Goal: Task Accomplishment & Management: Manage account settings

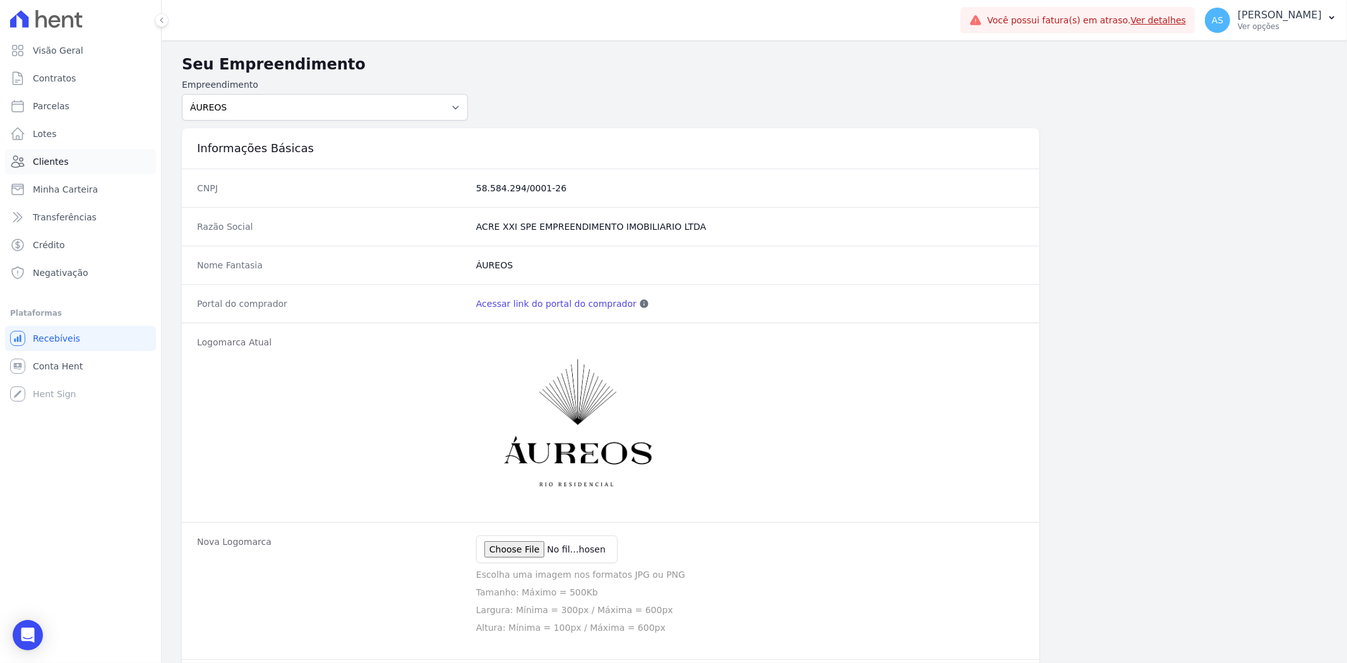
click at [40, 163] on span "Clientes" at bounding box center [50, 161] width 35 height 13
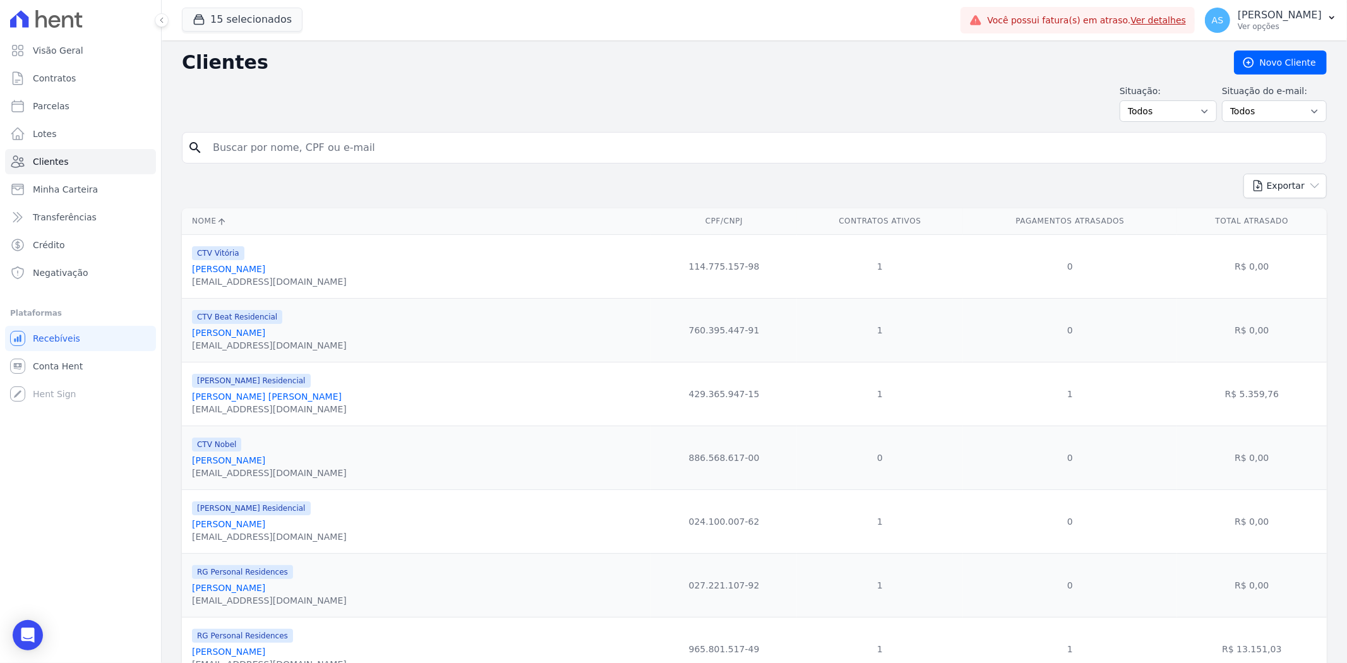
click at [249, 146] on input "search" at bounding box center [763, 147] width 1116 height 25
type input "Warlasson Esteves"
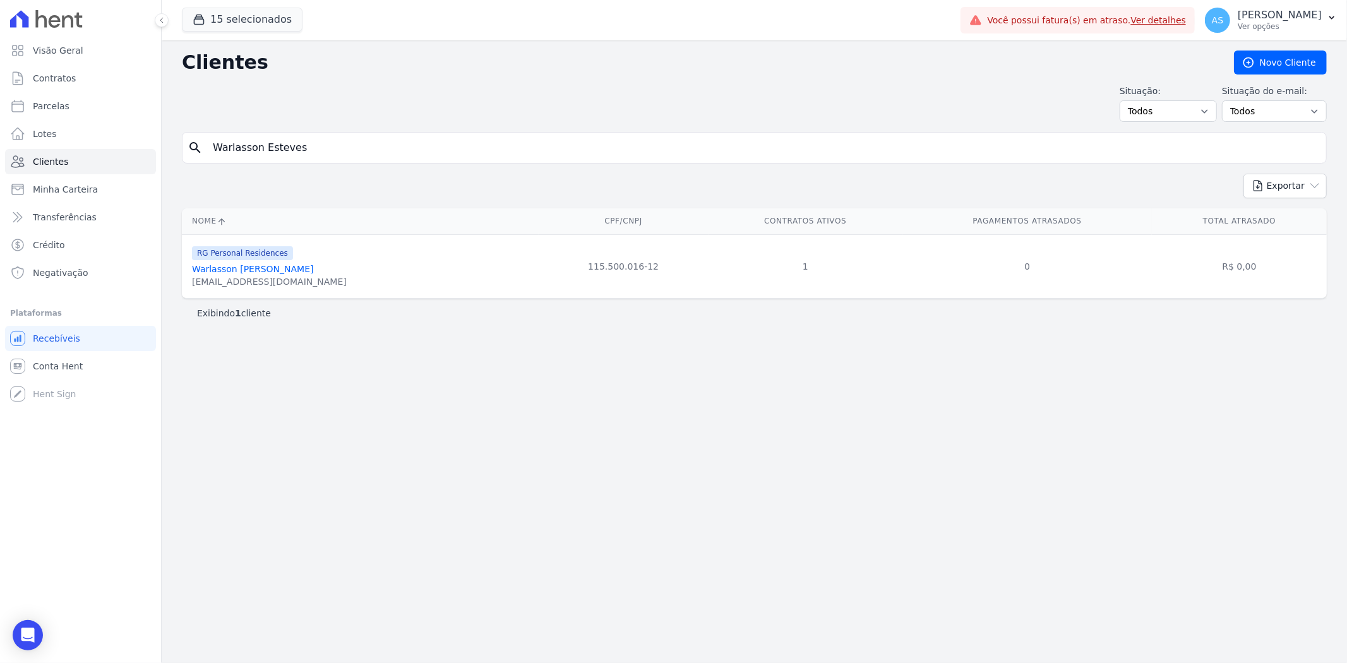
click at [262, 268] on link "Warlasson [PERSON_NAME]" at bounding box center [253, 269] width 122 height 10
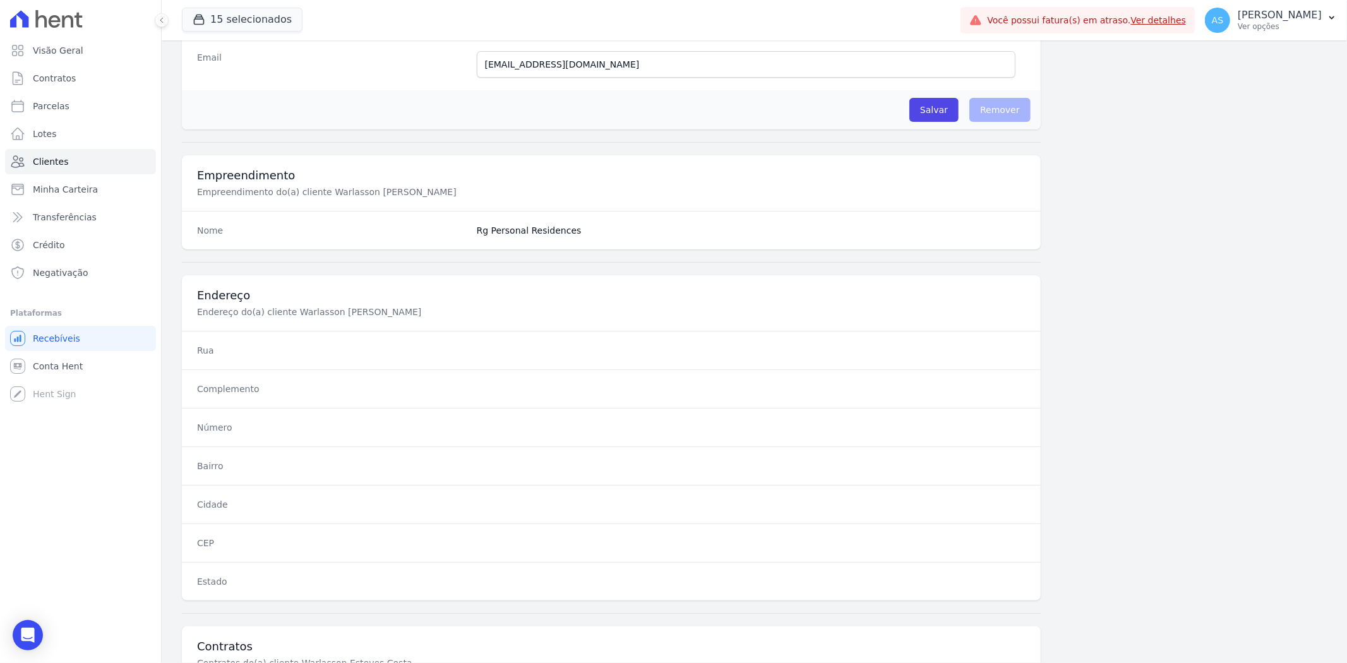
scroll to position [520, 0]
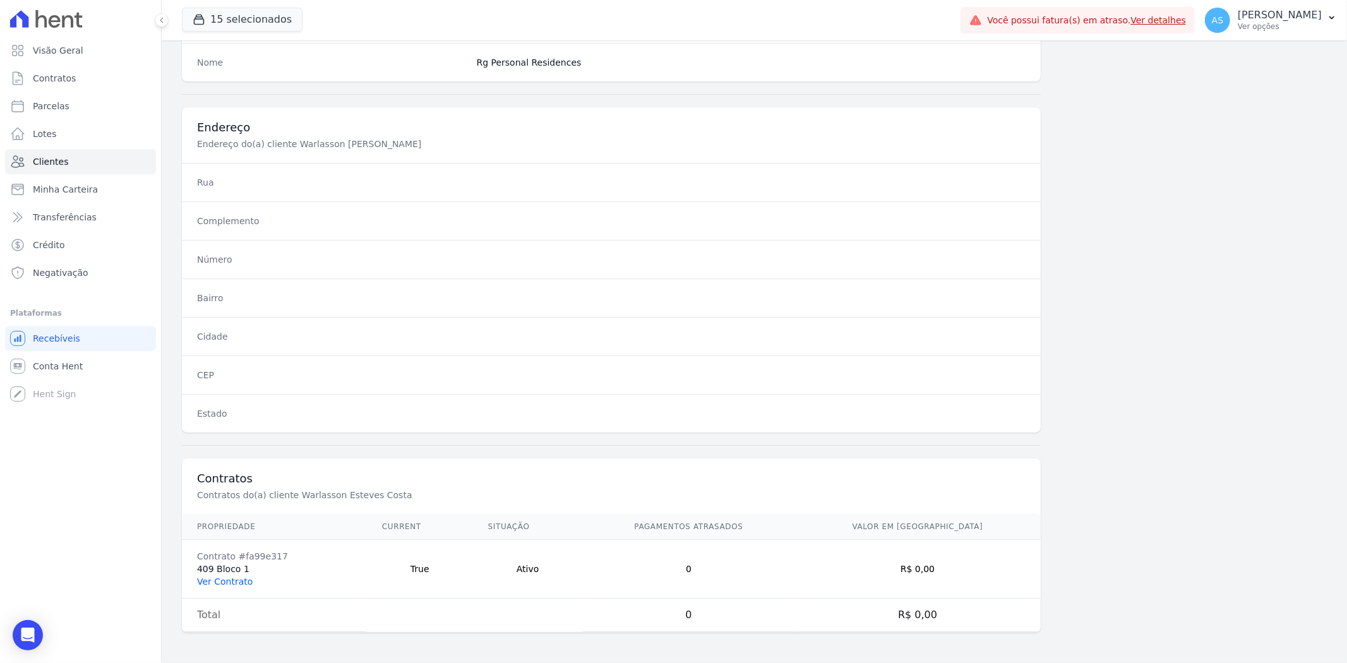
click at [219, 578] on link "Ver Contrato" at bounding box center [225, 582] width 56 height 10
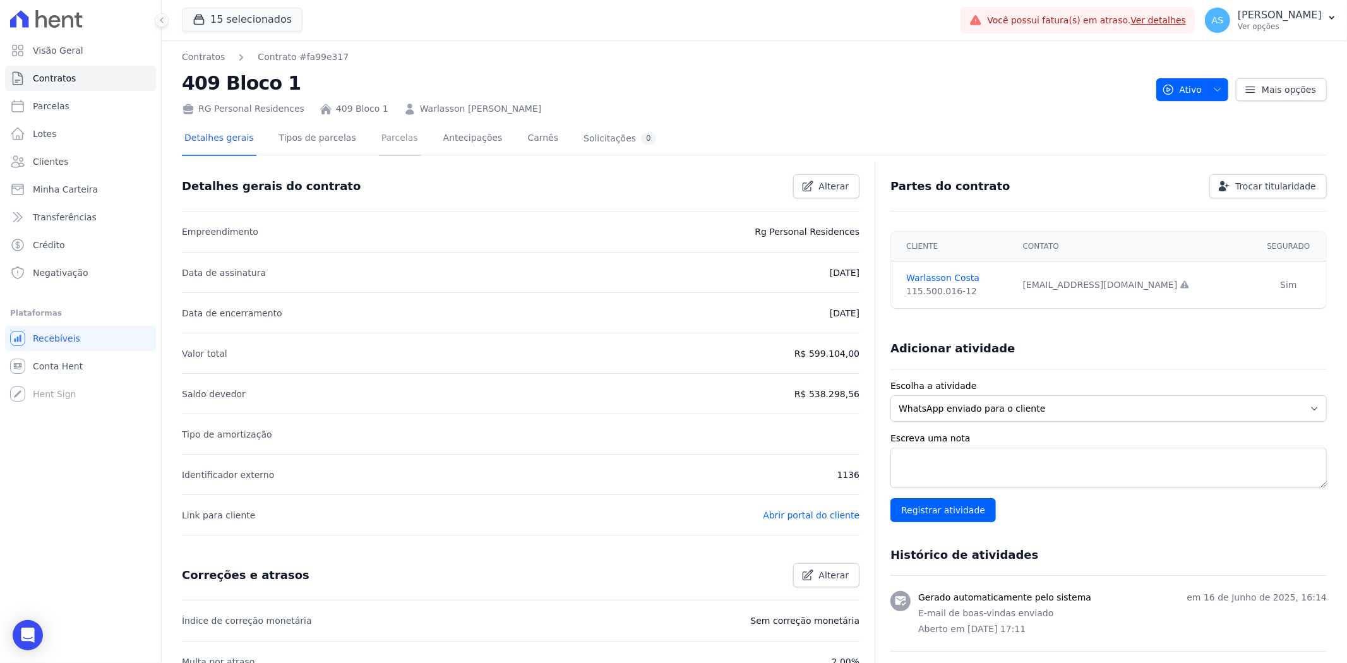
click at [388, 137] on link "Parcelas" at bounding box center [400, 139] width 42 height 33
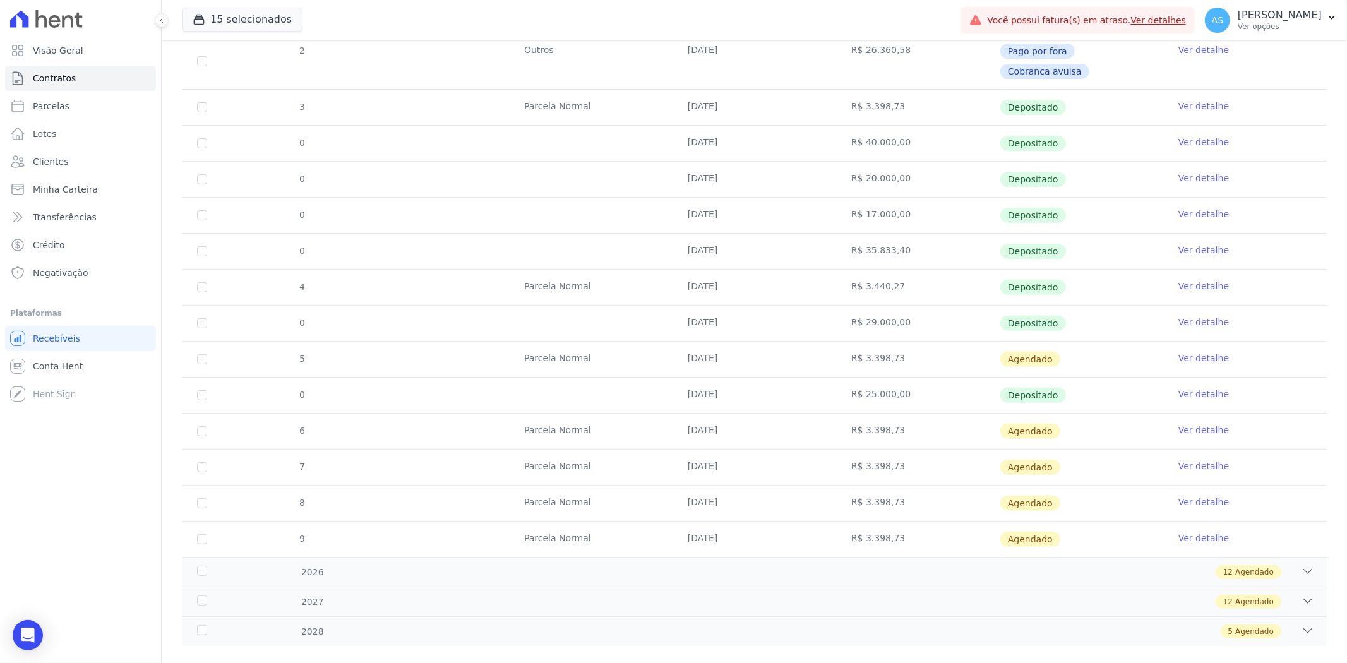
scroll to position [270, 0]
click at [1335, 14] on icon "button" at bounding box center [1332, 18] width 10 height 10
click at [1134, 197] on td "Depositado" at bounding box center [1082, 214] width 164 height 35
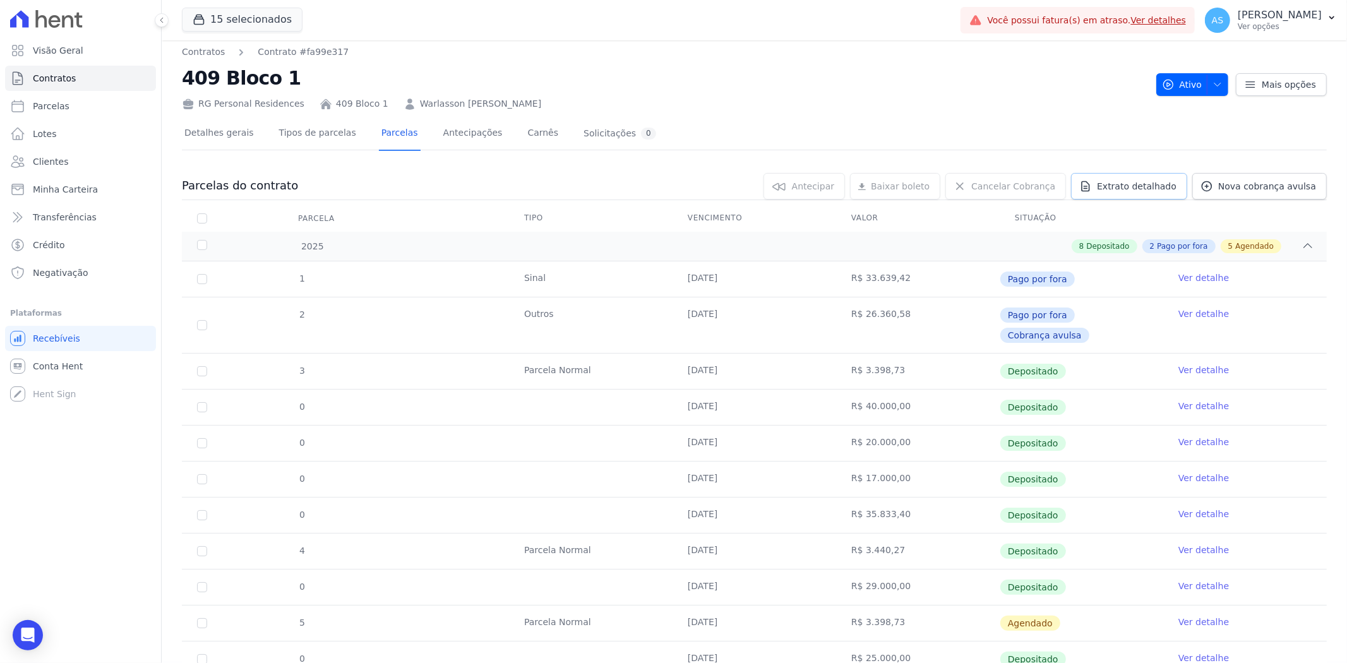
scroll to position [0, 0]
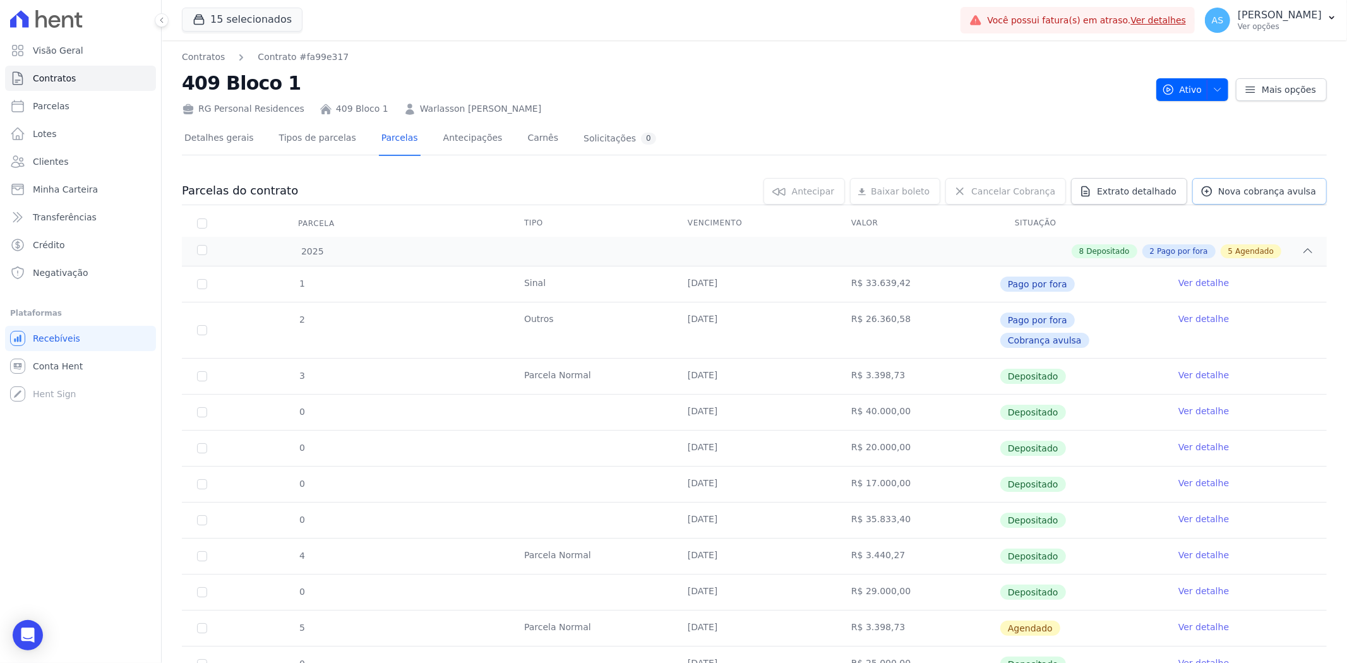
click at [1243, 186] on span "Nova cobrança avulsa" at bounding box center [1267, 191] width 98 height 13
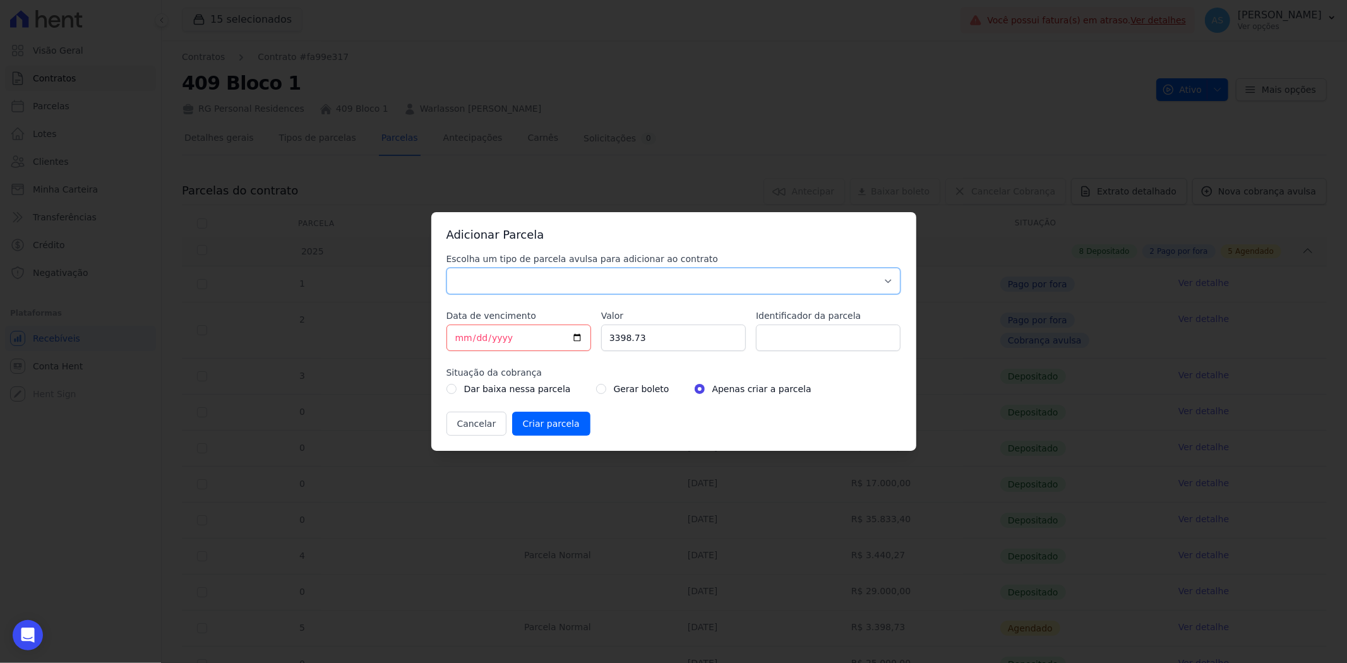
click at [529, 273] on select "Parcela Normal Sinal Caução Intercalada Chaves Pré Chaves Pós Chaves Taxas Quit…" at bounding box center [673, 281] width 455 height 27
select select "advance"
click at [446, 268] on select "Parcela Normal Sinal Caução Intercalada Chaves Pré Chaves Pós Chaves Taxas Quit…" at bounding box center [673, 281] width 455 height 27
click at [575, 335] on input "[DATE]" at bounding box center [518, 338] width 145 height 27
type input "2025-08-25"
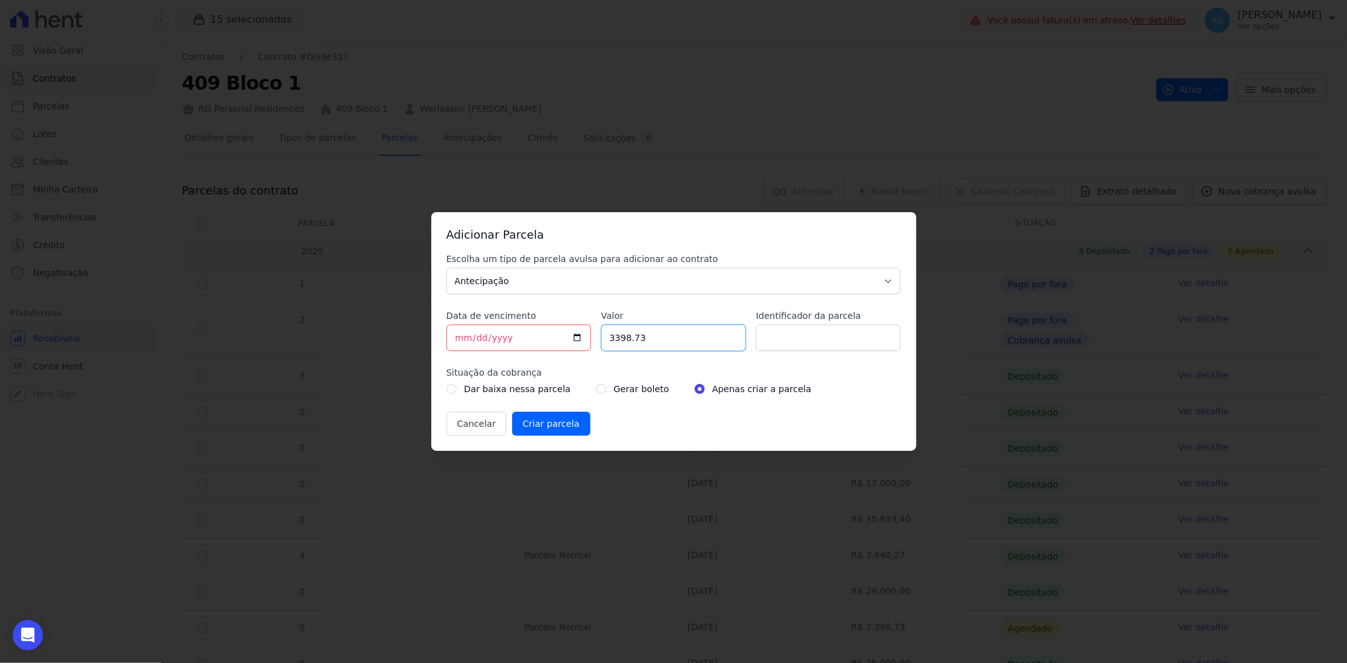
drag, startPoint x: 656, startPoint y: 340, endPoint x: 590, endPoint y: 342, distance: 65.7
click at [590, 342] on div "Escolha um tipo de parcela avulsa para adicionar ao contrato Parcela Normal Sin…" at bounding box center [673, 344] width 455 height 183
type input "25000.00"
type input "Amortização de saldo"
click at [596, 389] on input "radio" at bounding box center [601, 389] width 10 height 10
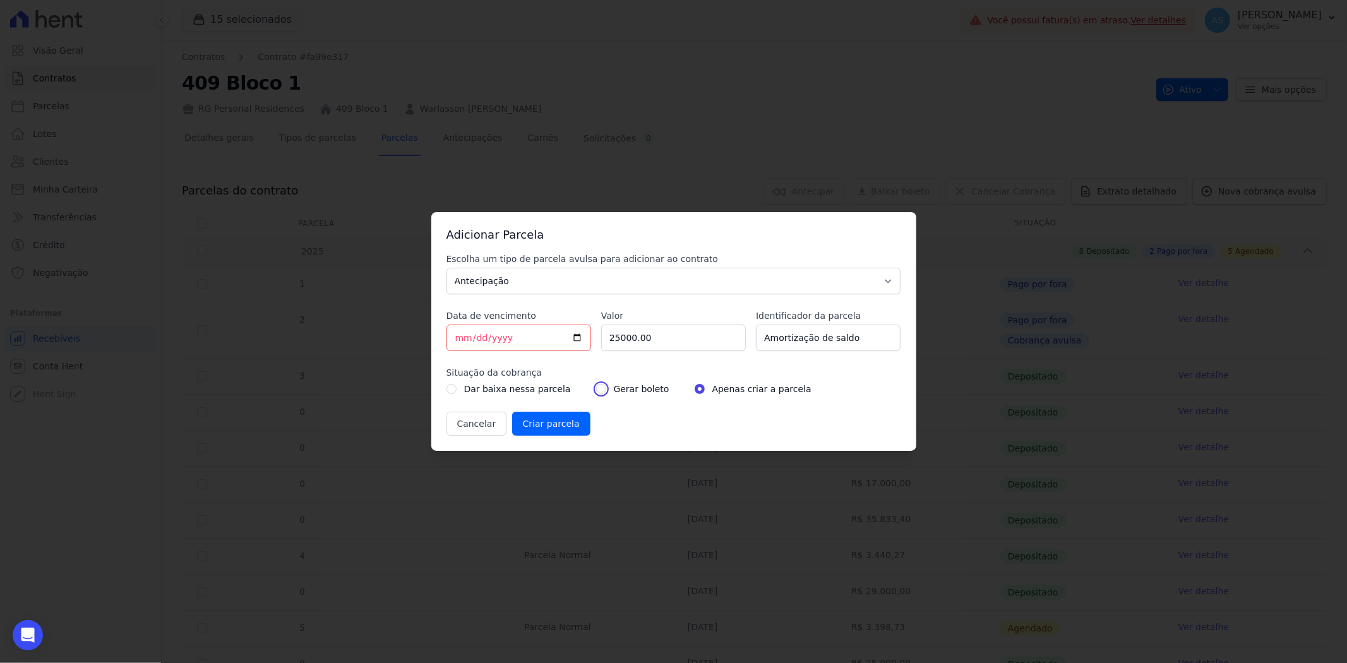
radio input "true"
click at [548, 419] on input "Criar parcela" at bounding box center [551, 424] width 78 height 24
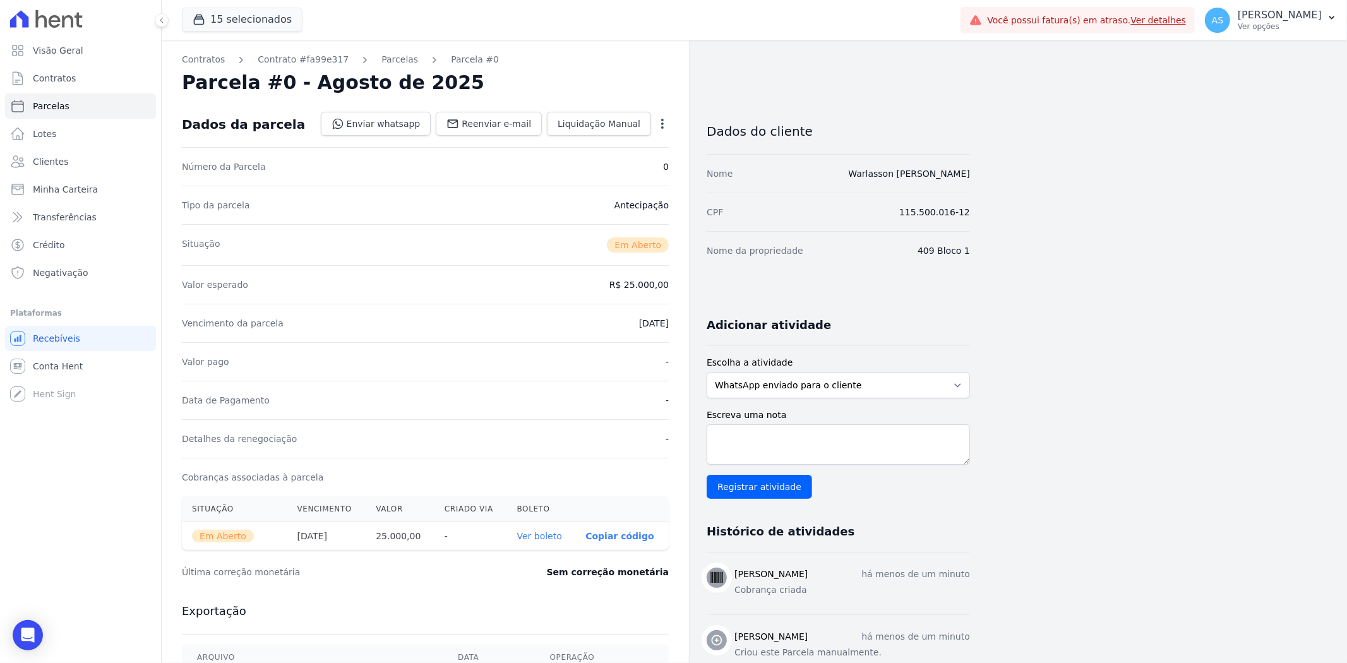
click at [546, 537] on link "Ver boleto" at bounding box center [539, 536] width 45 height 10
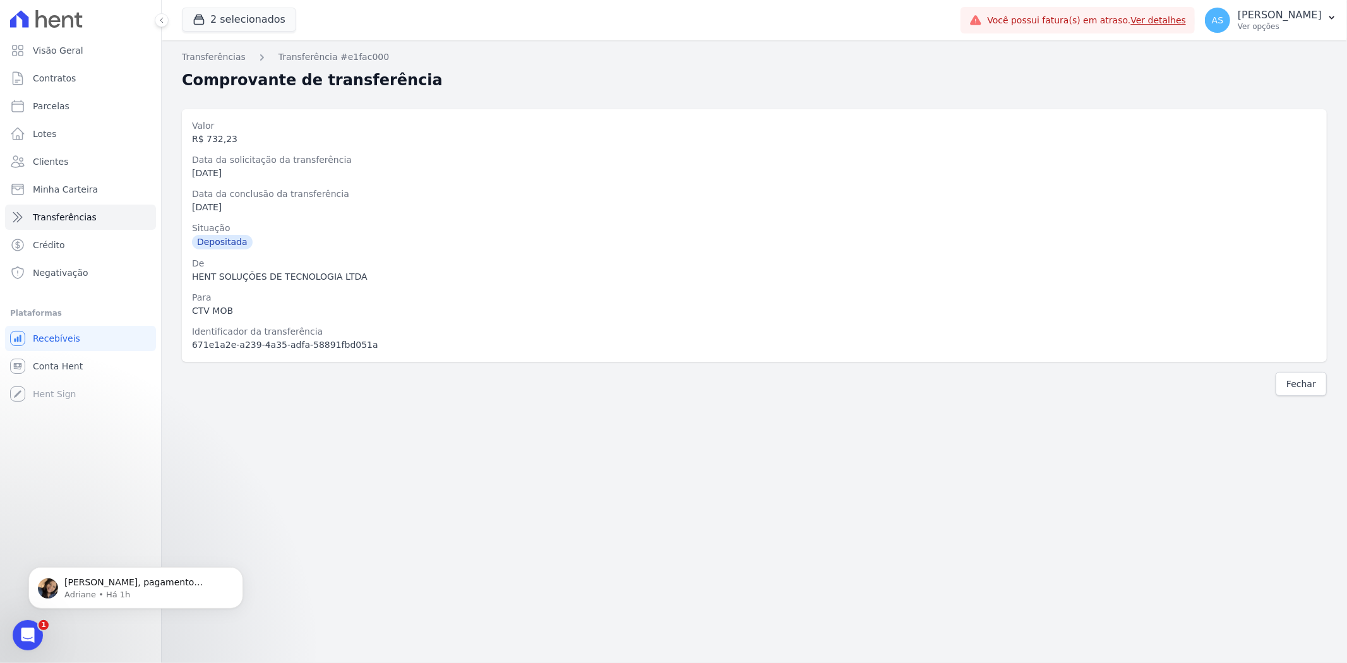
scroll to position [5902, 0]
click at [122, 586] on p "Andreza, pagamento encontra-se no processo de transferência para a conta cadast…" at bounding box center [145, 582] width 163 height 13
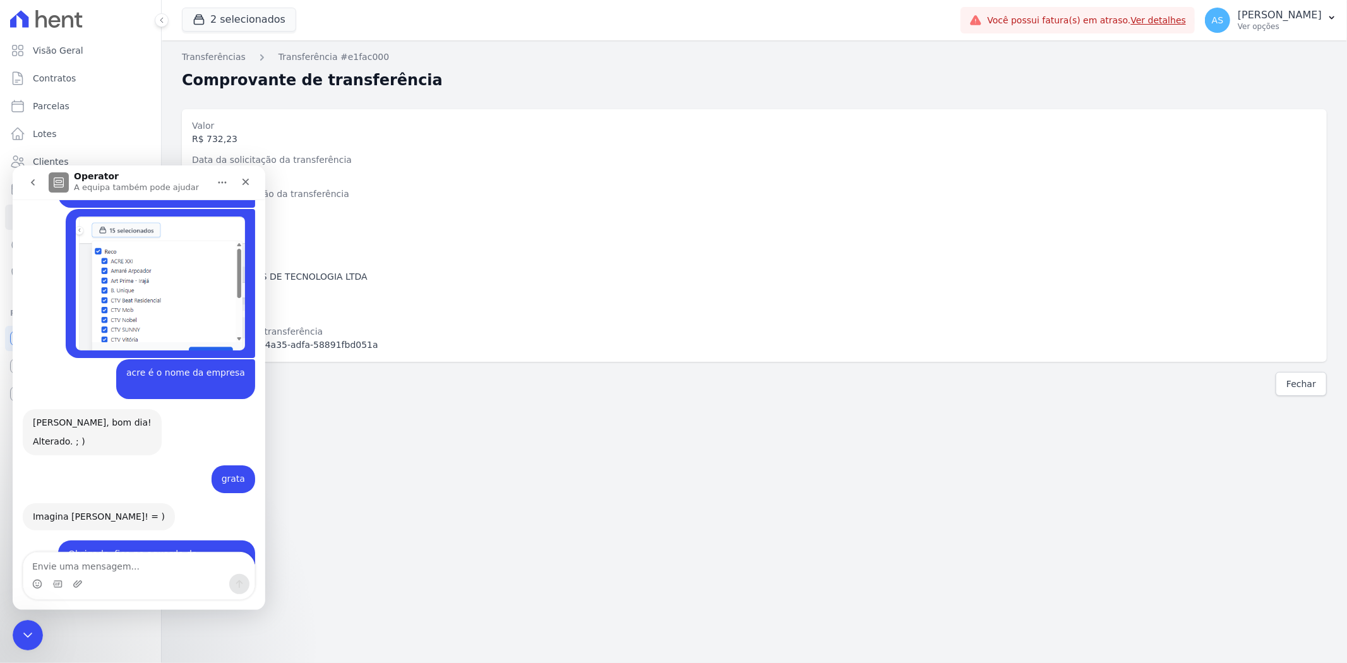
scroll to position [5924, 0]
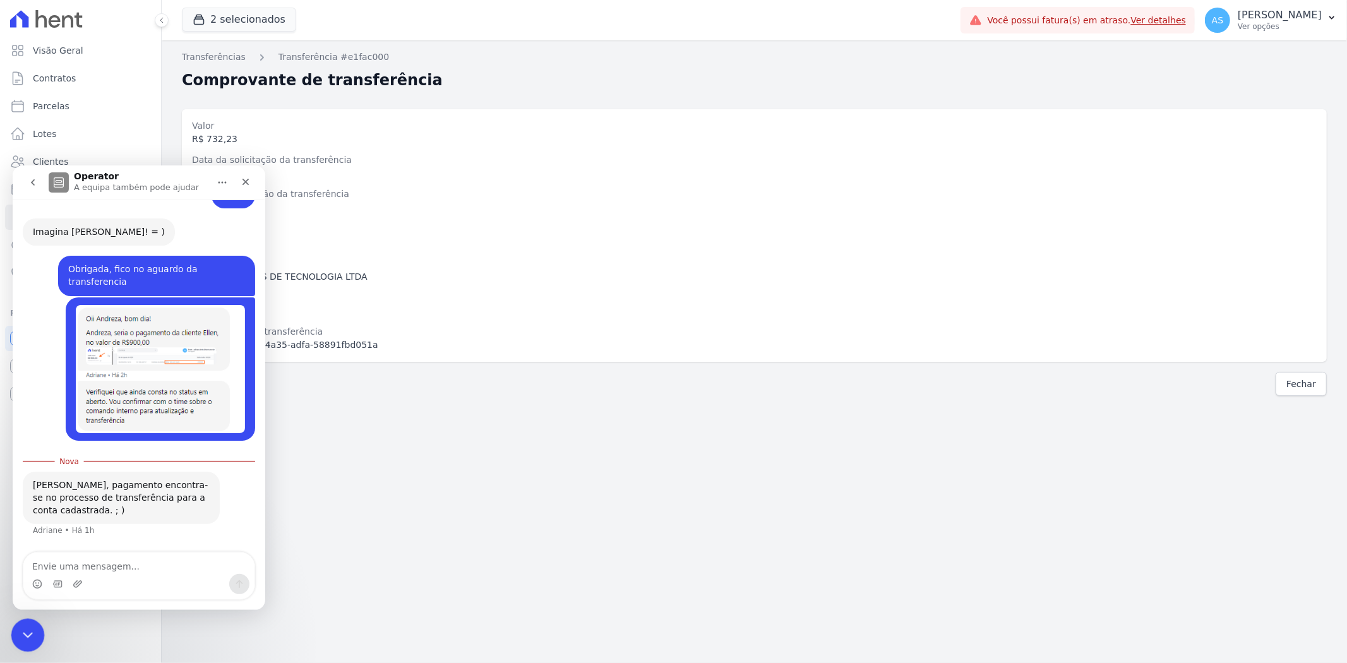
click at [30, 627] on icon "Fechar mensagem da Intercom" at bounding box center [25, 633] width 15 height 15
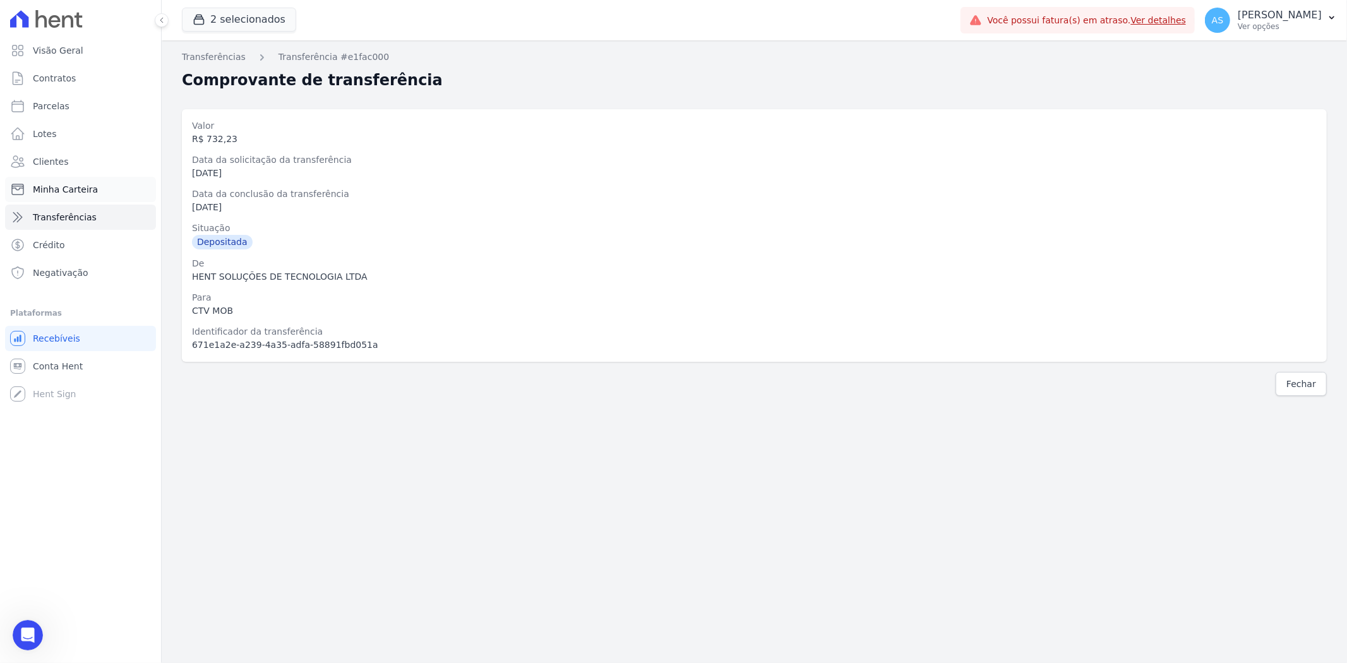
click at [71, 193] on span "Minha Carteira" at bounding box center [65, 189] width 65 height 13
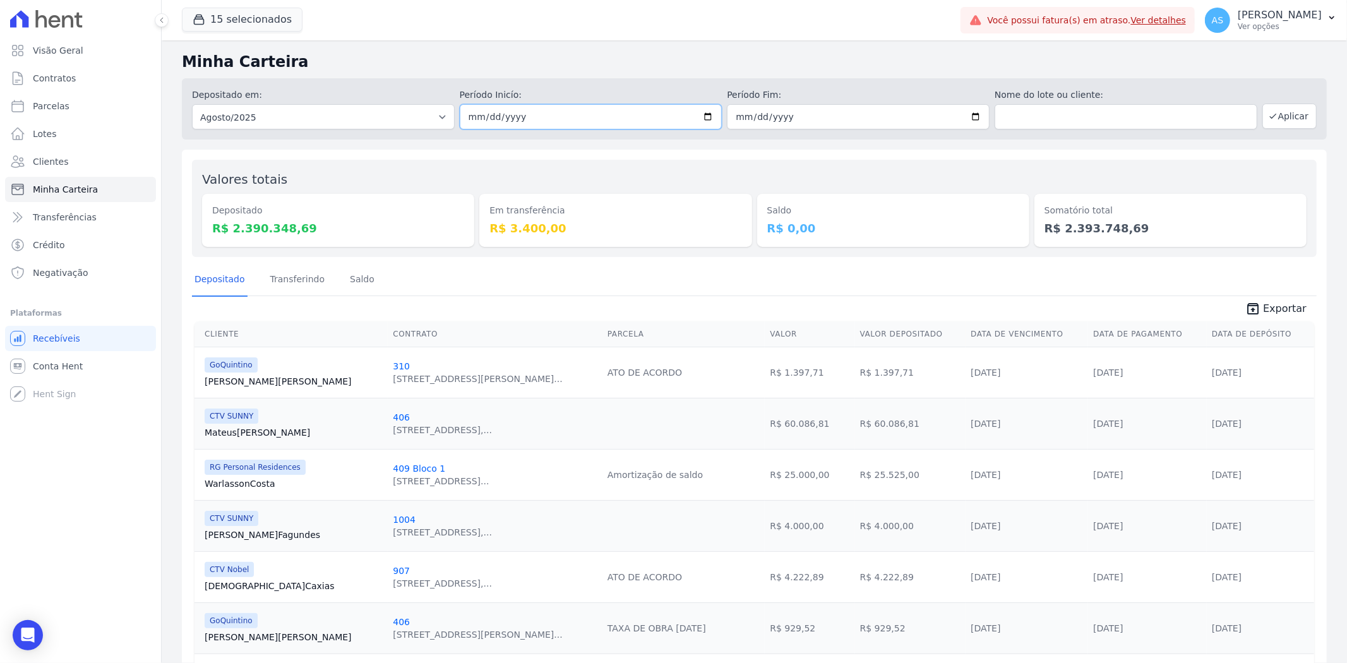
click at [707, 117] on input "2025-08-01" at bounding box center [591, 116] width 263 height 25
type input "[DATE]"
click at [969, 117] on input "2025-08-31" at bounding box center [858, 116] width 263 height 25
type input "[DATE]"
click at [1282, 121] on button "Aplicar" at bounding box center [1289, 116] width 54 height 25
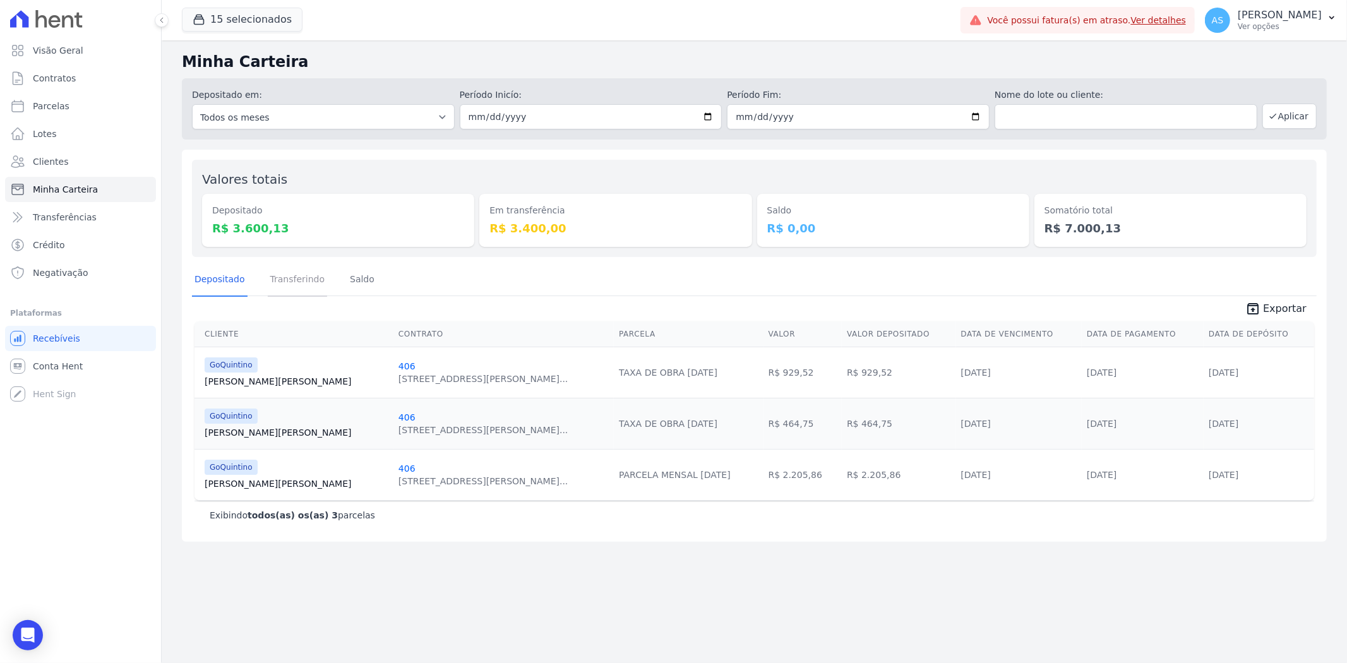
click at [294, 283] on link "Transferindo" at bounding box center [298, 280] width 60 height 33
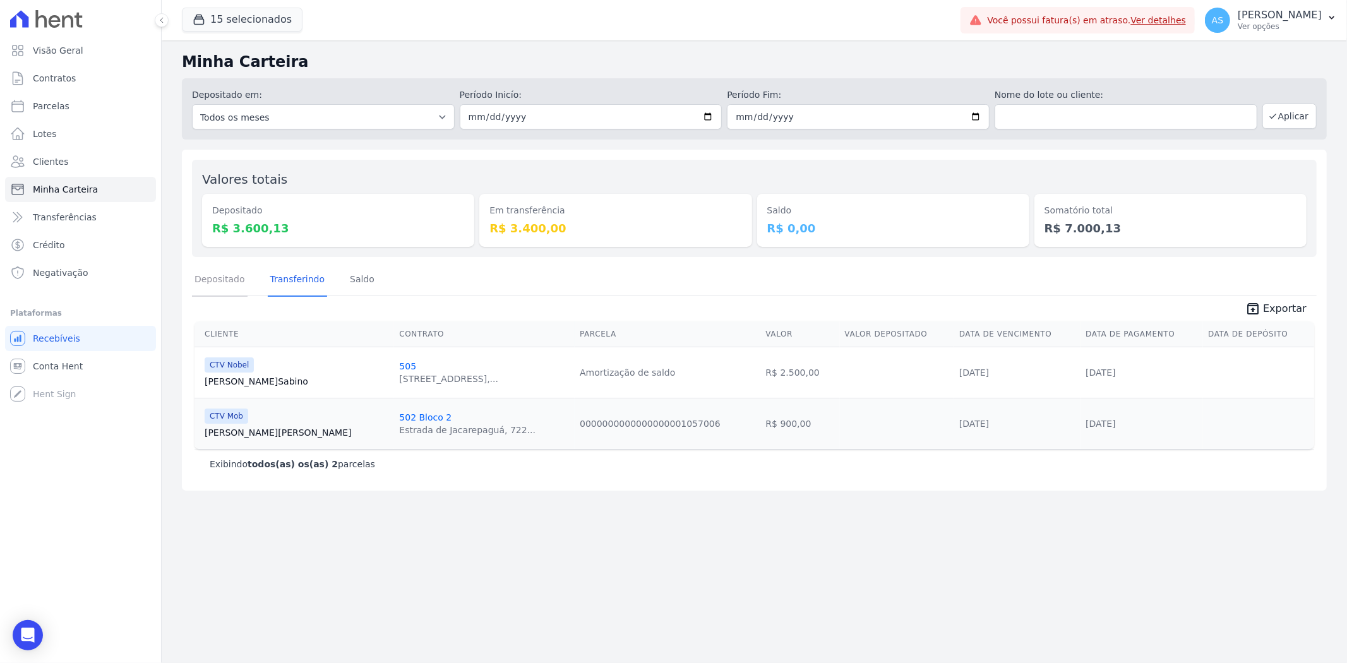
click at [224, 285] on link "Depositado" at bounding box center [220, 280] width 56 height 33
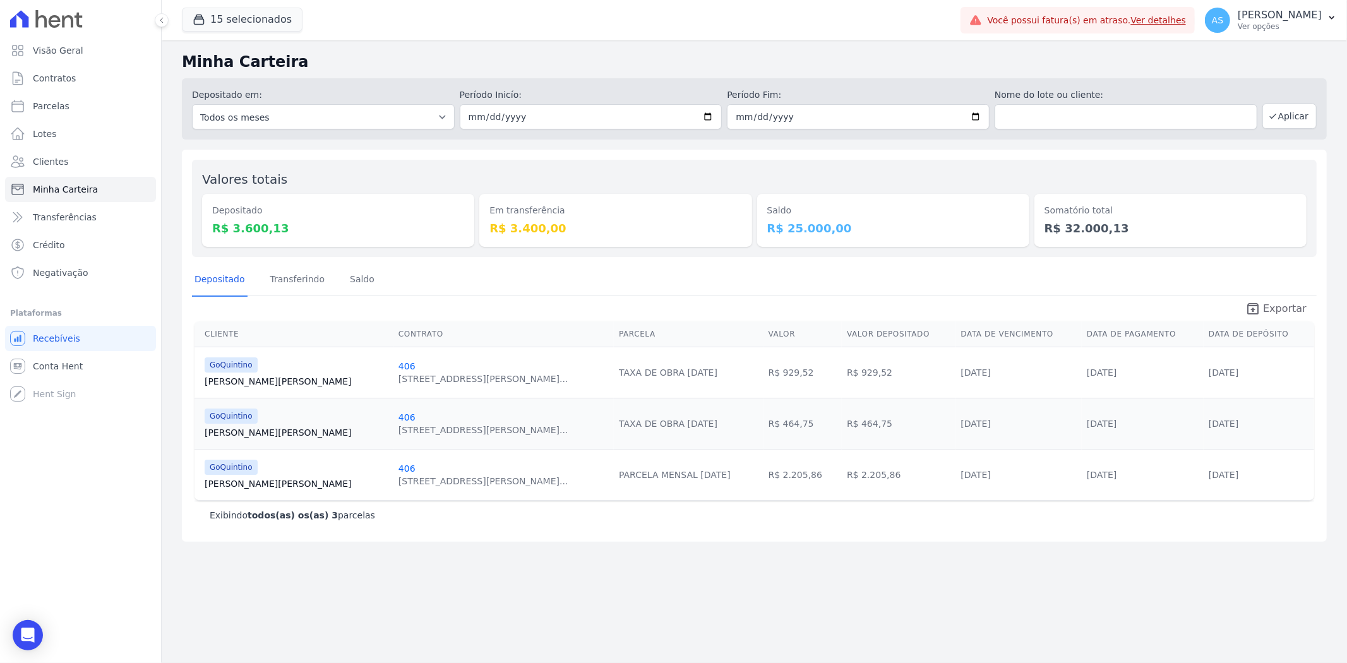
click at [1276, 311] on span "Exportar" at bounding box center [1285, 308] width 44 height 15
click at [281, 281] on link "Transferindo" at bounding box center [298, 280] width 60 height 33
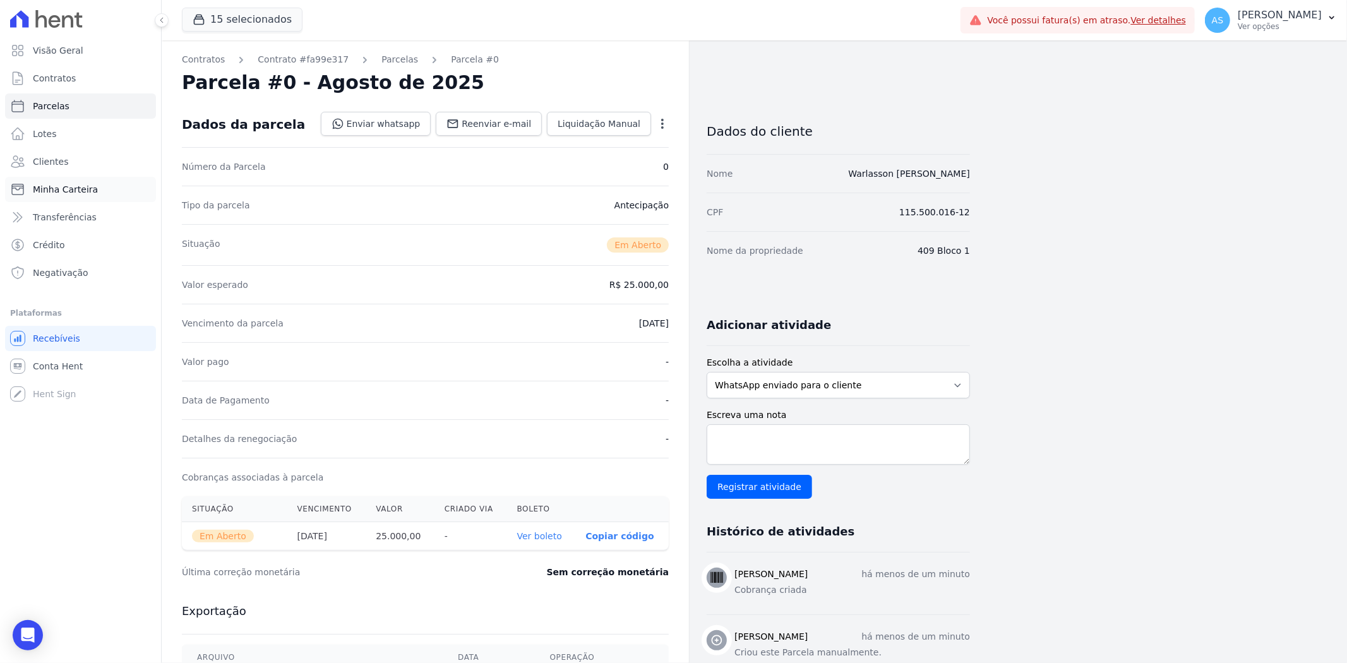
click at [63, 192] on span "Minha Carteira" at bounding box center [65, 189] width 65 height 13
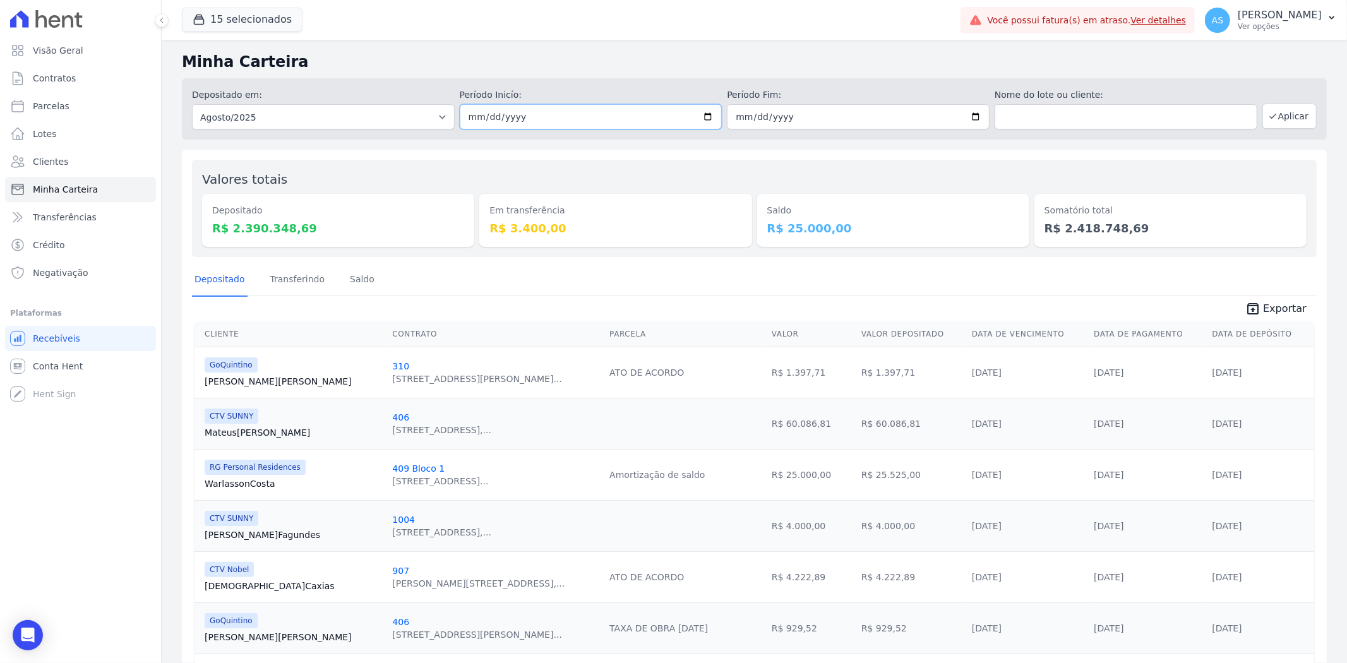
click at [705, 116] on input "[DATE]" at bounding box center [591, 116] width 263 height 25
type input "[DATE]"
click at [969, 112] on input "[DATE]" at bounding box center [858, 116] width 263 height 25
type input "[DATE]"
click at [1299, 117] on button "Aplicar" at bounding box center [1289, 116] width 54 height 25
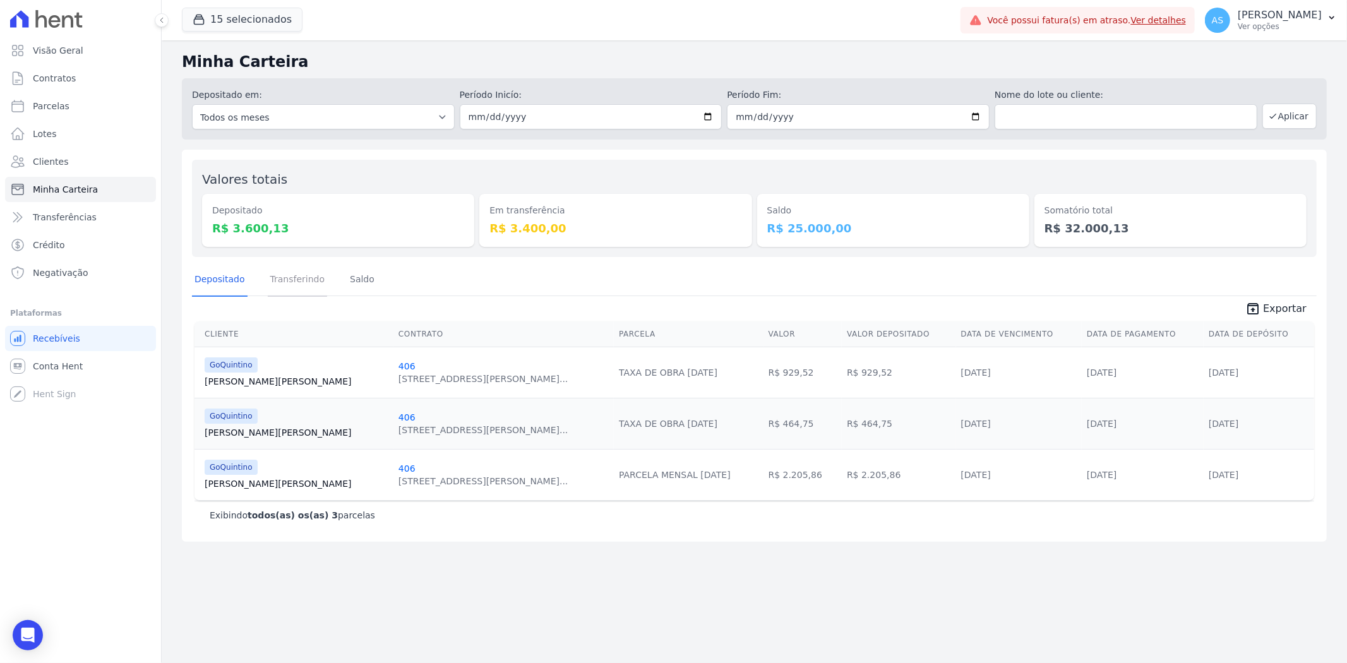
click at [279, 282] on link "Transferindo" at bounding box center [298, 280] width 60 height 33
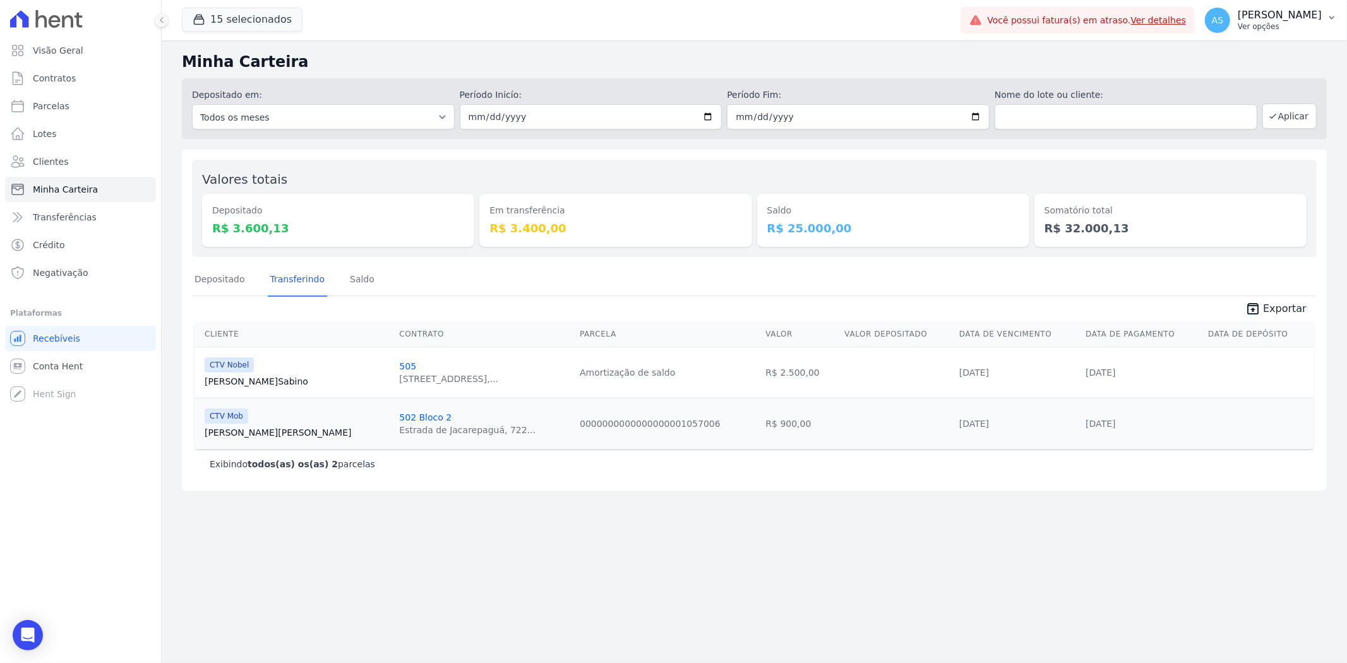
click at [1319, 17] on p "[PERSON_NAME]" at bounding box center [1280, 15] width 84 height 13
click at [1206, 116] on link "Importar remessas" at bounding box center [1266, 111] width 162 height 23
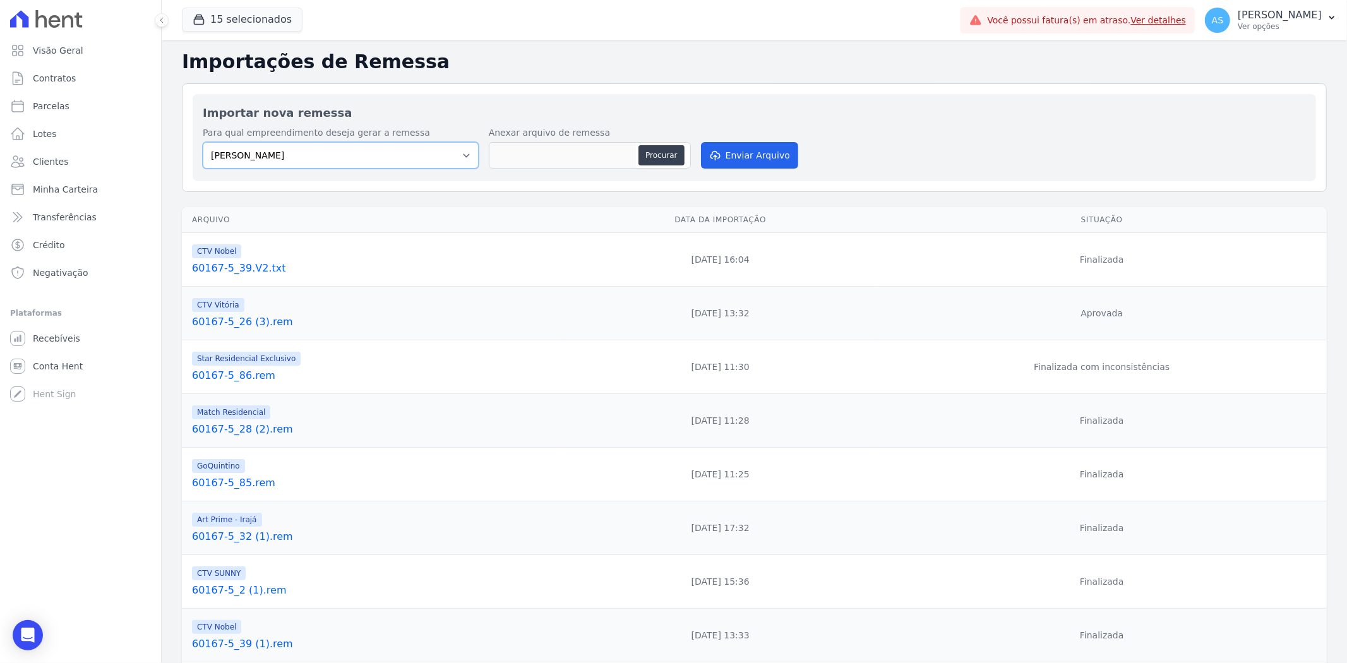
click at [456, 154] on select "[PERSON_NAME] Art Prime - [PERSON_NAME] Unique CTV Beat Residencial CTV Mob CTV…" at bounding box center [341, 155] width 276 height 27
select select "af4cbe73-c281-4f2e-9229-1156d0214977"
click at [203, 142] on select "[PERSON_NAME] Art Prime - [PERSON_NAME] Unique CTV Beat Residencial CTV Mob CTV…" at bounding box center [341, 155] width 276 height 27
click at [664, 158] on button "Procurar" at bounding box center [660, 155] width 45 height 20
type input "60167-5_39 (2).rem"
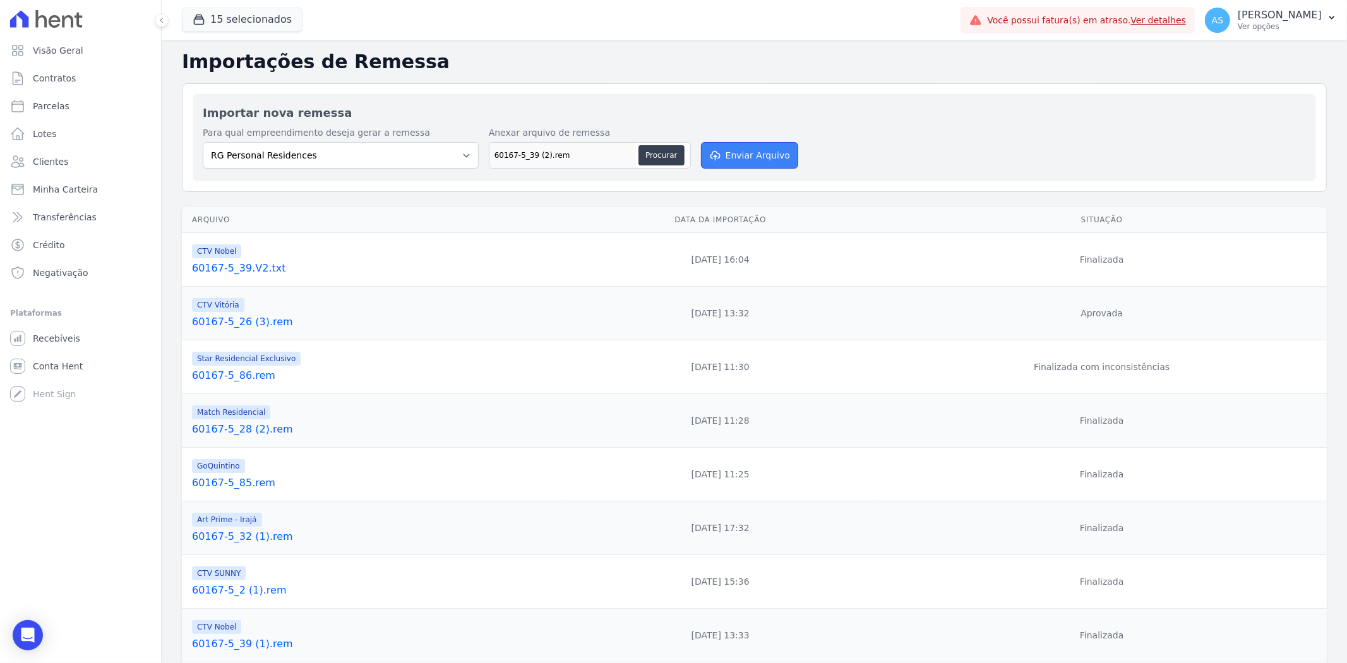
click at [754, 156] on button "Enviar Arquivo" at bounding box center [749, 155] width 97 height 27
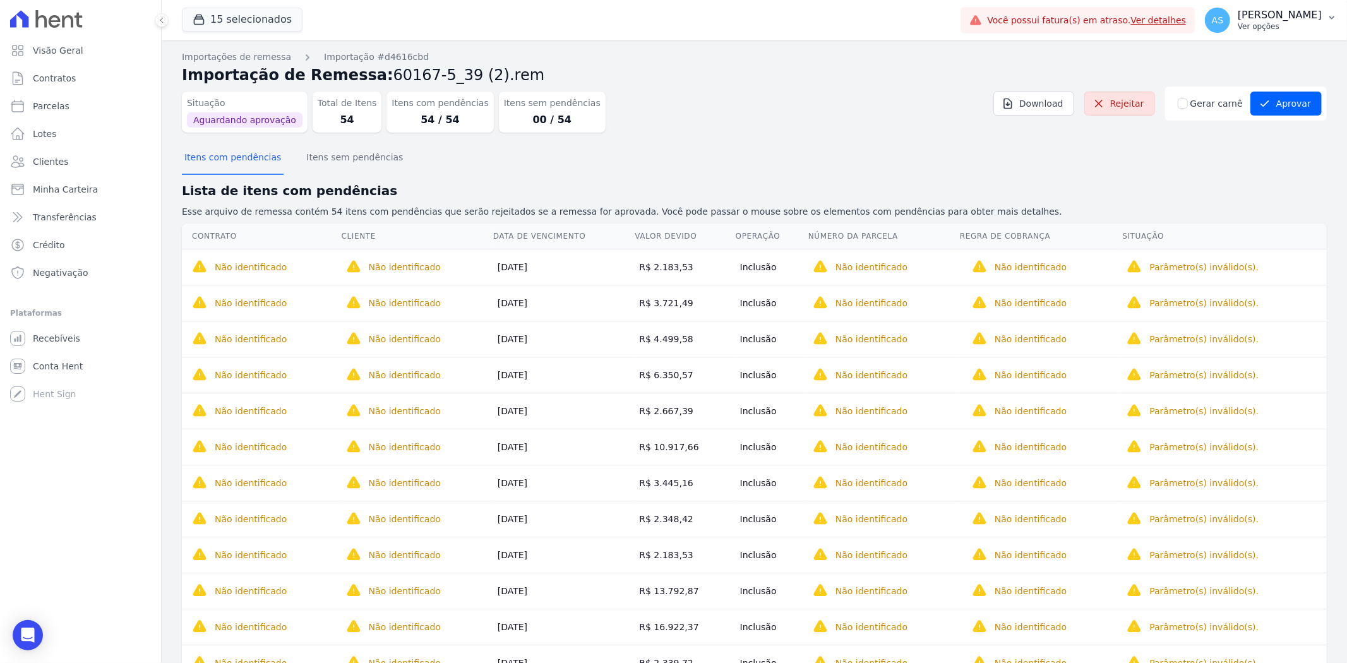
click at [1327, 18] on icon "button" at bounding box center [1332, 18] width 10 height 10
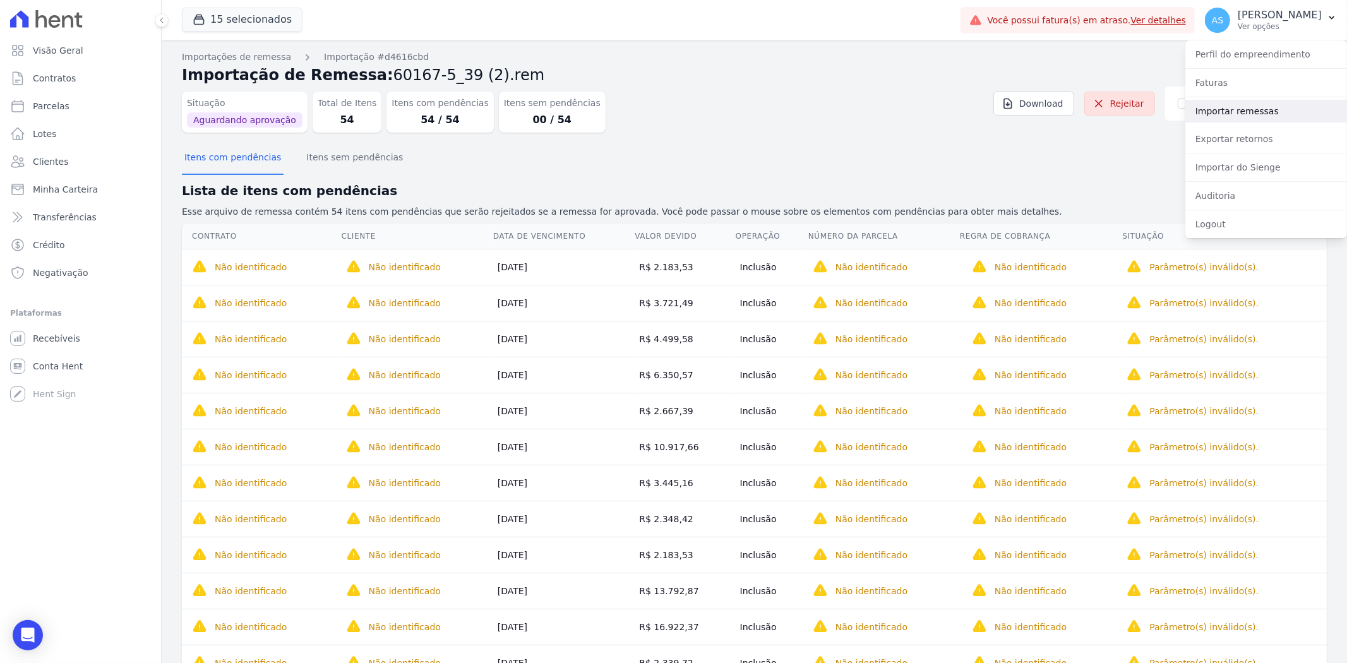
click at [1229, 111] on link "Importar remessas" at bounding box center [1266, 111] width 162 height 23
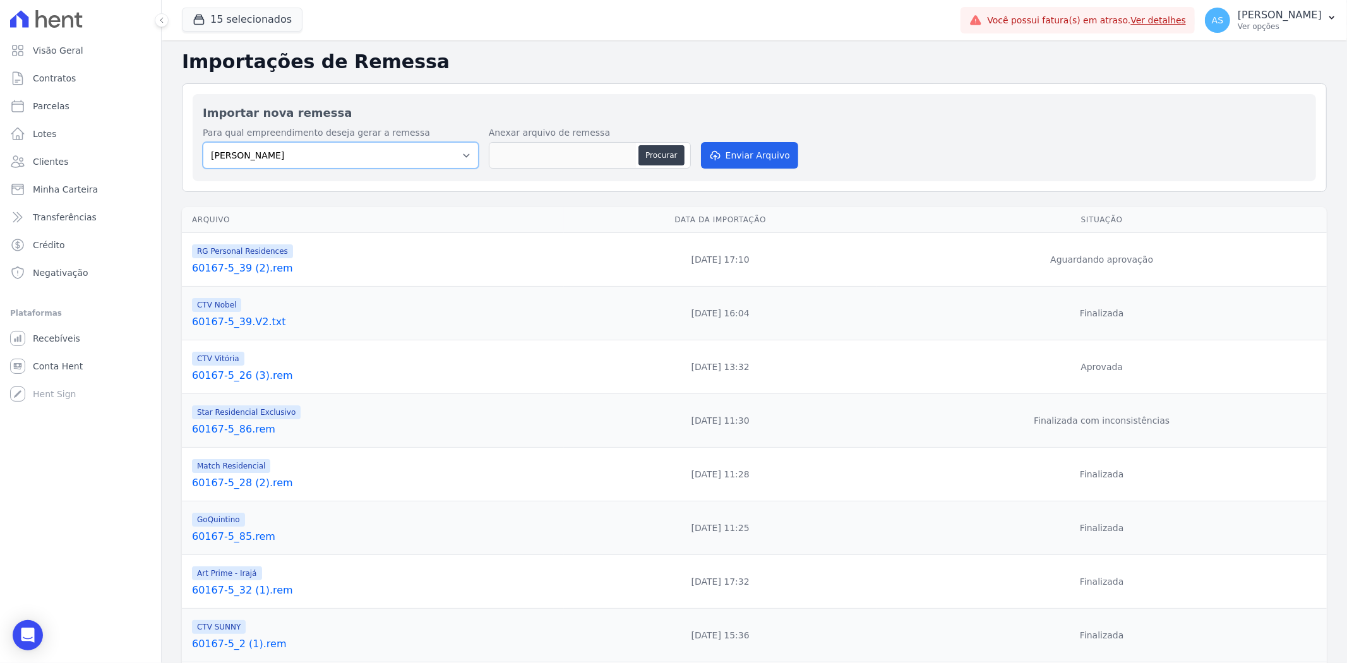
click at [462, 153] on select "Amaré Arpoador Art Prime - Irajá ÁUREOS B. Unique CTV Beat Residencial CTV Mob …" at bounding box center [341, 155] width 276 height 27
select select "b40e9934-6b73-40ef-8d2a-77d454a24c5c"
click at [203, 142] on select "Amaré Arpoador Art Prime - Irajá ÁUREOS B. Unique CTV Beat Residencial CTV Mob …" at bounding box center [341, 155] width 276 height 27
click at [666, 154] on button "Procurar" at bounding box center [660, 155] width 45 height 20
type input "60167-5_39 (2).rem"
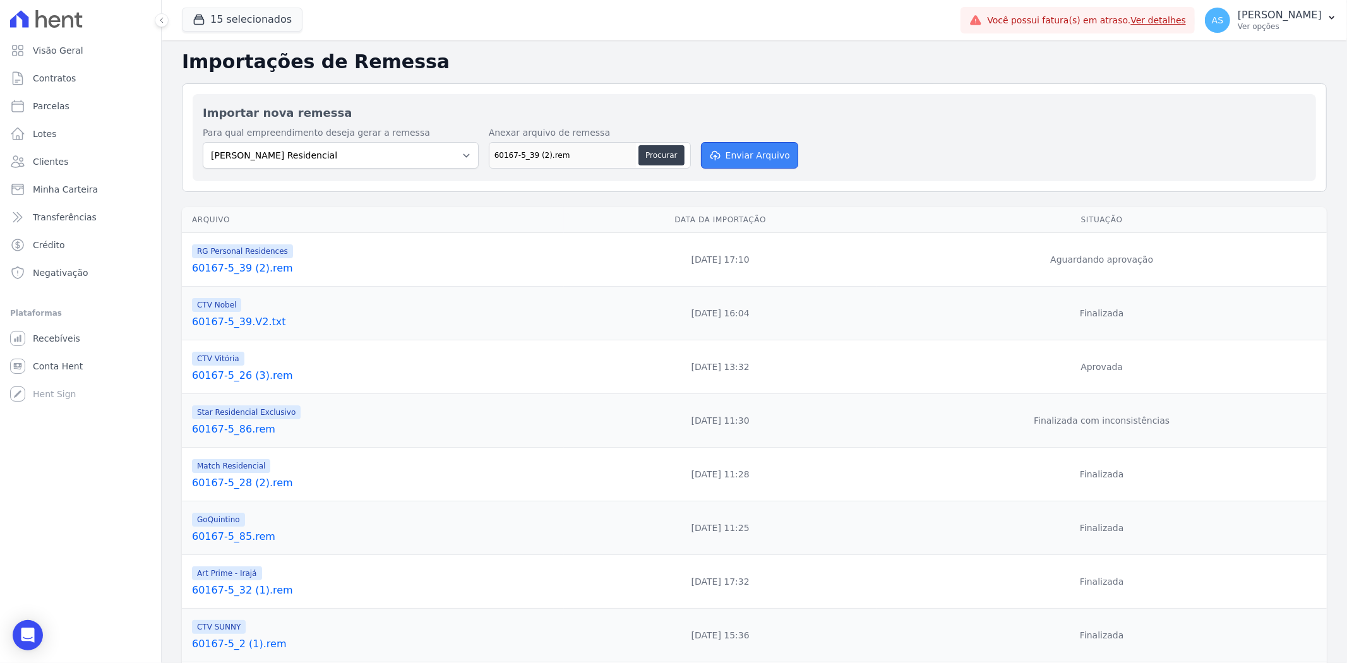
click at [755, 159] on button "Enviar Arquivo" at bounding box center [749, 155] width 97 height 27
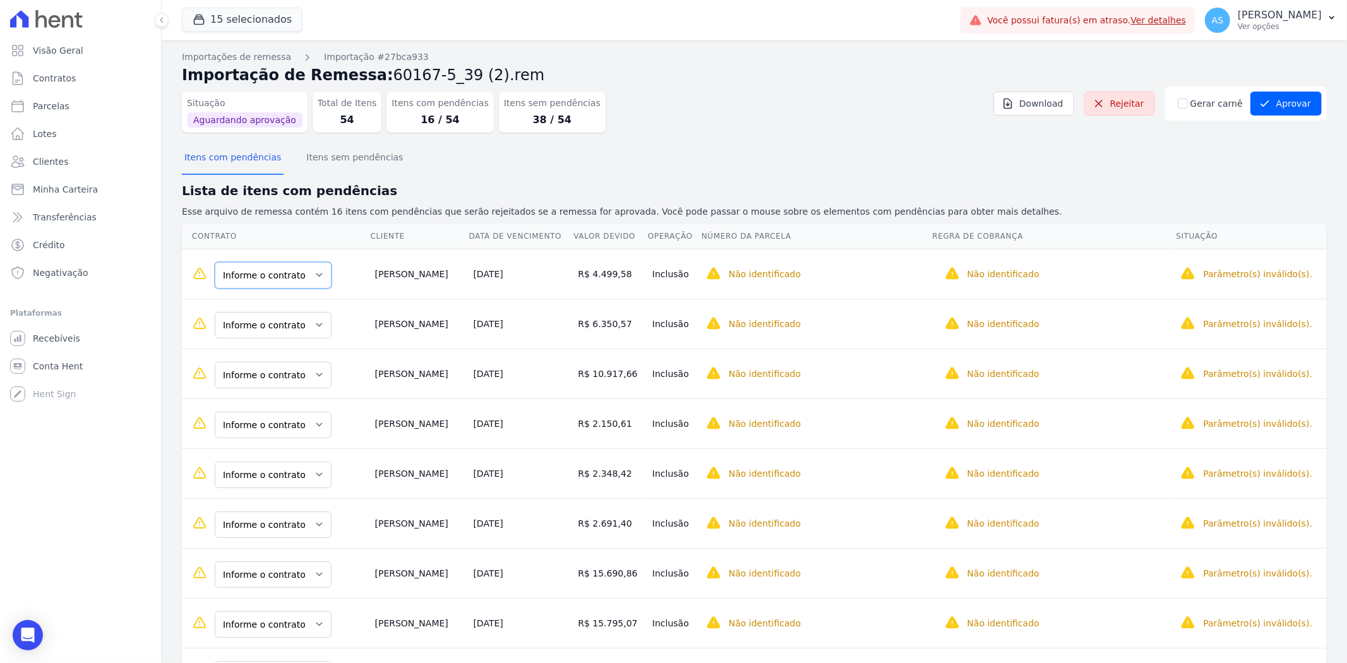
click at [314, 270] on select "Informe o contrato 1018 207" at bounding box center [273, 275] width 117 height 27
click at [313, 274] on select "Informe o contrato 1018 207" at bounding box center [273, 275] width 117 height 27
click at [314, 275] on select "Informe o contrato 1018 207" at bounding box center [273, 275] width 117 height 27
click at [313, 325] on select "Informe o contrato 1018 207" at bounding box center [273, 325] width 117 height 27
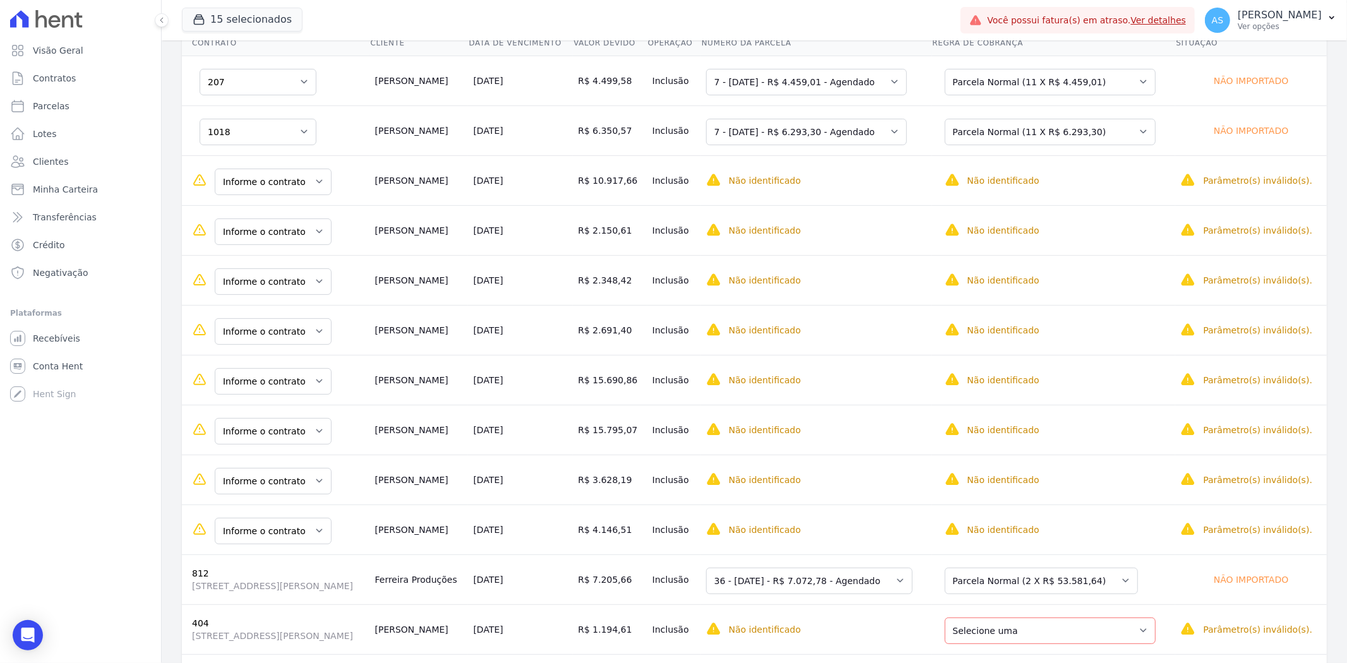
scroll to position [210, 0]
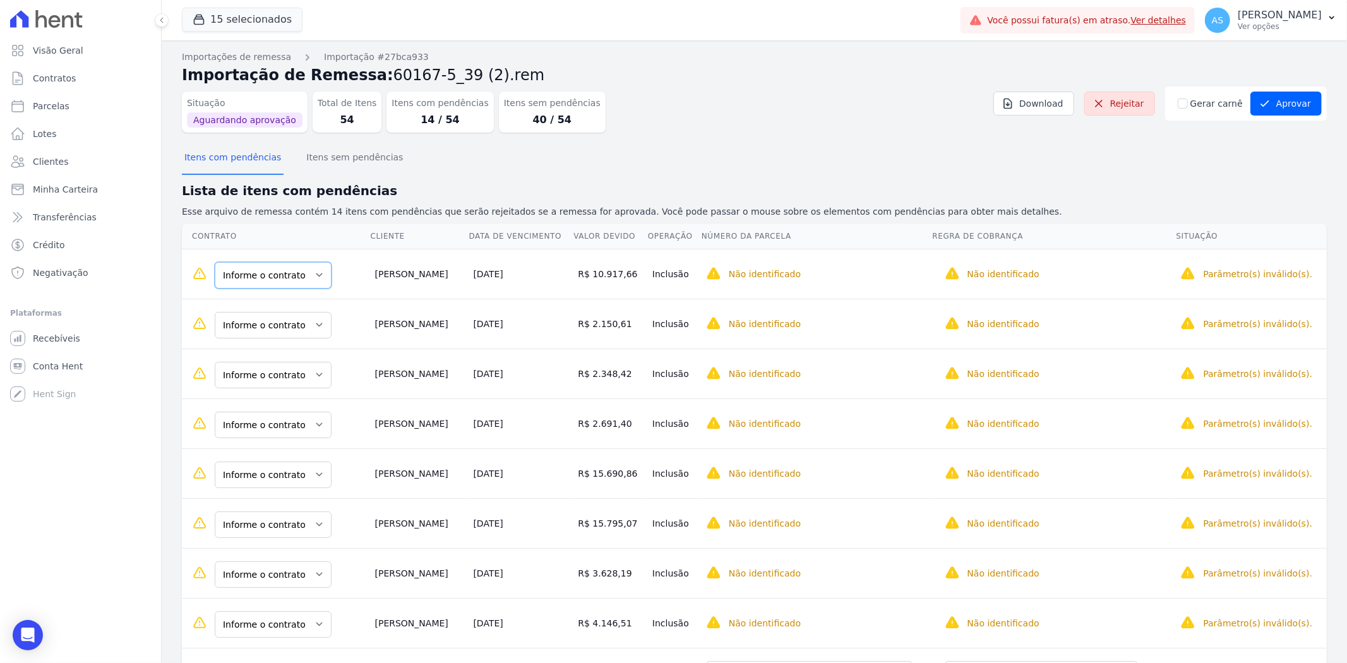
click at [314, 278] on select "Informe o contrato 604 502" at bounding box center [273, 275] width 117 height 27
click at [318, 273] on select "Informe o contrato 604 502" at bounding box center [273, 275] width 117 height 27
drag, startPoint x: 318, startPoint y: 273, endPoint x: 288, endPoint y: 289, distance: 34.2
click at [318, 273] on select "Informe o contrato 604 502" at bounding box center [273, 275] width 117 height 27
click at [315, 272] on select "Informe o contrato 604 502" at bounding box center [273, 275] width 117 height 27
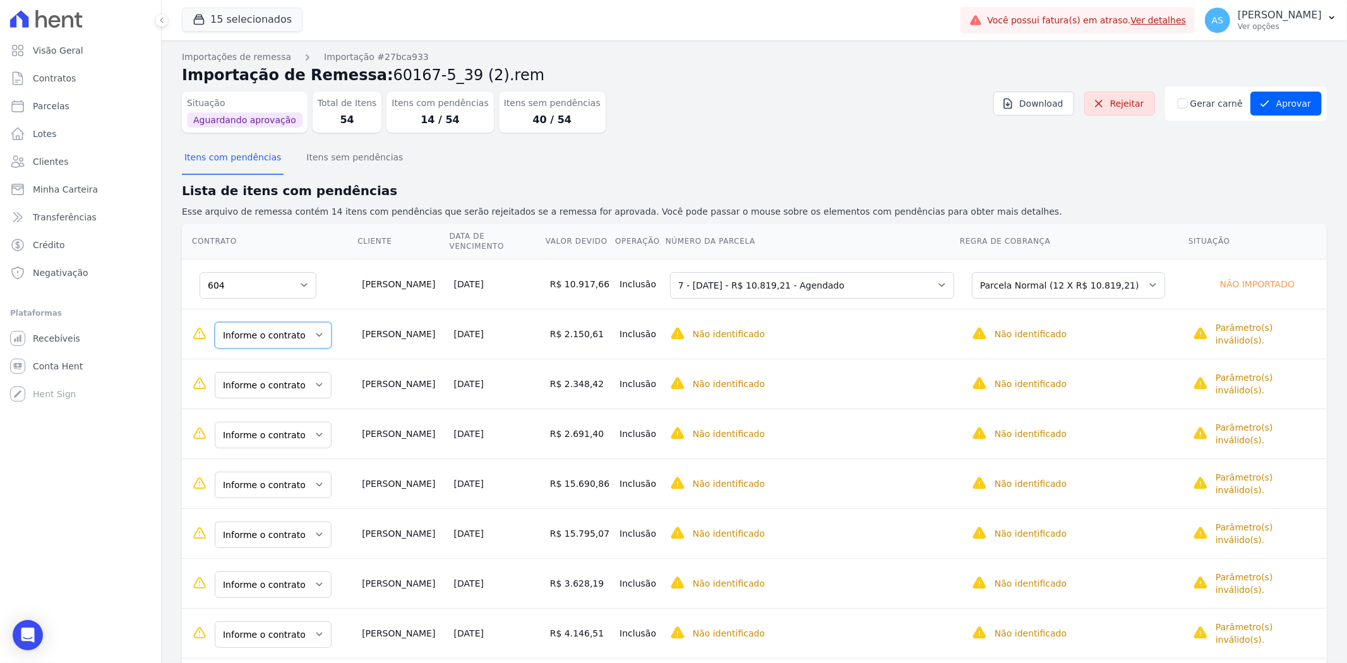
click at [316, 326] on select "Informe o contrato 603 715" at bounding box center [273, 335] width 117 height 27
click at [313, 422] on select "Informe o contrato 603 715" at bounding box center [273, 435] width 117 height 27
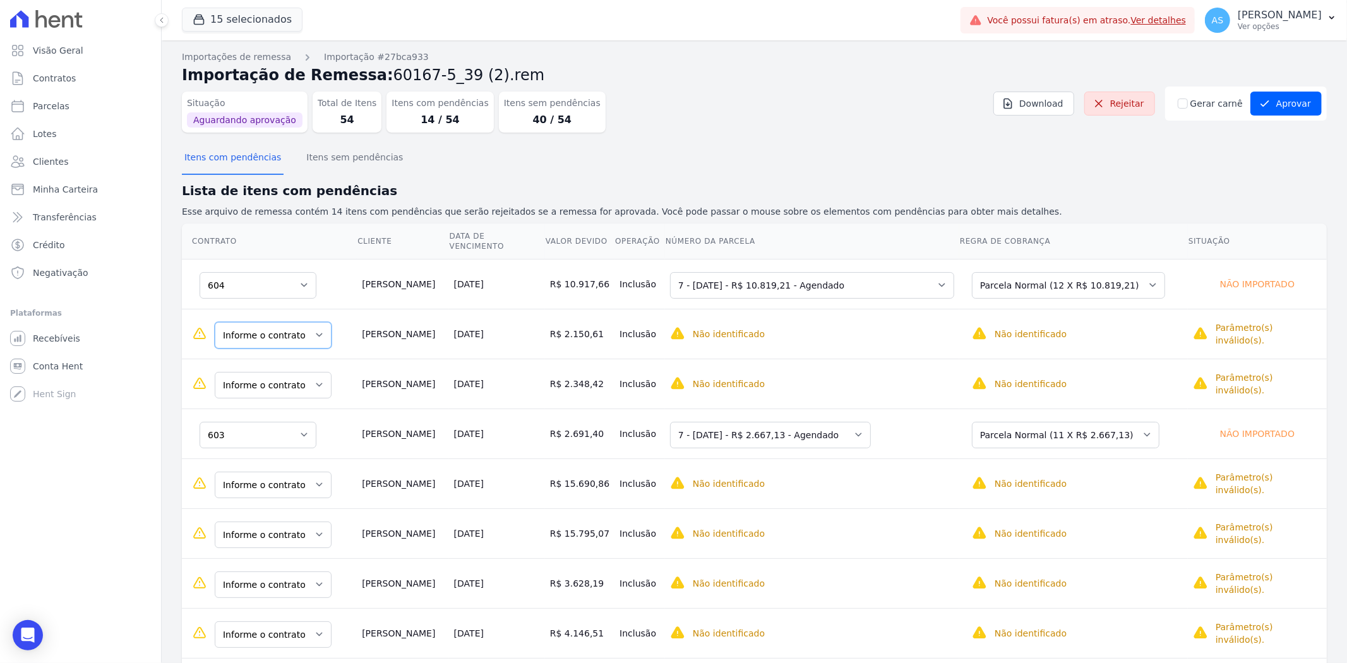
click at [315, 326] on select "Informe o contrato 603 715" at bounding box center [273, 335] width 117 height 27
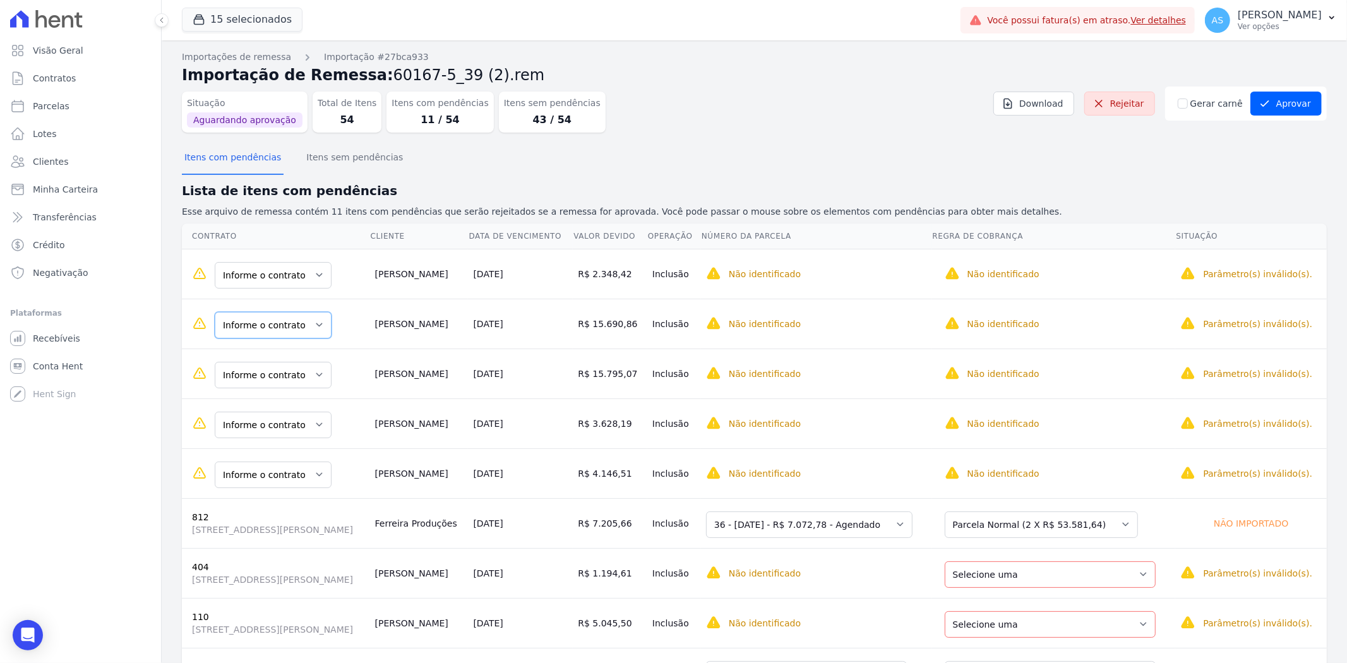
click at [309, 325] on select "Informe o contrato 507 208" at bounding box center [273, 325] width 117 height 27
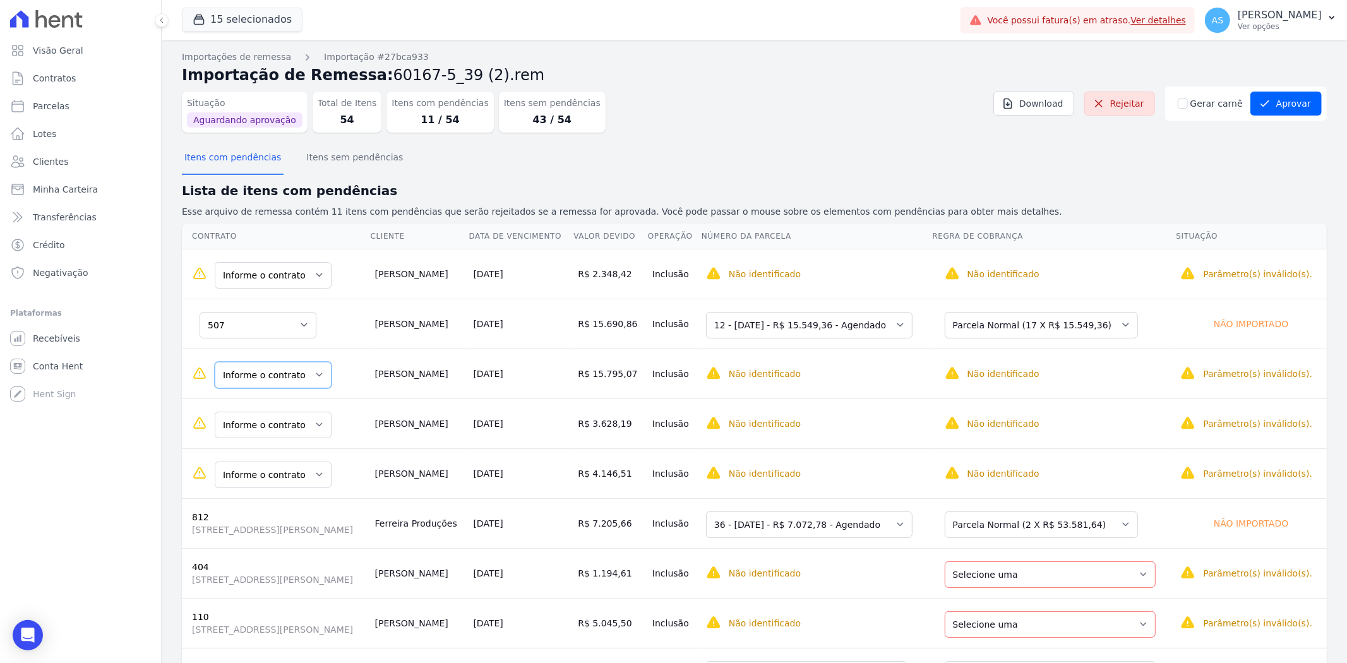
click at [315, 375] on select "Informe o contrato 507 208" at bounding box center [273, 375] width 117 height 27
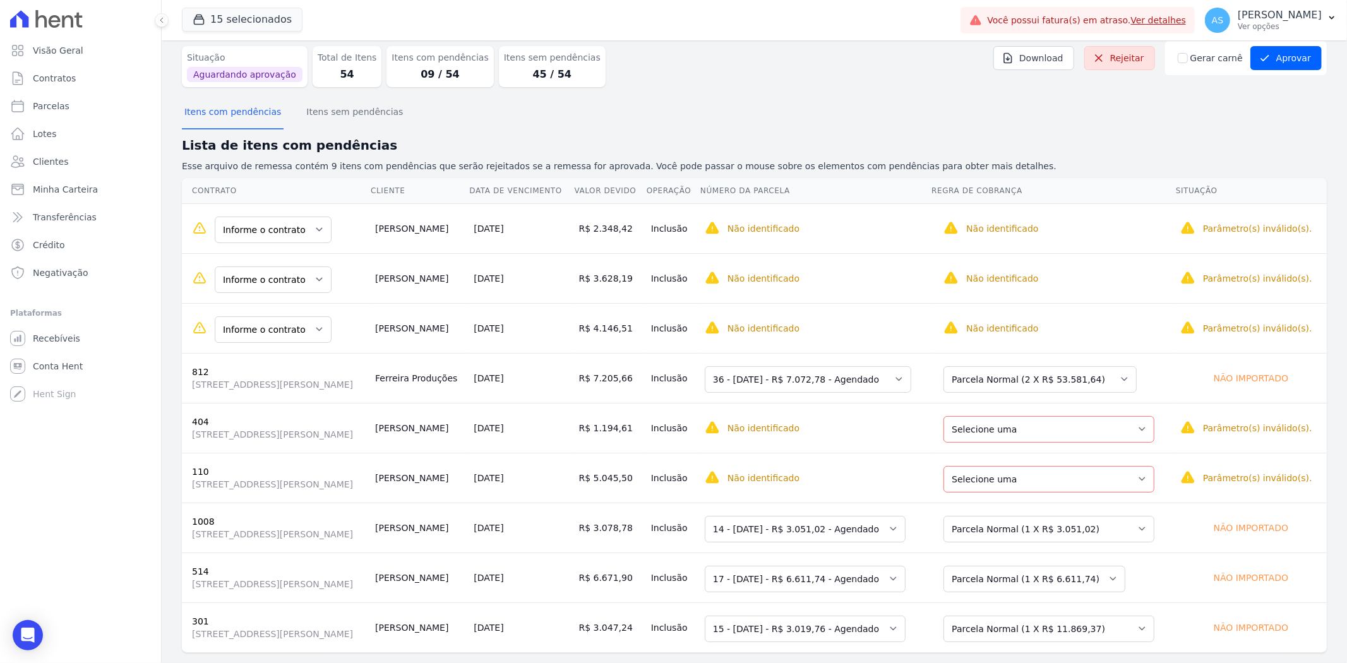
scroll to position [66, 0]
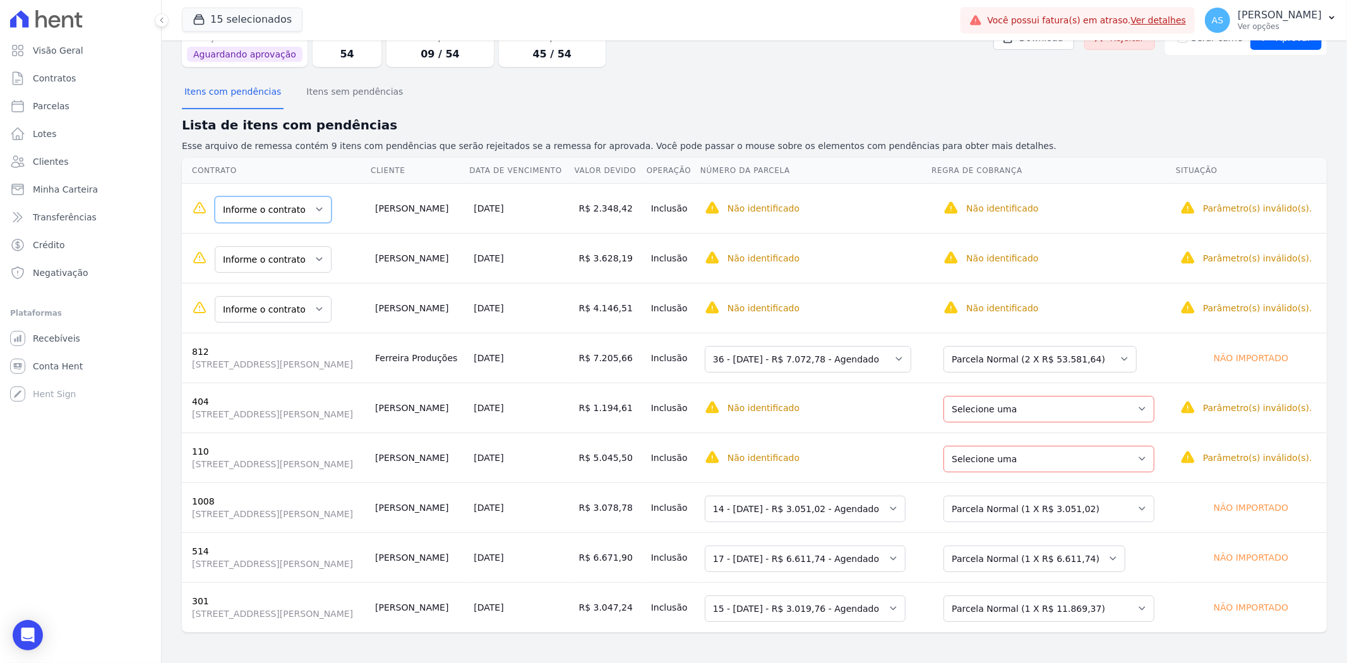
click at [306, 203] on select "Informe o contrato 602 618 619" at bounding box center [273, 209] width 117 height 27
click at [316, 203] on select "Informe o contrato 602 618 619" at bounding box center [273, 209] width 117 height 27
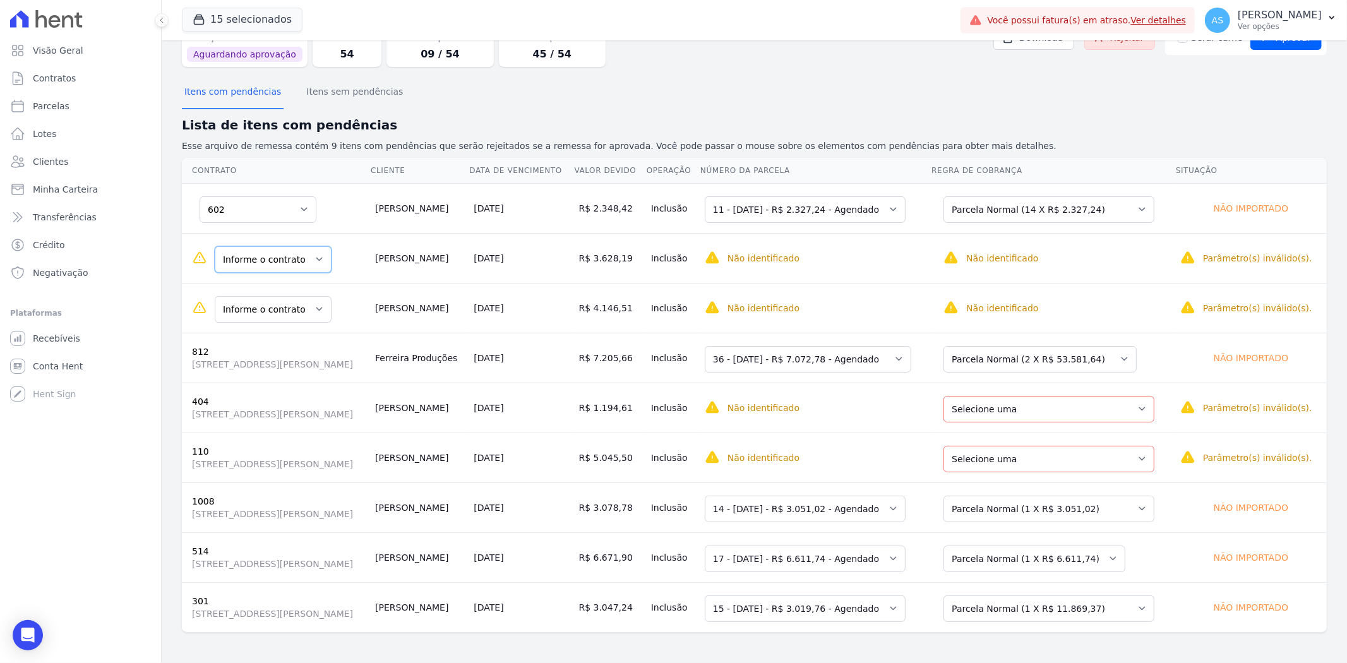
click at [311, 258] on select "Informe o contrato 602 618 619" at bounding box center [273, 259] width 117 height 27
click at [315, 308] on select "Informe o contrato 602 618 619" at bounding box center [273, 309] width 117 height 27
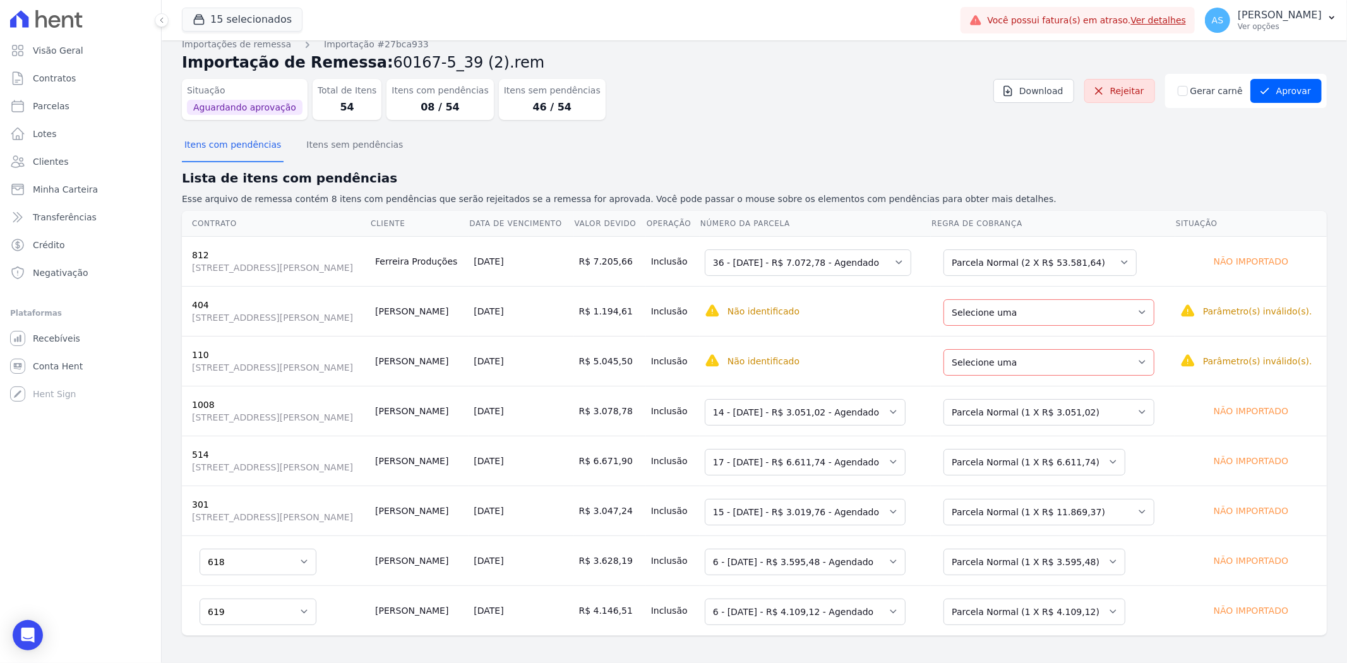
scroll to position [16, 0]
click at [20, 639] on div "Open Intercom Messenger" at bounding box center [27, 635] width 33 height 33
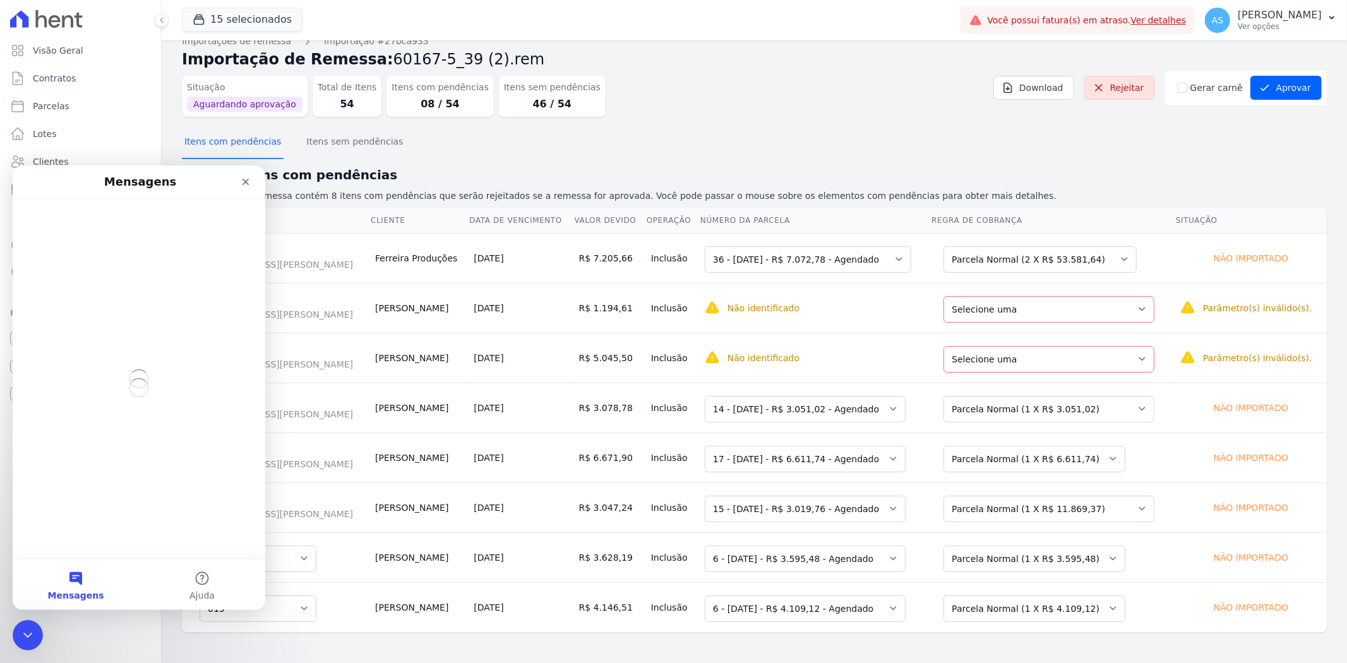
scroll to position [0, 0]
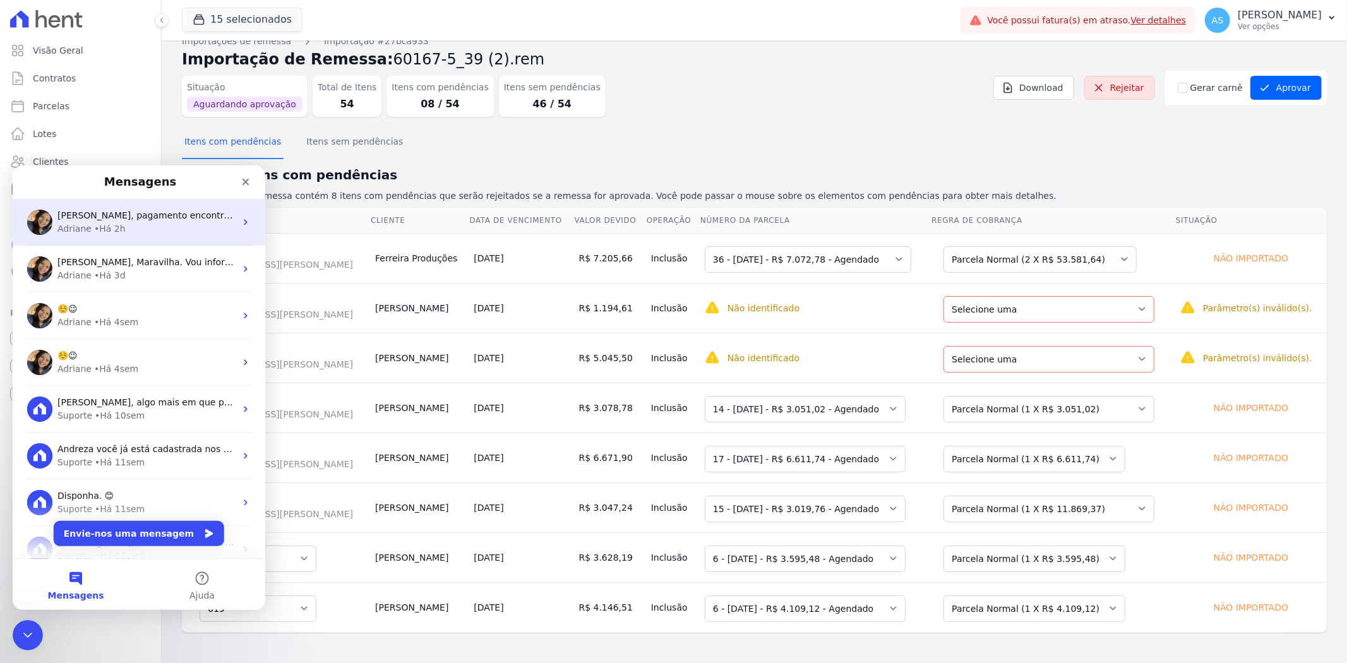
click at [94, 227] on div "• Há 2h" at bounding box center [110, 228] width 32 height 13
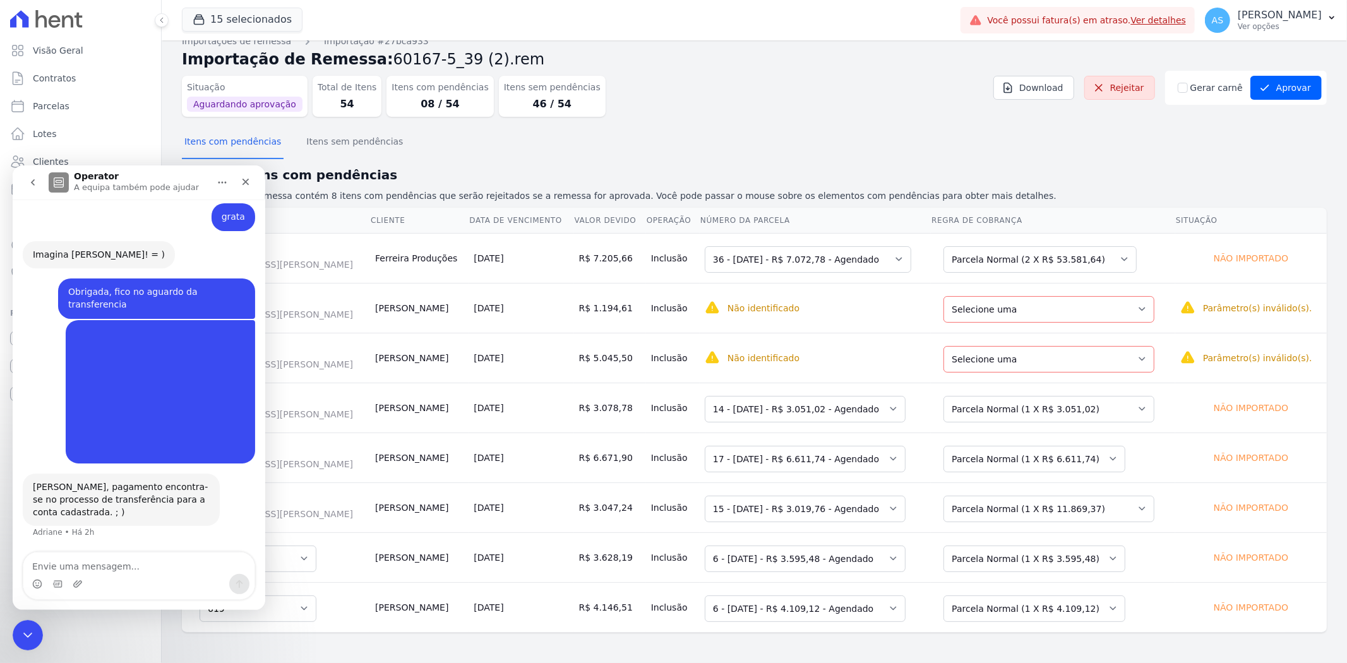
scroll to position [5903, 0]
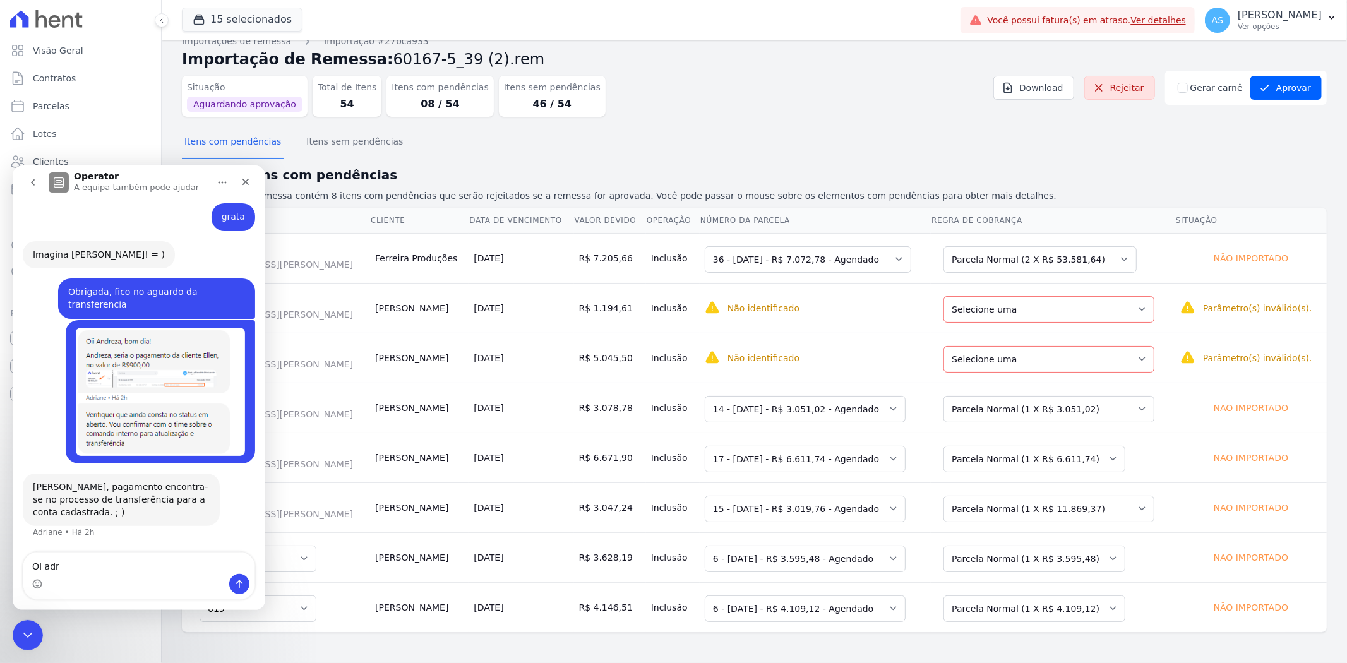
type textarea "OI adri"
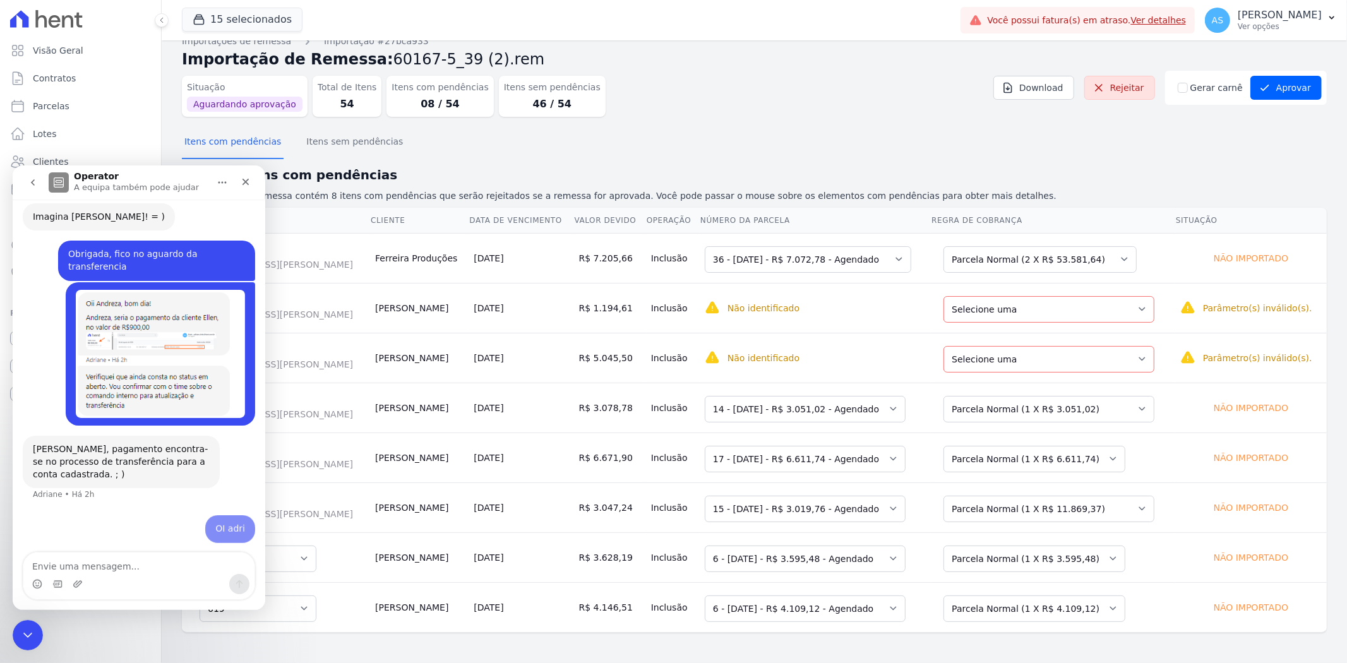
scroll to position [5940, 0]
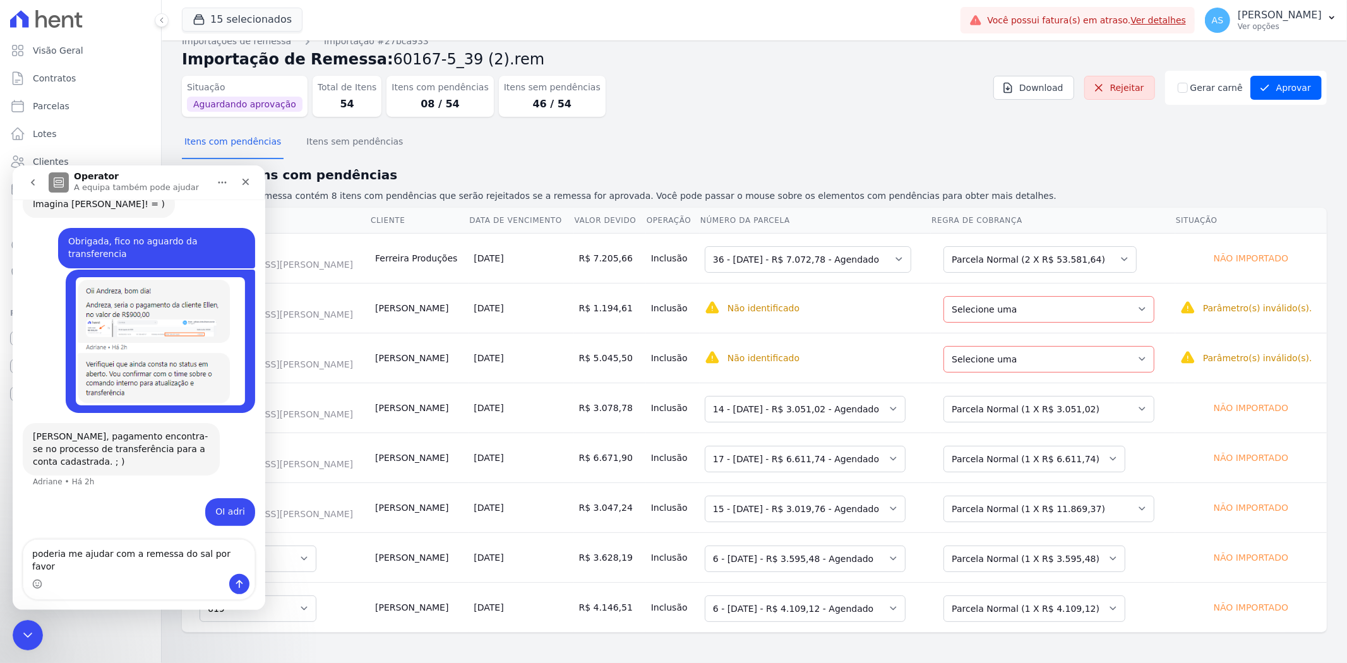
type textarea "poderia me ajudar com a remessa do sal por favor ?"
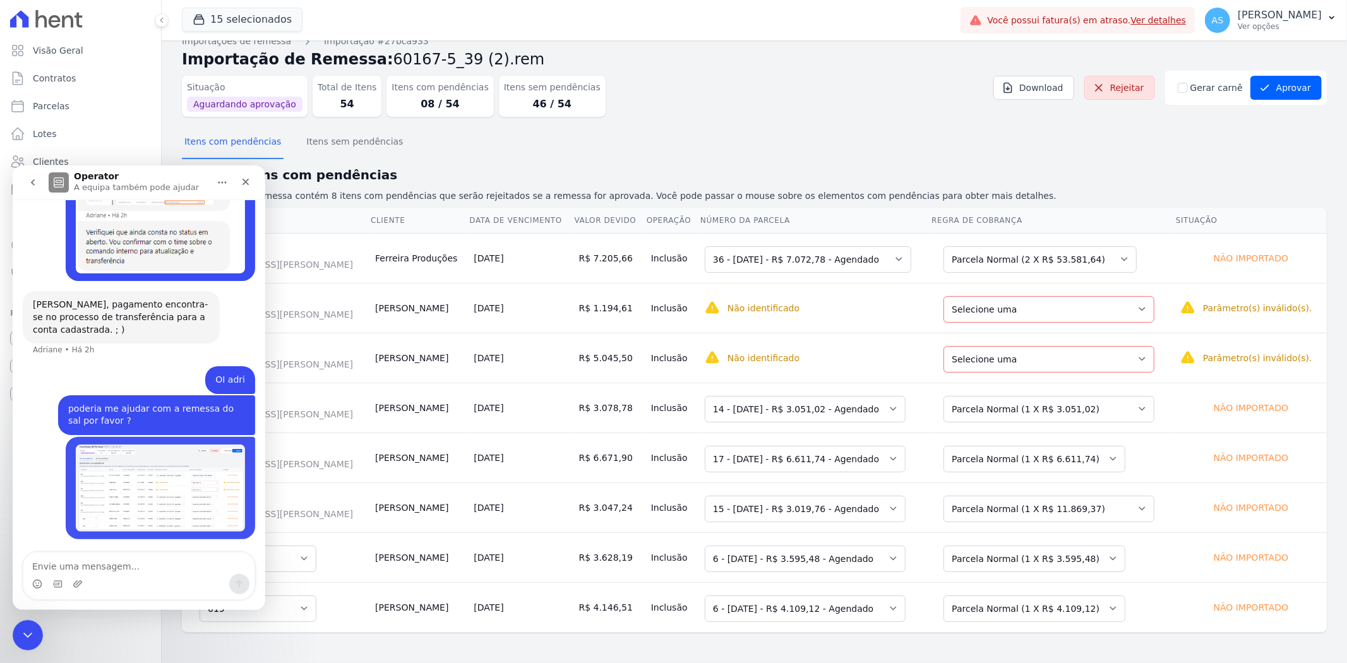
scroll to position [6085, 0]
click at [27, 636] on icon "Fechar mensagem da Intercom" at bounding box center [25, 633] width 15 height 15
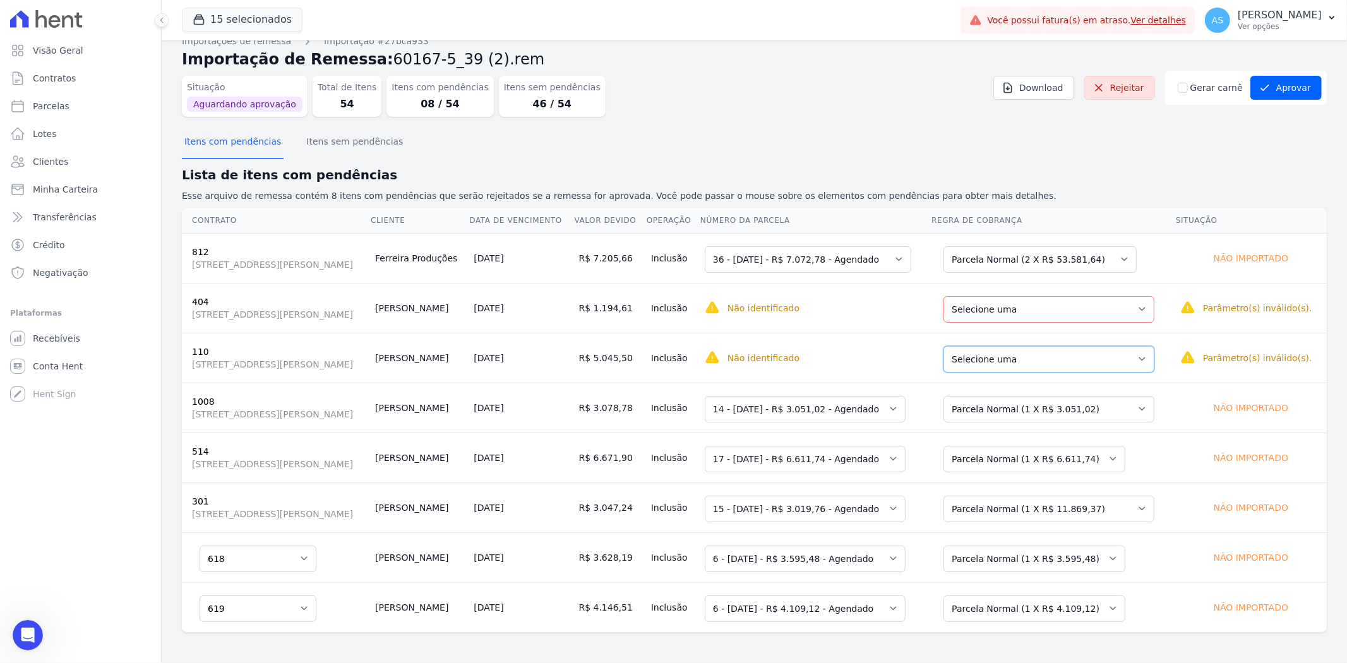
click at [1130, 360] on select "Selecione uma Nova Parcela Avulsa Parcela Avulsa Existente Outros (1 X R$ 9.240…" at bounding box center [1049, 359] width 211 height 27
click at [1131, 360] on select "Selecione uma Nova Parcela Avulsa Parcela Avulsa Existente Outros (1 X R$ 9.240…" at bounding box center [1049, 359] width 211 height 27
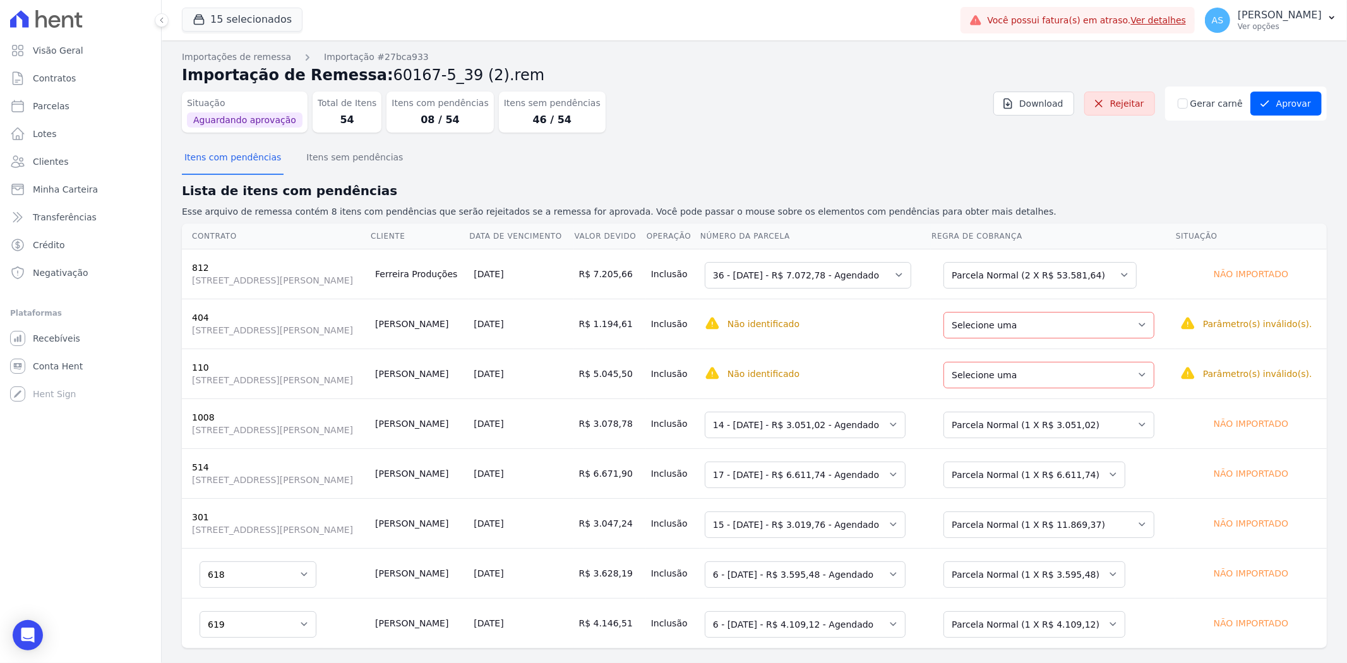
scroll to position [16, 0]
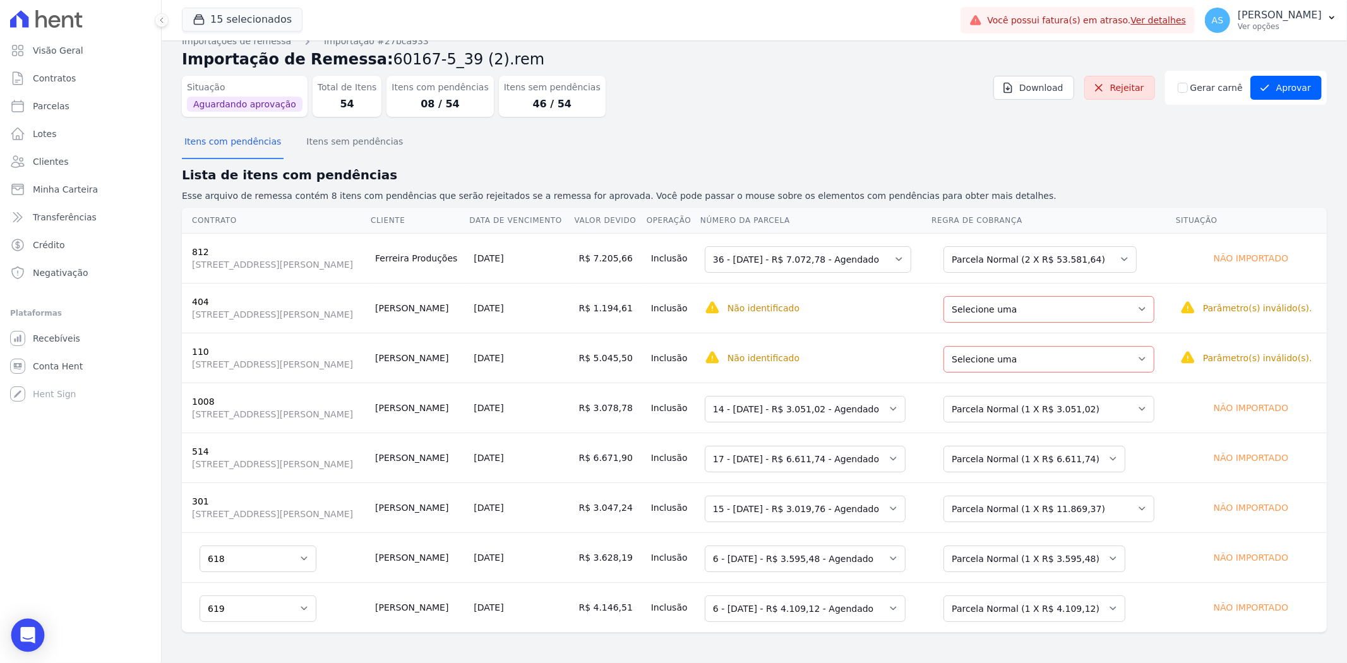
click at [28, 641] on icon "Open Intercom Messenger" at bounding box center [28, 635] width 16 height 16
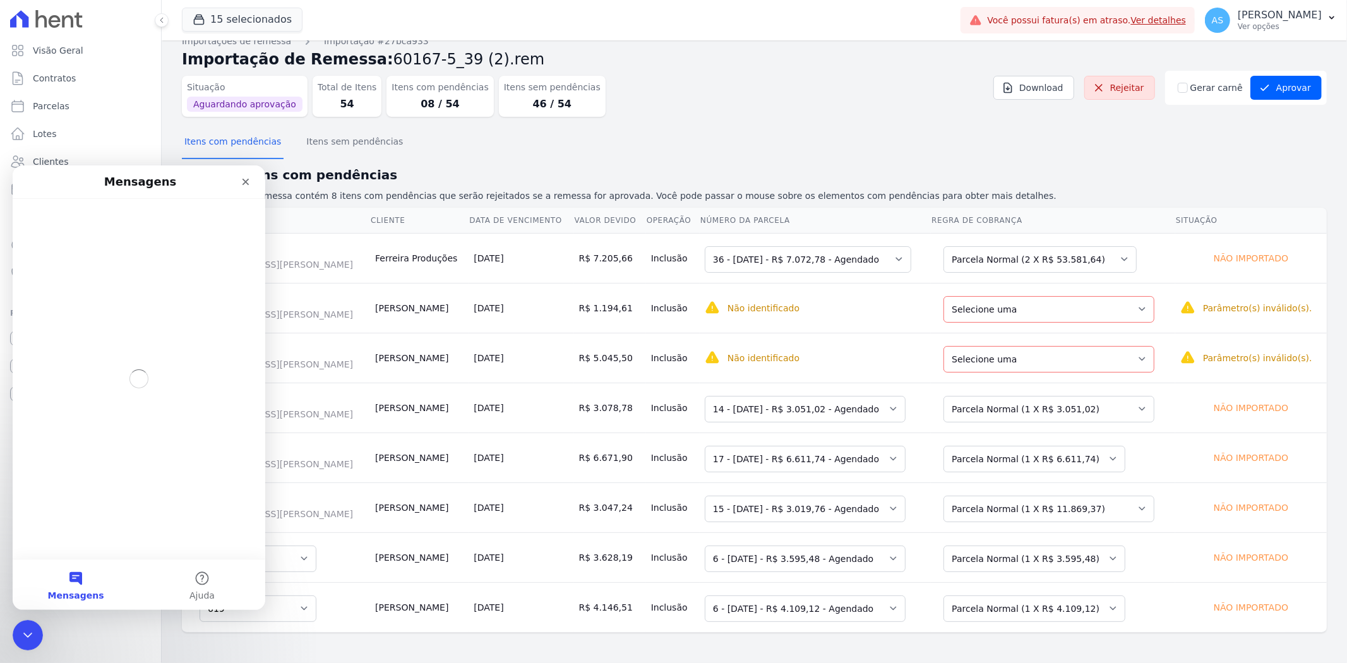
scroll to position [0, 0]
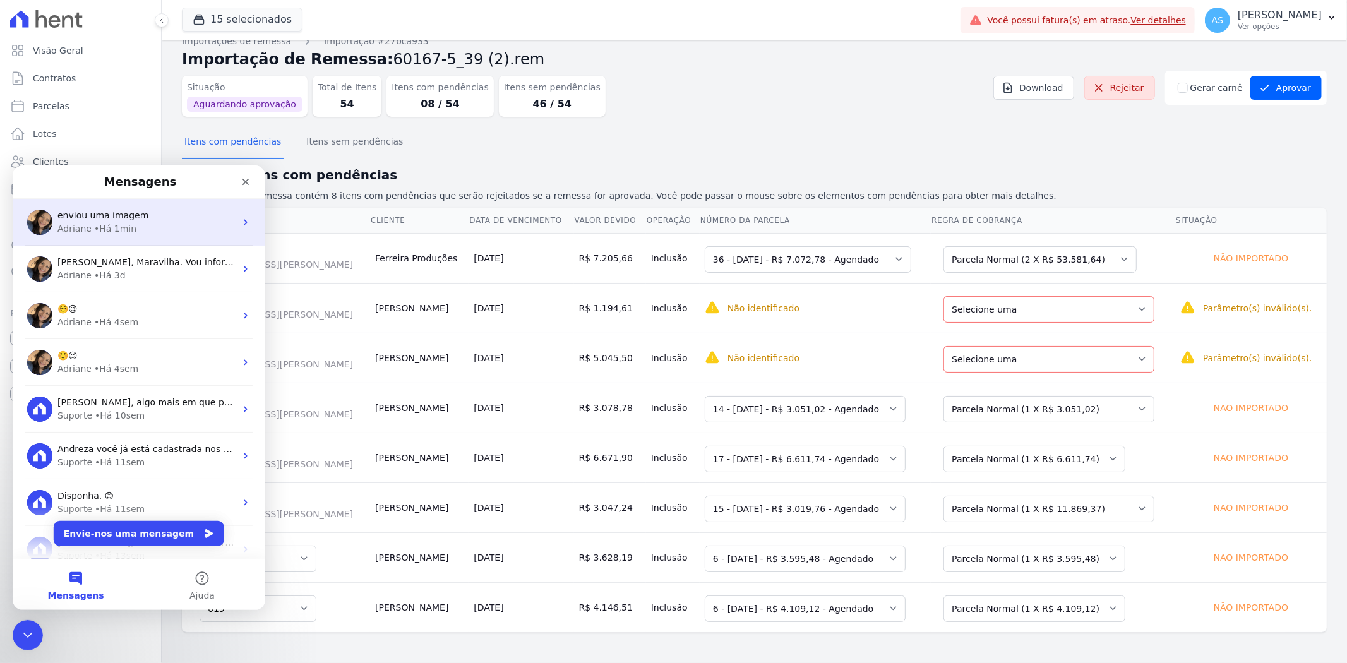
click at [104, 222] on div "• Há 1min" at bounding box center [115, 228] width 42 height 13
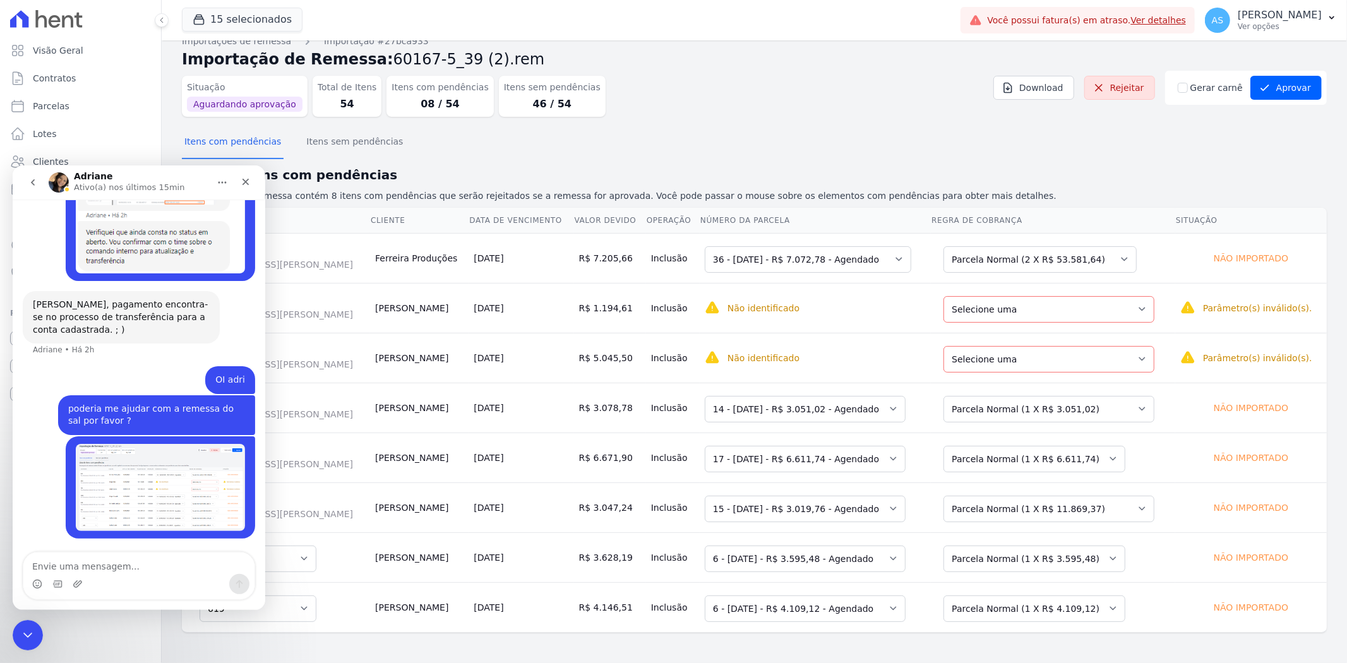
scroll to position [6085, 0]
click at [32, 626] on icon "Fechar mensagem da Intercom" at bounding box center [25, 633] width 15 height 15
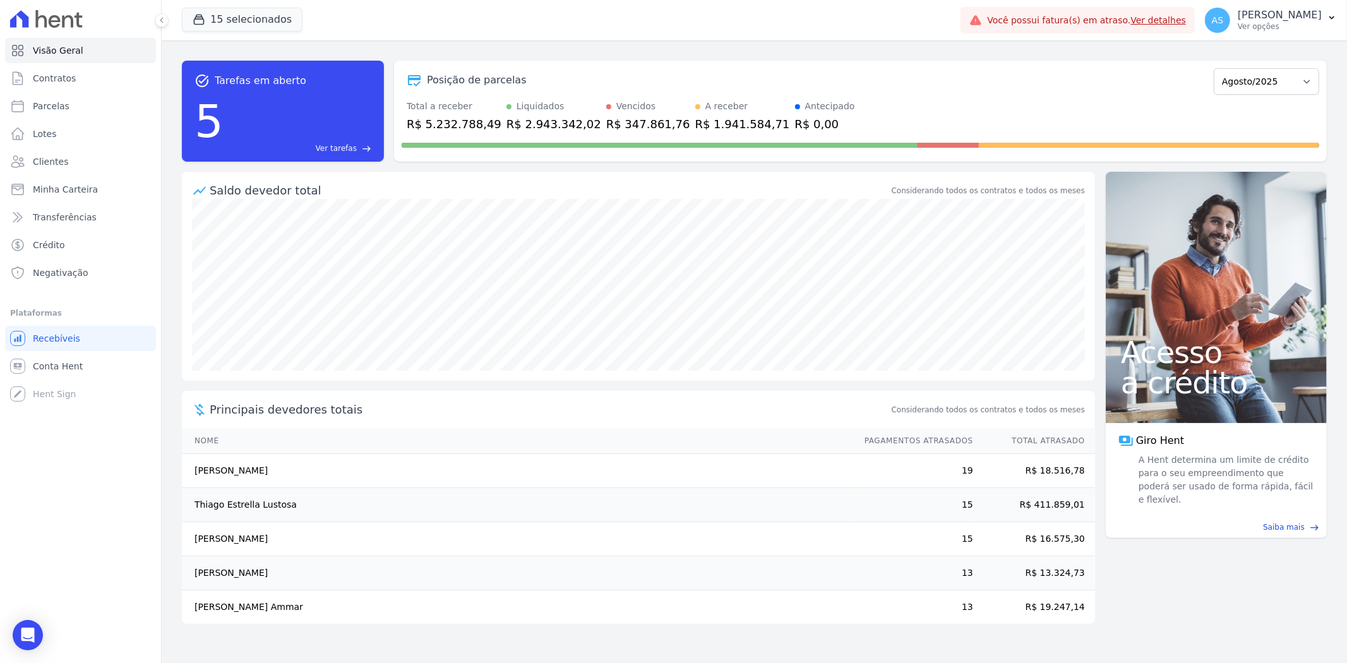
click at [344, 147] on span "Ver tarefas" at bounding box center [336, 148] width 41 height 11
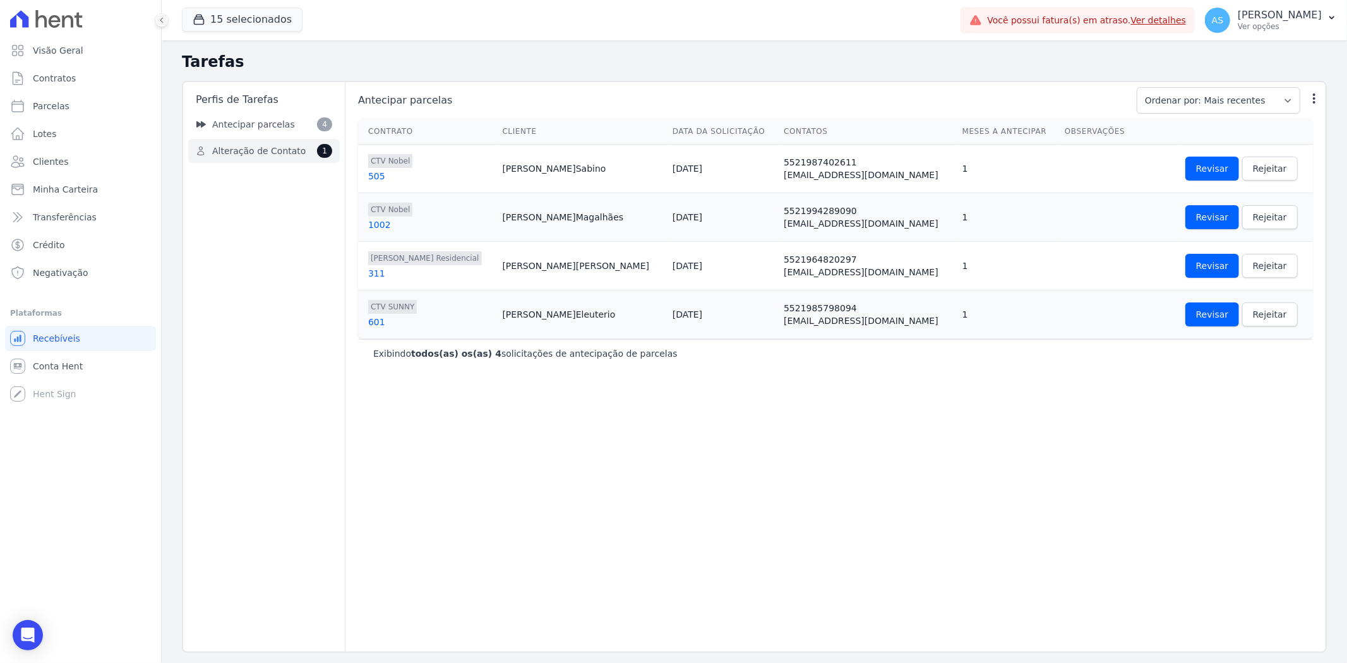
click at [274, 156] on span "Alteração de Contato" at bounding box center [258, 151] width 93 height 13
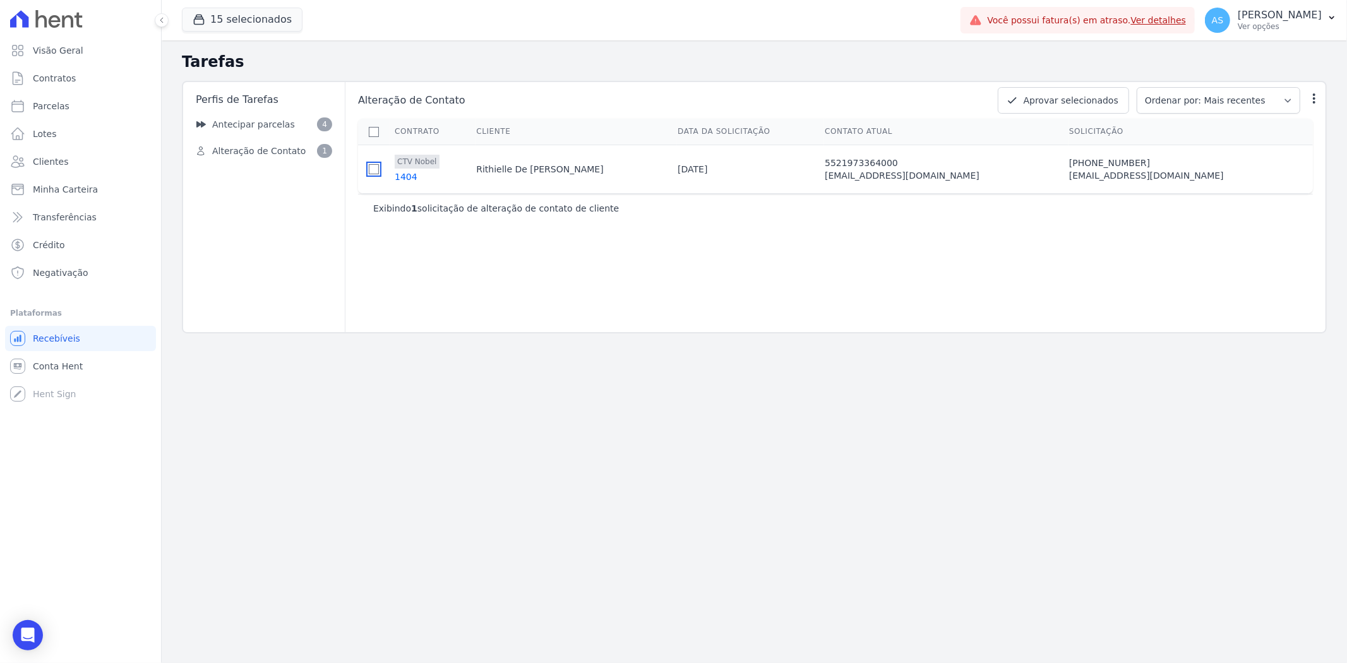
click at [379, 172] on input "checkbox" at bounding box center [374, 169] width 10 height 10
checkbox input "true"
click at [1087, 100] on button "Aprovar selecionados" at bounding box center [1063, 100] width 131 height 27
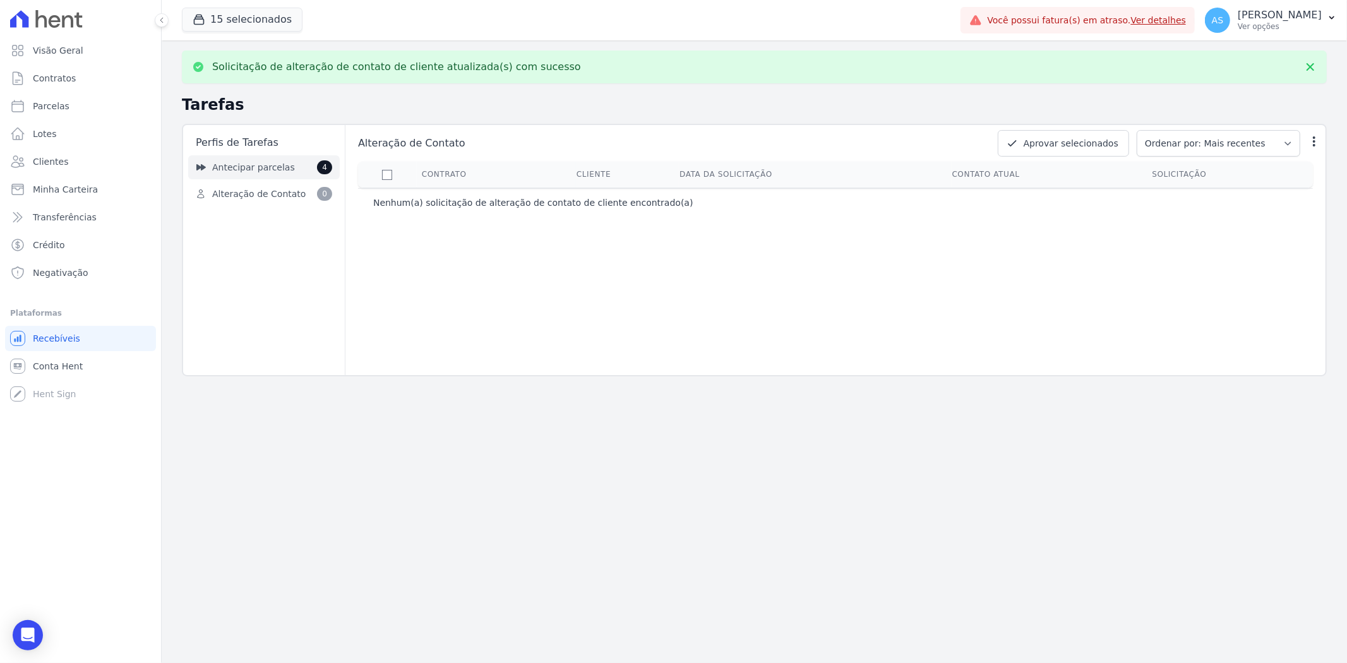
click at [230, 168] on span "Antecipar parcelas" at bounding box center [253, 167] width 83 height 13
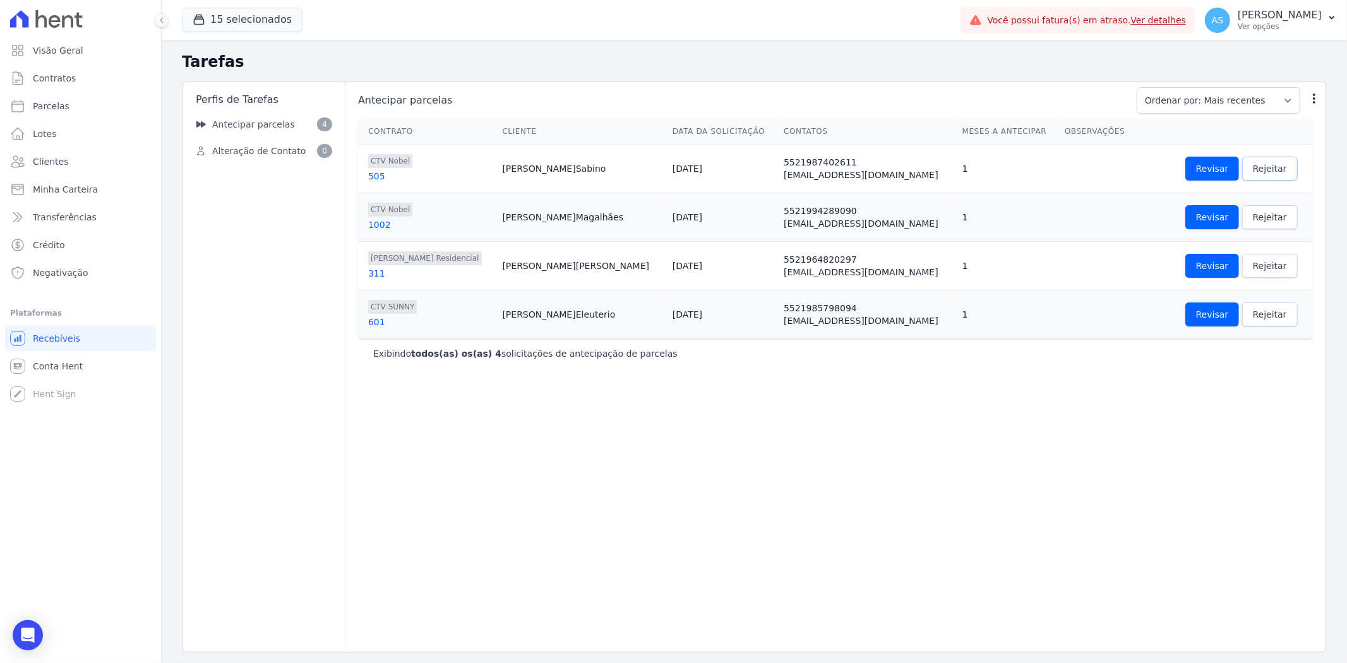
click at [1254, 166] on span "Rejeitar" at bounding box center [1270, 168] width 34 height 13
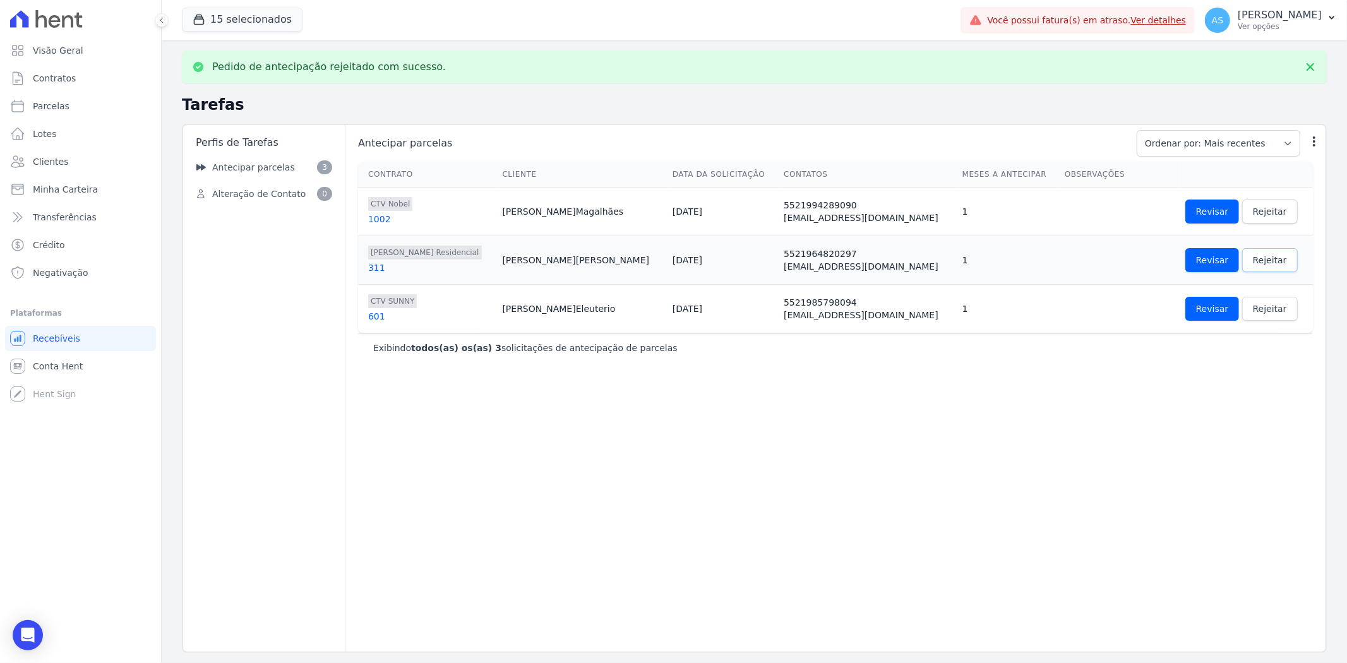
click at [1253, 259] on span "Rejeitar" at bounding box center [1270, 260] width 34 height 13
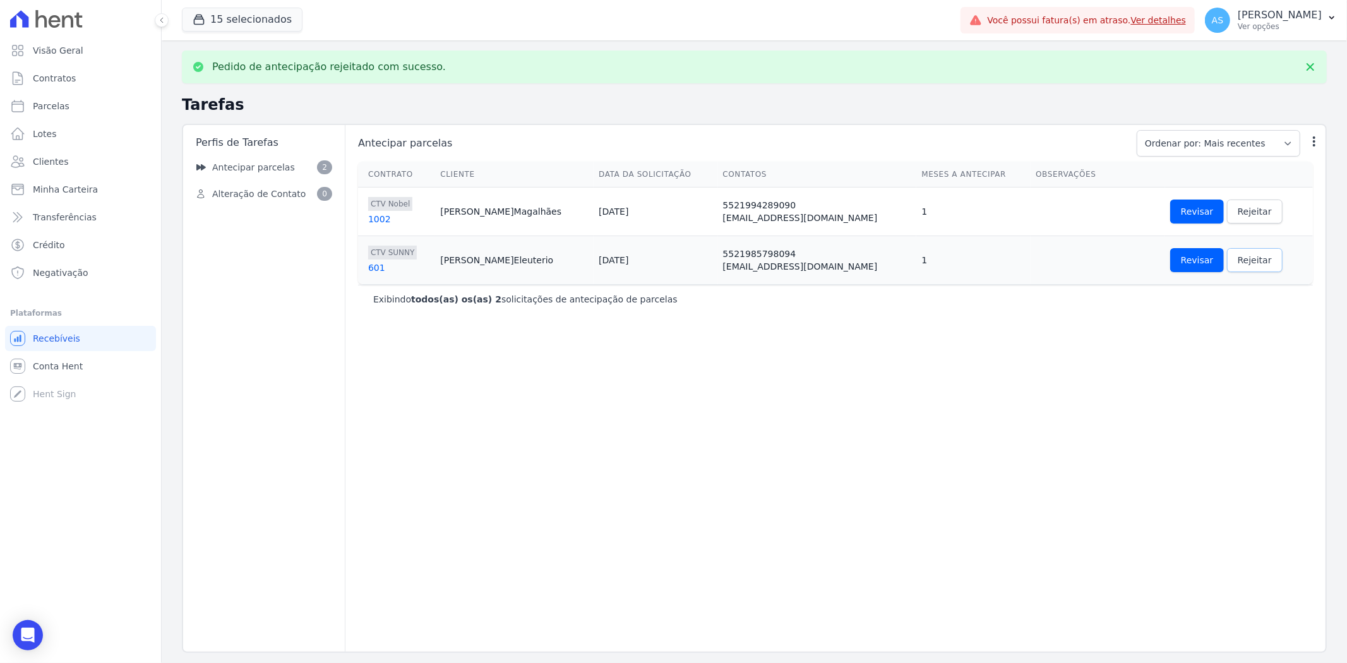
click at [1250, 259] on span "Rejeitar" at bounding box center [1255, 260] width 34 height 13
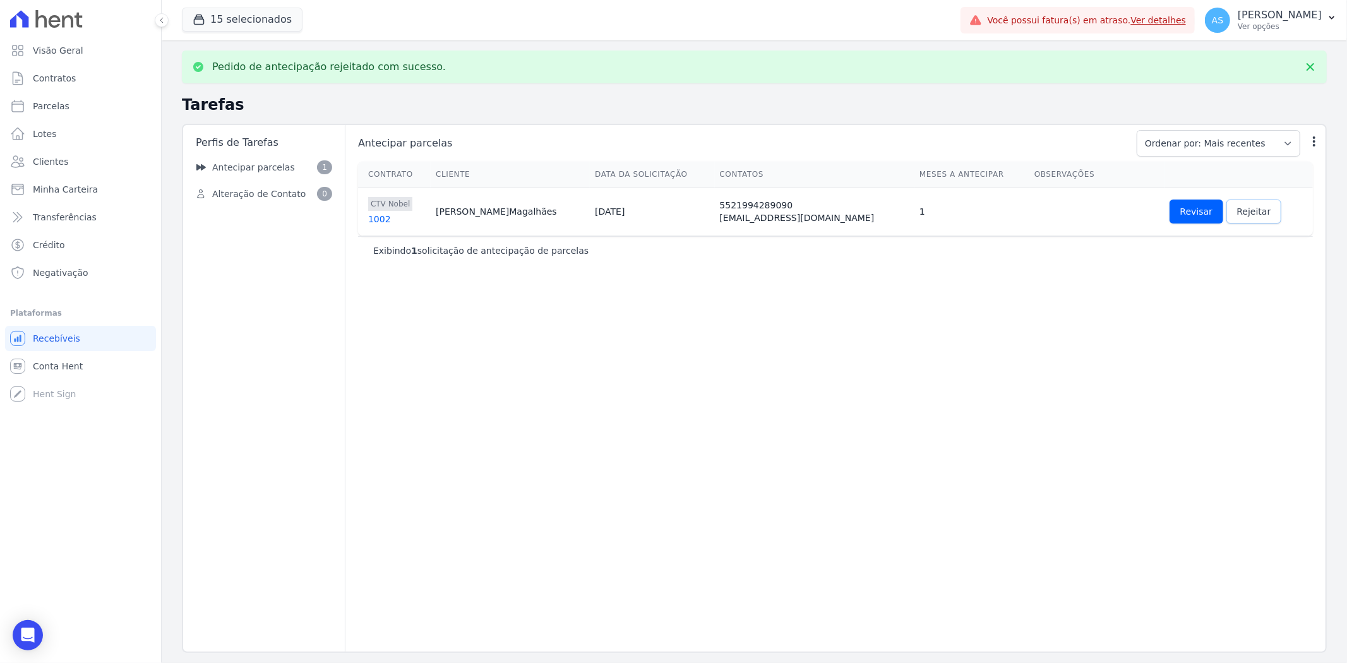
click at [1246, 216] on span "Rejeitar" at bounding box center [1254, 211] width 34 height 13
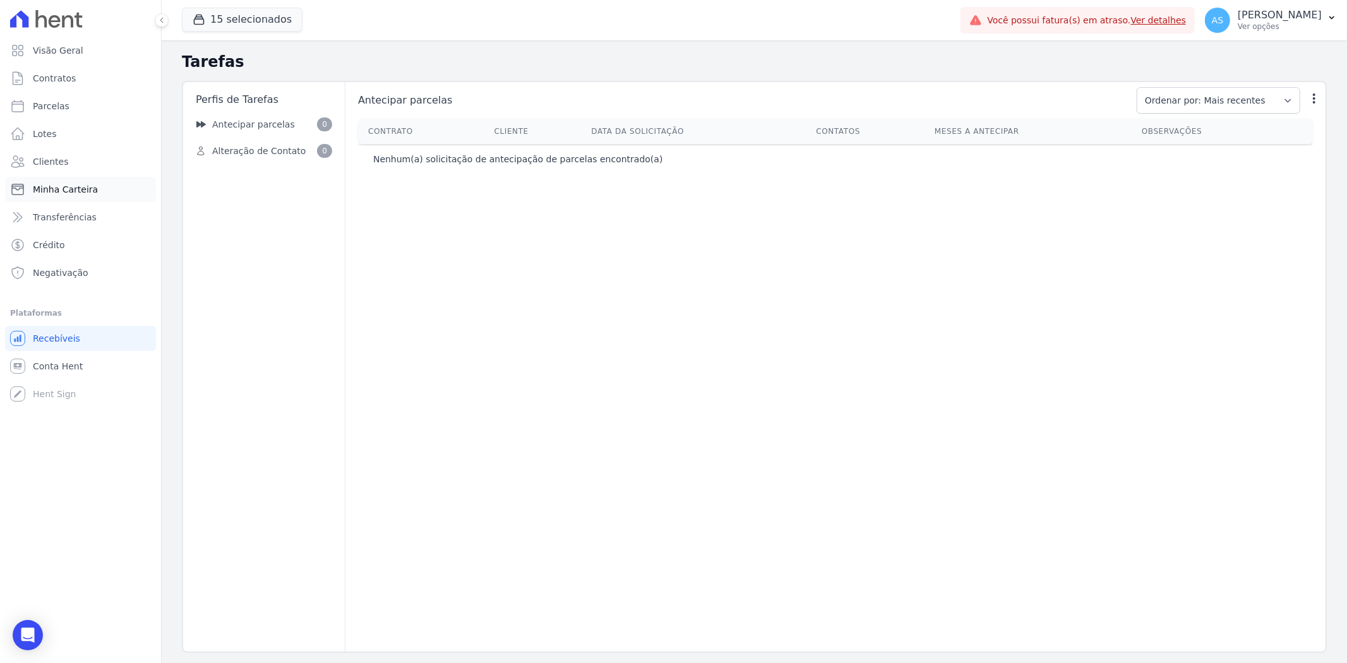
click at [58, 186] on span "Minha Carteira" at bounding box center [65, 189] width 65 height 13
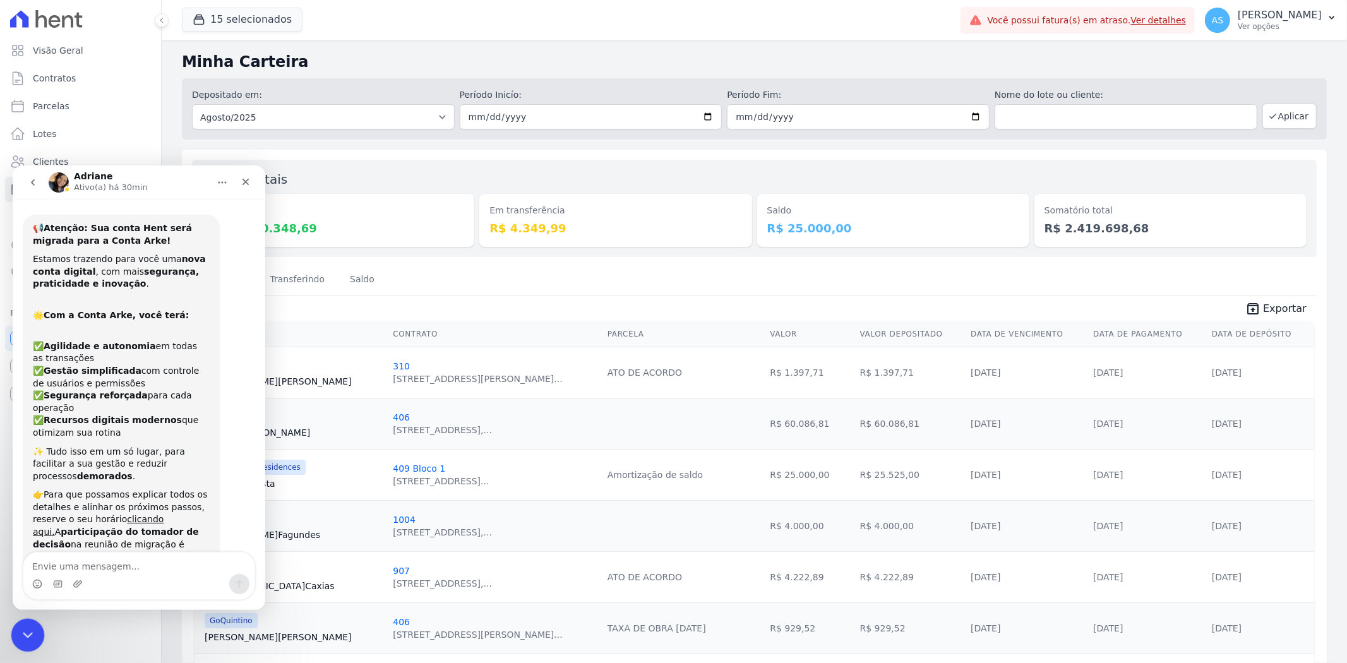
click at [21, 635] on icon "Fechar mensagem da Intercom" at bounding box center [25, 633] width 15 height 15
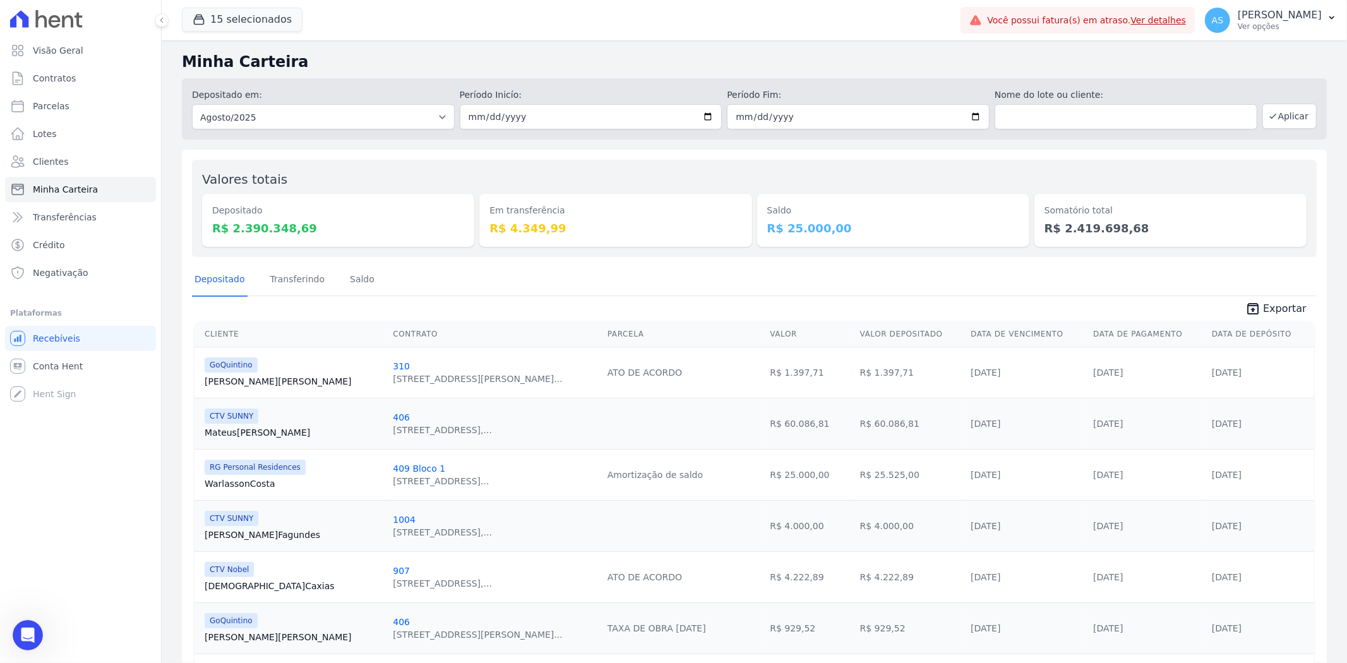
scroll to position [6085, 0]
click at [707, 114] on input "2025-08-01" at bounding box center [591, 116] width 263 height 25
type input "[DATE]"
click at [968, 114] on input "2025-08-31" at bounding box center [858, 116] width 263 height 25
type input "[DATE]"
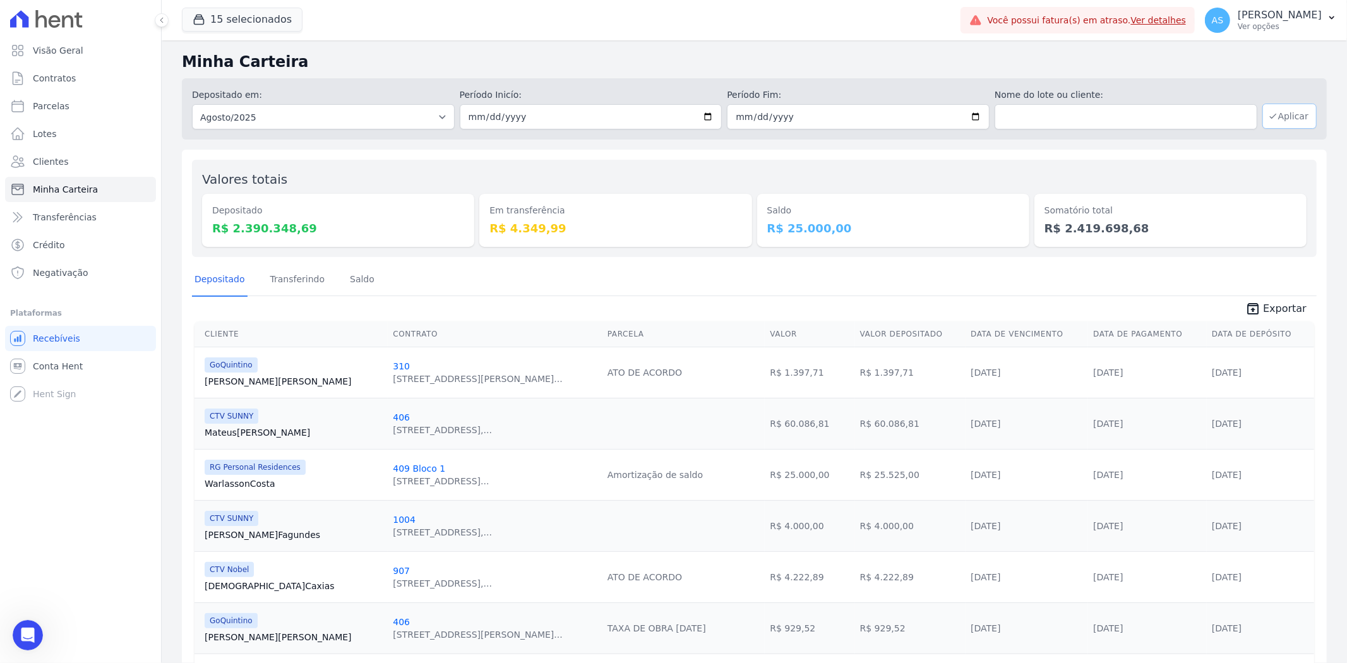
click at [1286, 121] on button "Aplicar" at bounding box center [1289, 116] width 54 height 25
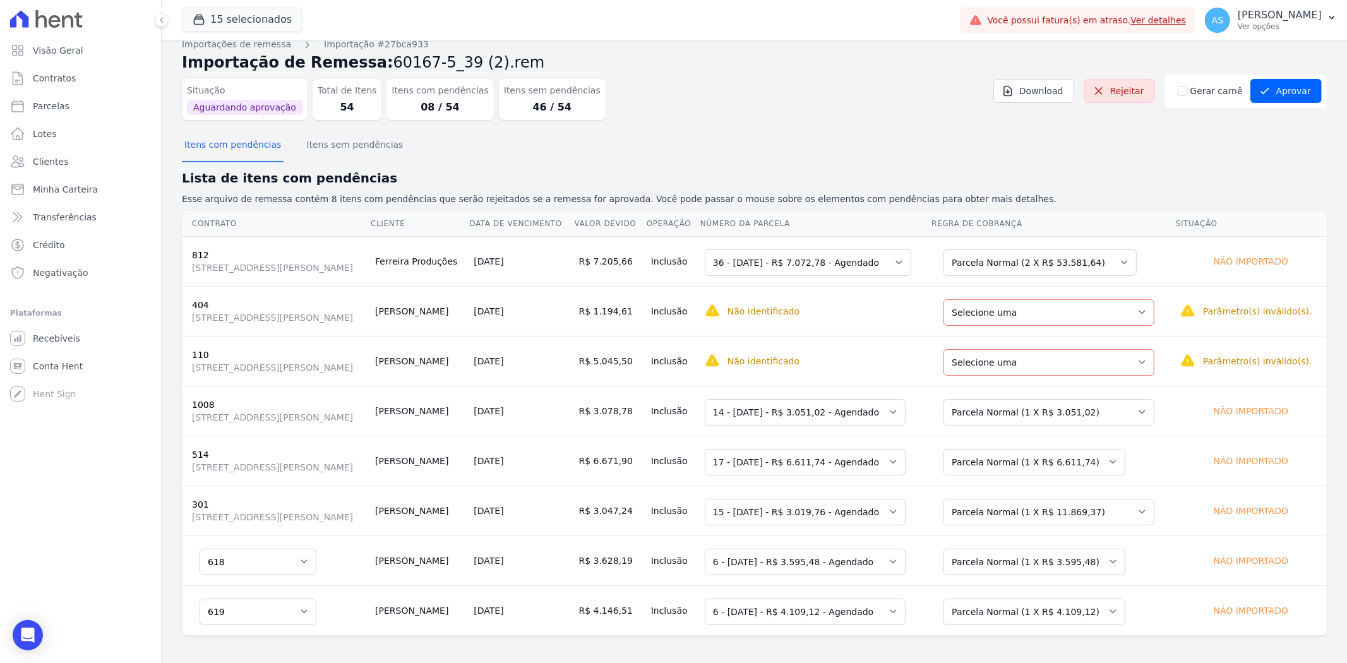
scroll to position [16, 0]
click at [21, 642] on icon "Open Intercom Messenger" at bounding box center [28, 635] width 16 height 16
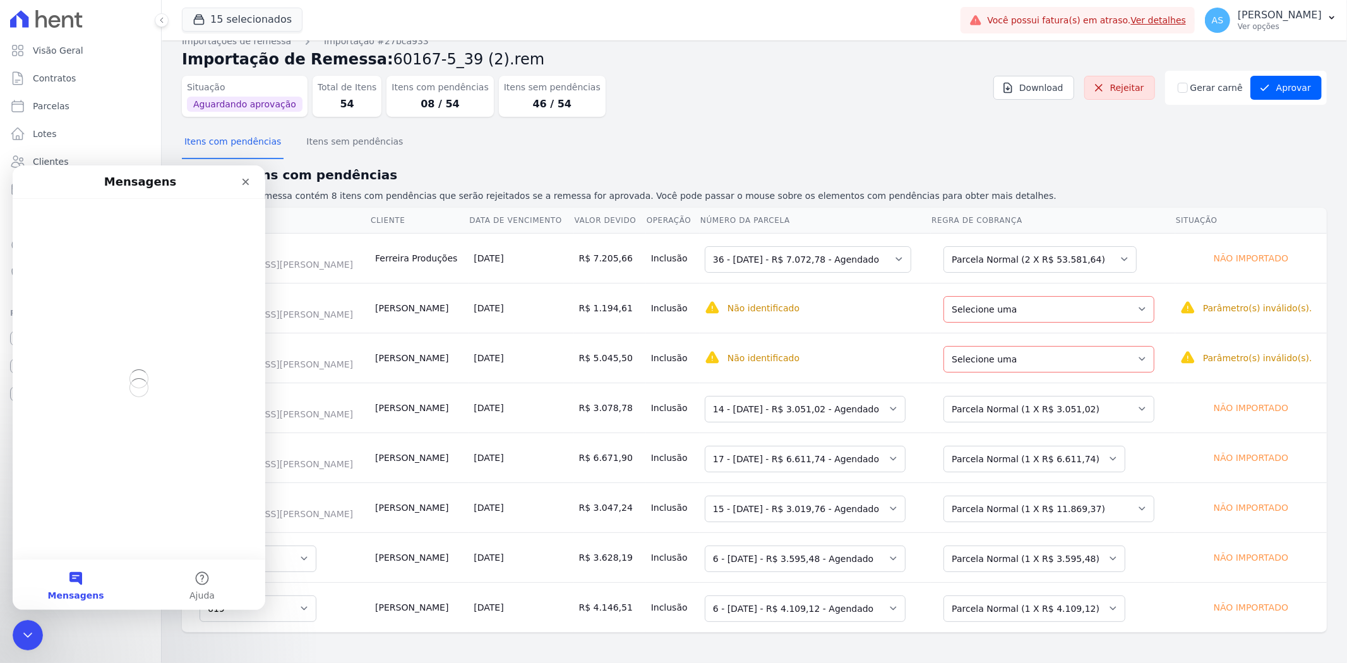
scroll to position [0, 0]
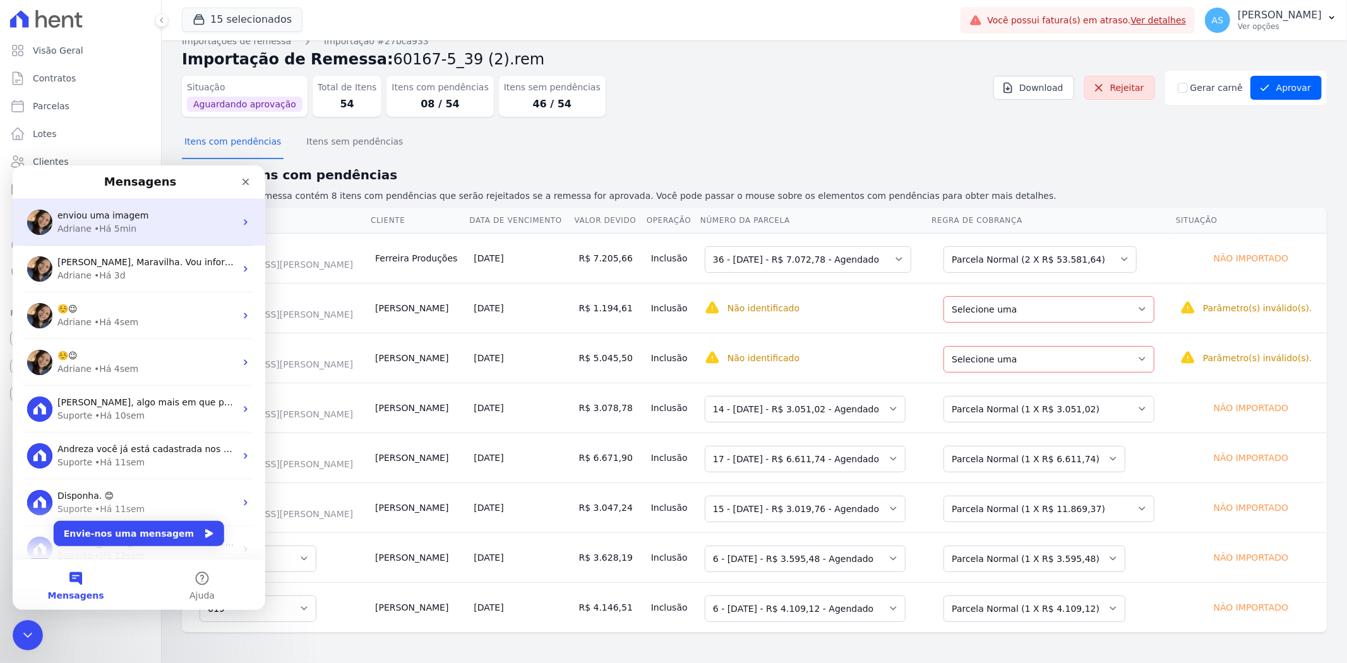
click at [120, 224] on div "• Há 5min" at bounding box center [115, 228] width 42 height 13
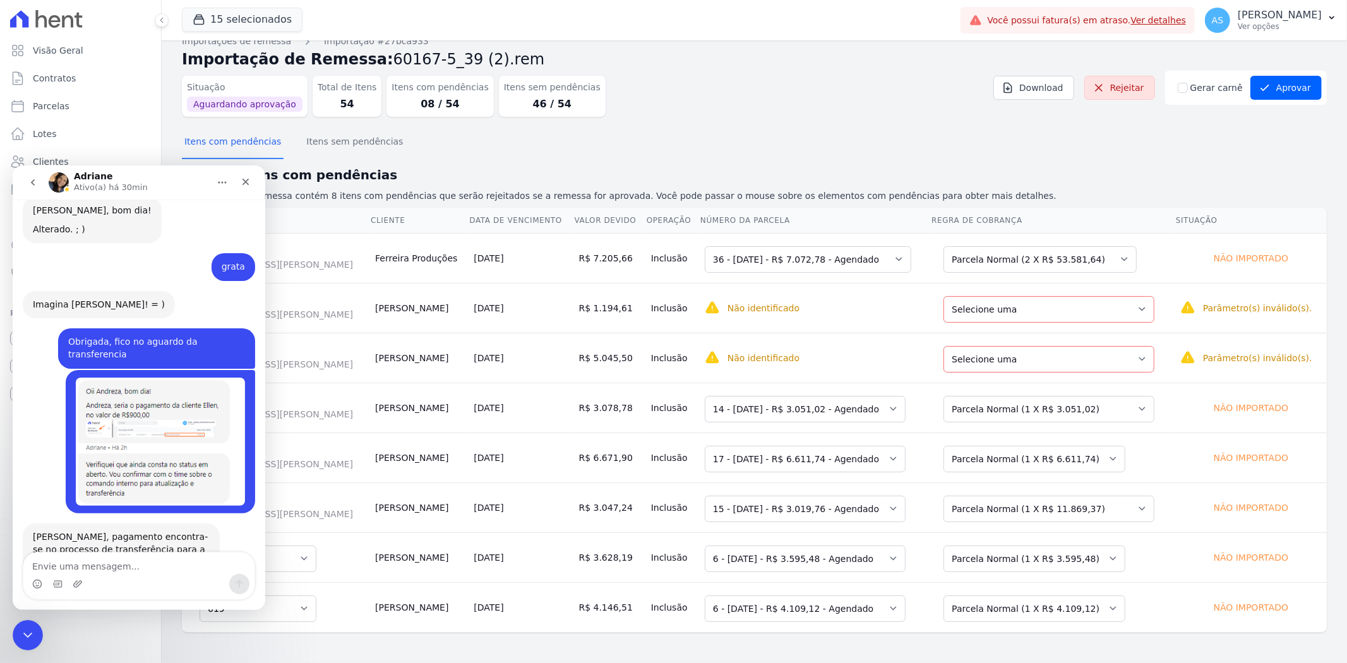
scroll to position [5804, 0]
click at [57, 188] on img "Messenger da Intercom" at bounding box center [59, 182] width 20 height 20
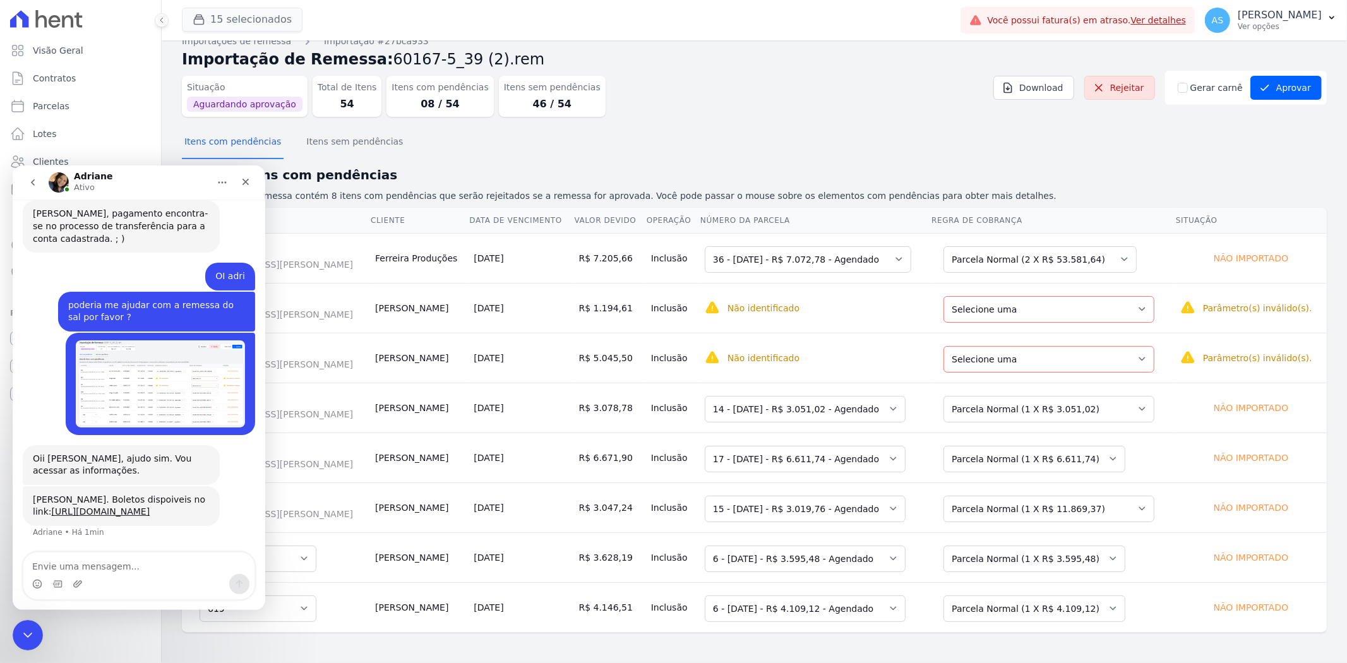
scroll to position [6213, 0]
drag, startPoint x: 21, startPoint y: 636, endPoint x: 95, endPoint y: 1204, distance: 572.5
click at [21, 637] on icon "Fechar mensagem da Intercom" at bounding box center [25, 633] width 15 height 15
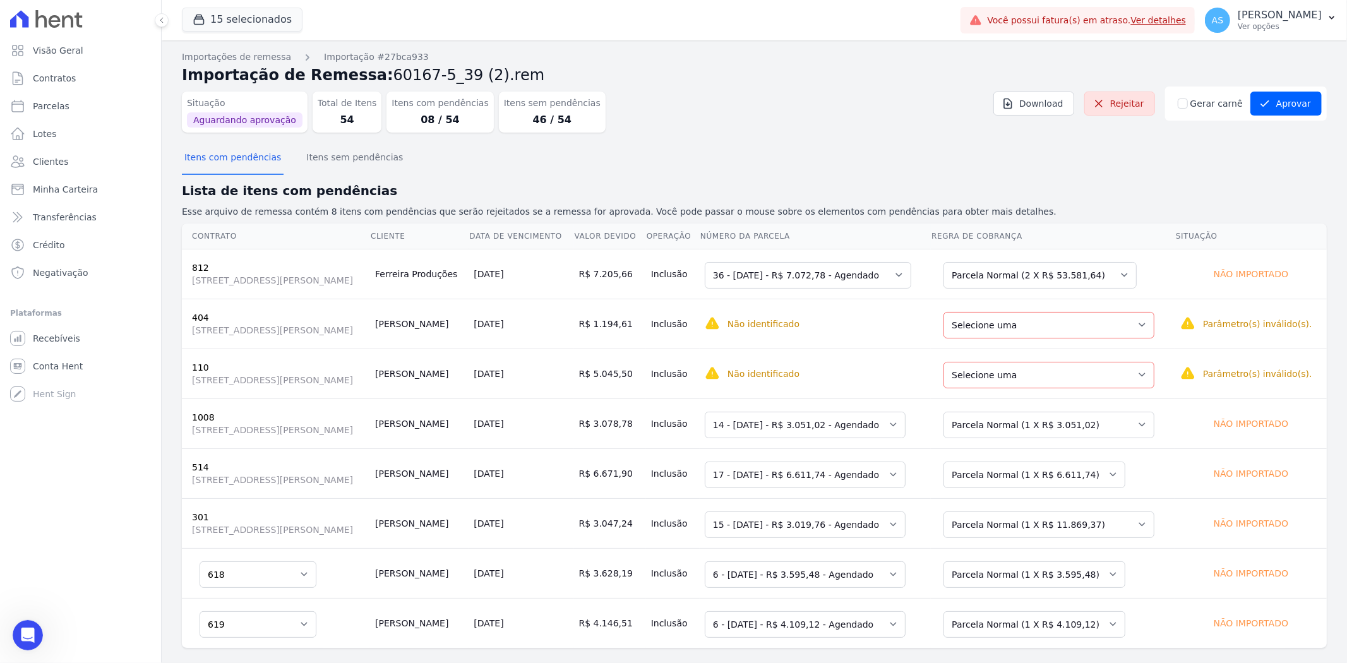
scroll to position [6279, 0]
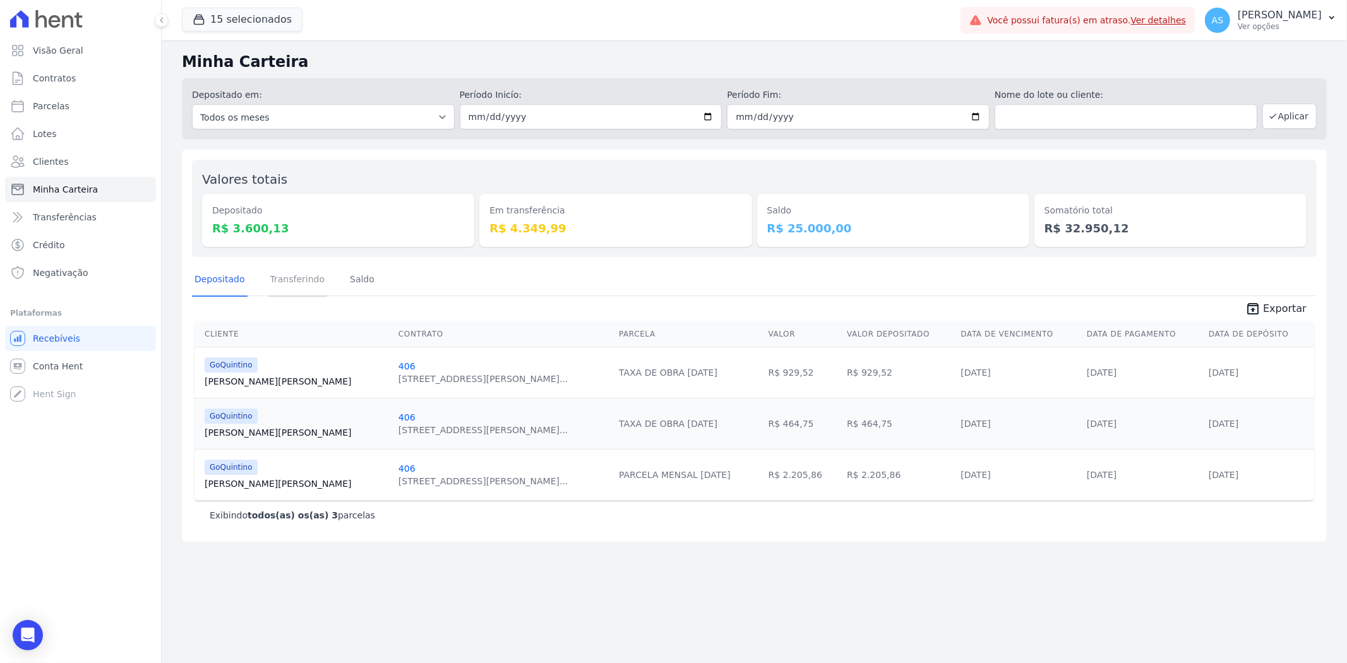
click at [298, 285] on link "Transferindo" at bounding box center [298, 280] width 60 height 33
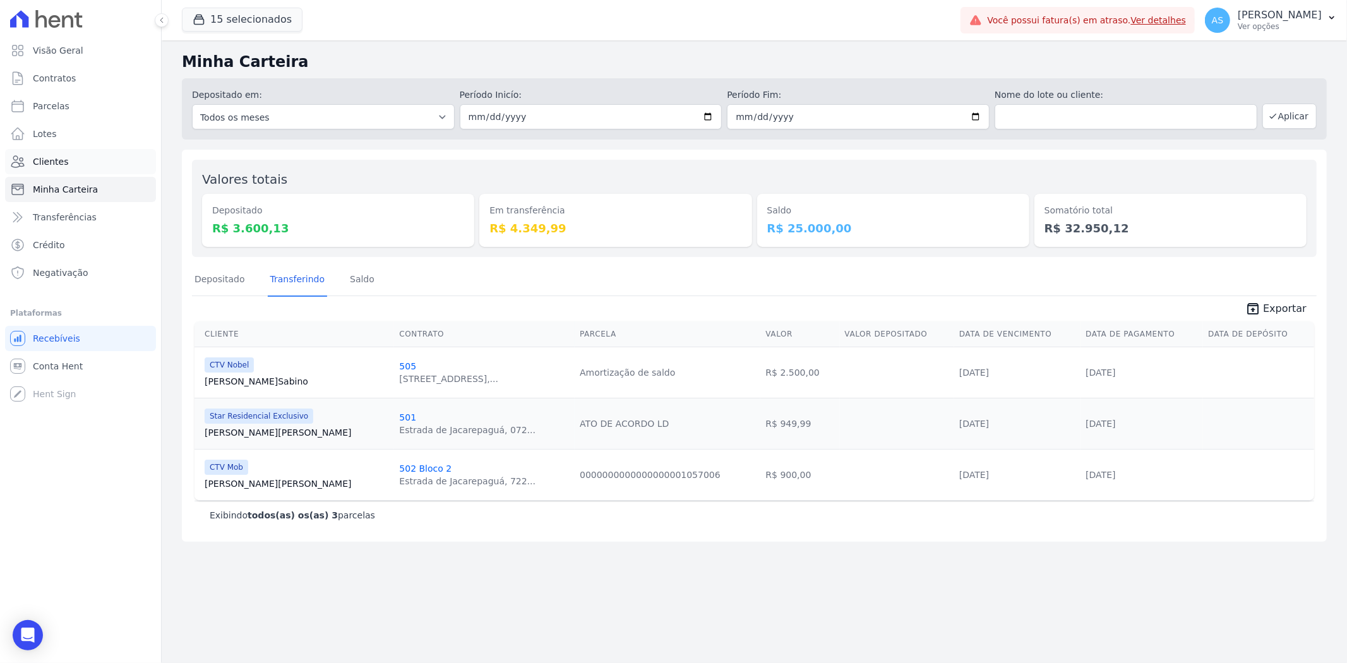
click at [42, 159] on span "Clientes" at bounding box center [50, 161] width 35 height 13
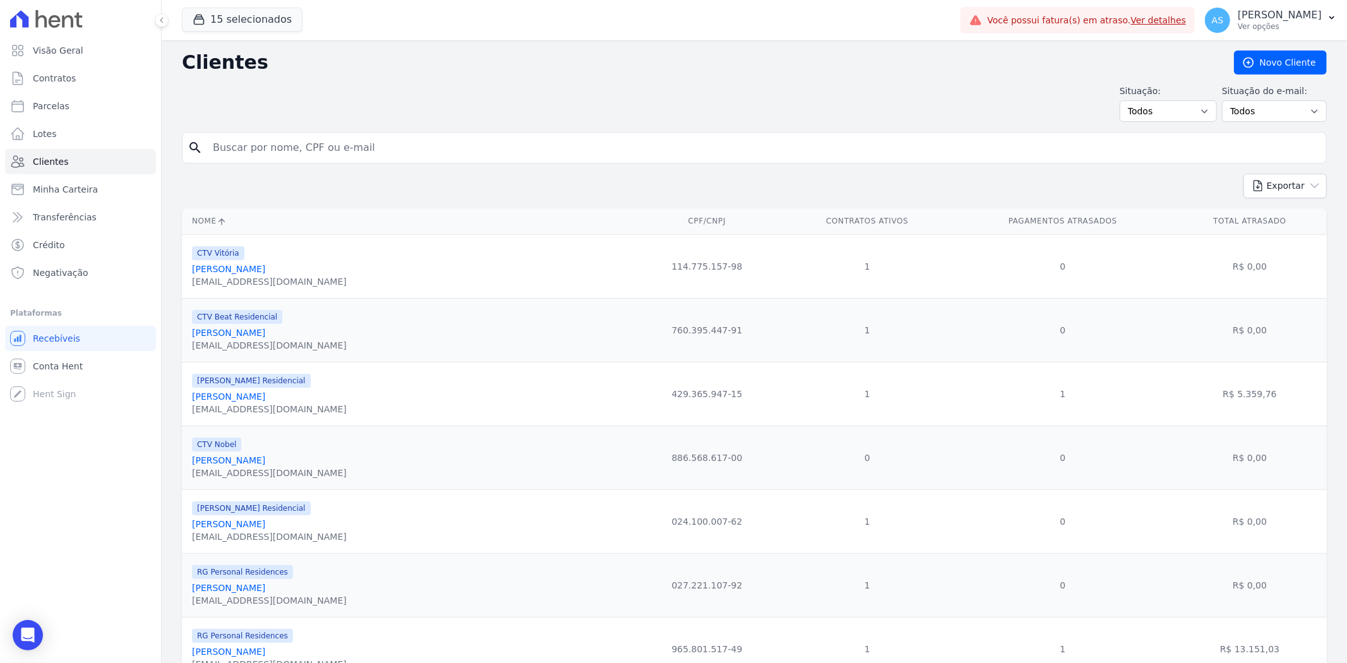
click at [273, 147] on input "search" at bounding box center [763, 147] width 1116 height 25
paste input "[PERSON_NAME]"
type input "[PERSON_NAME]"
click at [364, 154] on input "[PERSON_NAME]" at bounding box center [763, 147] width 1116 height 25
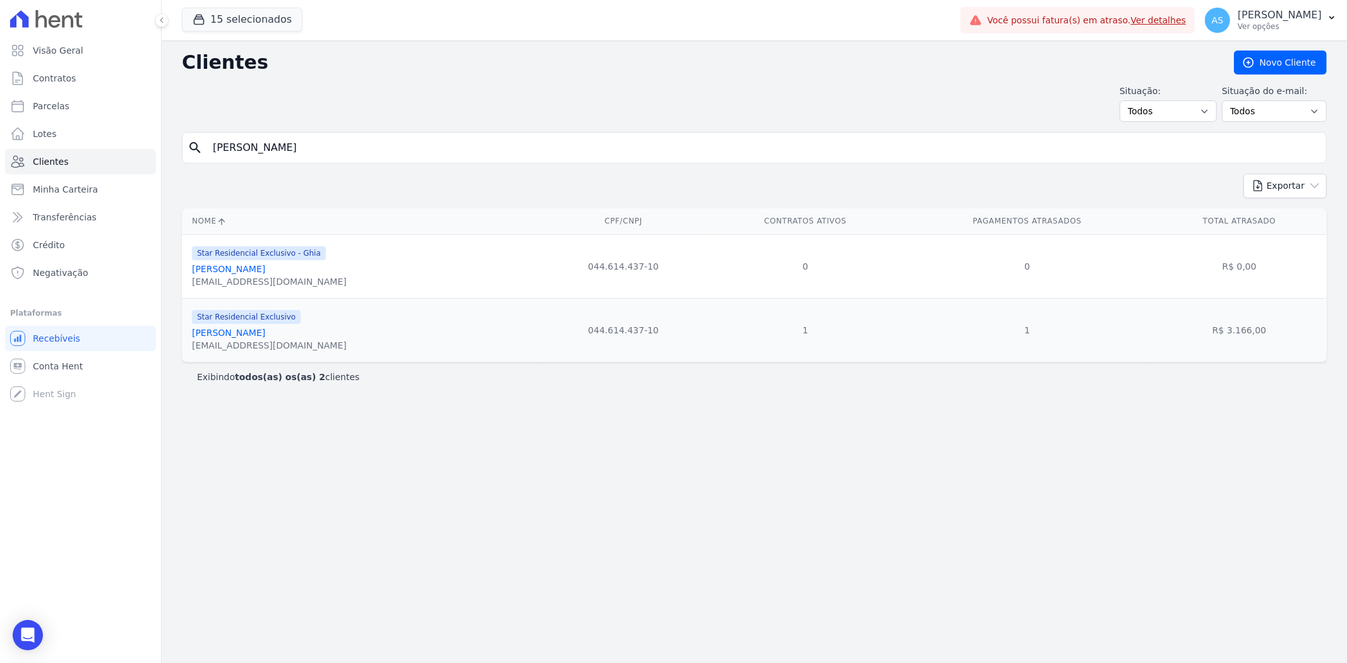
click at [248, 333] on link "[PERSON_NAME]" at bounding box center [228, 333] width 73 height 10
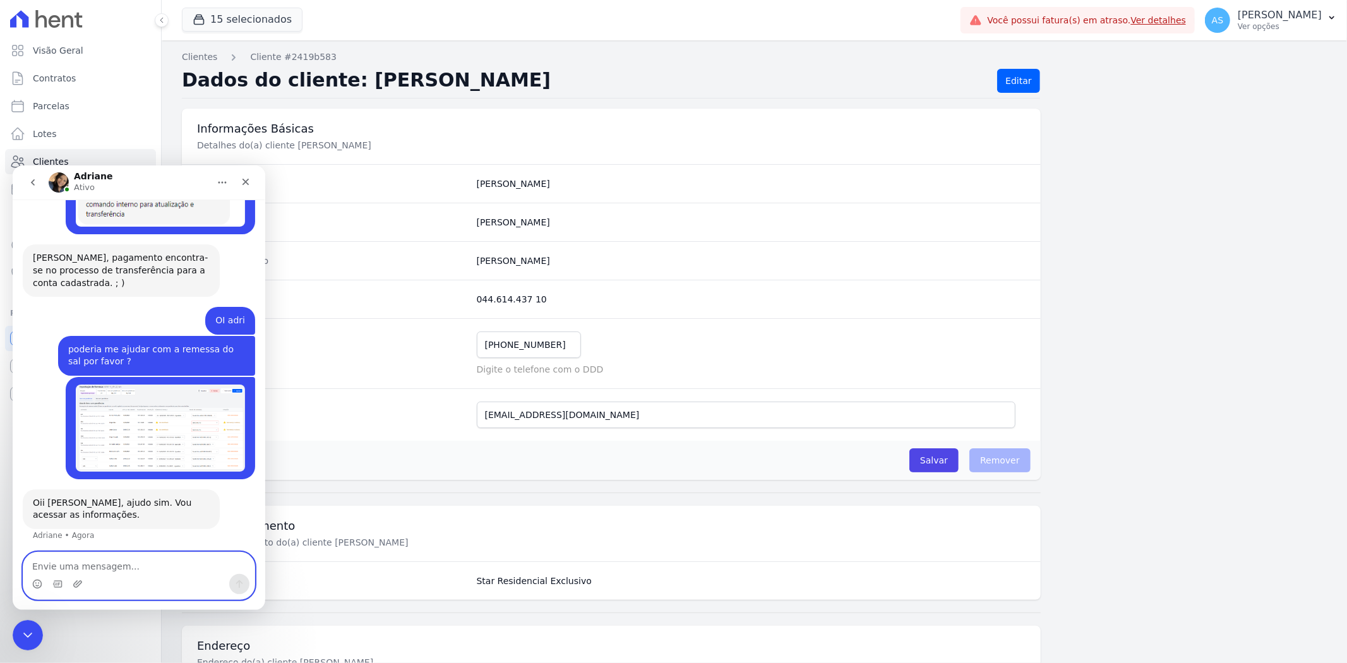
scroll to position [6135, 0]
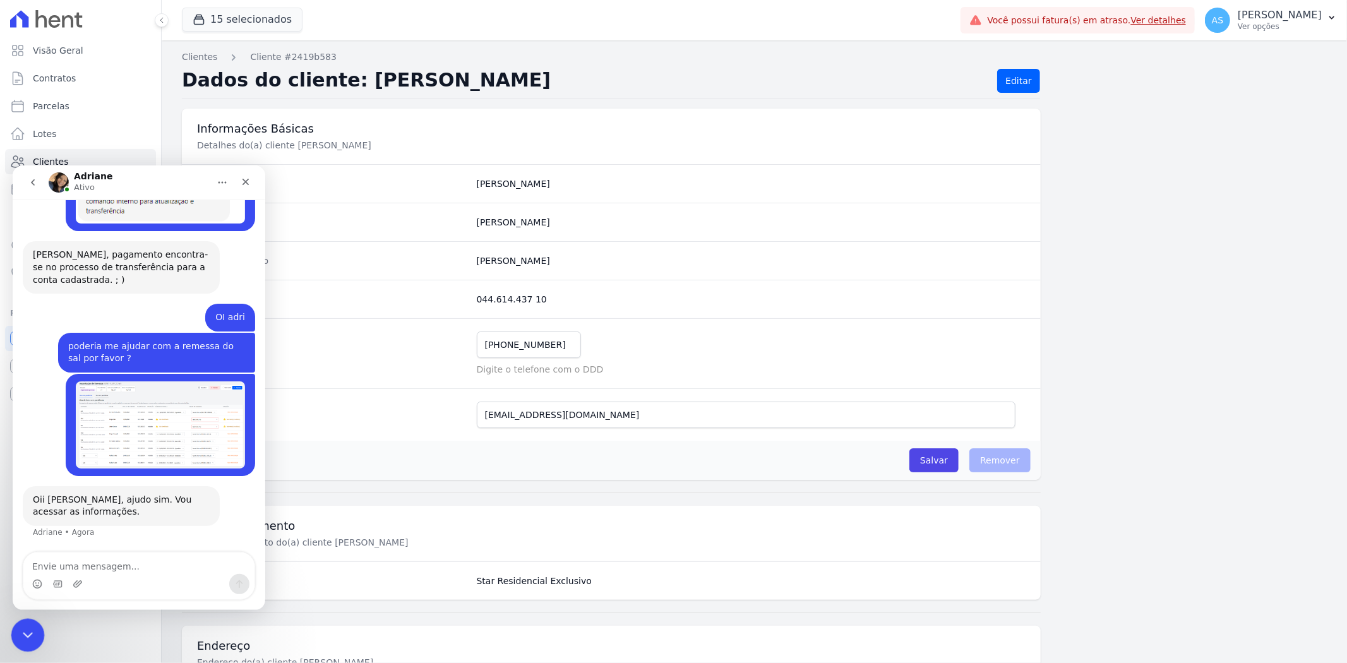
click at [19, 637] on icon "Fechar mensagem da Intercom" at bounding box center [25, 633] width 15 height 15
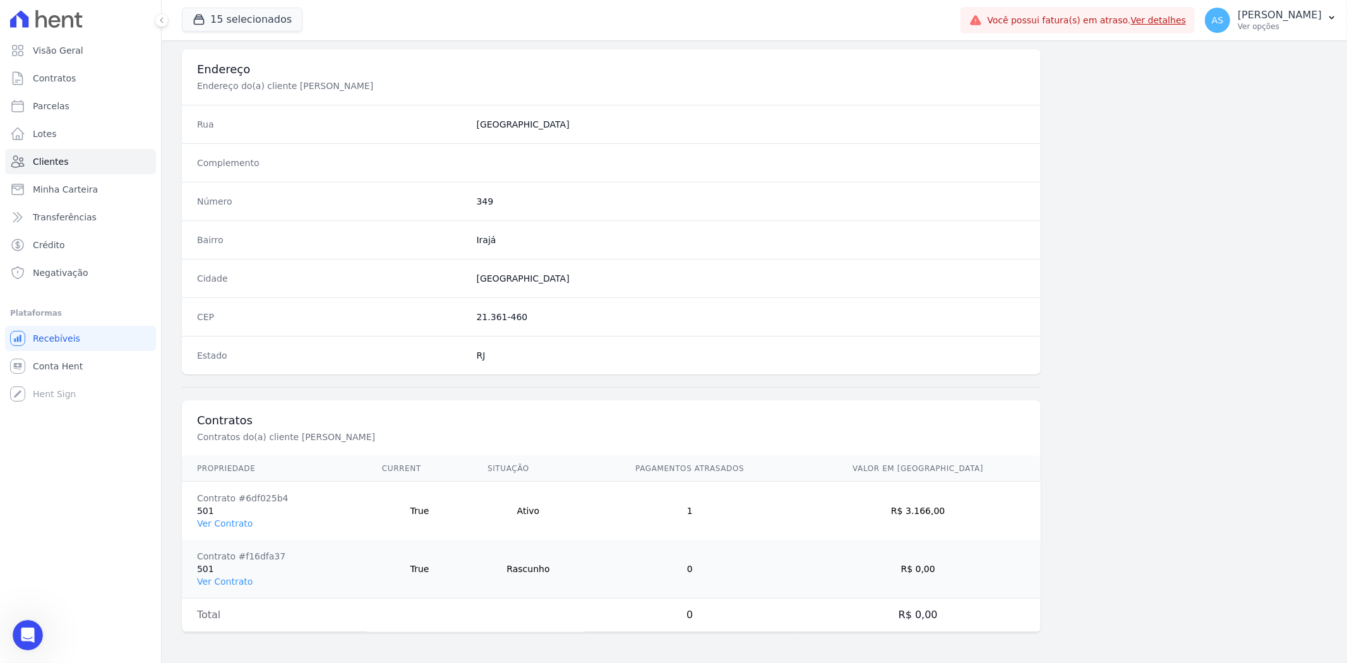
scroll to position [578, 0]
click at [215, 525] on link "Ver Contrato" at bounding box center [225, 523] width 56 height 10
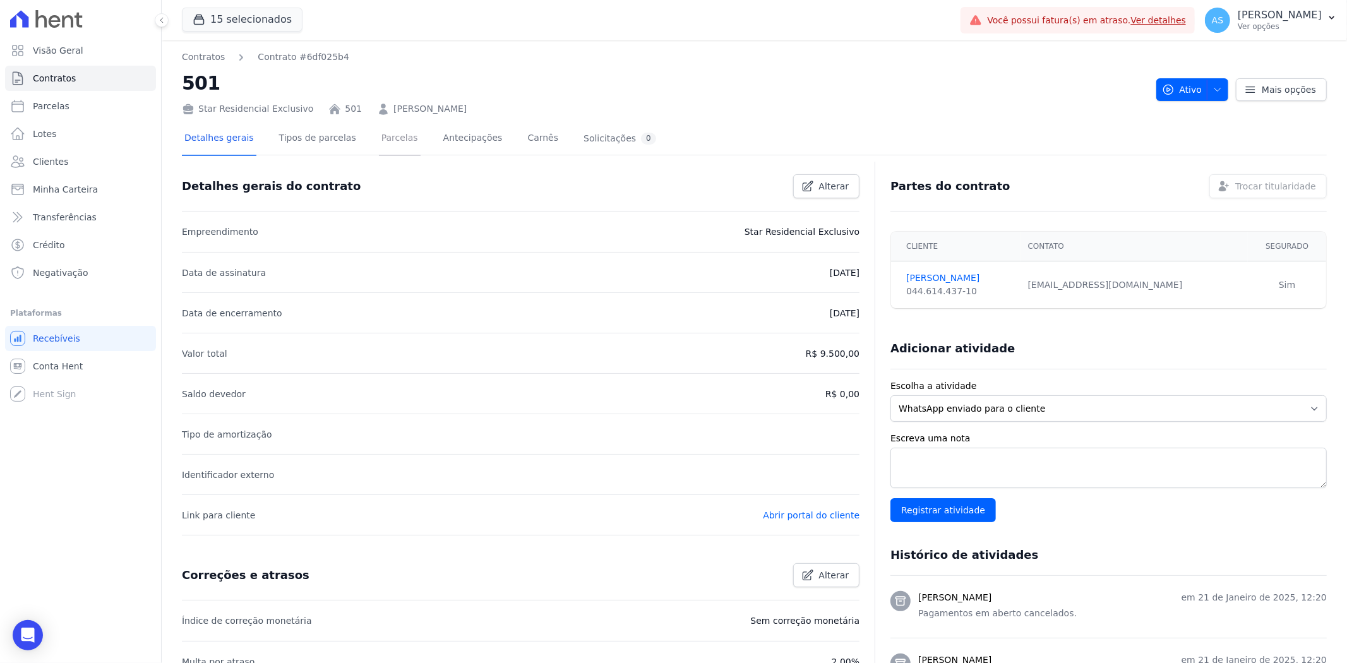
click at [379, 138] on link "Parcelas" at bounding box center [400, 139] width 42 height 33
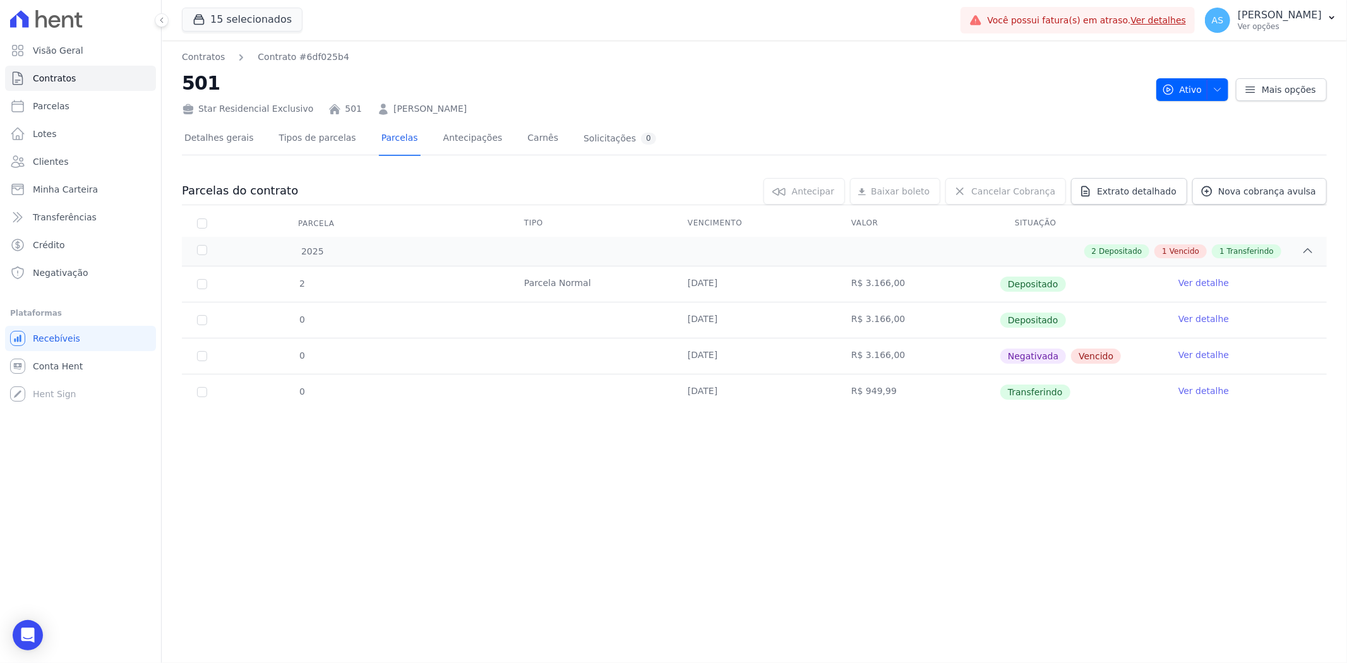
click at [1192, 355] on link "Ver detalhe" at bounding box center [1203, 355] width 51 height 13
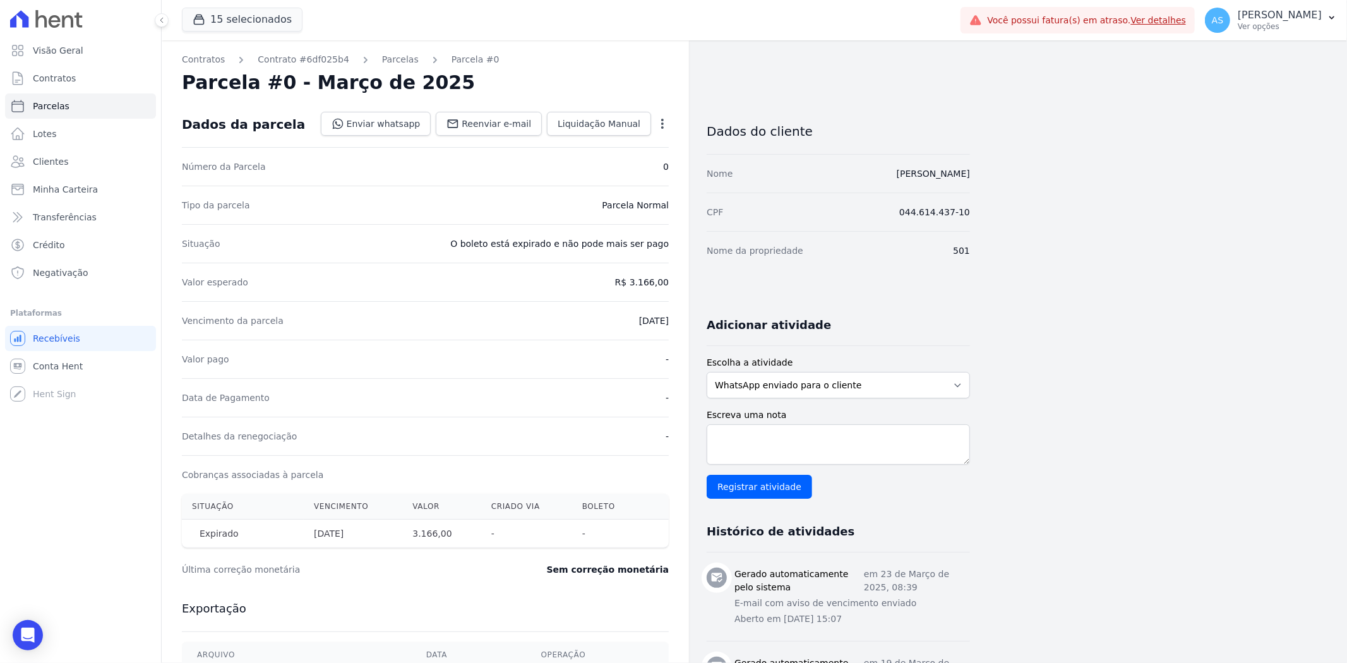
click at [665, 124] on icon "button" at bounding box center [662, 123] width 13 height 13
click at [599, 184] on link "Renegociar" at bounding box center [608, 186] width 111 height 23
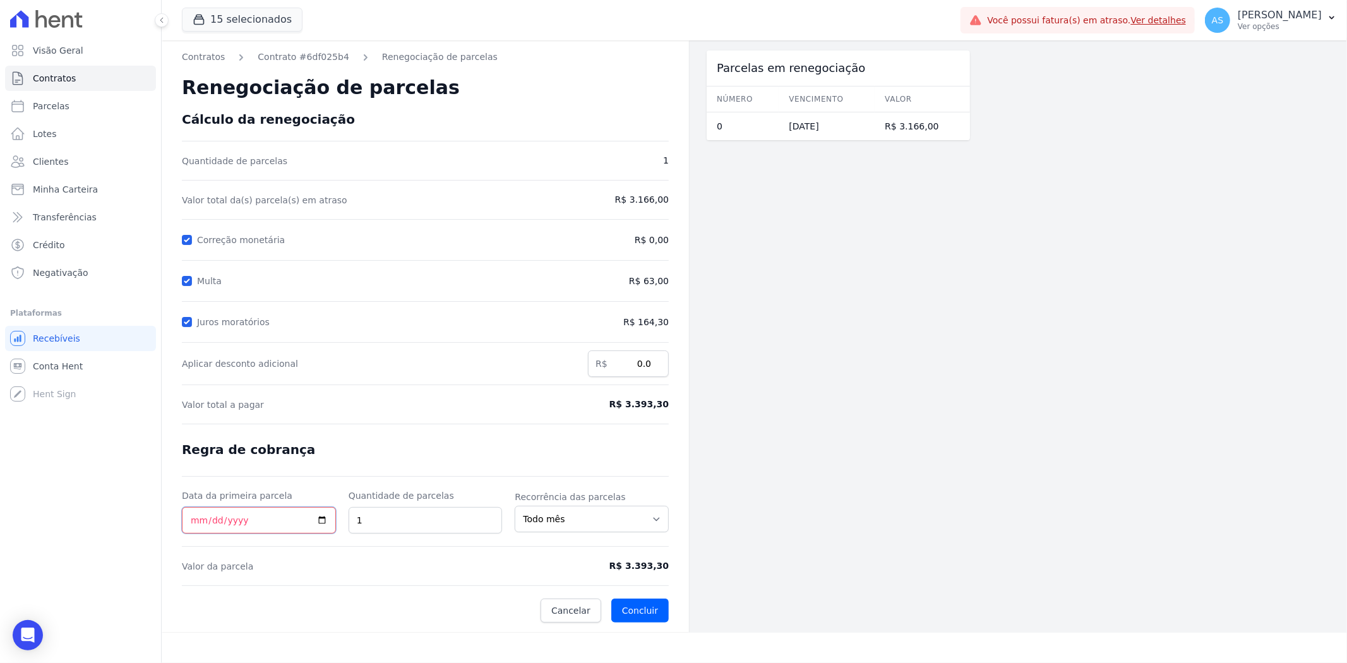
click at [320, 520] on input "Data da primeira parcela" at bounding box center [259, 520] width 154 height 27
click at [191, 519] on input "Data da primeira parcela" at bounding box center [259, 520] width 154 height 27
type input "[DATE]"
click at [375, 524] on input "1" at bounding box center [426, 520] width 154 height 27
drag, startPoint x: 373, startPoint y: 523, endPoint x: 348, endPoint y: 522, distance: 24.6
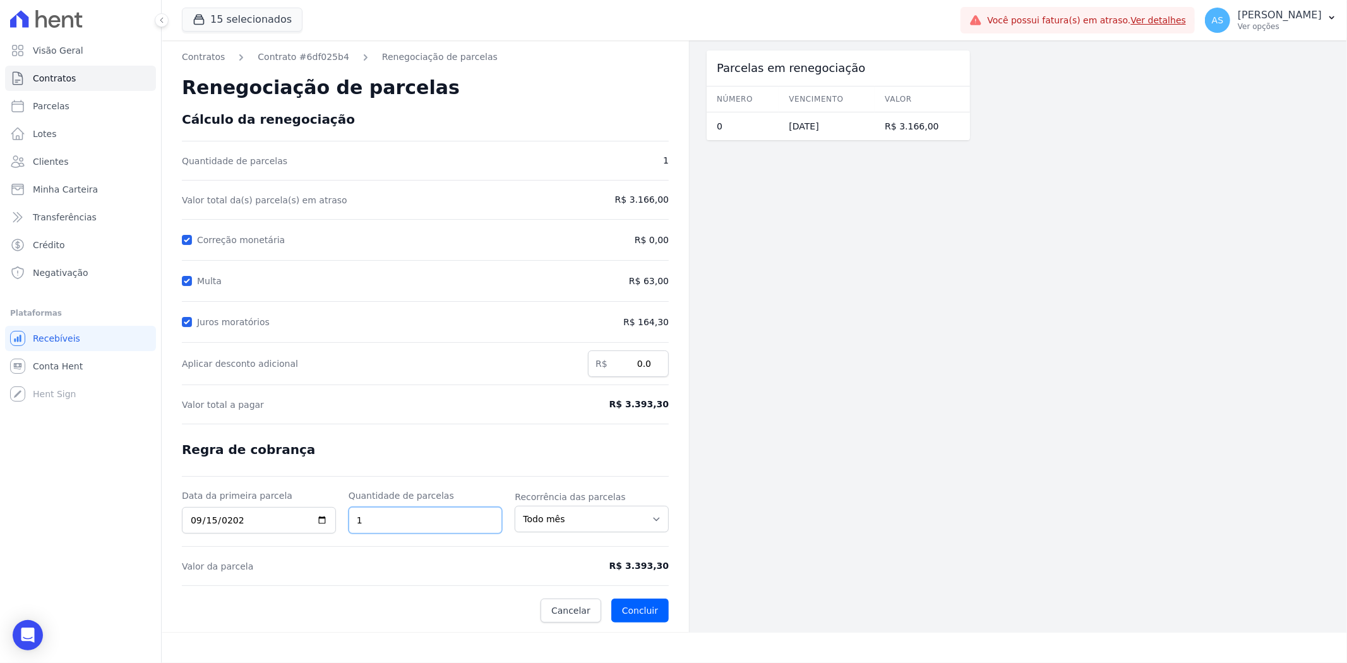
click at [349, 522] on input "1" at bounding box center [426, 520] width 154 height 27
drag, startPoint x: 668, startPoint y: 407, endPoint x: 633, endPoint y: 406, distance: 34.1
click at [633, 406] on span "R$ 3.393,30" at bounding box center [612, 404] width 112 height 13
copy span "3.393,30"
click at [626, 358] on input "0.0" at bounding box center [628, 364] width 81 height 27
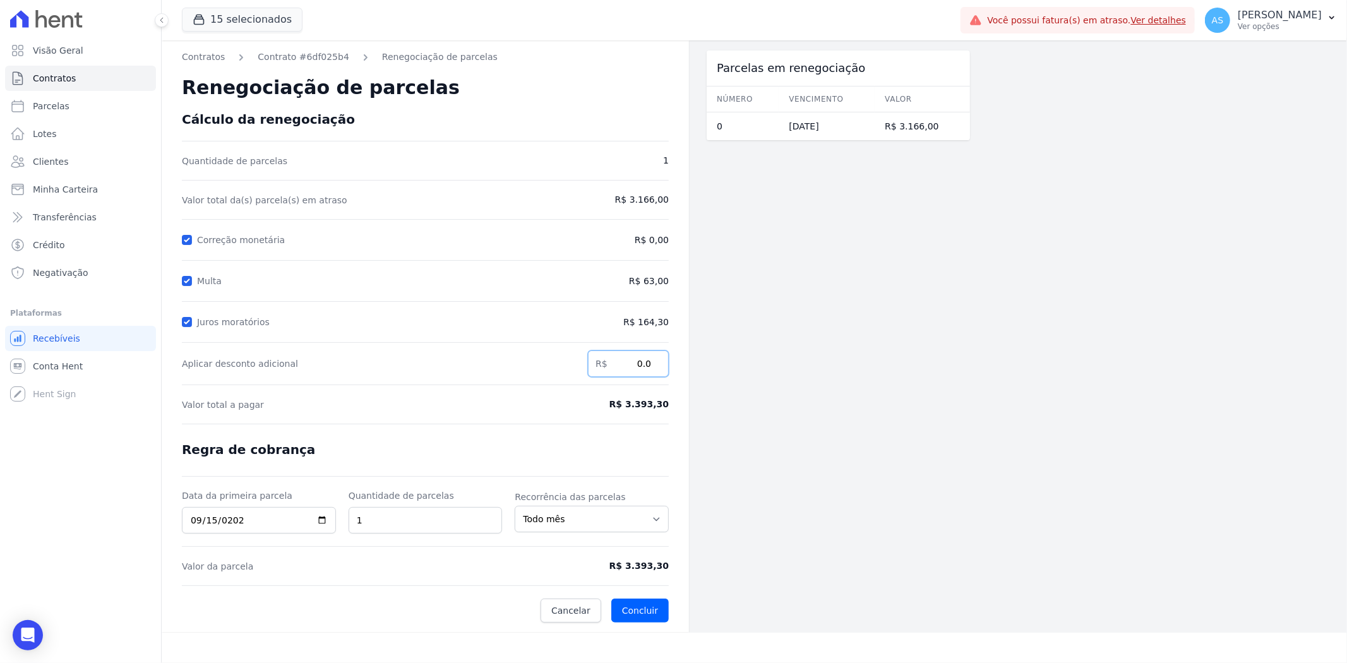
drag, startPoint x: 624, startPoint y: 358, endPoint x: 685, endPoint y: 367, distance: 61.9
click at [685, 367] on div "Contratos Contrato #6df025b4 Renegociação de parcelas Renegociação de parcelas …" at bounding box center [425, 336] width 527 height 592
type input "1176.63"
drag, startPoint x: 384, startPoint y: 510, endPoint x: 337, endPoint y: 515, distance: 47.6
click at [344, 518] on div "Data da primeira parcela 2025-09-15 Quantidade de parcelas 1 Recorrência das pa…" at bounding box center [425, 511] width 487 height 44
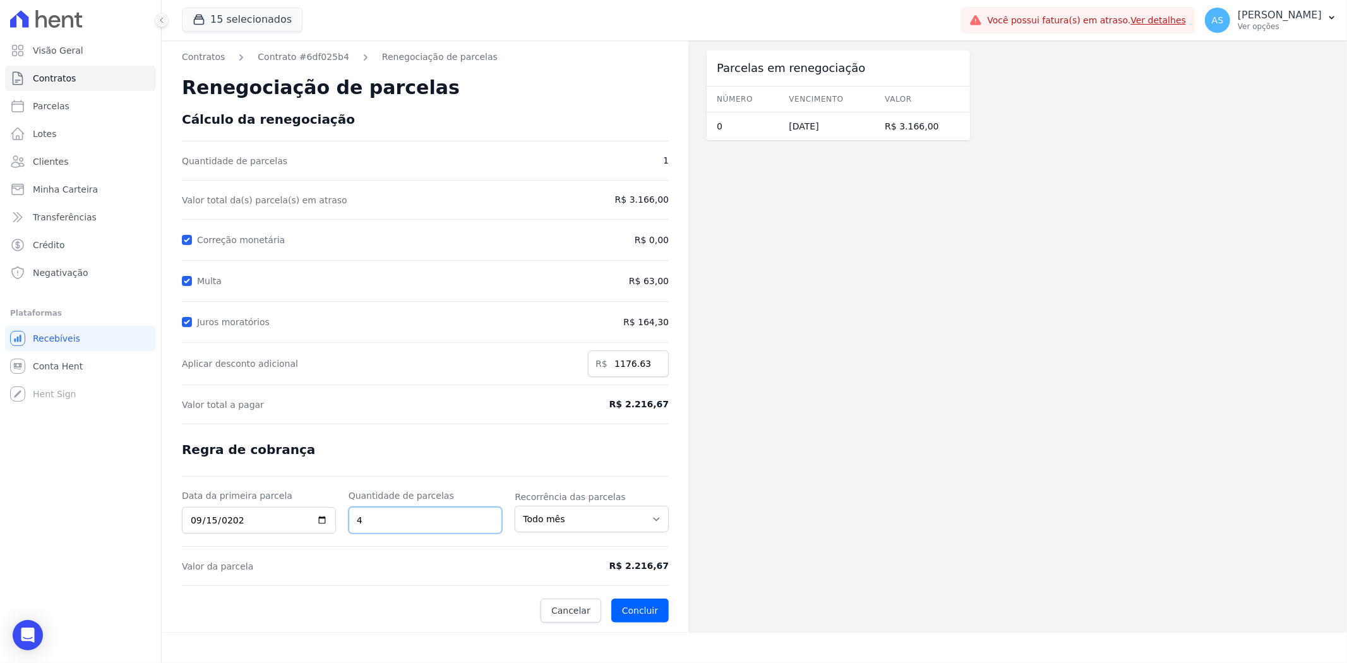
type input "4"
click at [647, 371] on input "1176.63" at bounding box center [628, 364] width 81 height 27
click at [657, 361] on input "1176.64" at bounding box center [628, 364] width 81 height 27
click at [656, 366] on input "1176.63" at bounding box center [628, 364] width 81 height 27
click at [656, 366] on input "1176.62" at bounding box center [628, 364] width 81 height 27
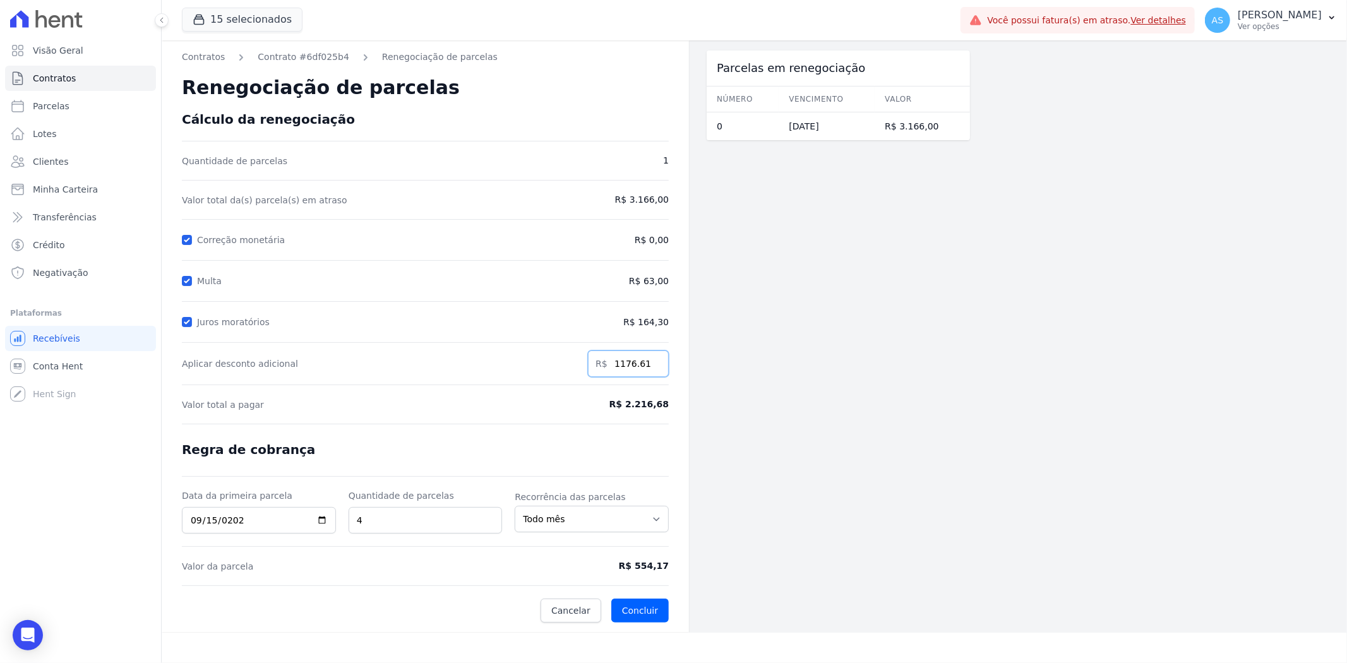
click at [656, 366] on input "1176.61" at bounding box center [628, 364] width 81 height 27
click at [656, 366] on input "1176.6" at bounding box center [628, 364] width 81 height 27
click at [656, 366] on input "1176.59" at bounding box center [628, 364] width 81 height 27
click at [656, 366] on input "1176.58" at bounding box center [628, 364] width 81 height 27
click at [656, 366] on input "1176.57" at bounding box center [628, 364] width 81 height 27
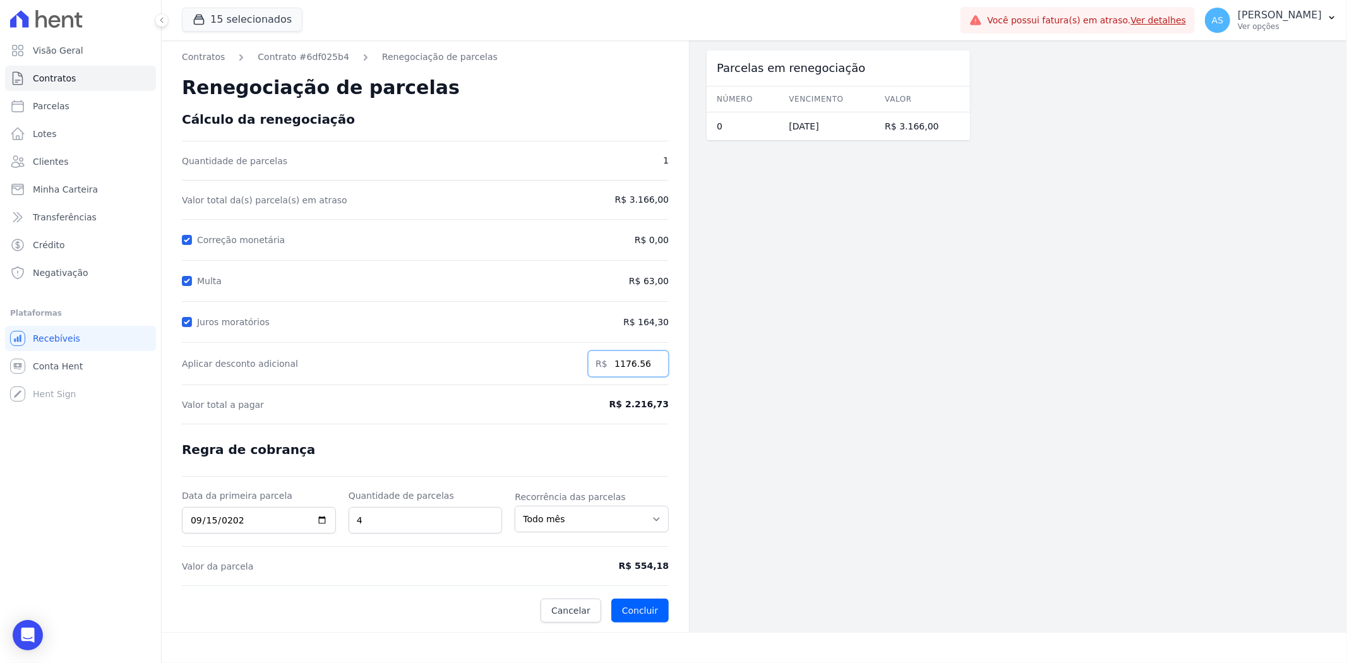
click at [656, 366] on input "1176.56" at bounding box center [628, 364] width 81 height 27
click at [656, 366] on input "1176.55" at bounding box center [628, 364] width 81 height 27
click at [656, 366] on input "1176.54" at bounding box center [628, 364] width 81 height 27
click at [656, 366] on input "1176.53" at bounding box center [628, 364] width 81 height 27
click at [656, 366] on input "1176.52" at bounding box center [628, 364] width 81 height 27
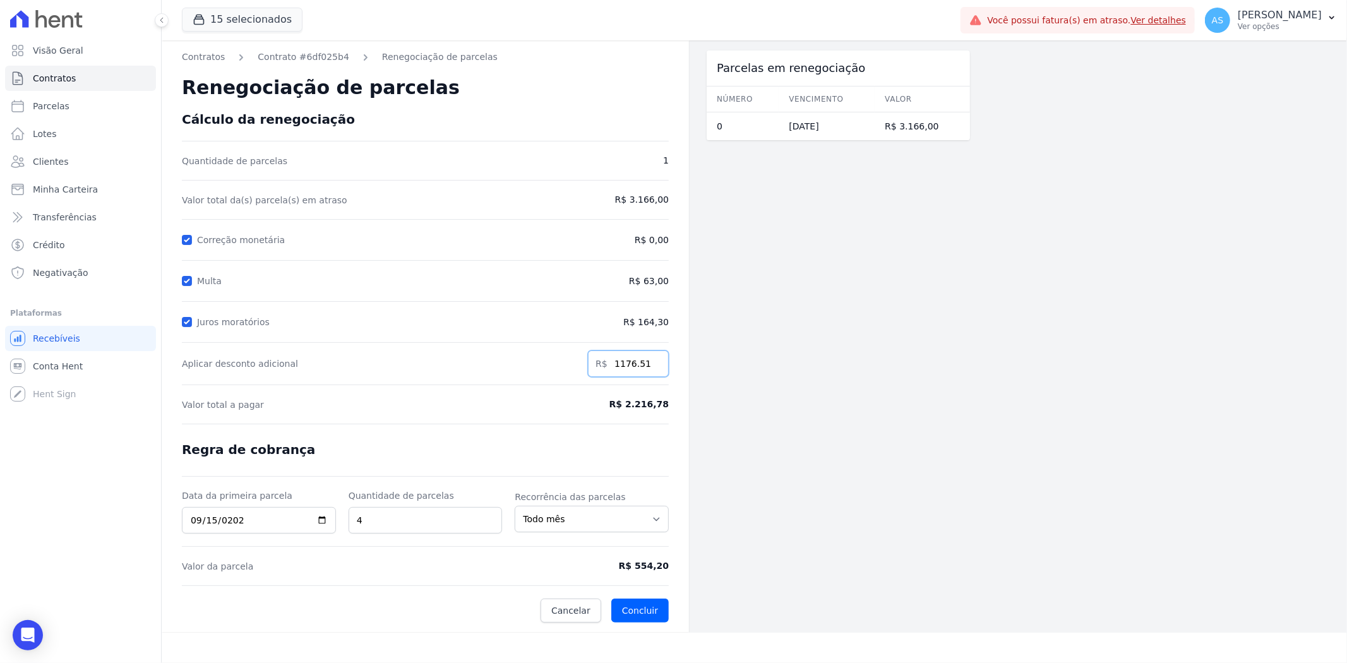
click at [656, 366] on input "1176.51" at bounding box center [628, 364] width 81 height 27
click at [656, 366] on input "1176.5" at bounding box center [628, 364] width 81 height 27
click at [656, 366] on input "1176.49" at bounding box center [628, 364] width 81 height 27
click at [656, 366] on input "1176.48" at bounding box center [628, 364] width 81 height 27
click at [656, 366] on input "1176.47" at bounding box center [628, 364] width 81 height 27
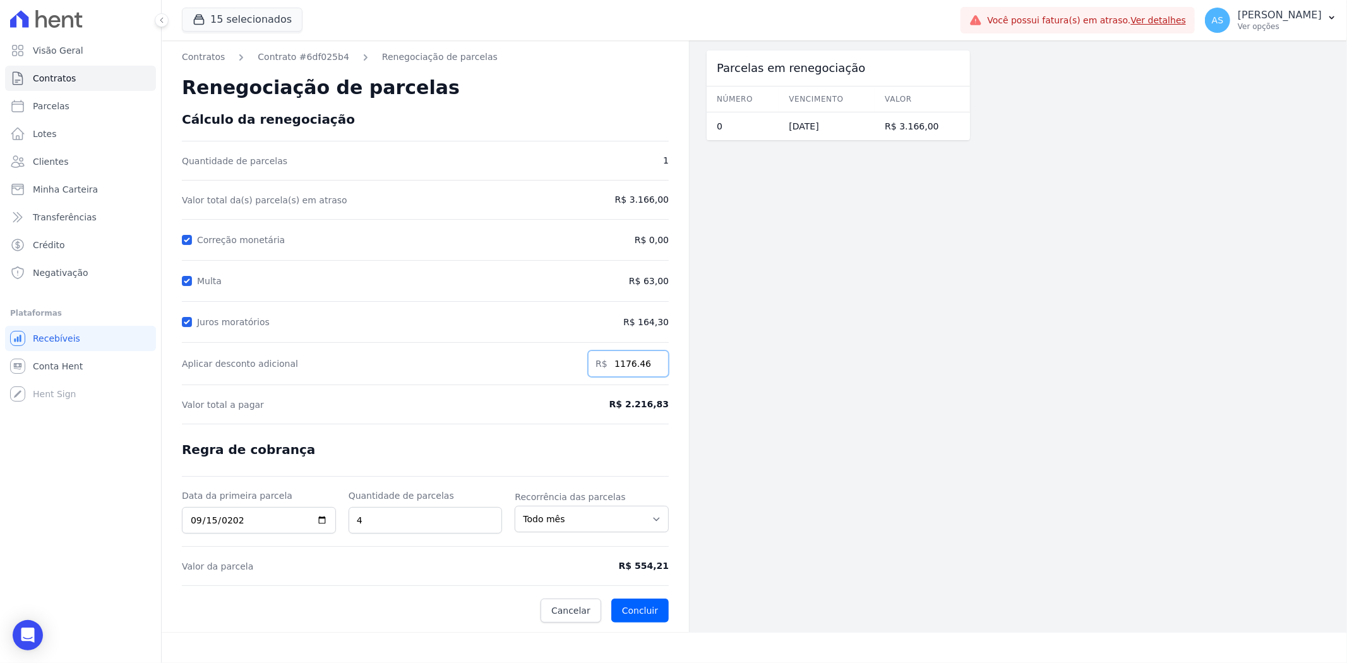
click at [656, 366] on input "1176.46" at bounding box center [628, 364] width 81 height 27
click at [656, 366] on input "1176.45" at bounding box center [628, 364] width 81 height 27
click at [656, 366] on input "1176.44" at bounding box center [628, 364] width 81 height 27
click at [656, 366] on input "1176.43" at bounding box center [628, 364] width 81 height 27
click at [656, 366] on input "1176.42" at bounding box center [628, 364] width 81 height 27
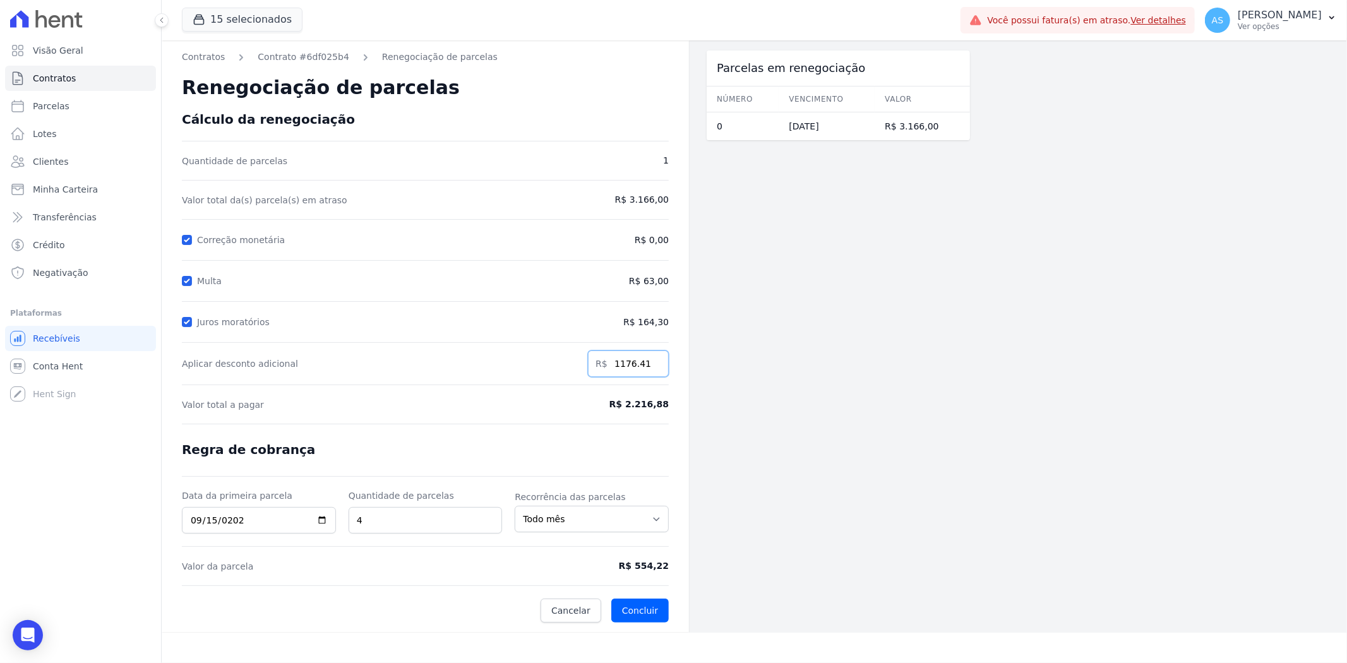
click at [656, 366] on input "1176.41" at bounding box center [628, 364] width 81 height 27
click at [656, 366] on input "1176.4" at bounding box center [628, 364] width 81 height 27
click at [656, 366] on input "1176.39" at bounding box center [628, 364] width 81 height 27
click at [656, 366] on input "1176.35" at bounding box center [628, 364] width 81 height 27
click at [656, 366] on input "1176.34" at bounding box center [628, 364] width 81 height 27
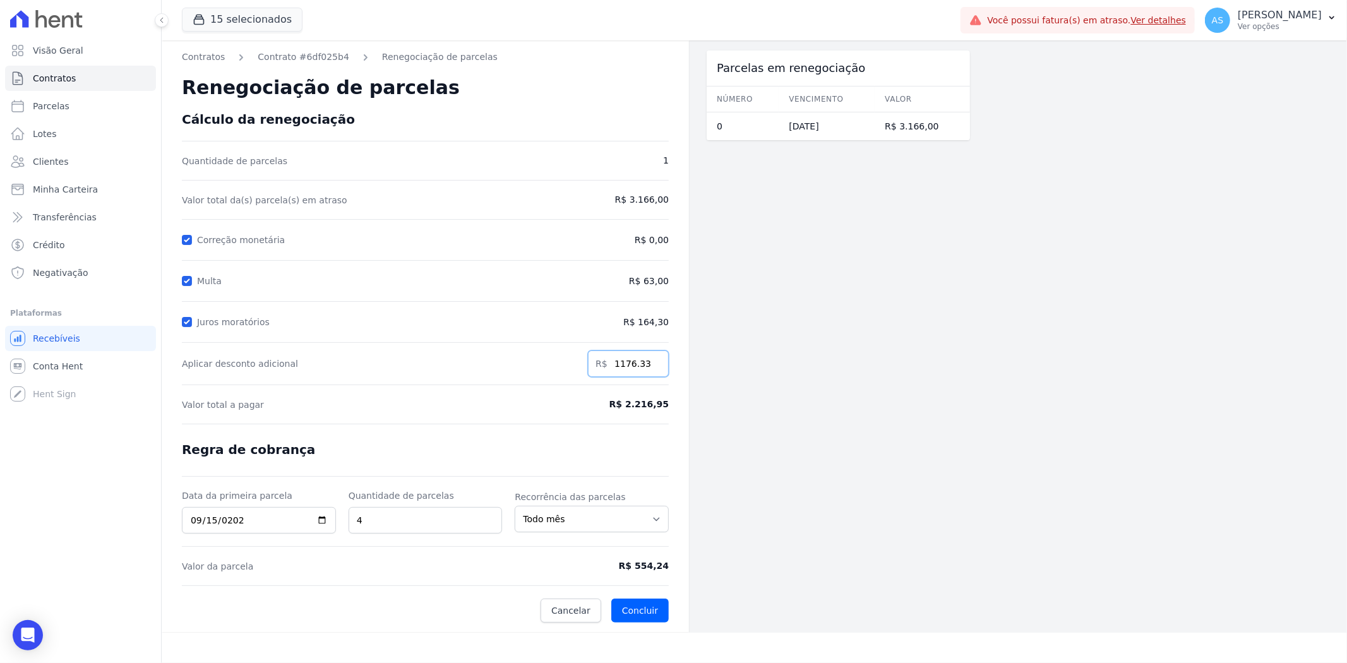
click at [656, 366] on input "1176.33" at bounding box center [628, 364] width 81 height 27
click at [656, 366] on input "1176.32" at bounding box center [628, 364] width 81 height 27
click at [656, 366] on input "1176.31" at bounding box center [628, 364] width 81 height 27
click at [656, 366] on input "1176.3" at bounding box center [628, 364] width 81 height 27
click at [656, 366] on input "1176.29" at bounding box center [628, 364] width 81 height 27
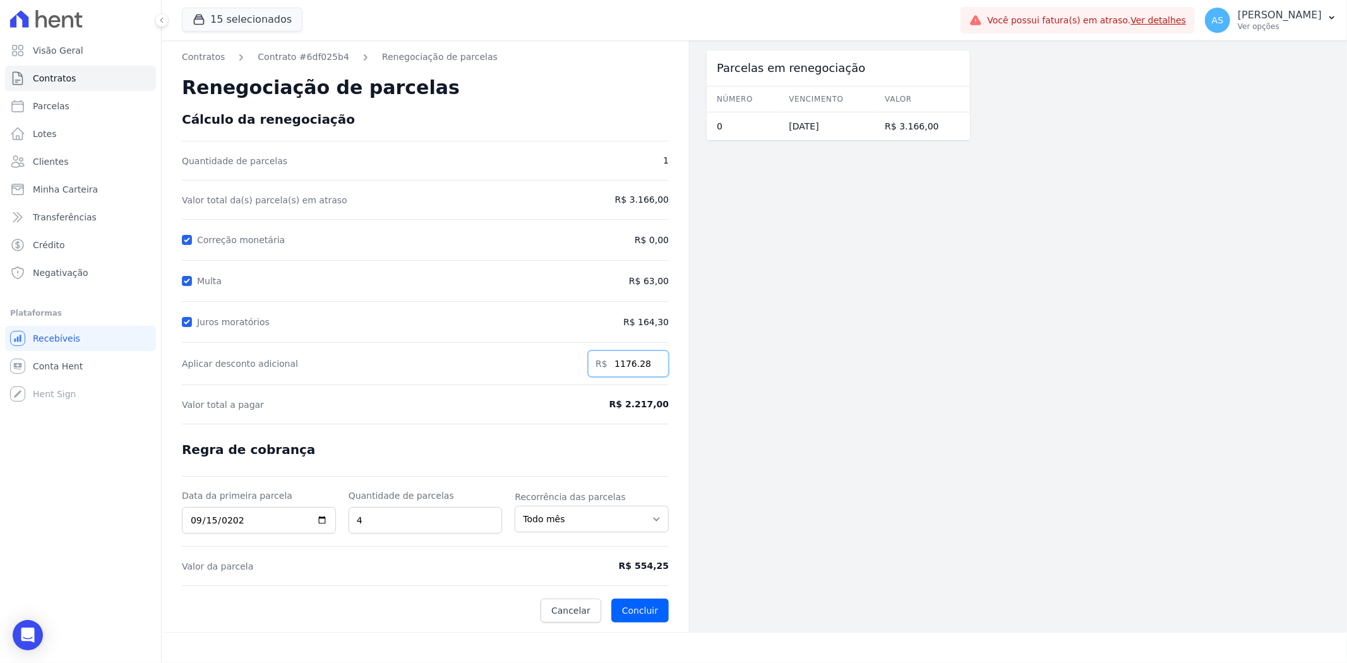
click at [656, 366] on input "1176.28" at bounding box center [628, 364] width 81 height 27
click at [656, 366] on input "1176.27" at bounding box center [628, 364] width 81 height 27
click at [656, 366] on input "1176.26" at bounding box center [628, 364] width 81 height 27
click at [656, 366] on input "1176.25" at bounding box center [628, 364] width 81 height 27
click at [656, 366] on input "1176.24" at bounding box center [628, 364] width 81 height 27
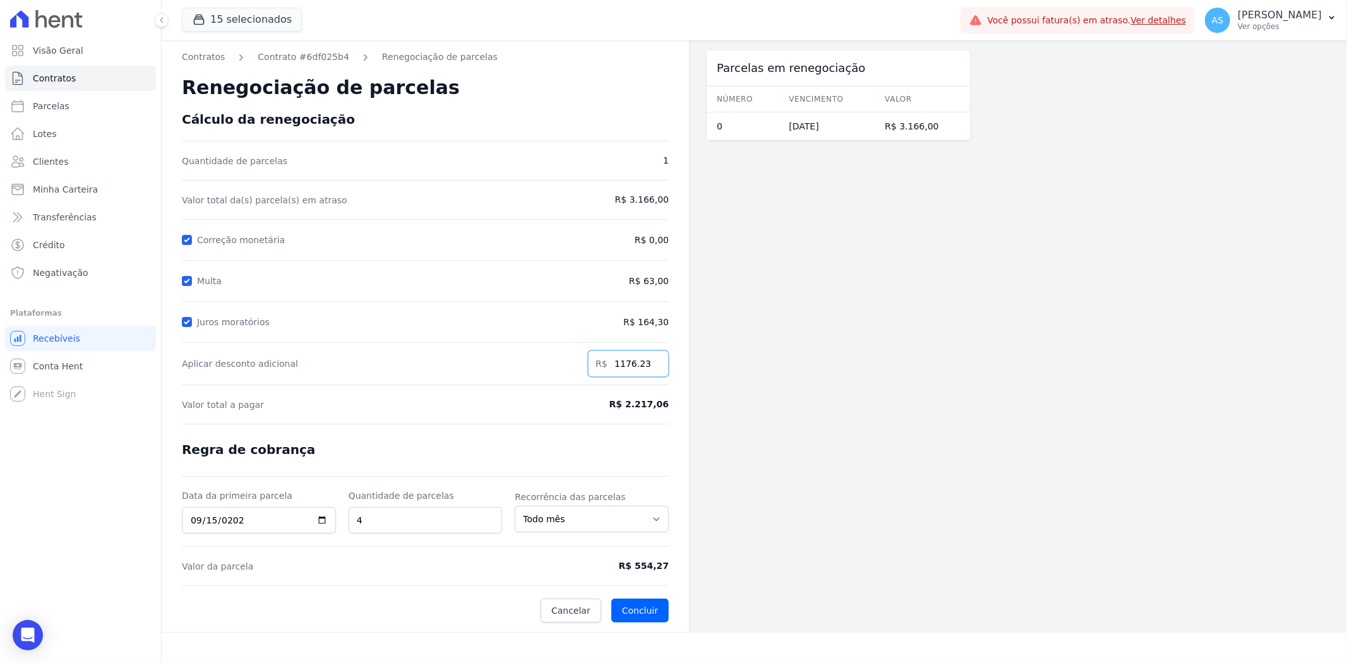
click at [656, 366] on input "1176.23" at bounding box center [628, 364] width 81 height 27
click at [656, 366] on input "1176.22" at bounding box center [628, 364] width 81 height 27
click at [656, 366] on input "1176.21" at bounding box center [628, 364] width 81 height 27
click at [655, 369] on input "1176.2" at bounding box center [628, 364] width 81 height 27
click at [655, 369] on input "1176.19" at bounding box center [628, 364] width 81 height 27
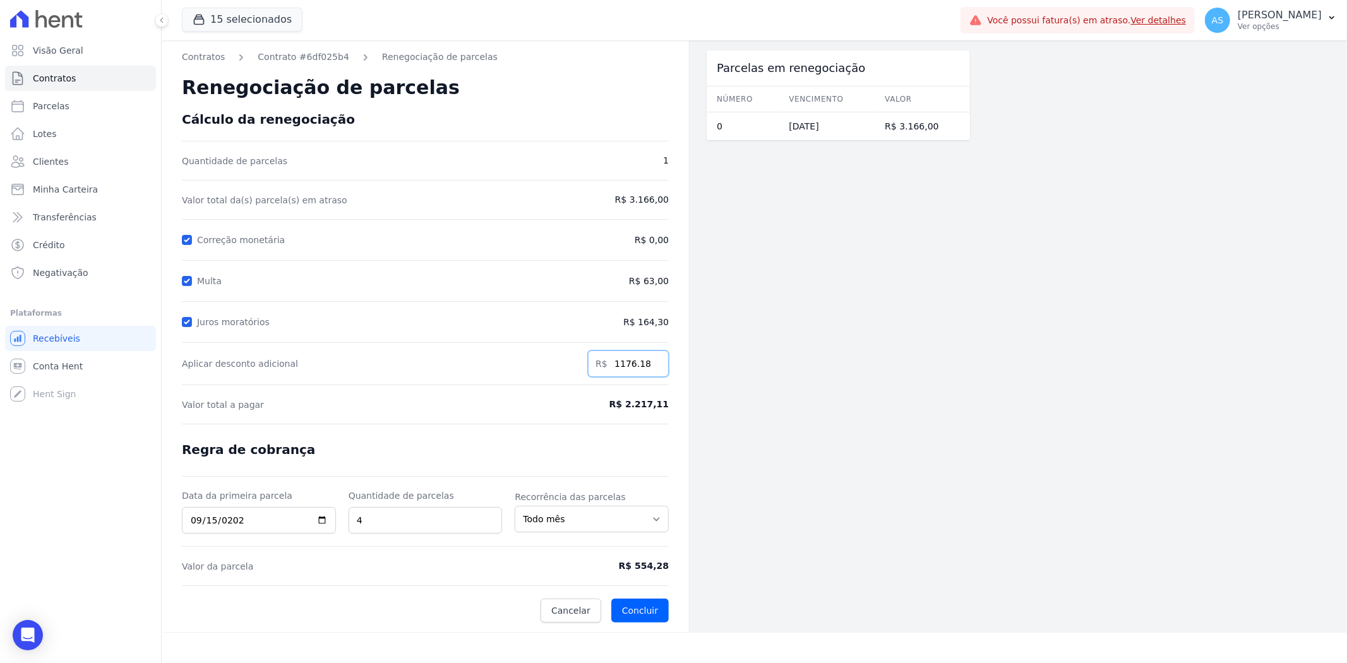
click at [655, 369] on input "1176.18" at bounding box center [628, 364] width 81 height 27
click at [655, 369] on input "1176.17" at bounding box center [628, 364] width 81 height 27
click at [655, 369] on input "1176.16" at bounding box center [628, 364] width 81 height 27
click at [655, 369] on input "1176.15" at bounding box center [628, 364] width 81 height 27
click at [655, 369] on input "1176.14" at bounding box center [628, 364] width 81 height 27
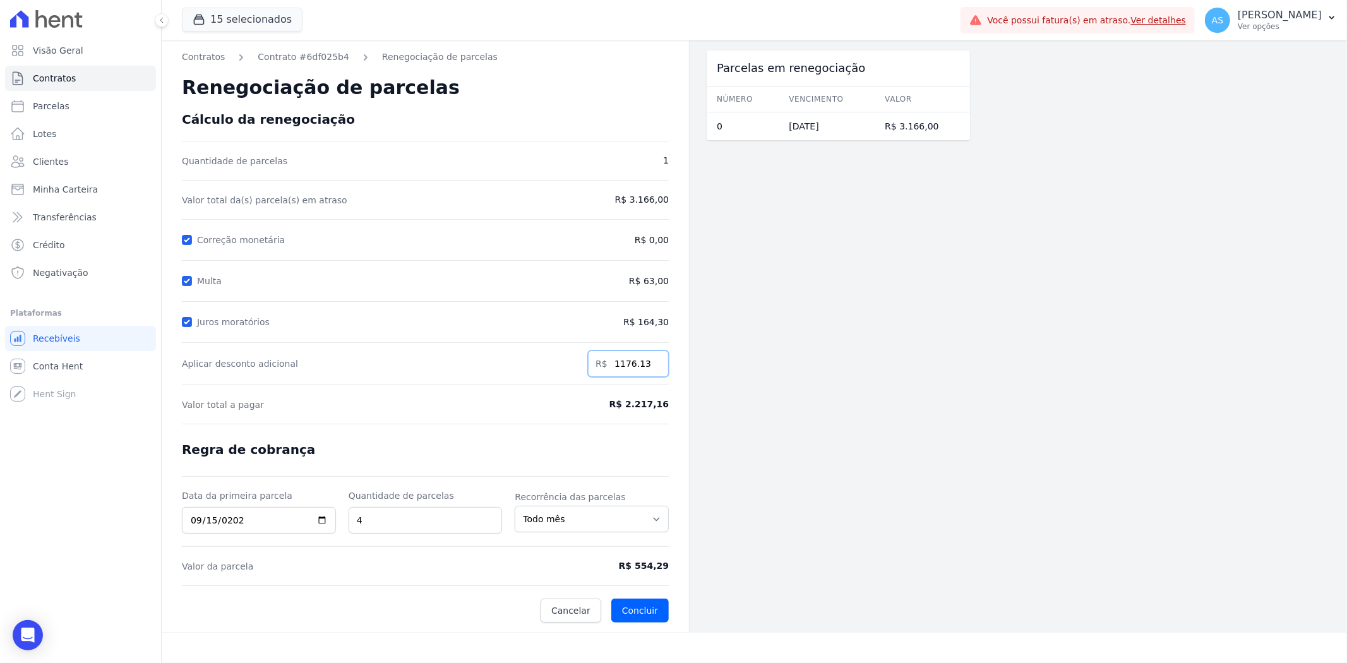
click at [655, 369] on input "1176.13" at bounding box center [628, 364] width 81 height 27
click at [655, 369] on input "1176.12" at bounding box center [628, 364] width 81 height 27
click at [655, 369] on input "1176.11" at bounding box center [628, 364] width 81 height 27
click at [655, 369] on input "1176.1" at bounding box center [628, 364] width 81 height 27
click at [655, 369] on input "1176.09" at bounding box center [628, 364] width 81 height 27
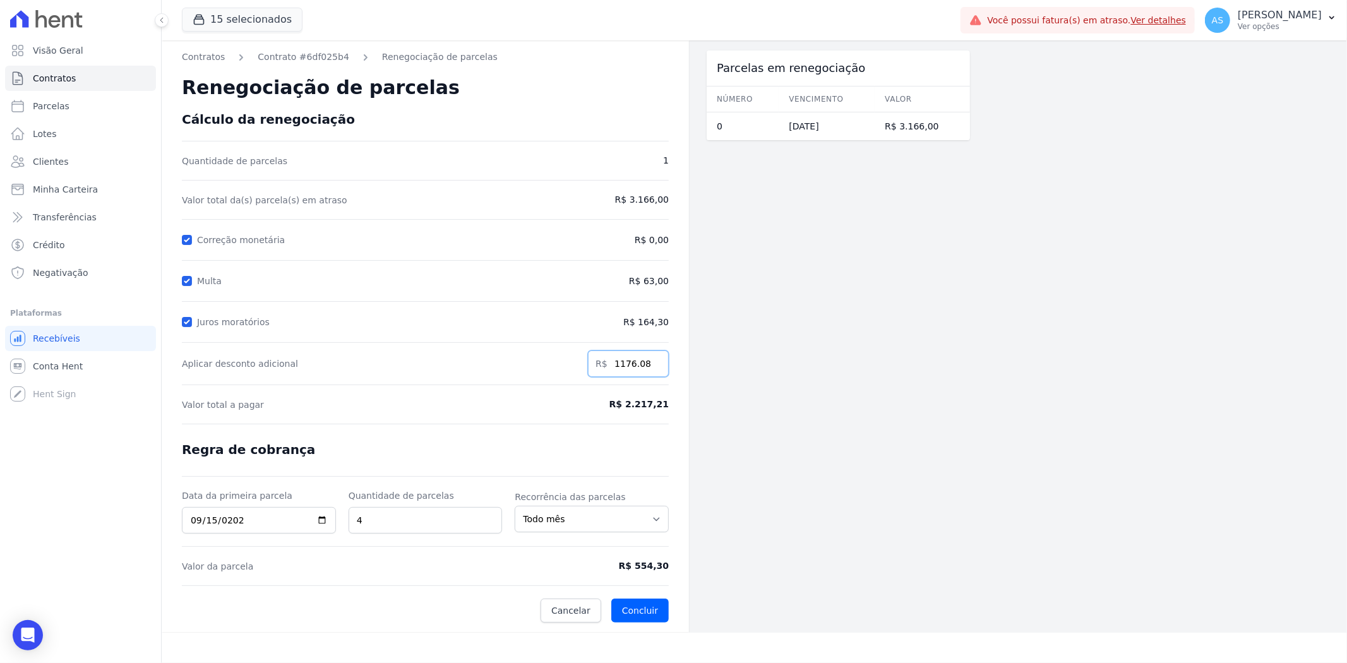
click at [655, 369] on input "1176.08" at bounding box center [628, 364] width 81 height 27
click at [655, 369] on input "1176.07" at bounding box center [628, 364] width 81 height 27
click at [655, 369] on input "1176.06" at bounding box center [628, 364] width 81 height 27
click at [655, 369] on input "1176.05" at bounding box center [628, 364] width 81 height 27
click at [655, 369] on input "1176.04" at bounding box center [628, 364] width 81 height 27
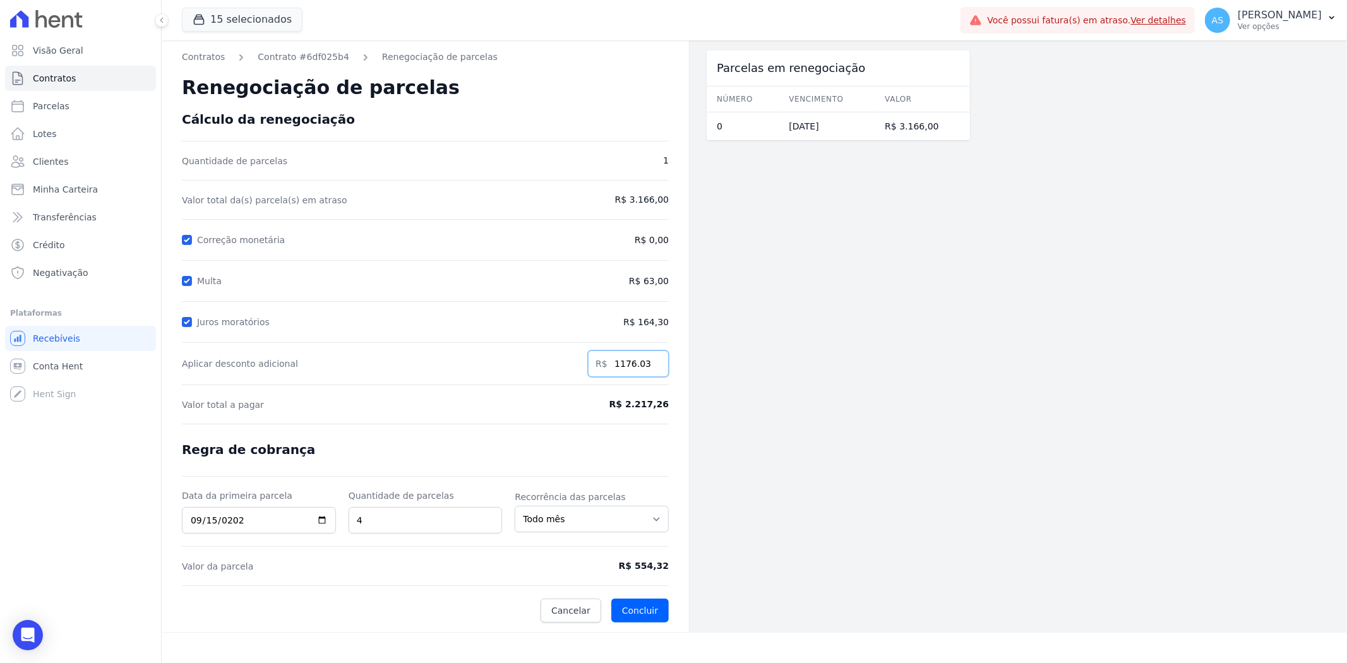
click at [655, 369] on input "1176.03" at bounding box center [628, 364] width 81 height 27
click at [655, 369] on input "1176.02" at bounding box center [628, 364] width 81 height 27
click at [655, 369] on input "1176.01" at bounding box center [628, 364] width 81 height 27
click at [655, 369] on input "1176" at bounding box center [628, 364] width 81 height 27
click at [655, 369] on input "1175.99" at bounding box center [628, 364] width 81 height 27
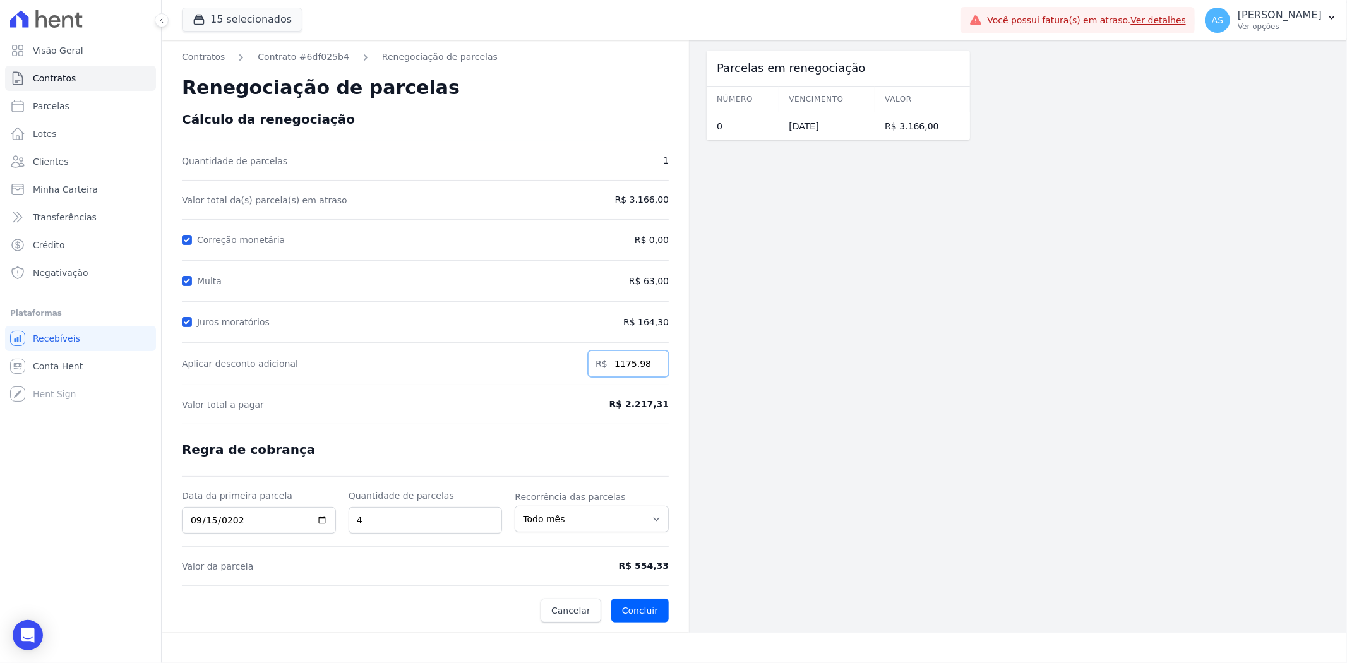
click at [655, 369] on input "1175.98" at bounding box center [628, 364] width 81 height 27
click at [655, 369] on input "1175.97" at bounding box center [628, 364] width 81 height 27
click at [655, 369] on input "1175.96" at bounding box center [628, 364] width 81 height 27
click at [655, 369] on input "1175.95" at bounding box center [628, 364] width 81 height 27
click at [655, 369] on input "1175.94" at bounding box center [628, 364] width 81 height 27
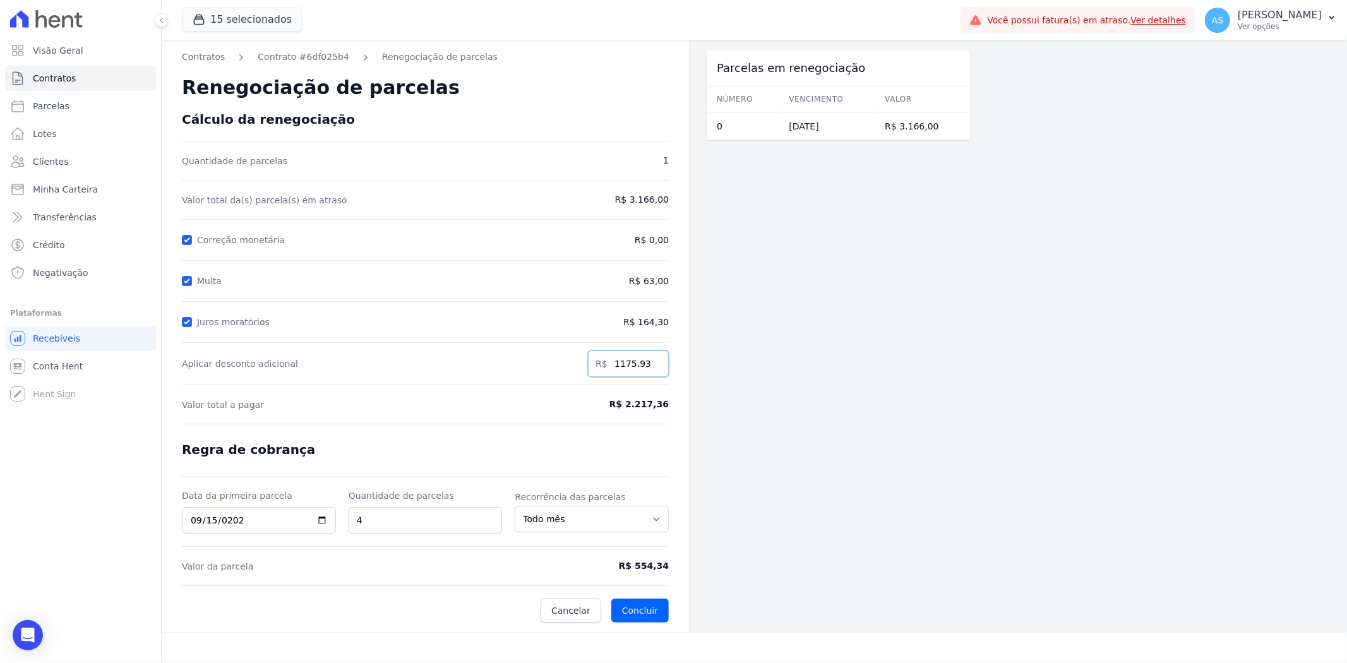
click at [655, 369] on input "1175.93" at bounding box center [628, 364] width 81 height 27
click at [655, 369] on input "1175.92" at bounding box center [628, 364] width 81 height 27
click at [655, 369] on input "1175.9" at bounding box center [628, 364] width 81 height 27
click at [655, 369] on input "1175.89" at bounding box center [628, 364] width 81 height 27
click at [655, 369] on input "1175.88" at bounding box center [628, 364] width 81 height 27
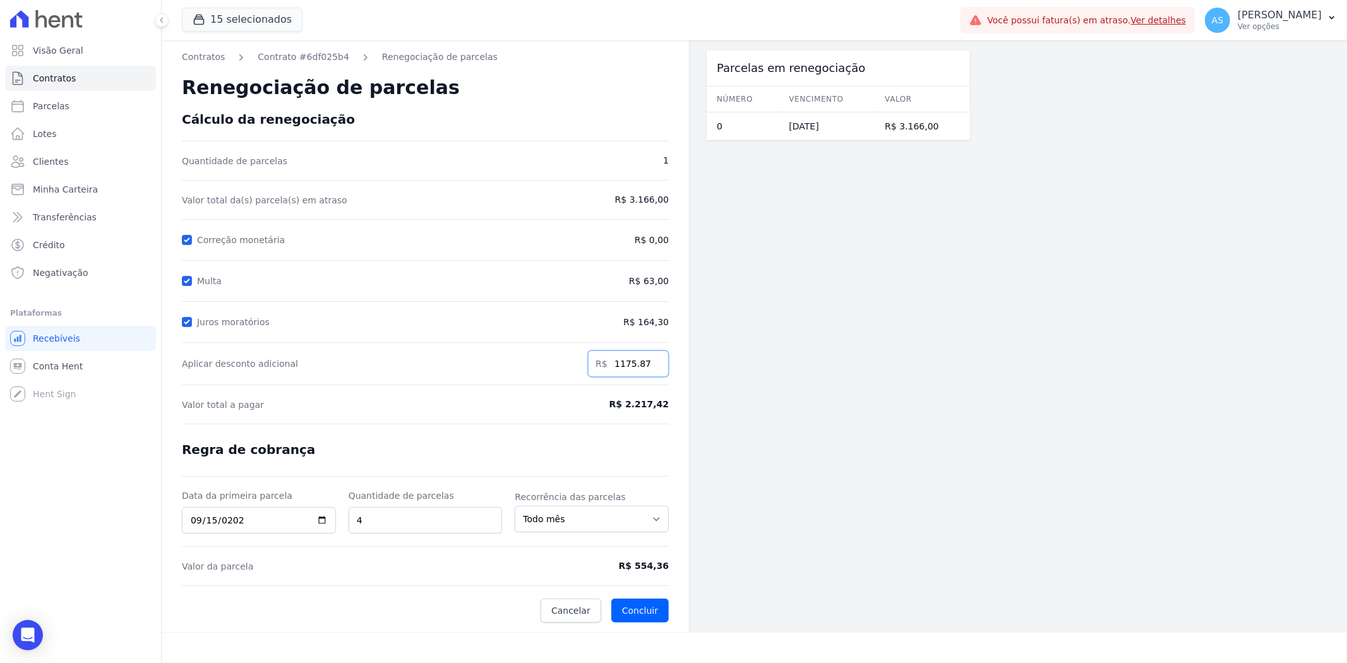
click at [655, 369] on input "1175.87" at bounding box center [628, 364] width 81 height 27
click at [655, 369] on input "1175.86" at bounding box center [628, 364] width 81 height 27
click at [655, 369] on input "1175.74" at bounding box center [628, 364] width 81 height 27
click at [655, 369] on input "1175.57" at bounding box center [628, 364] width 81 height 27
click at [655, 369] on input "1175.45" at bounding box center [628, 364] width 81 height 27
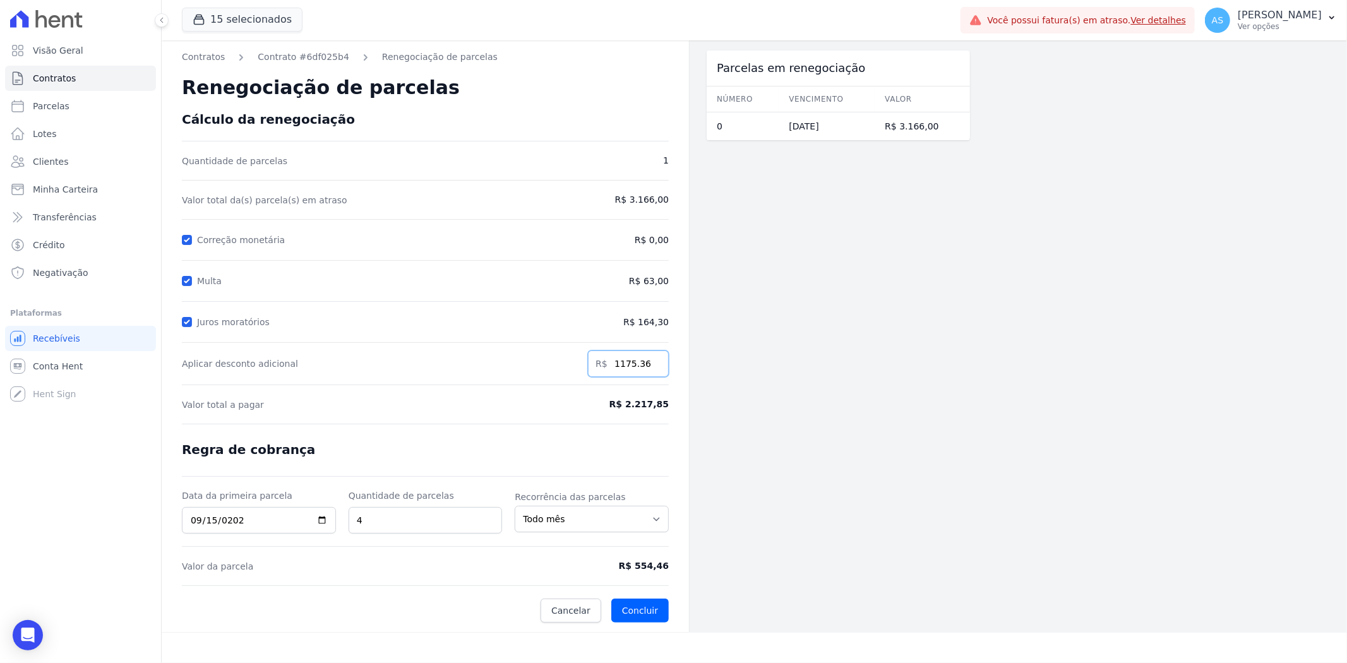
click at [655, 369] on input "1175.36" at bounding box center [628, 364] width 81 height 27
click at [655, 369] on input "1175.27" at bounding box center [628, 364] width 81 height 27
click at [655, 369] on input "1175.26" at bounding box center [628, 364] width 81 height 27
click at [655, 369] on input "1175.25" at bounding box center [628, 364] width 81 height 27
click at [655, 369] on input "1175.24" at bounding box center [628, 364] width 81 height 27
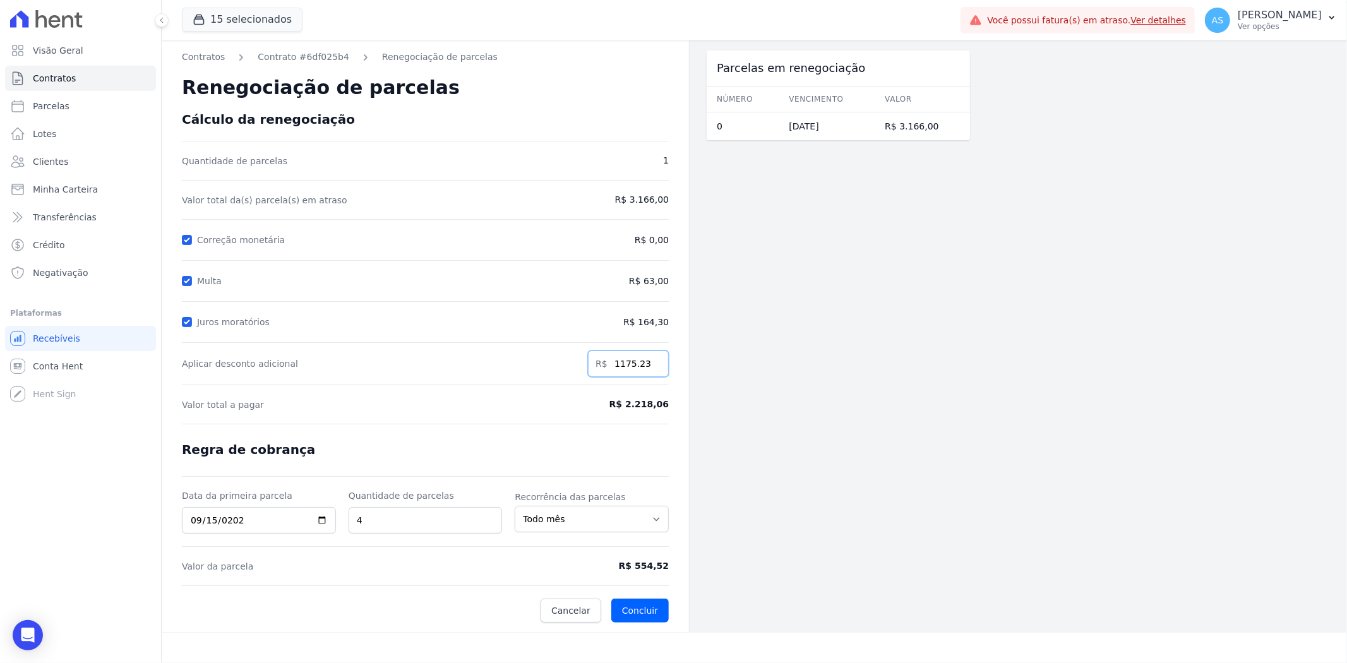
click at [655, 369] on input "1175.23" at bounding box center [628, 364] width 81 height 27
click at [655, 369] on input "1175.22" at bounding box center [628, 364] width 81 height 27
click at [657, 364] on input "1175.21" at bounding box center [628, 364] width 81 height 27
click at [657, 364] on input "1175.2" at bounding box center [628, 364] width 81 height 27
click at [657, 364] on input "1175.19" at bounding box center [628, 364] width 81 height 27
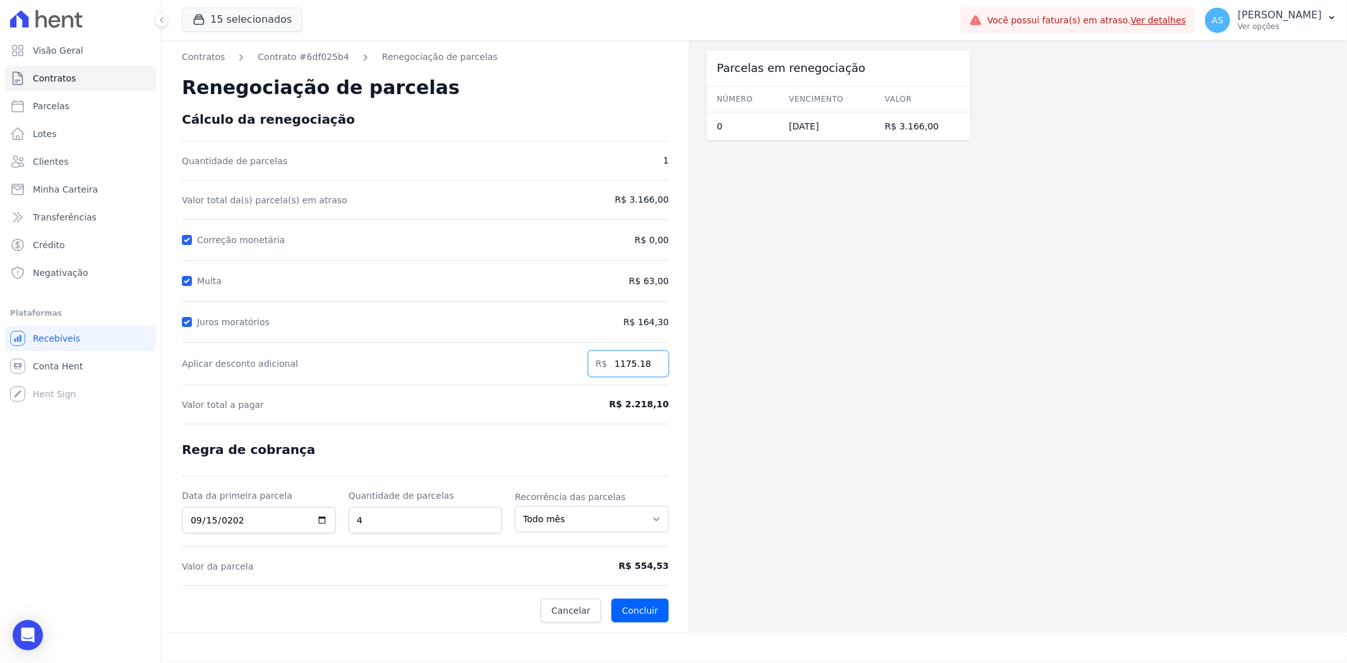
click at [657, 364] on input "1175.18" at bounding box center [628, 364] width 81 height 27
click at [657, 364] on input "1175.17" at bounding box center [628, 364] width 81 height 27
click at [657, 364] on input "1175.16" at bounding box center [628, 364] width 81 height 27
click at [657, 364] on input "1175.15" at bounding box center [628, 364] width 81 height 27
click at [657, 364] on input "1175.14" at bounding box center [628, 364] width 81 height 27
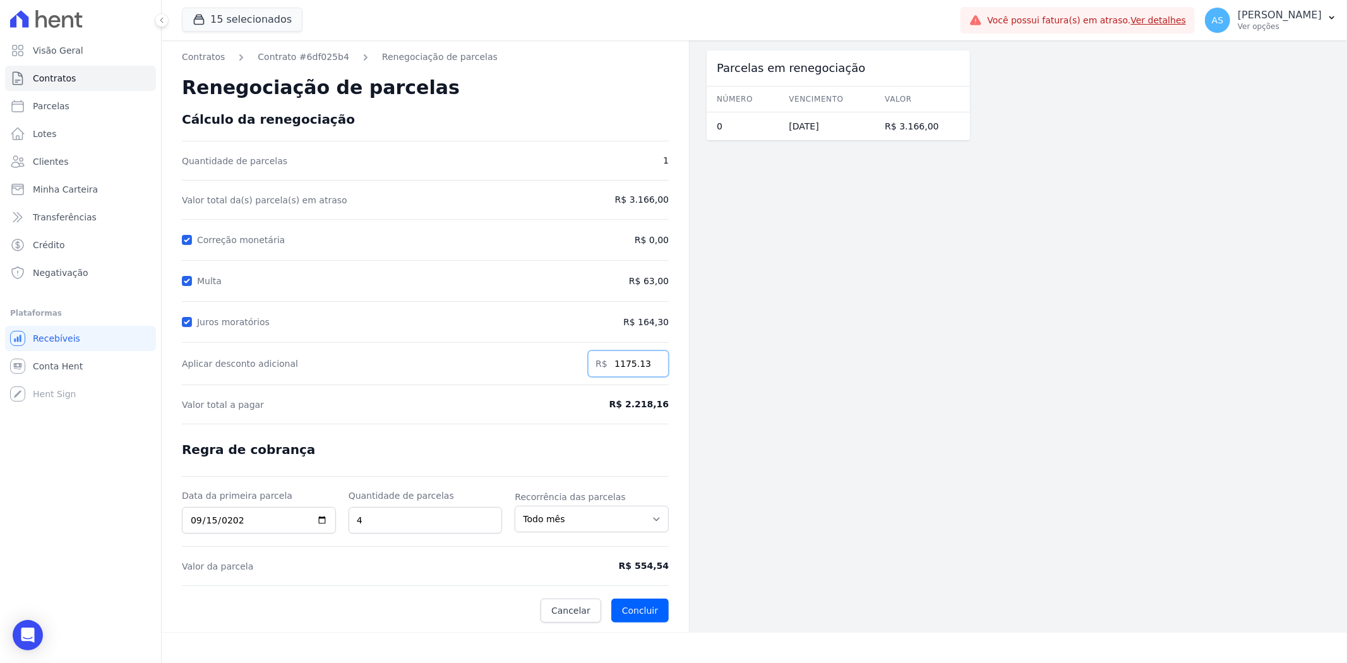
click at [657, 364] on input "1175.13" at bounding box center [628, 364] width 81 height 27
click at [657, 364] on input "1175.12" at bounding box center [628, 364] width 81 height 27
click at [657, 364] on input "1175.11" at bounding box center [628, 364] width 81 height 27
click at [657, 364] on input "1175.1" at bounding box center [628, 364] width 81 height 27
click at [657, 364] on input "1175.09" at bounding box center [628, 364] width 81 height 27
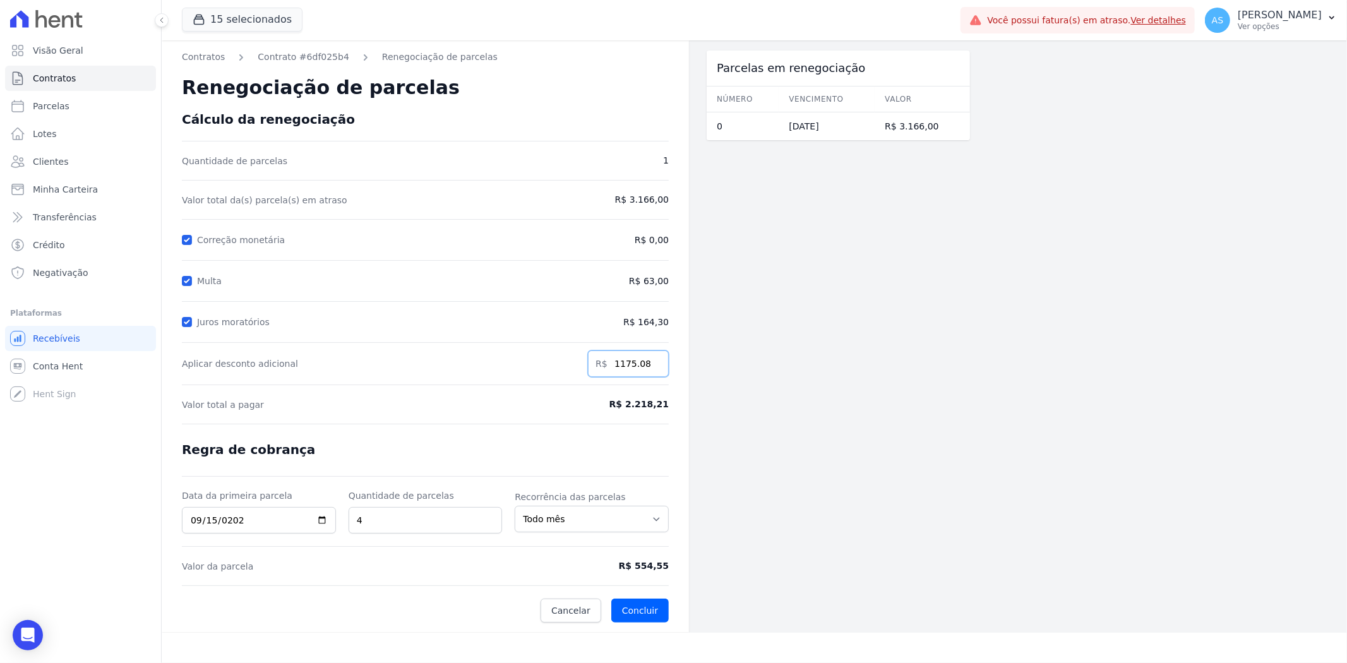
click at [657, 364] on input "1175.08" at bounding box center [628, 364] width 81 height 27
click at [657, 364] on input "1175.07" at bounding box center [628, 364] width 81 height 27
click at [657, 364] on input "1175.06" at bounding box center [628, 364] width 81 height 27
click at [657, 364] on input "1175.05" at bounding box center [628, 364] width 81 height 27
click at [657, 364] on input "1175.04" at bounding box center [628, 364] width 81 height 27
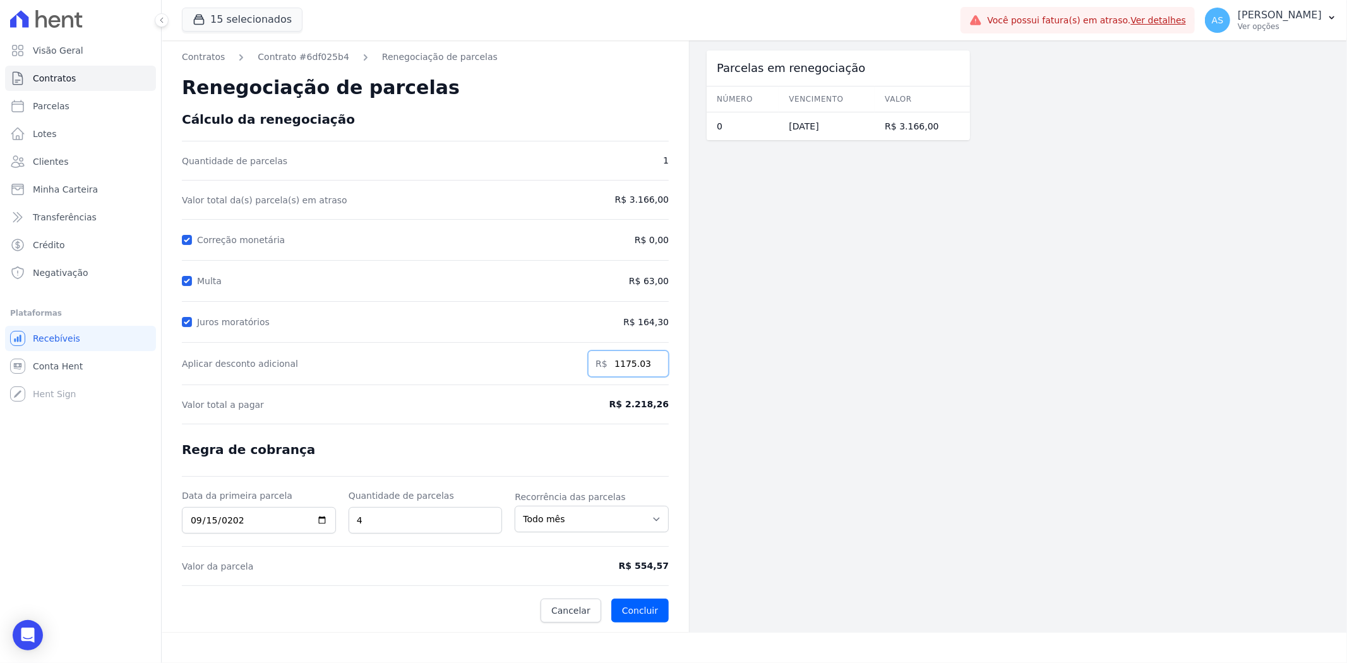
click at [654, 368] on input "1175.03" at bounding box center [628, 364] width 81 height 27
click at [654, 368] on input "1175.02" at bounding box center [628, 364] width 81 height 27
click at [654, 368] on input "1175.01" at bounding box center [628, 364] width 81 height 27
click at [654, 368] on input "1175" at bounding box center [628, 364] width 81 height 27
click at [654, 368] on input "1174.99" at bounding box center [628, 364] width 81 height 27
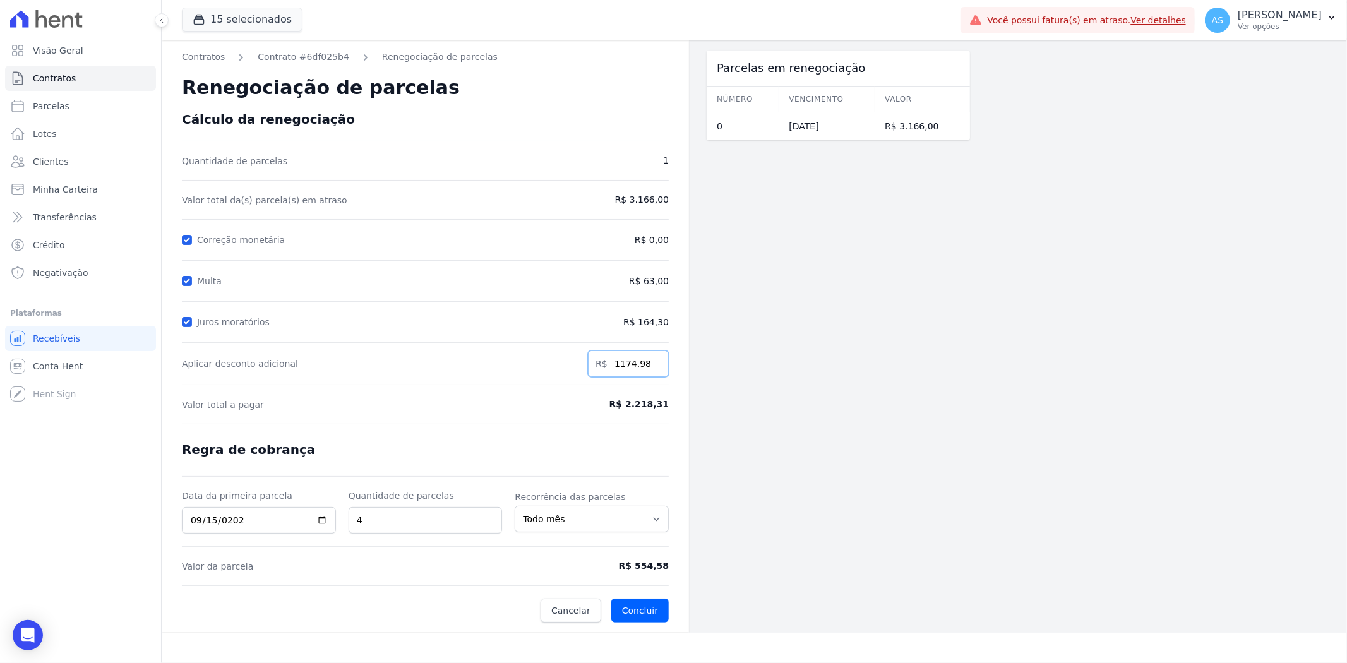
click at [654, 368] on input "1174.98" at bounding box center [628, 364] width 81 height 27
click at [654, 368] on input "1174.97" at bounding box center [628, 364] width 81 height 27
click at [654, 368] on input "1174.8" at bounding box center [628, 364] width 81 height 27
click at [654, 368] on input "1174.79" at bounding box center [628, 364] width 81 height 27
click at [654, 368] on input "1174.78" at bounding box center [628, 364] width 81 height 27
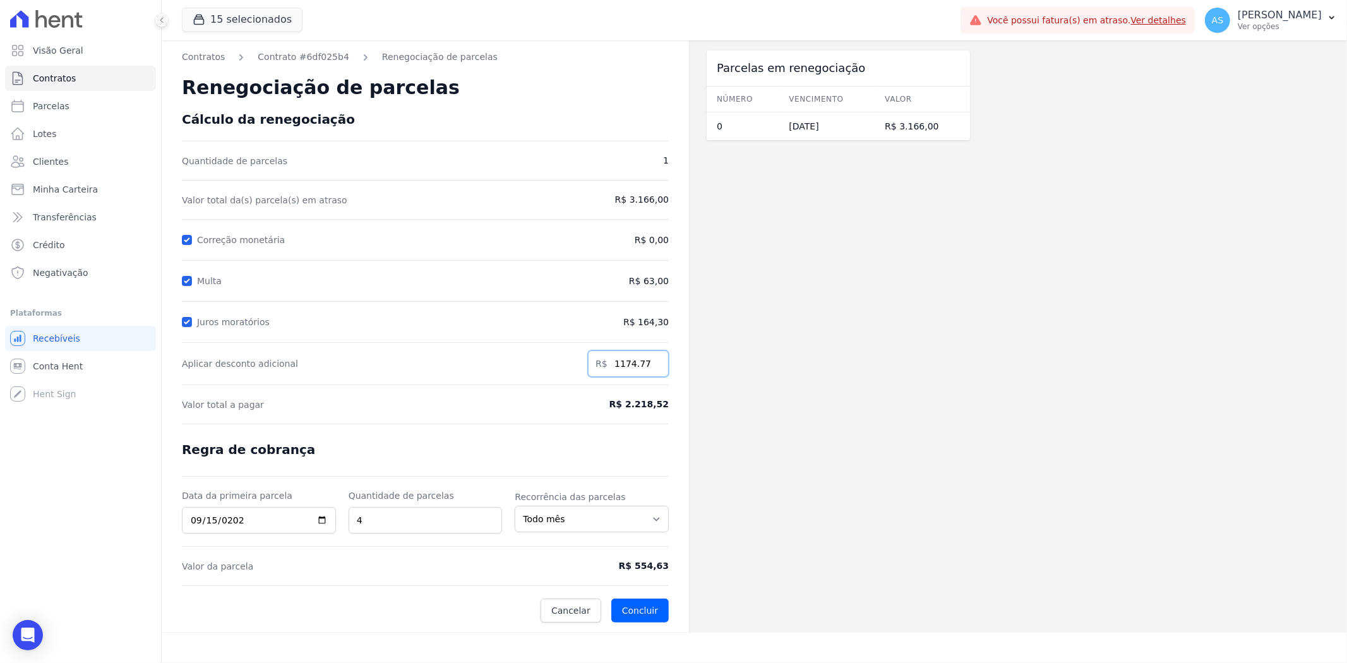
click at [654, 368] on input "1174.77" at bounding box center [628, 364] width 81 height 27
click at [654, 368] on input "1174.76" at bounding box center [628, 364] width 81 height 27
click at [654, 368] on input "1174.75" at bounding box center [628, 364] width 81 height 27
click at [654, 368] on input "1174.74" at bounding box center [628, 364] width 81 height 27
click at [654, 368] on input "1174.73" at bounding box center [628, 364] width 81 height 27
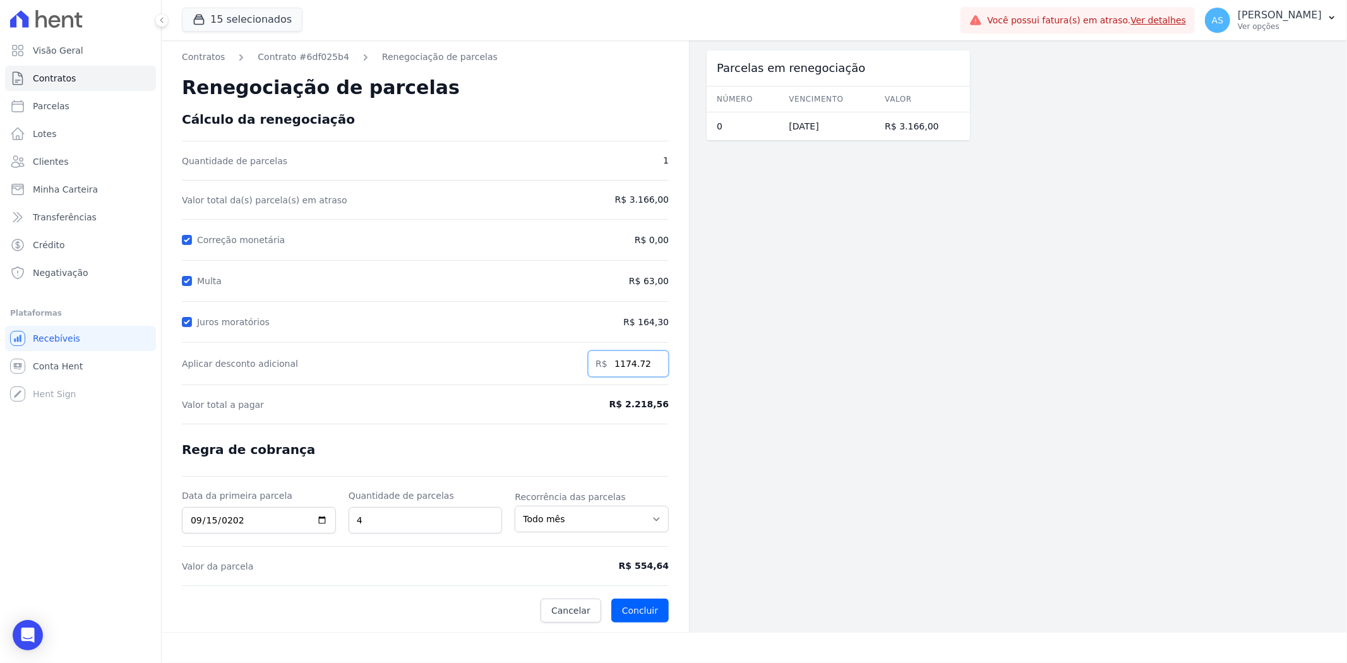
click at [654, 368] on input "1174.72" at bounding box center [628, 364] width 81 height 27
click at [654, 368] on input "1174.71" at bounding box center [628, 364] width 81 height 27
click at [654, 368] on input "1174.69" at bounding box center [628, 364] width 81 height 27
click at [654, 368] on input "1174.68" at bounding box center [628, 364] width 81 height 27
click at [654, 368] on input "1174.67" at bounding box center [628, 364] width 81 height 27
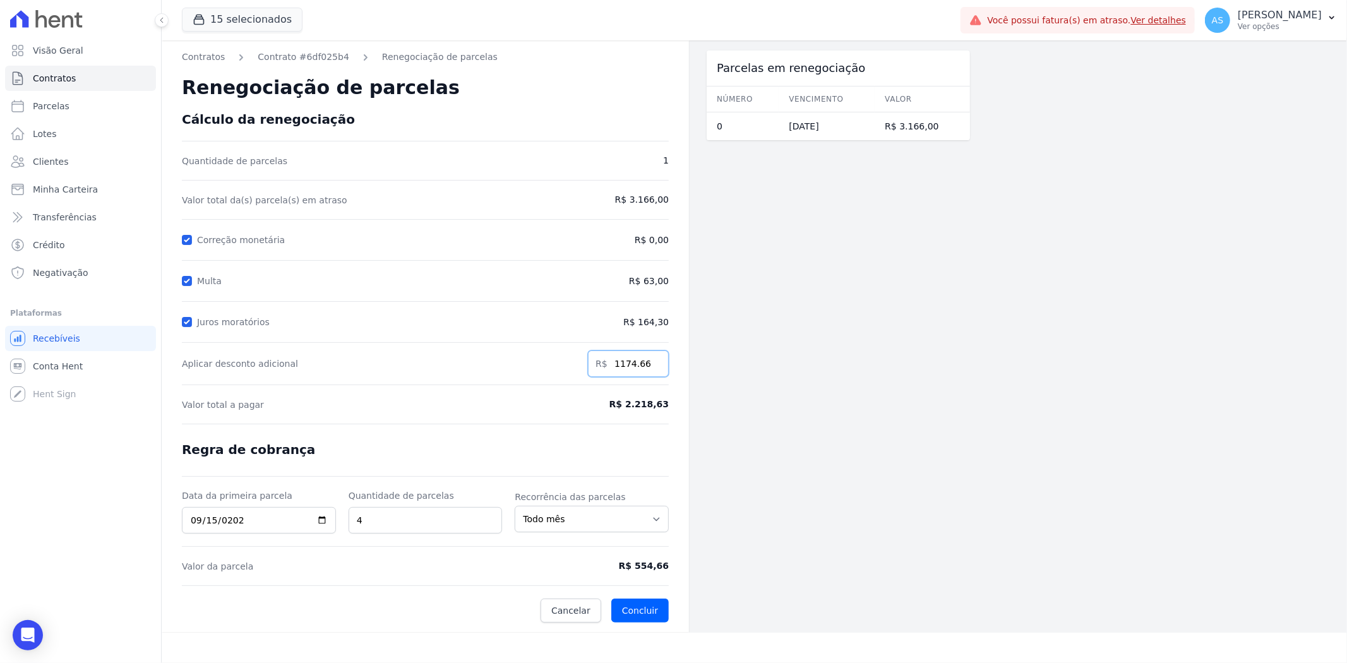
click at [654, 368] on input "1174.66" at bounding box center [628, 364] width 81 height 27
click at [654, 368] on input "1174.65" at bounding box center [628, 364] width 81 height 27
click at [654, 368] on input "1174.64" at bounding box center [628, 364] width 81 height 27
click at [654, 368] on input "1174.63" at bounding box center [628, 364] width 81 height 27
click at [654, 368] on input "1174.62" at bounding box center [628, 364] width 81 height 27
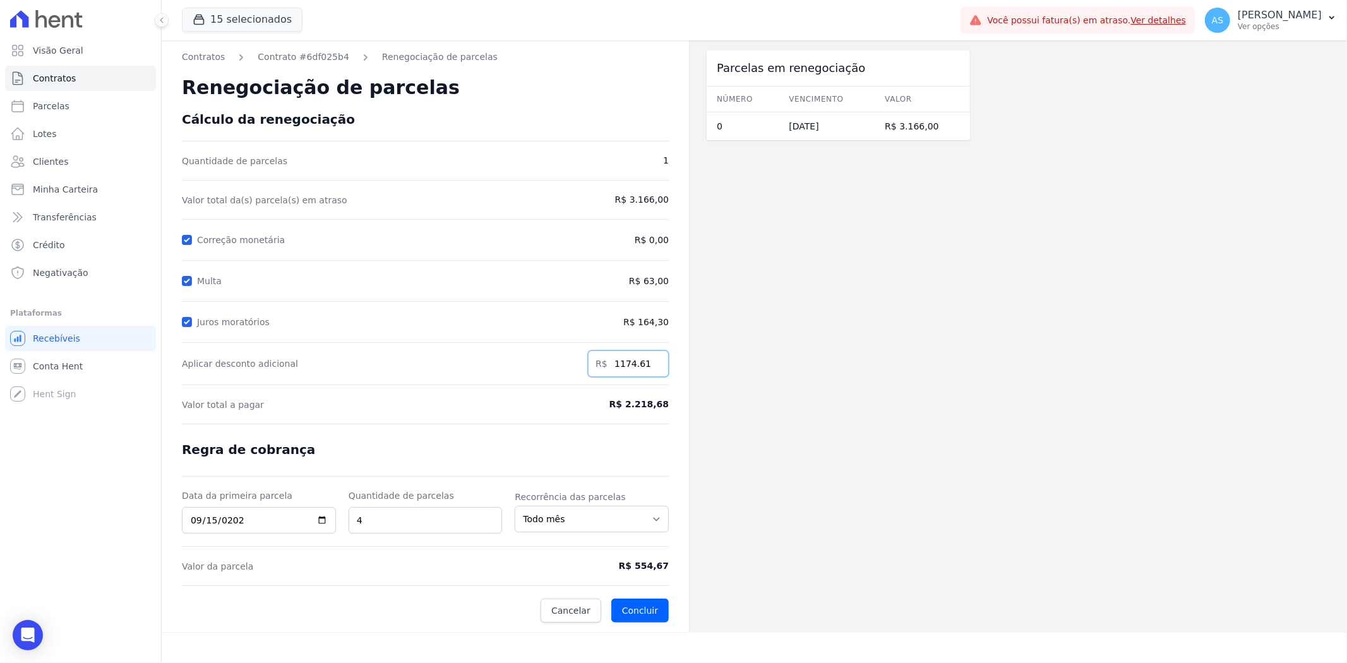
click at [654, 368] on input "1174.61" at bounding box center [628, 364] width 81 height 27
click at [654, 368] on input "1174.6" at bounding box center [628, 364] width 81 height 27
click at [654, 368] on input "1174.59" at bounding box center [628, 364] width 81 height 27
click at [654, 368] on input "1174.58" at bounding box center [628, 364] width 81 height 27
click at [654, 368] on input "1174.57" at bounding box center [628, 364] width 81 height 27
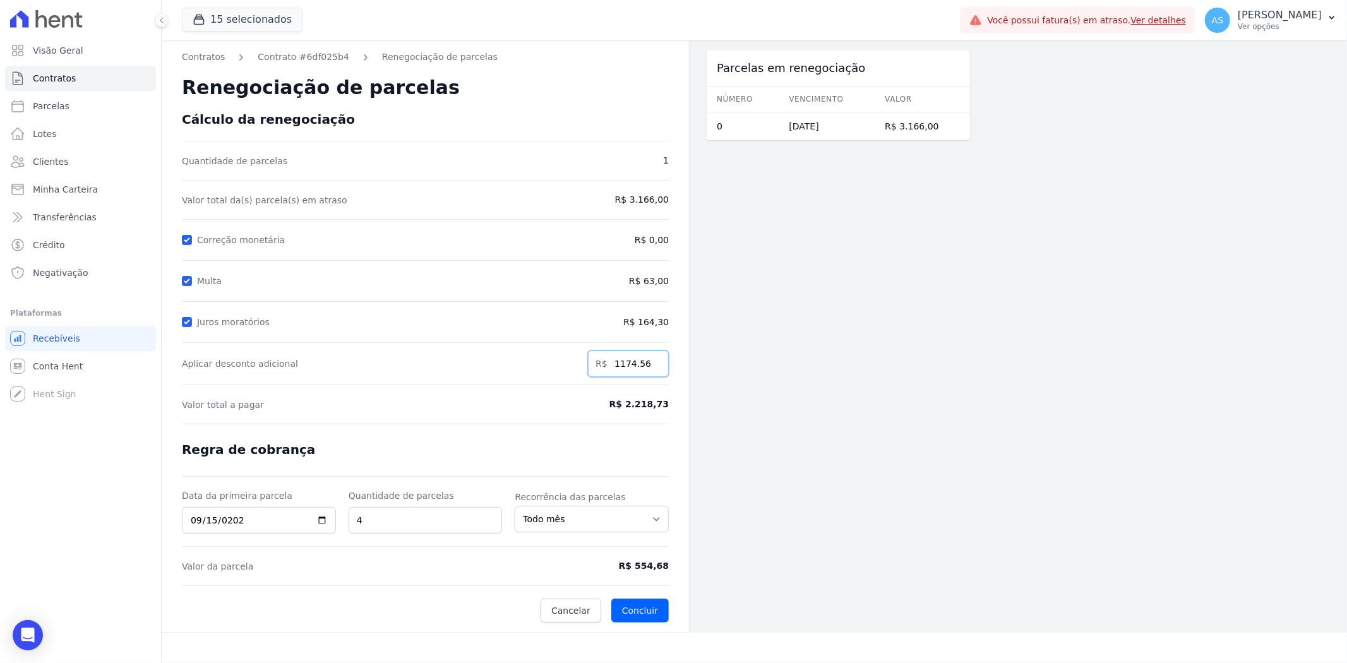
click at [654, 368] on input "1174.56" at bounding box center [628, 364] width 81 height 27
click at [654, 368] on input "1174.55" at bounding box center [628, 364] width 81 height 27
click at [654, 368] on input "1174.54" at bounding box center [628, 364] width 81 height 27
click at [654, 368] on input "1174.53" at bounding box center [628, 364] width 81 height 27
click at [654, 368] on input "1174.52" at bounding box center [628, 364] width 81 height 27
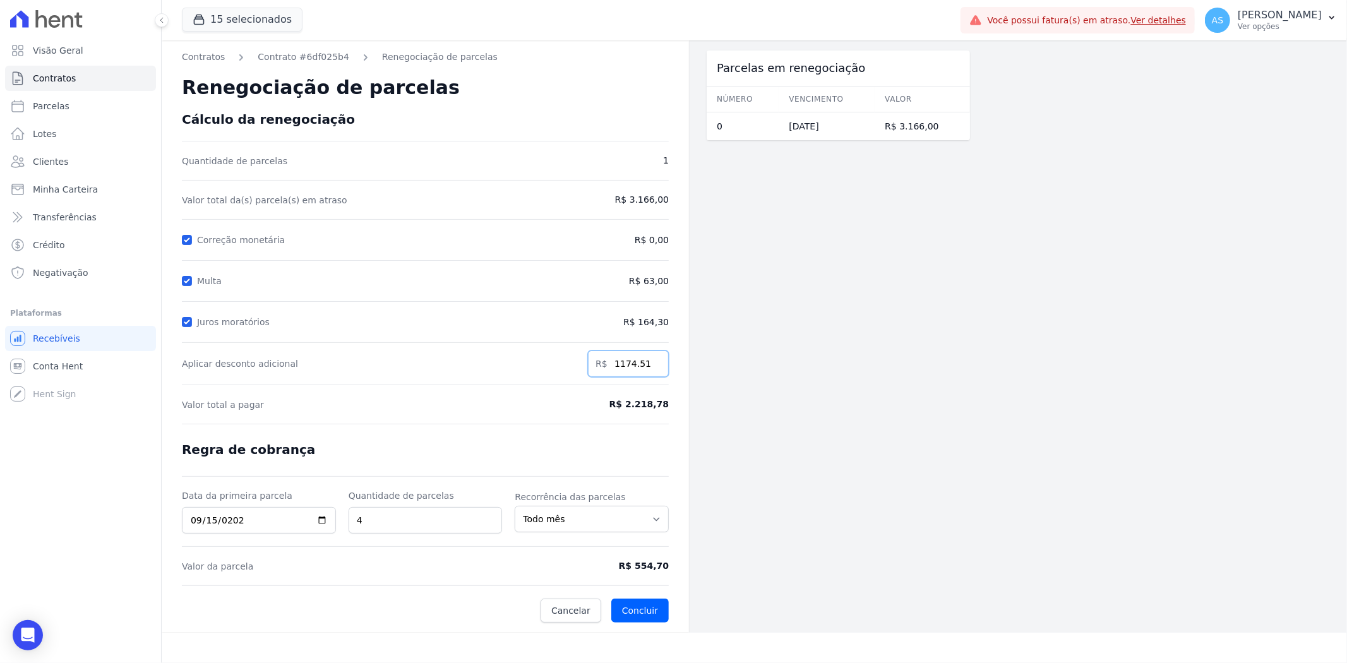
click at [654, 368] on input "1174.51" at bounding box center [628, 364] width 81 height 27
click at [654, 368] on input "1174.5" at bounding box center [628, 364] width 81 height 27
click at [654, 368] on input "1174.49" at bounding box center [628, 364] width 81 height 27
click at [654, 368] on input "1174.48" at bounding box center [628, 364] width 81 height 27
click at [654, 368] on input "1174.47" at bounding box center [628, 364] width 81 height 27
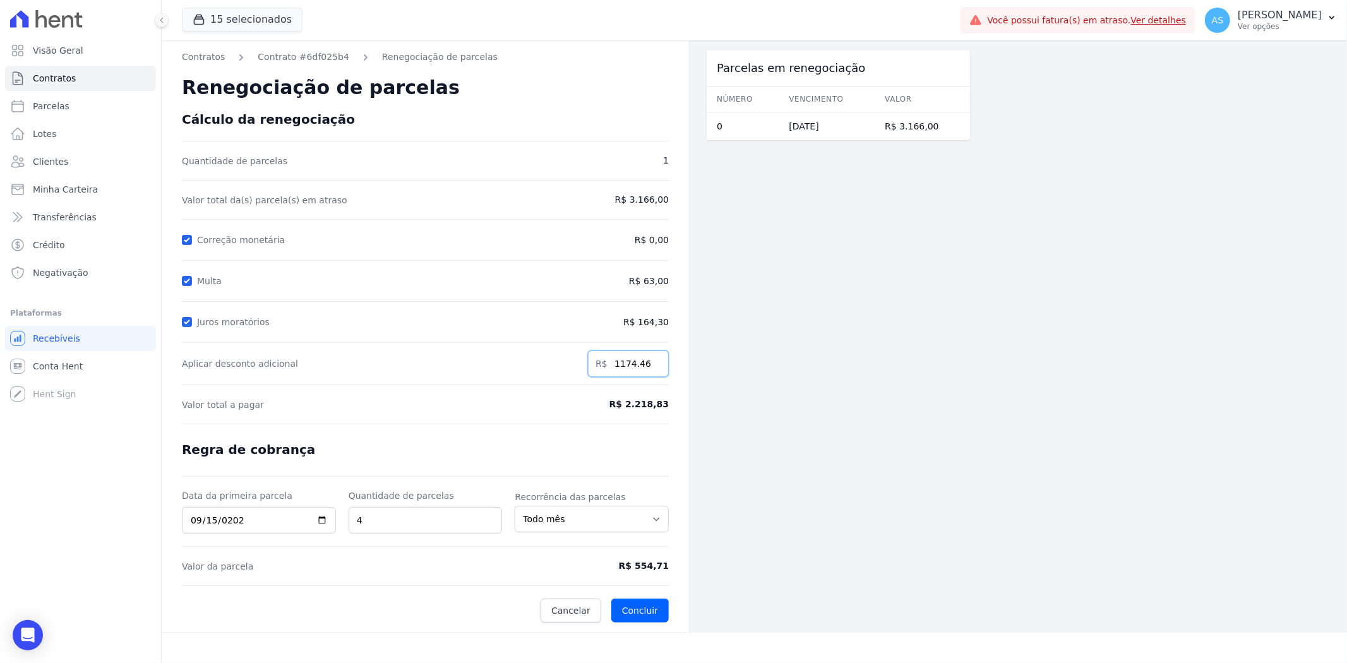
click at [654, 368] on input "1174.46" at bounding box center [628, 364] width 81 height 27
click at [654, 368] on input "1174.45" at bounding box center [628, 364] width 81 height 27
click at [654, 368] on input "1174.44" at bounding box center [628, 364] width 81 height 27
click at [654, 368] on input "1174.43" at bounding box center [628, 364] width 81 height 27
click at [654, 368] on input "1174.42" at bounding box center [628, 364] width 81 height 27
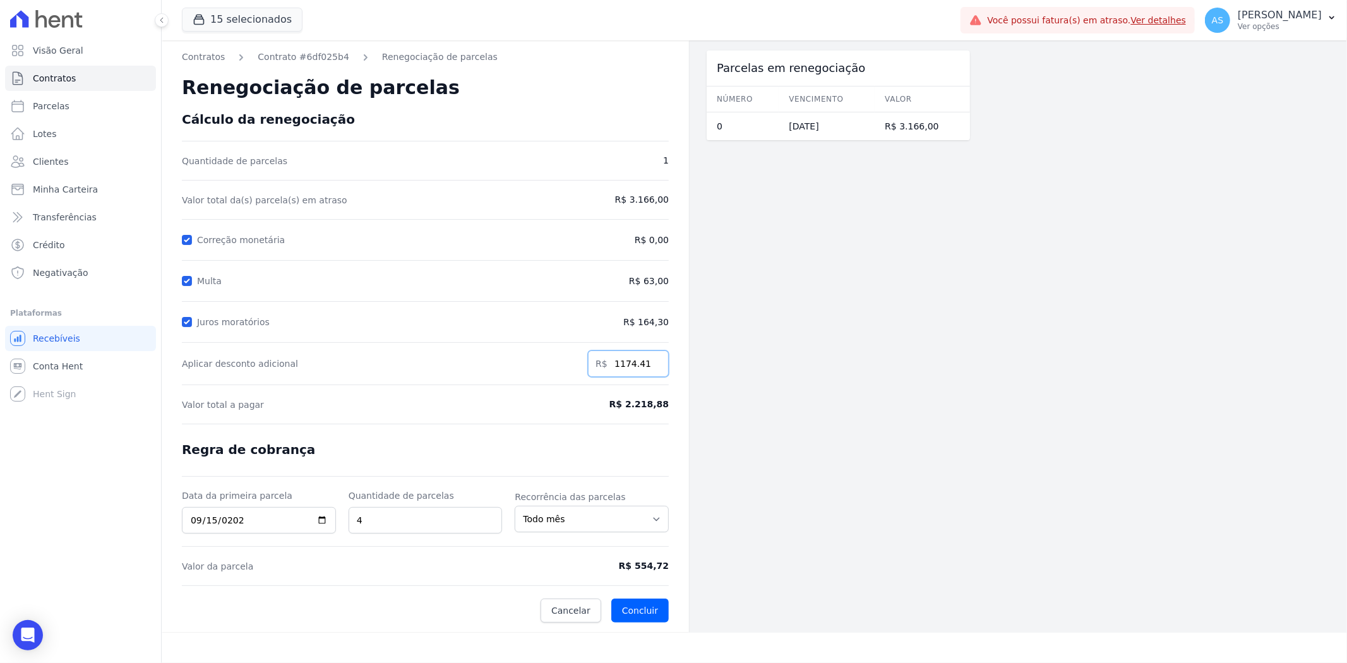
click at [654, 368] on input "1174.41" at bounding box center [628, 364] width 81 height 27
click at [654, 368] on input "1174.4" at bounding box center [628, 364] width 81 height 27
click at [654, 368] on input "1174.39" at bounding box center [628, 364] width 81 height 27
click at [654, 368] on input "1174.38" at bounding box center [628, 364] width 81 height 27
click at [654, 368] on input "1174.37" at bounding box center [628, 364] width 81 height 27
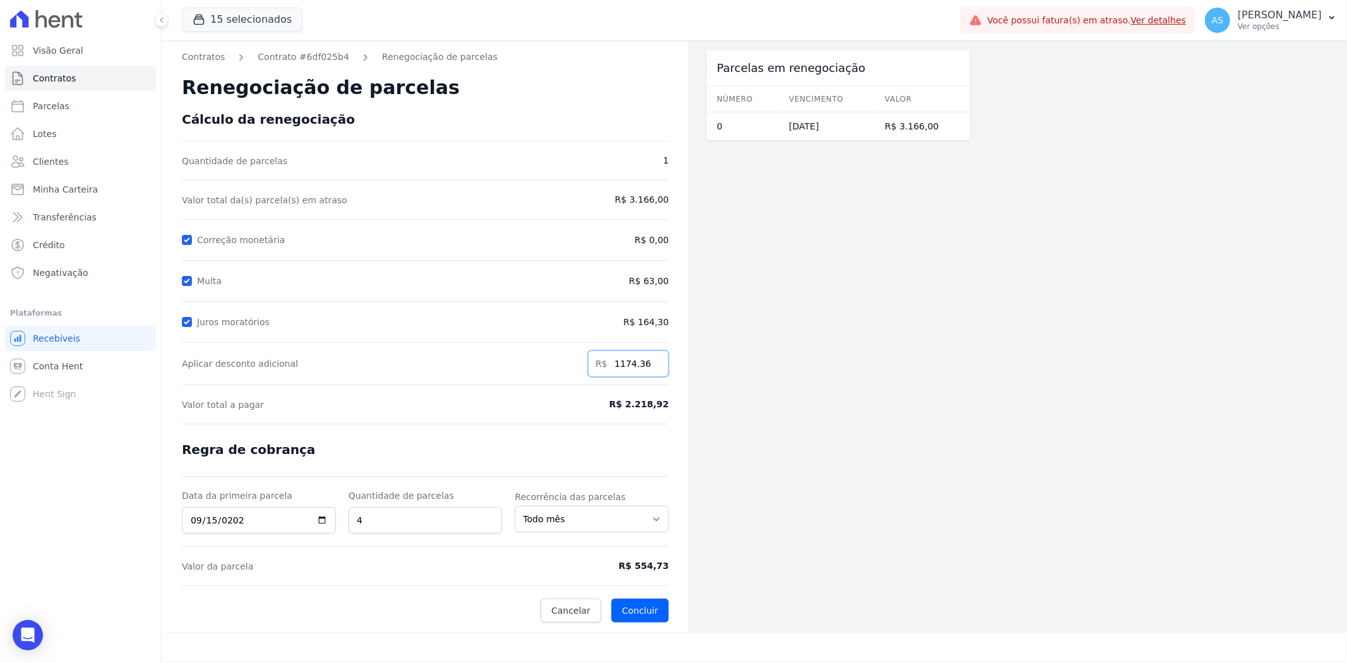
click at [654, 368] on input "1174.36" at bounding box center [628, 364] width 81 height 27
click at [654, 368] on input "1174.35" at bounding box center [628, 364] width 81 height 27
click at [654, 368] on input "1174.34" at bounding box center [628, 364] width 81 height 27
click at [654, 368] on input "1174.33" at bounding box center [628, 364] width 81 height 27
type input "1174.32"
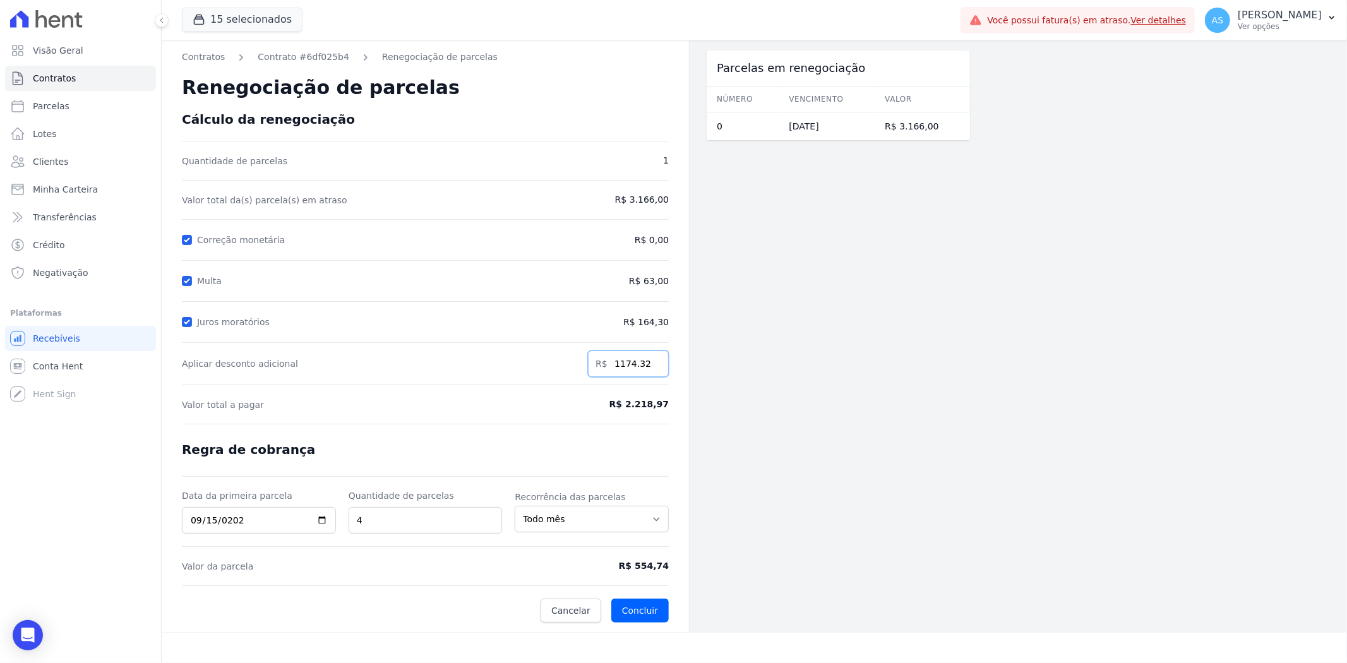
click at [654, 368] on input "1174.32" at bounding box center [628, 364] width 81 height 27
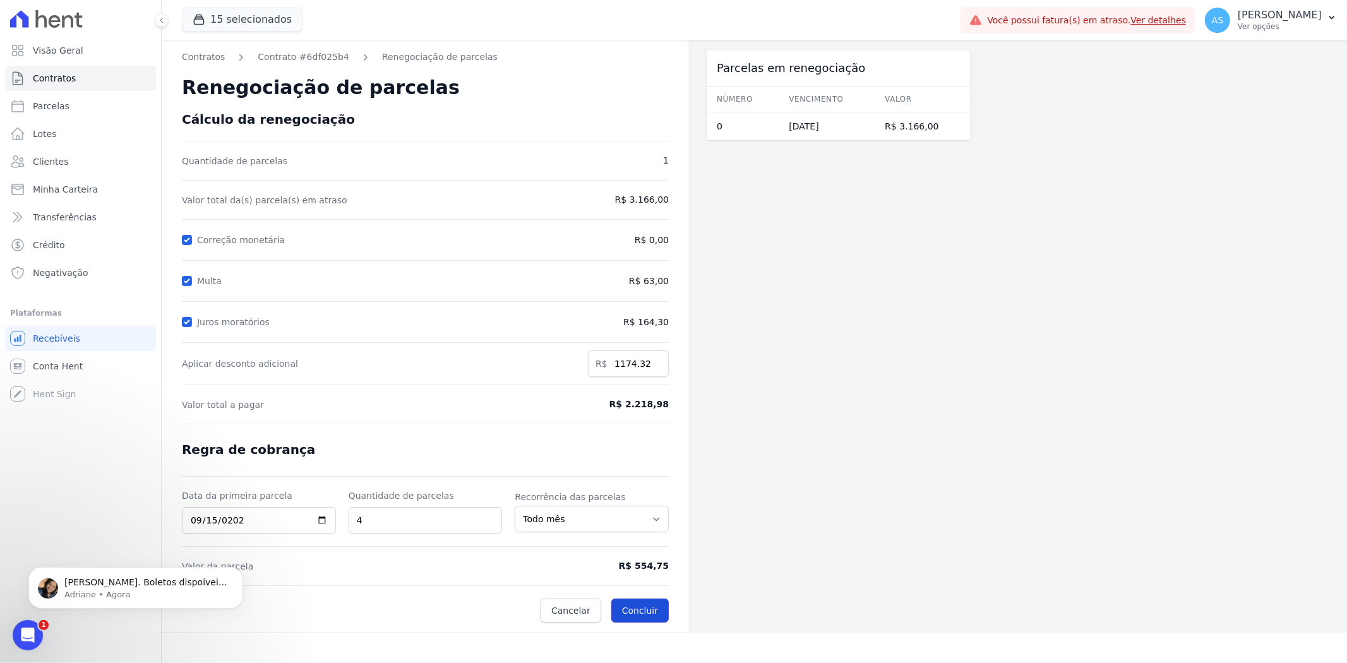
click at [647, 611] on button "Concluir" at bounding box center [639, 611] width 57 height 24
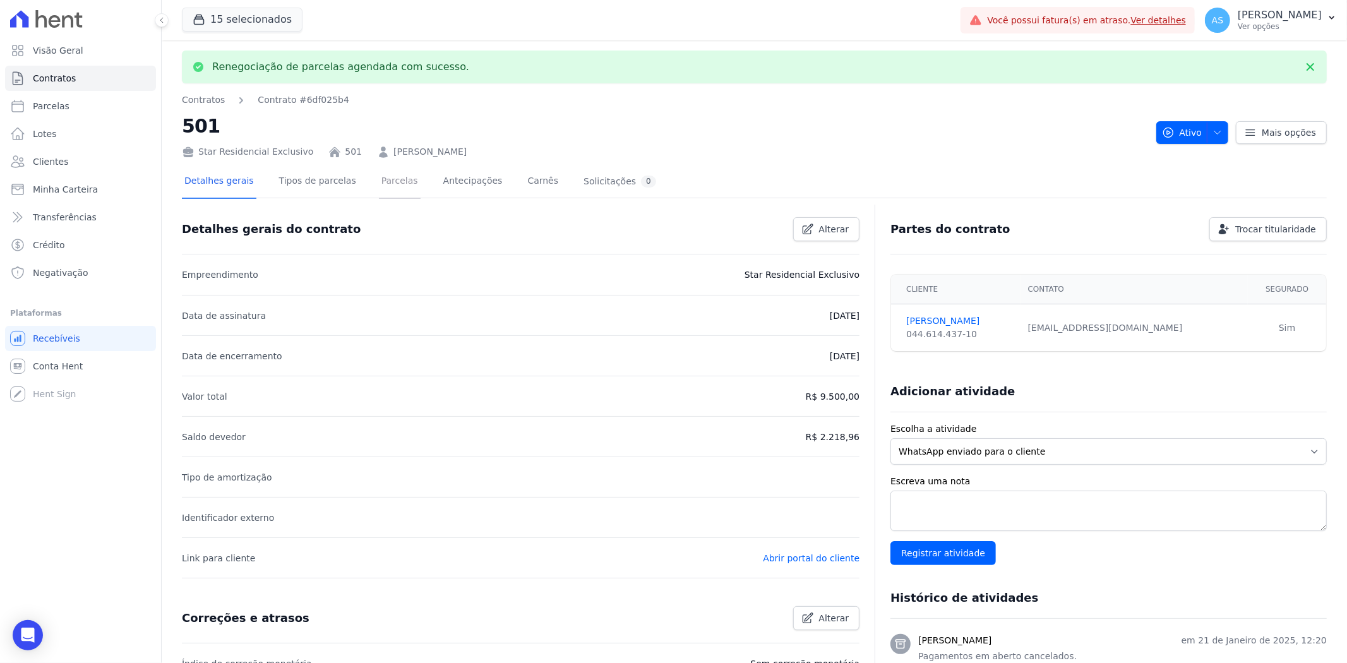
click at [388, 181] on link "Parcelas" at bounding box center [400, 181] width 42 height 33
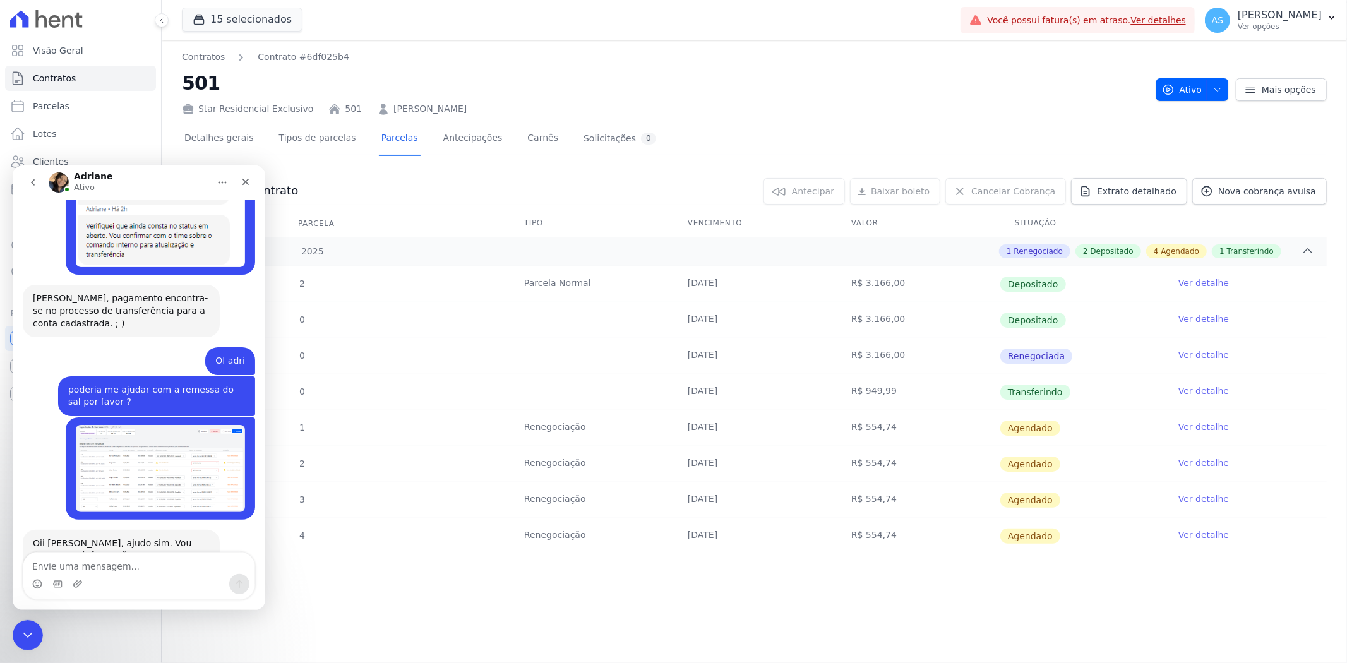
scroll to position [6213, 0]
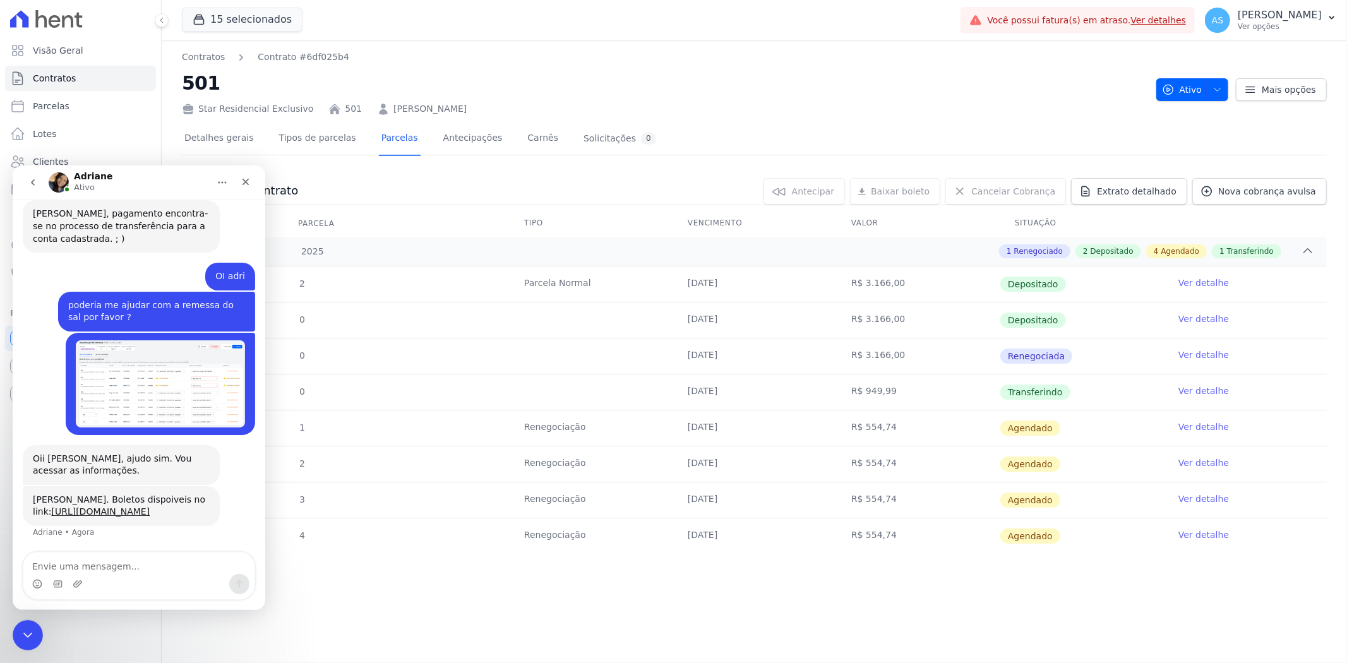
click at [1207, 428] on link "Ver detalhe" at bounding box center [1203, 427] width 51 height 13
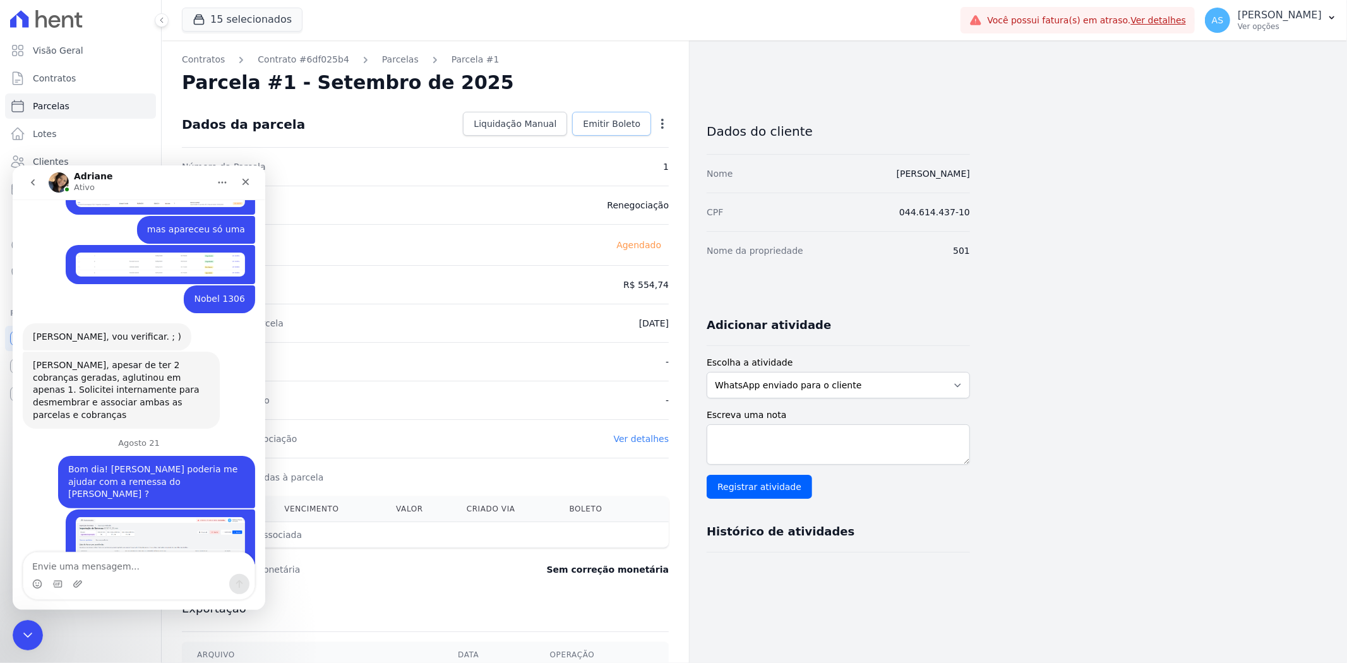
click at [621, 122] on span "Emitir Boleto" at bounding box center [611, 123] width 57 height 13
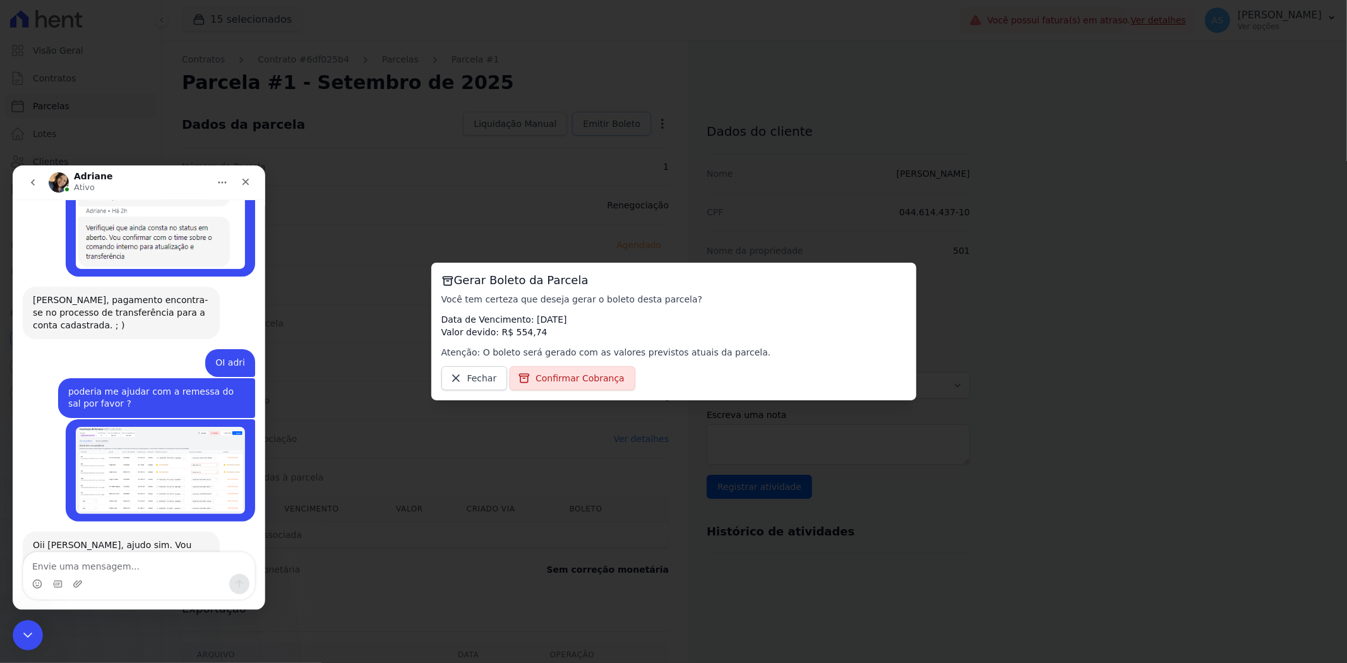
scroll to position [6213, 0]
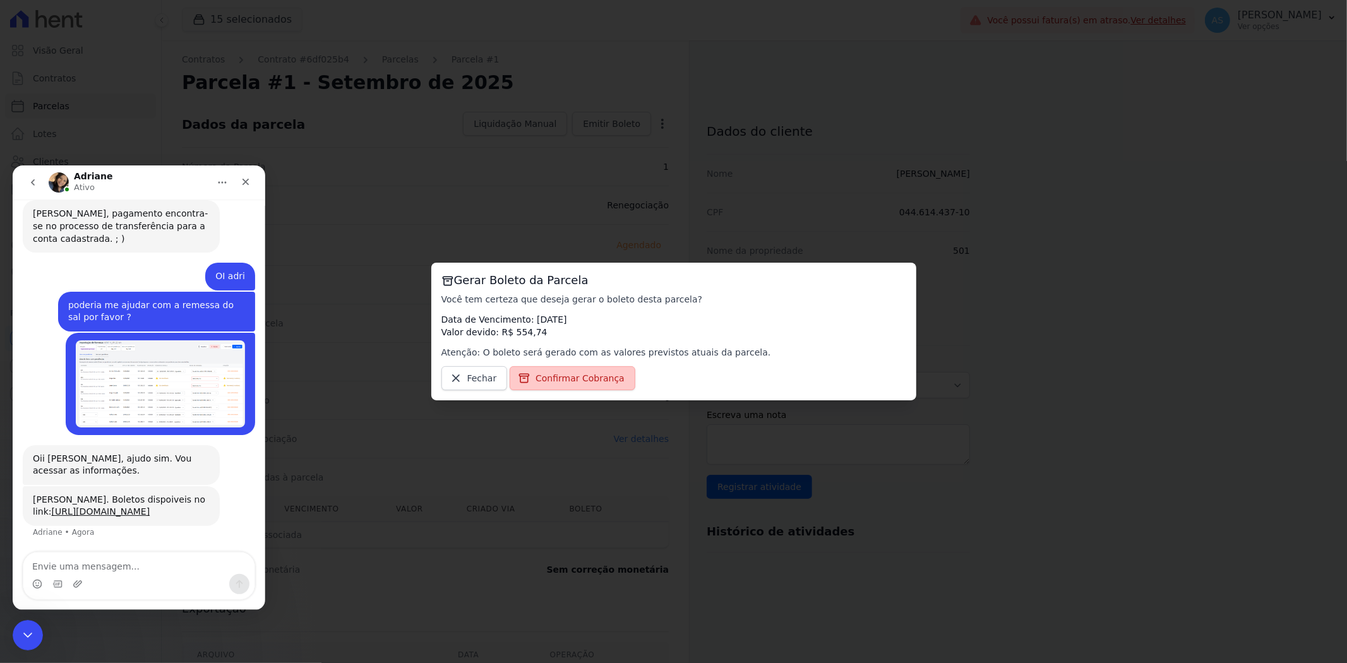
click at [577, 379] on span "Confirmar Cobrança" at bounding box center [580, 378] width 89 height 13
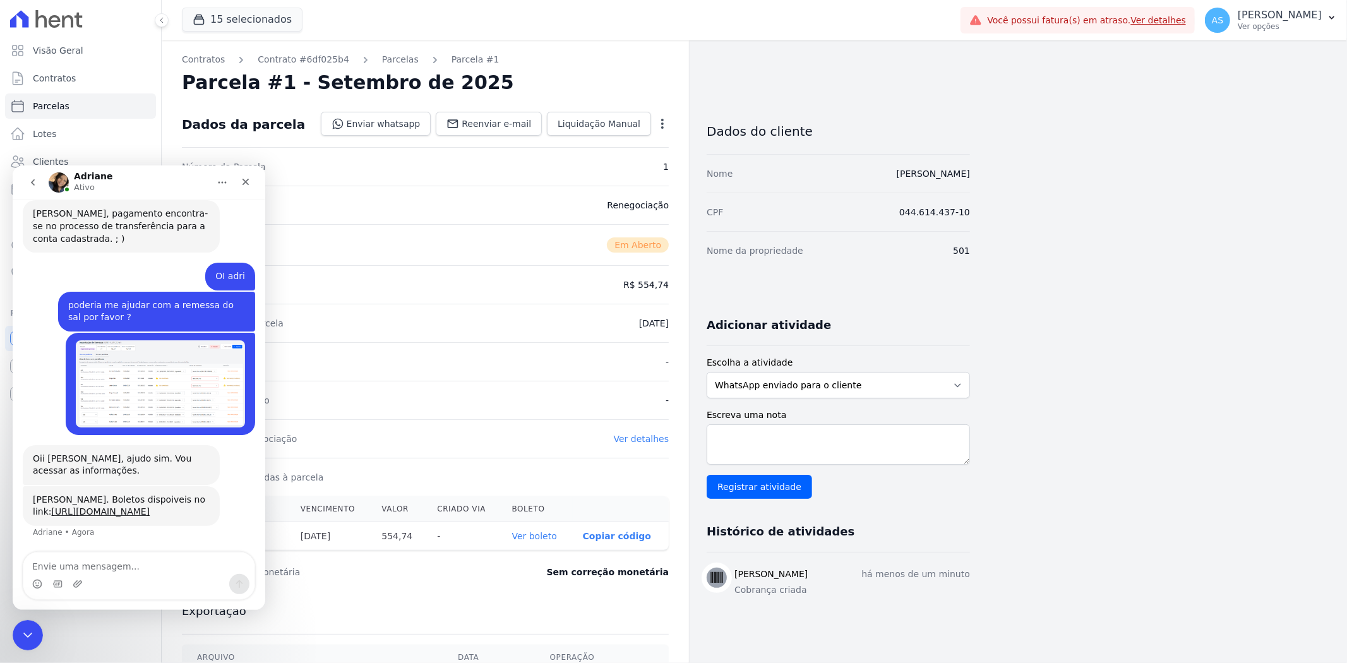
click at [42, 568] on textarea "Envie uma mensagem..." at bounding box center [138, 562] width 231 height 21
type textarea "muito obrigada"
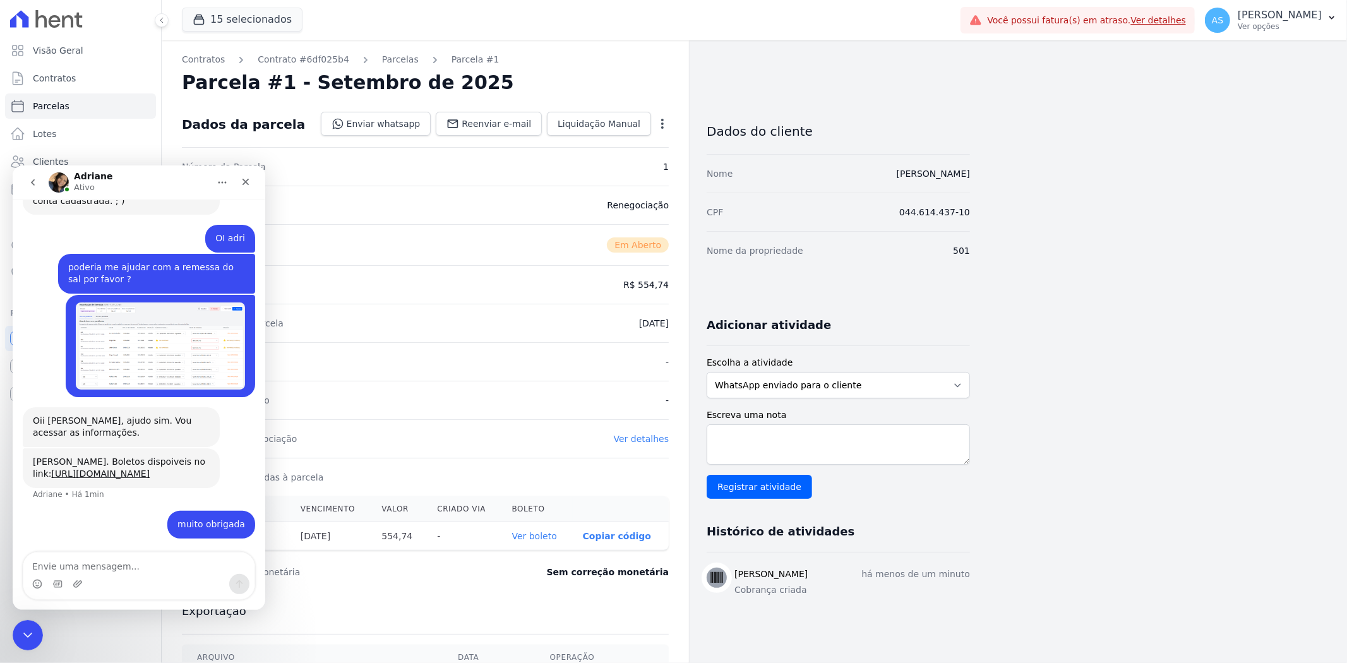
scroll to position [6250, 0]
type textarea "bom final de semana"
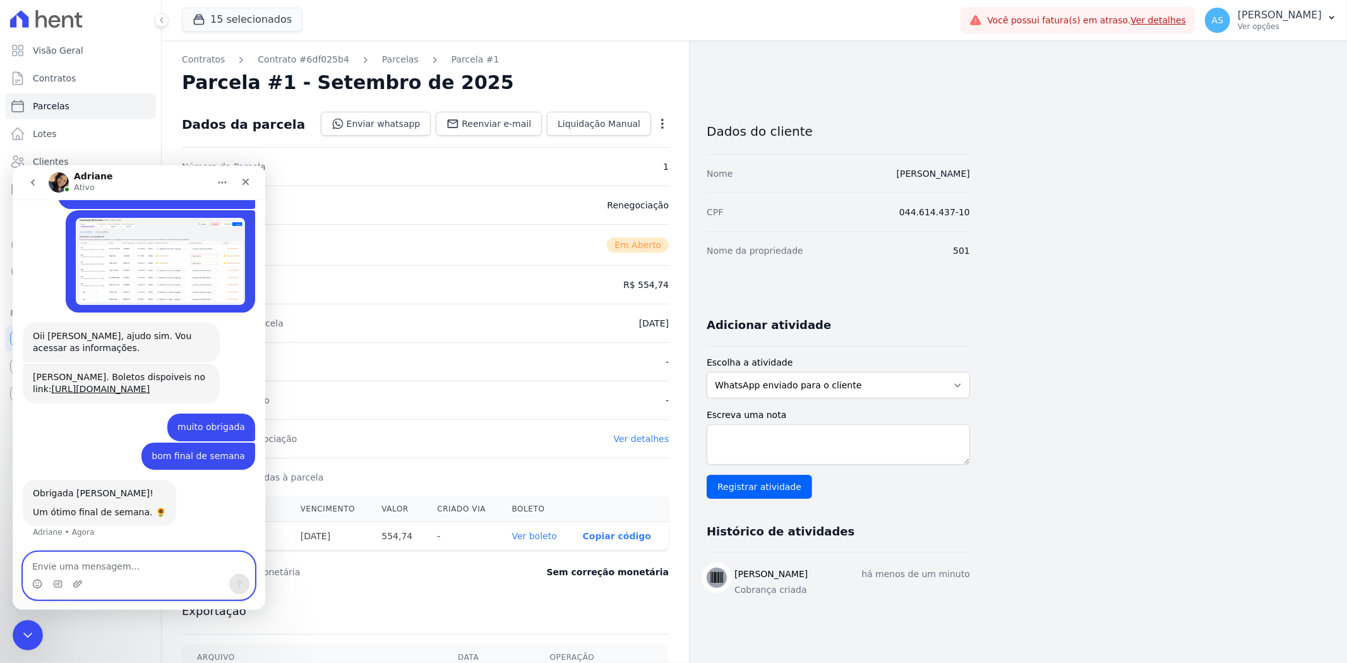
scroll to position [6336, 0]
click at [24, 627] on icon "Fechar mensagem da Intercom" at bounding box center [25, 633] width 15 height 15
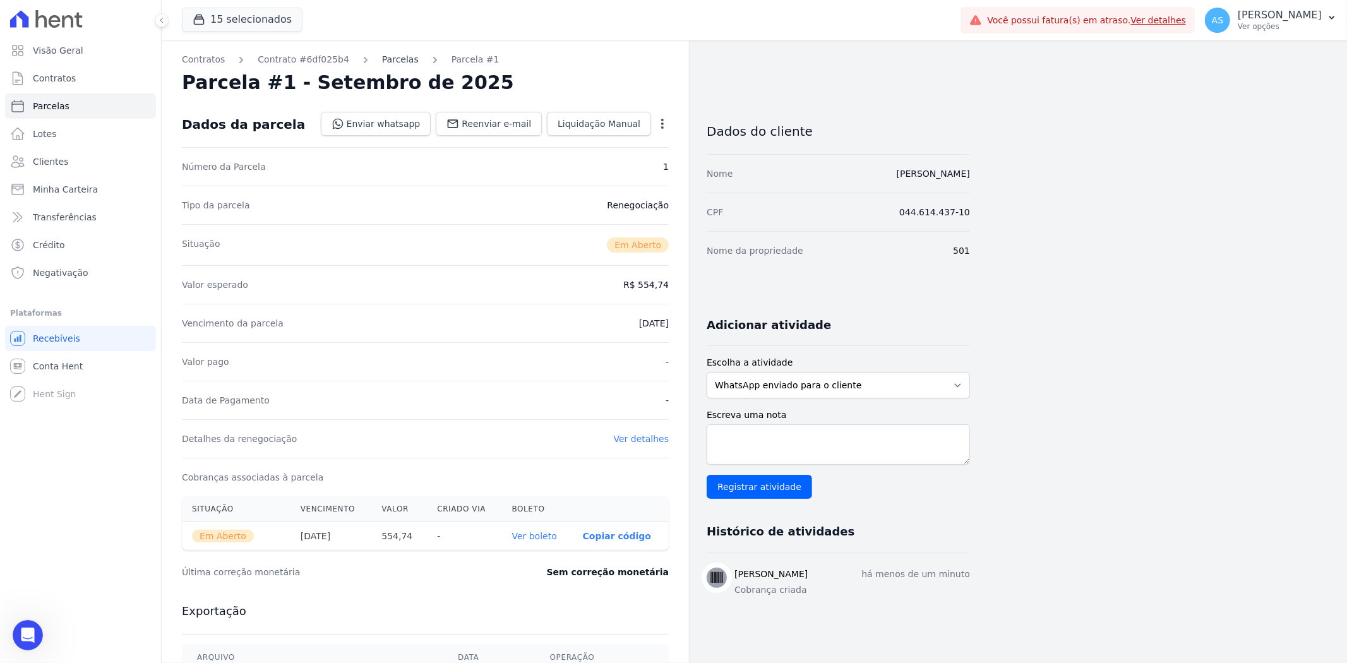
scroll to position [6336, 0]
click at [396, 59] on link "Parcelas" at bounding box center [400, 59] width 37 height 13
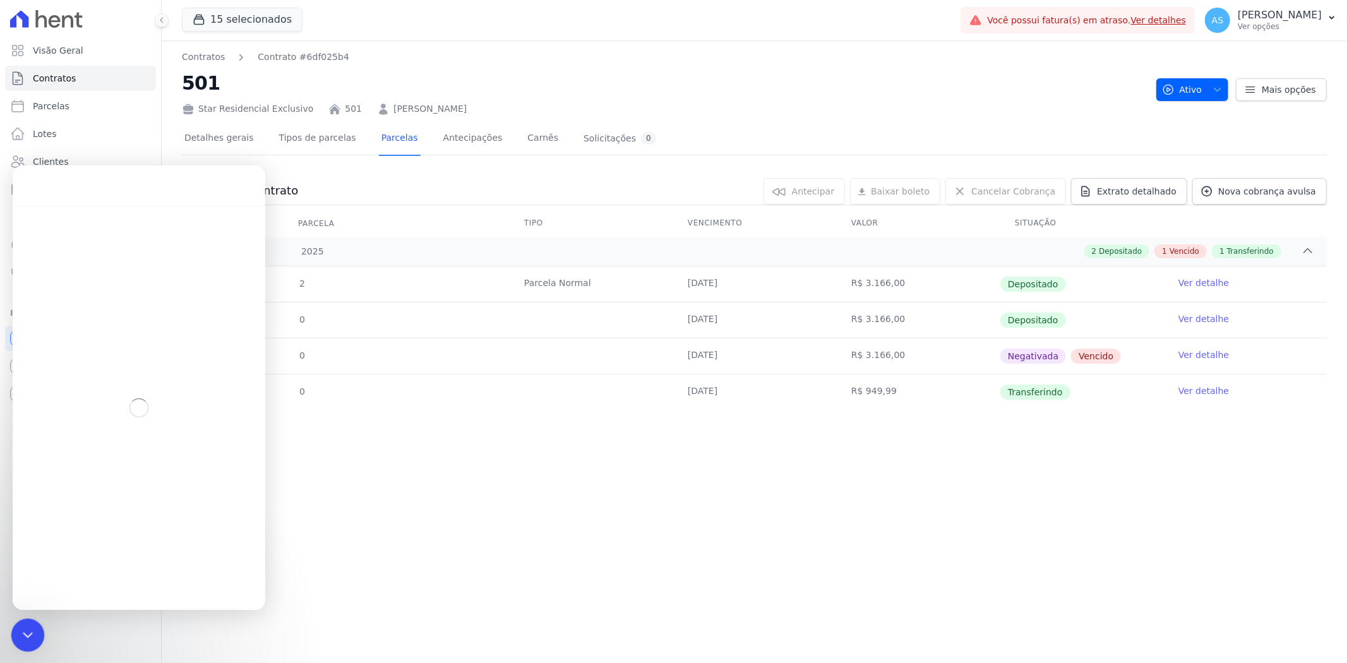
click at [36, 637] on div "Fechar mensagem da Intercom" at bounding box center [26, 633] width 30 height 30
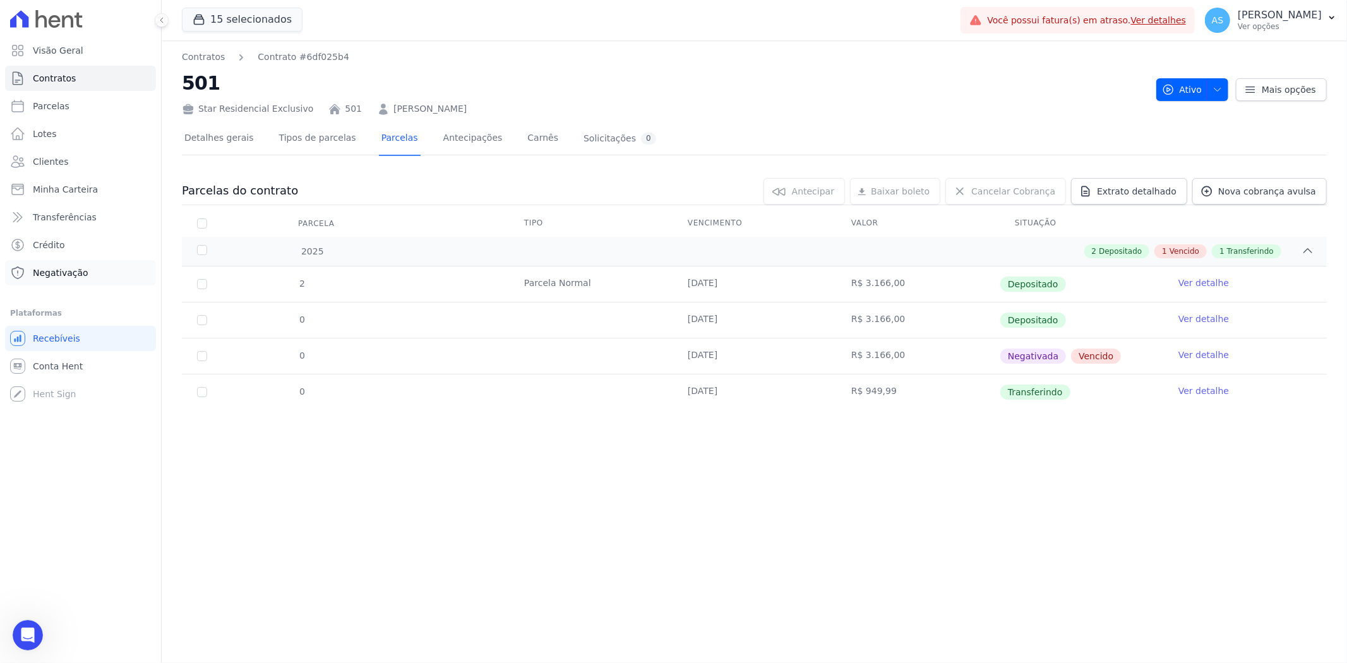
scroll to position [6135, 0]
click at [60, 277] on span "Negativação" at bounding box center [61, 273] width 56 height 13
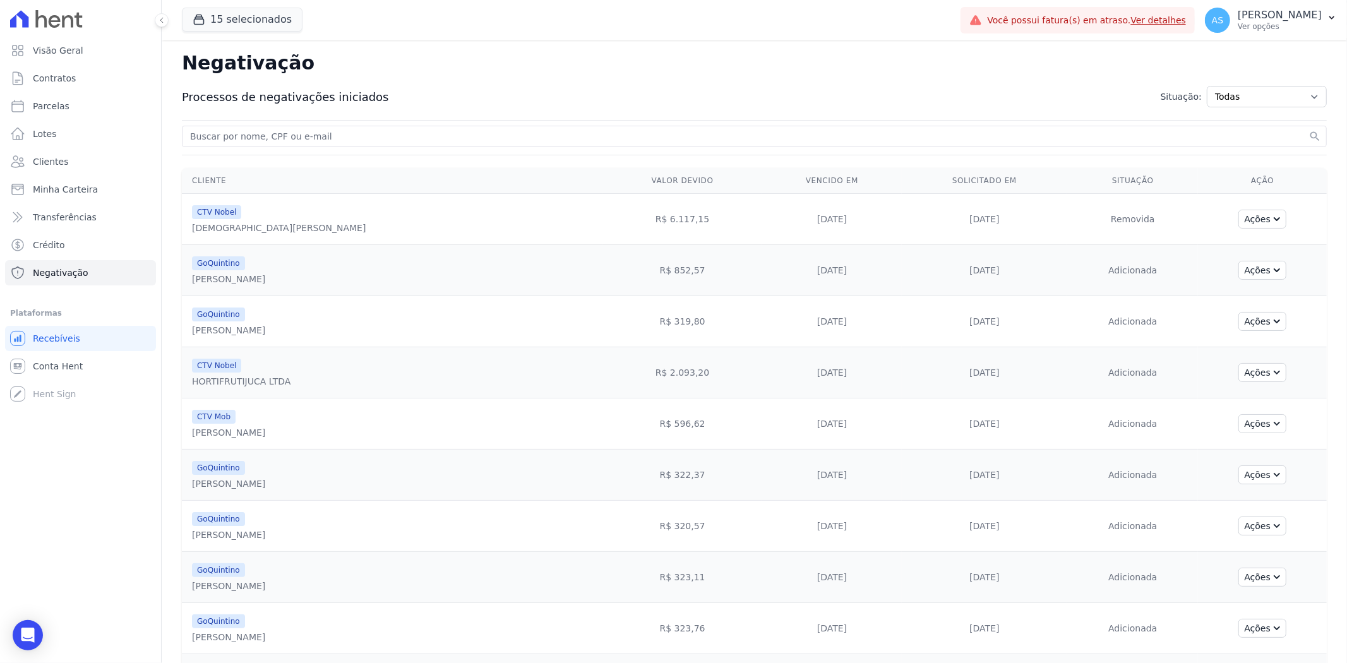
click at [256, 143] on div "search" at bounding box center [754, 136] width 1145 height 21
type input "anderson"
click at [238, 141] on input "anderson" at bounding box center [747, 136] width 1118 height 15
click at [1309, 130] on button "search" at bounding box center [1315, 136] width 13 height 13
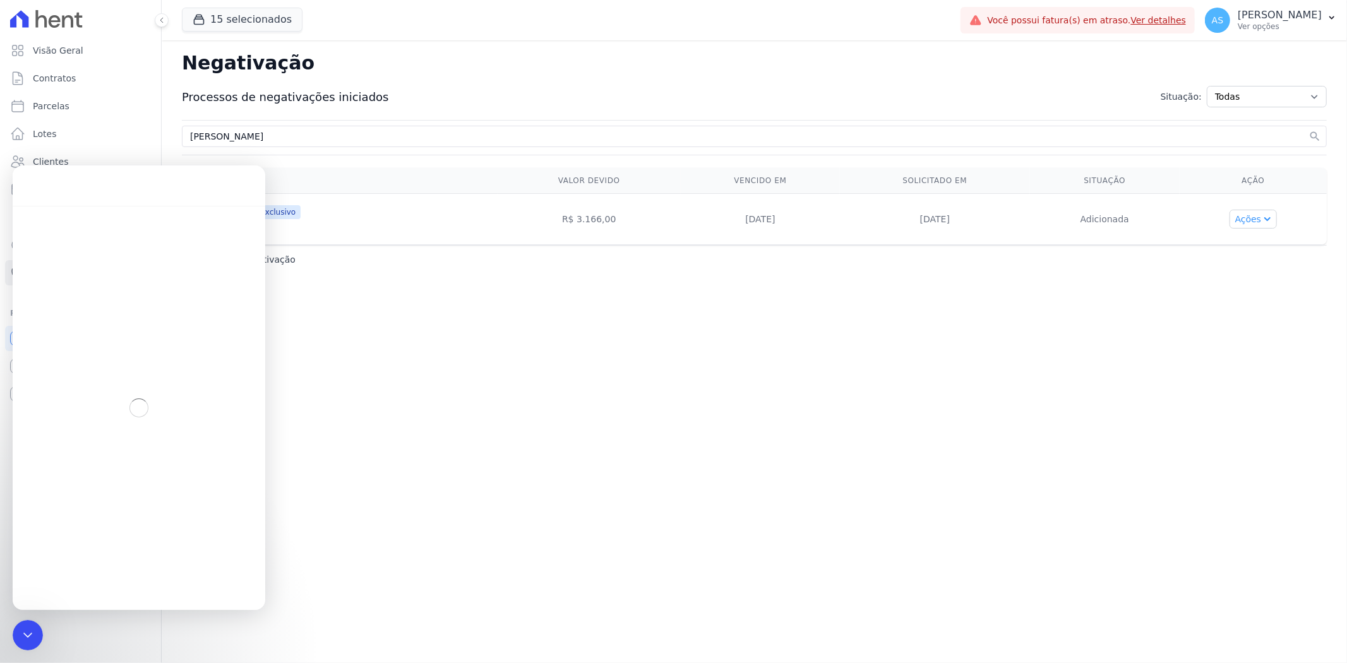
click at [1243, 217] on button "Ações" at bounding box center [1254, 219] width 48 height 19
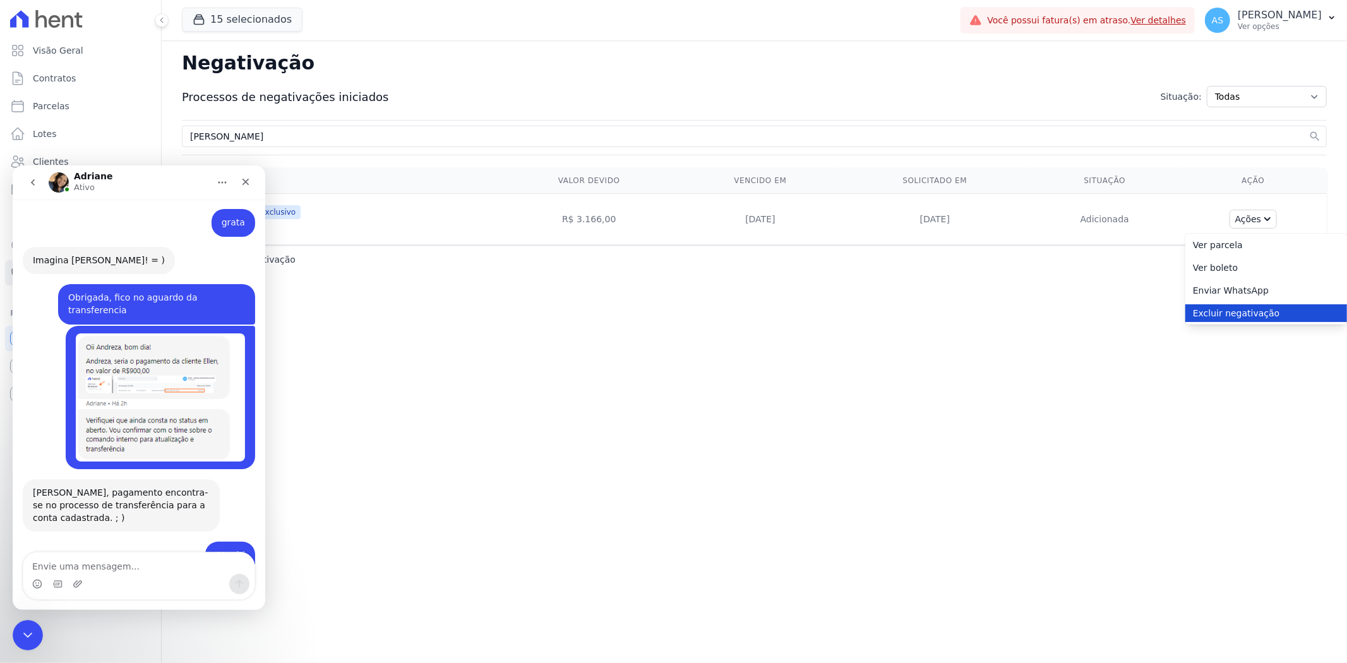
scroll to position [6135, 0]
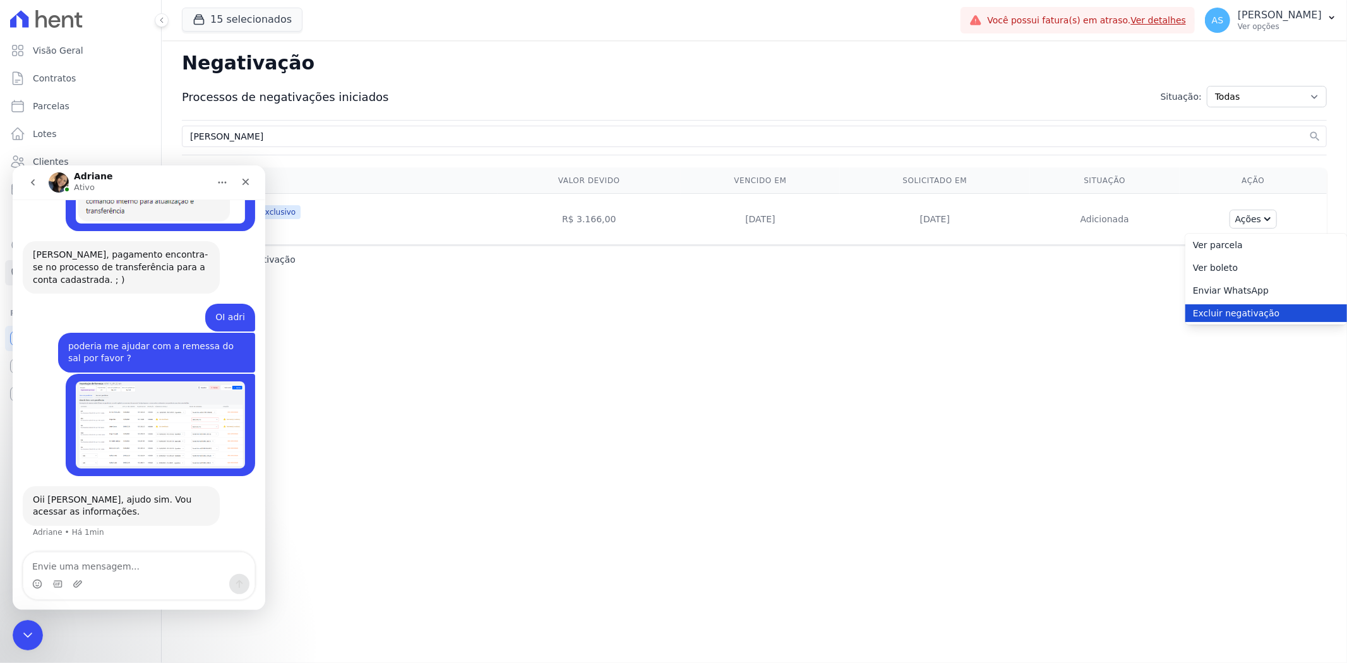
click at [1219, 309] on link "Excluir negativação" at bounding box center [1266, 313] width 162 height 18
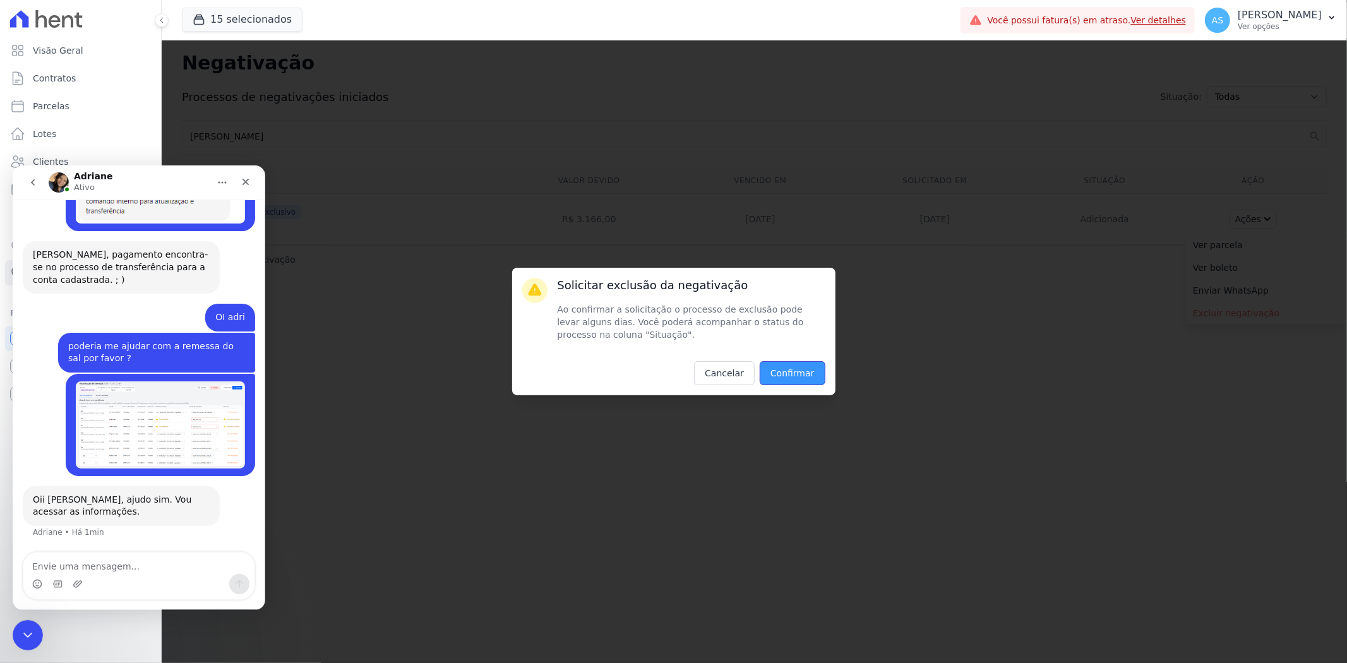
click at [793, 375] on input "Confirmar" at bounding box center [793, 373] width 66 height 24
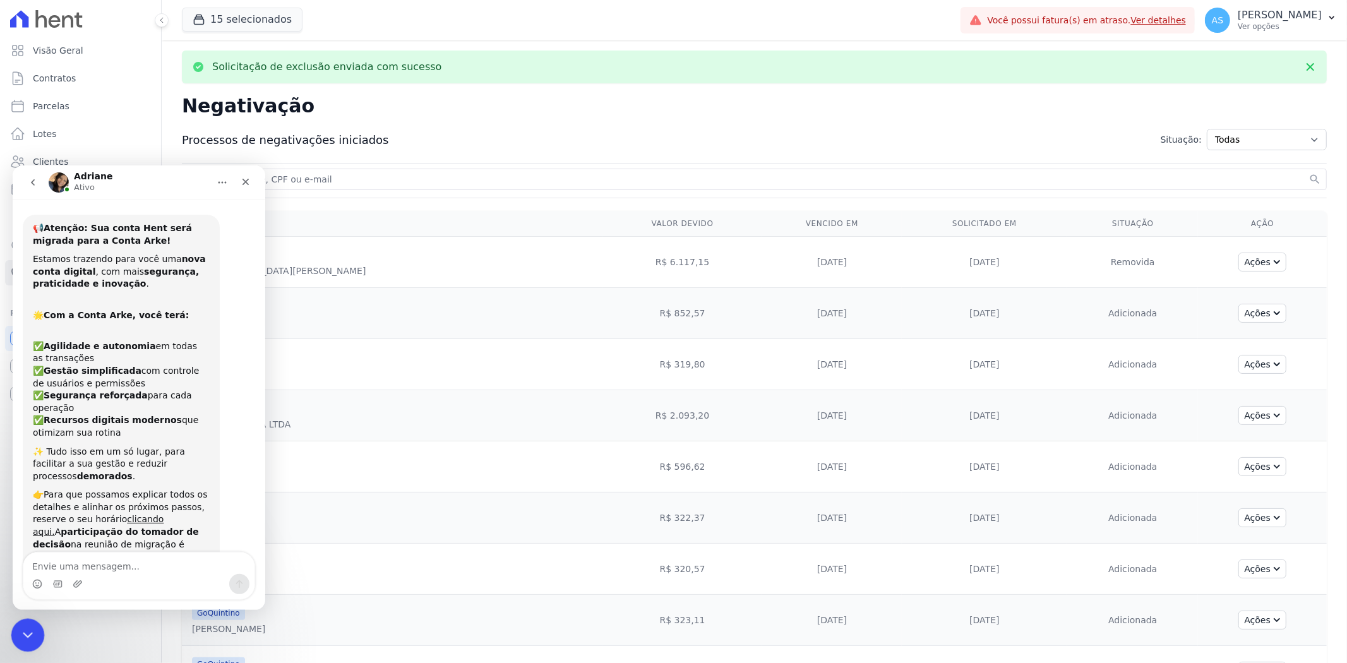
scroll to position [3104, 0]
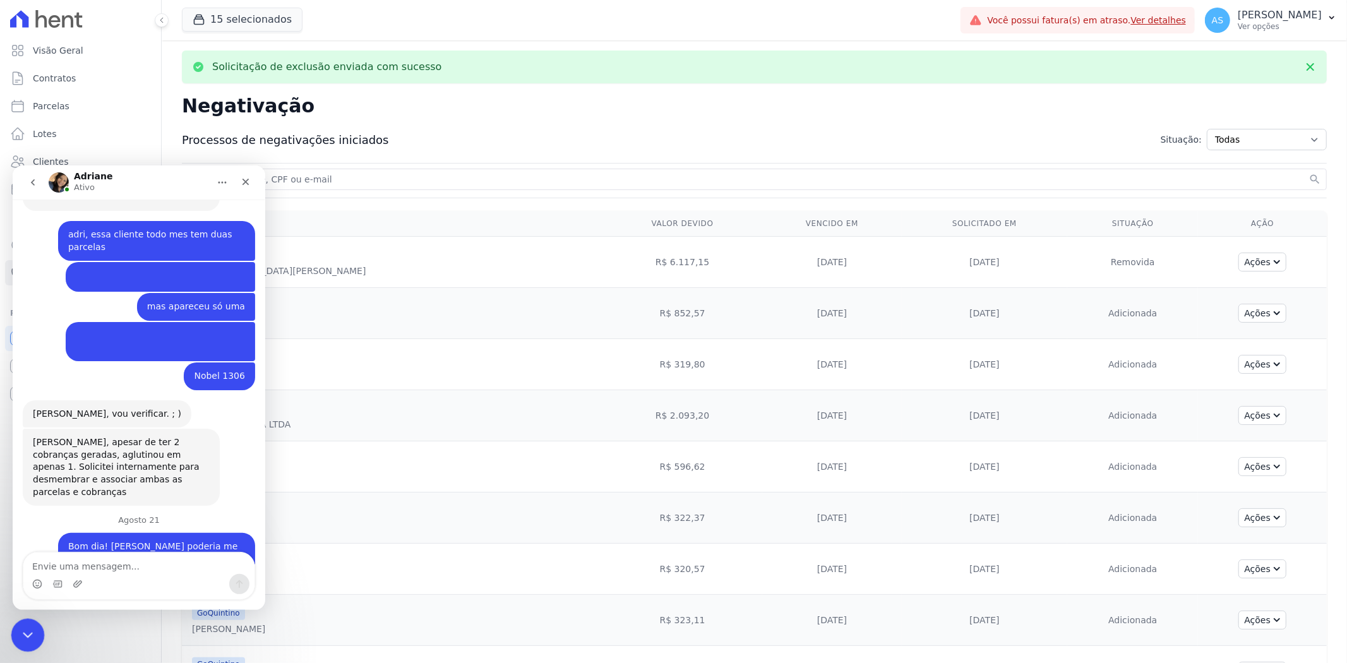
click at [22, 642] on div "Fechar mensagem da Intercom" at bounding box center [26, 633] width 30 height 30
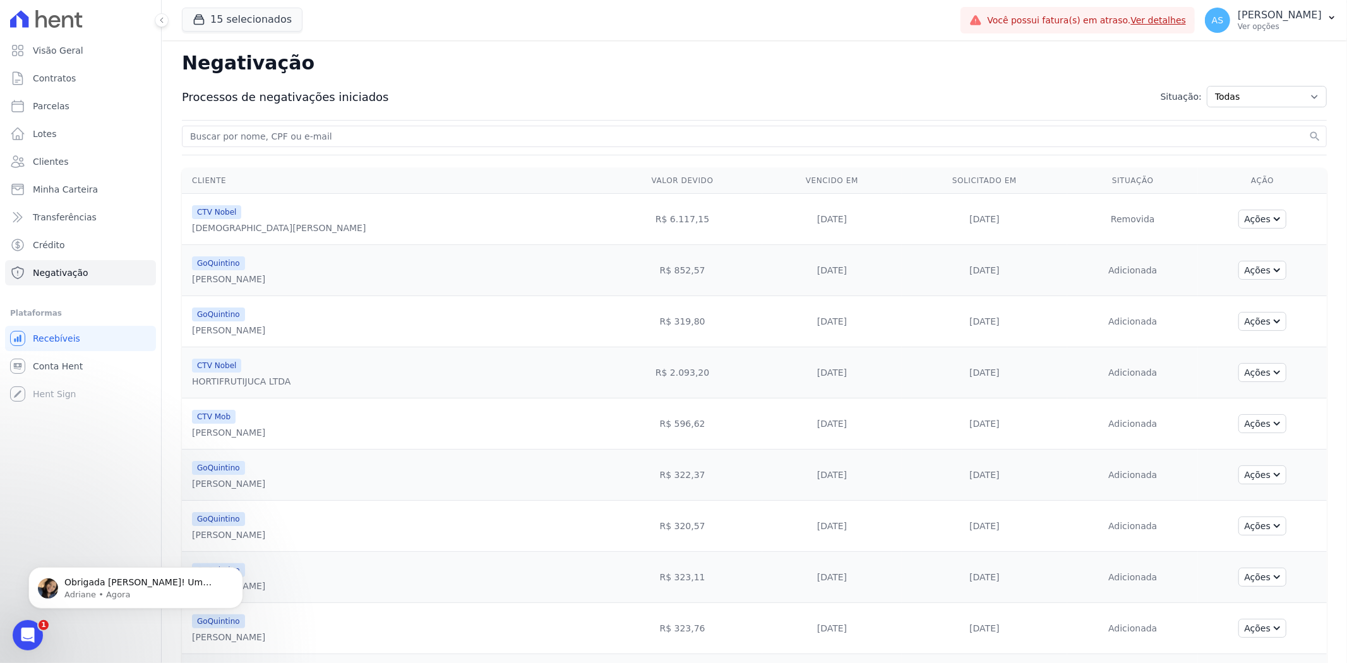
scroll to position [6336, 0]
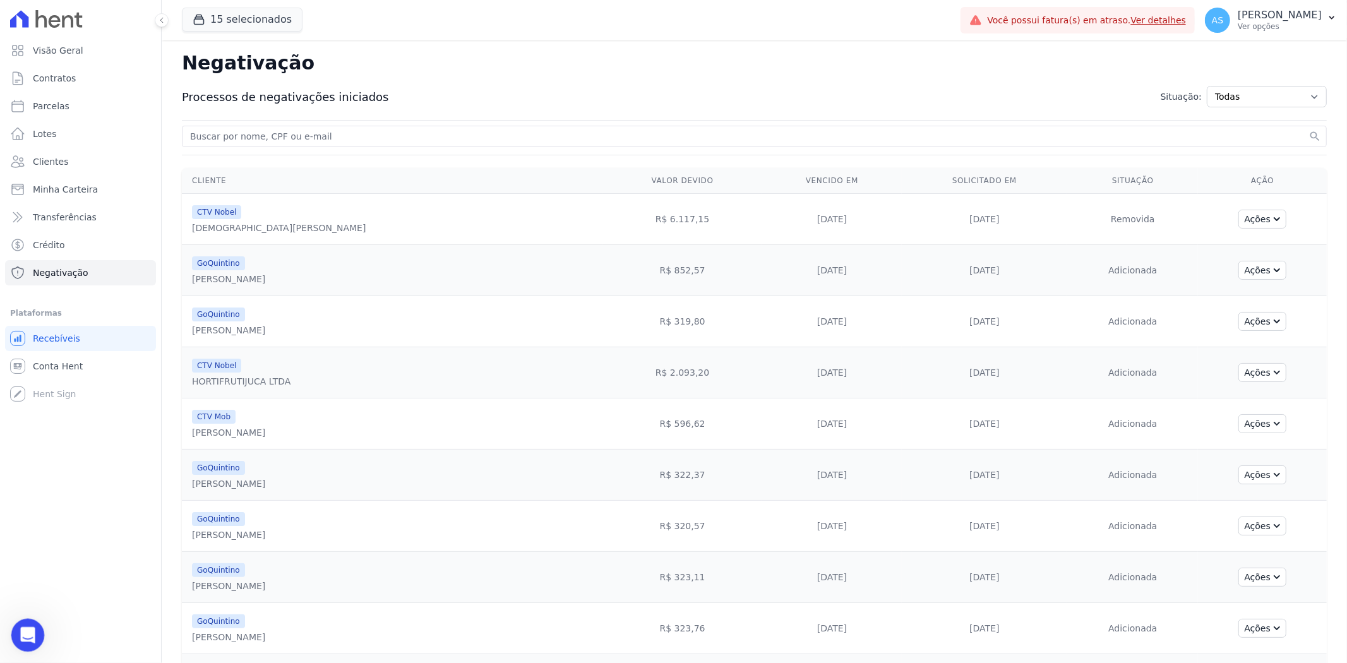
click at [23, 636] on icon "Abrir mensagem da Intercom" at bounding box center [26, 633] width 21 height 21
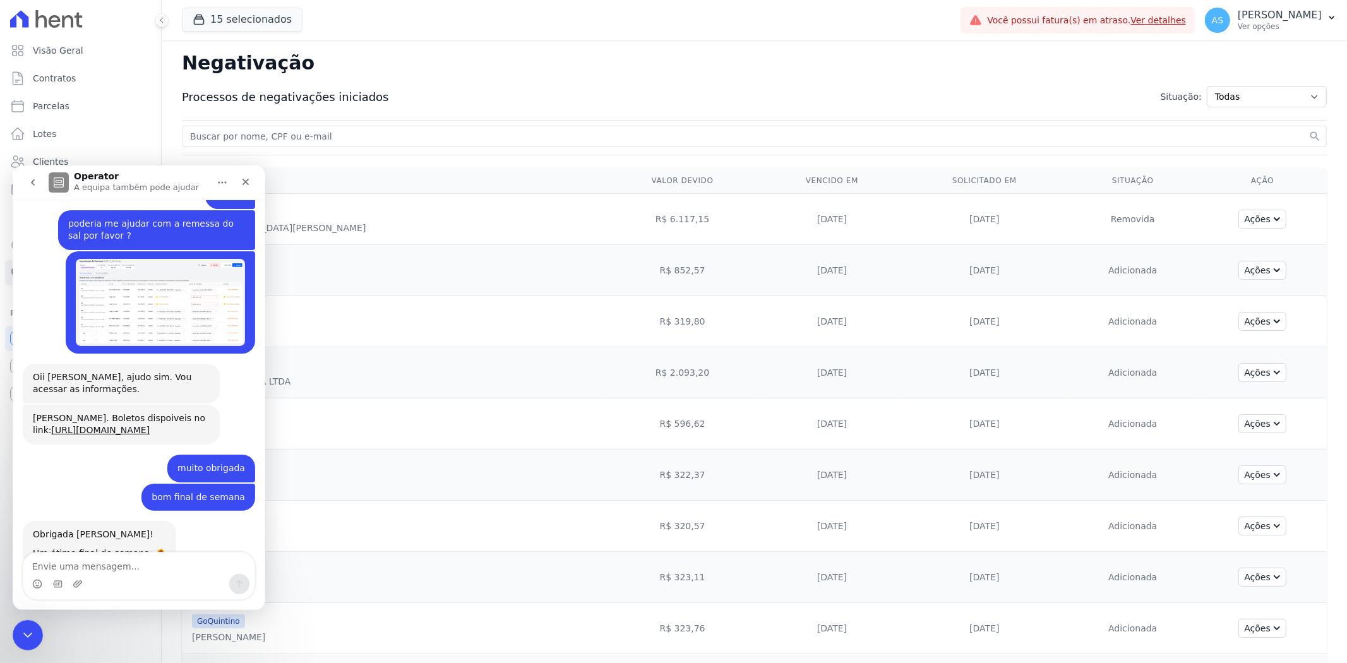
scroll to position [6336, 0]
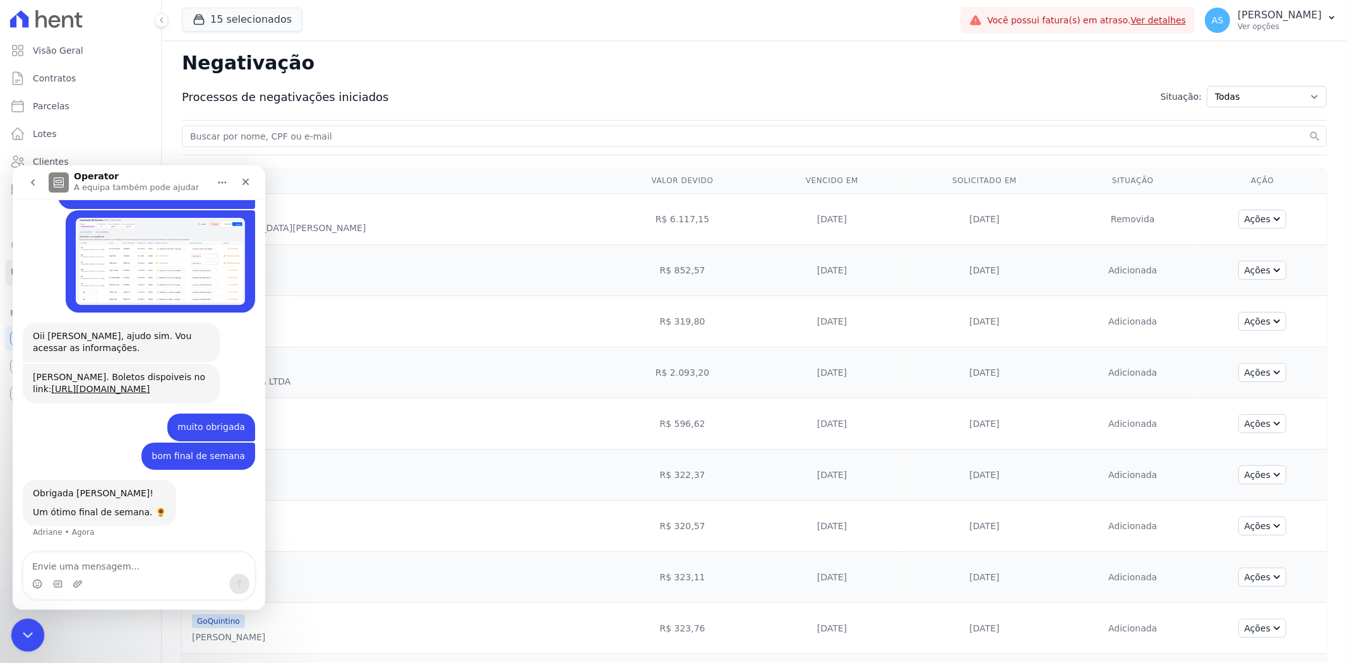
click at [26, 632] on icon "Fechar mensagem da Intercom" at bounding box center [25, 633] width 15 height 15
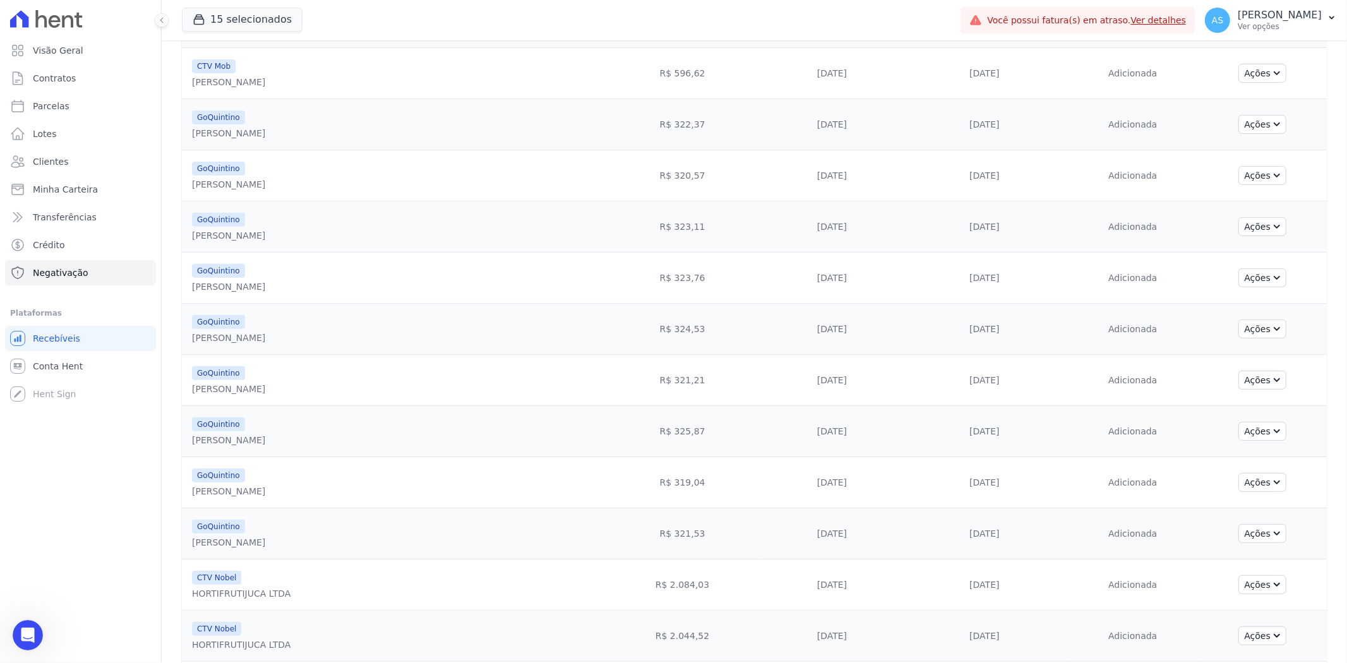
scroll to position [0, 0]
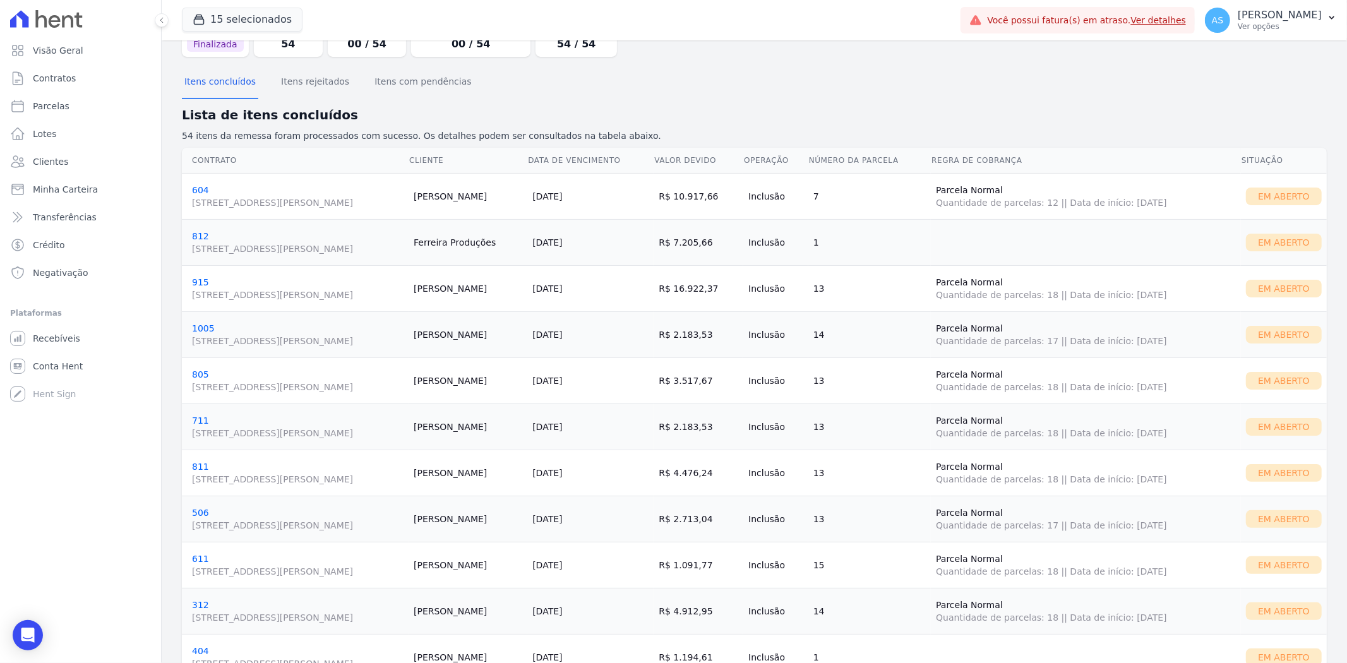
scroll to position [73, 0]
click at [51, 269] on span "Negativação" at bounding box center [61, 273] width 56 height 13
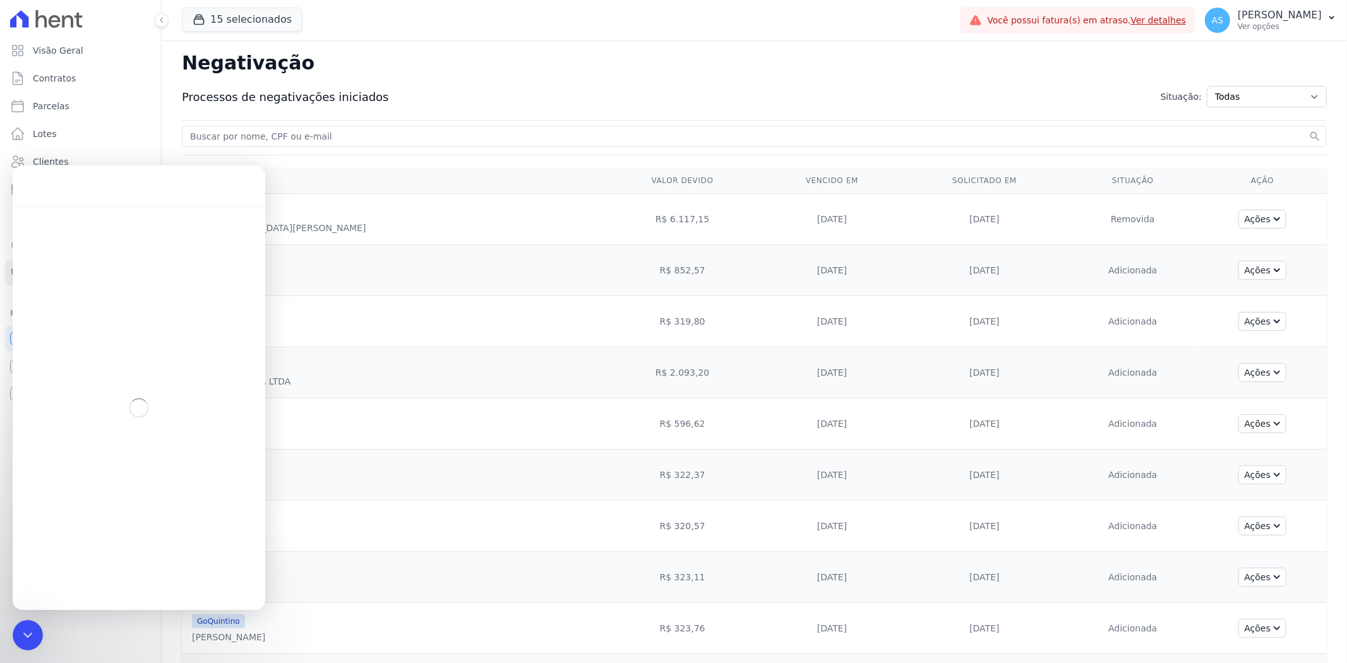
click at [280, 141] on input "search" at bounding box center [747, 136] width 1118 height 15
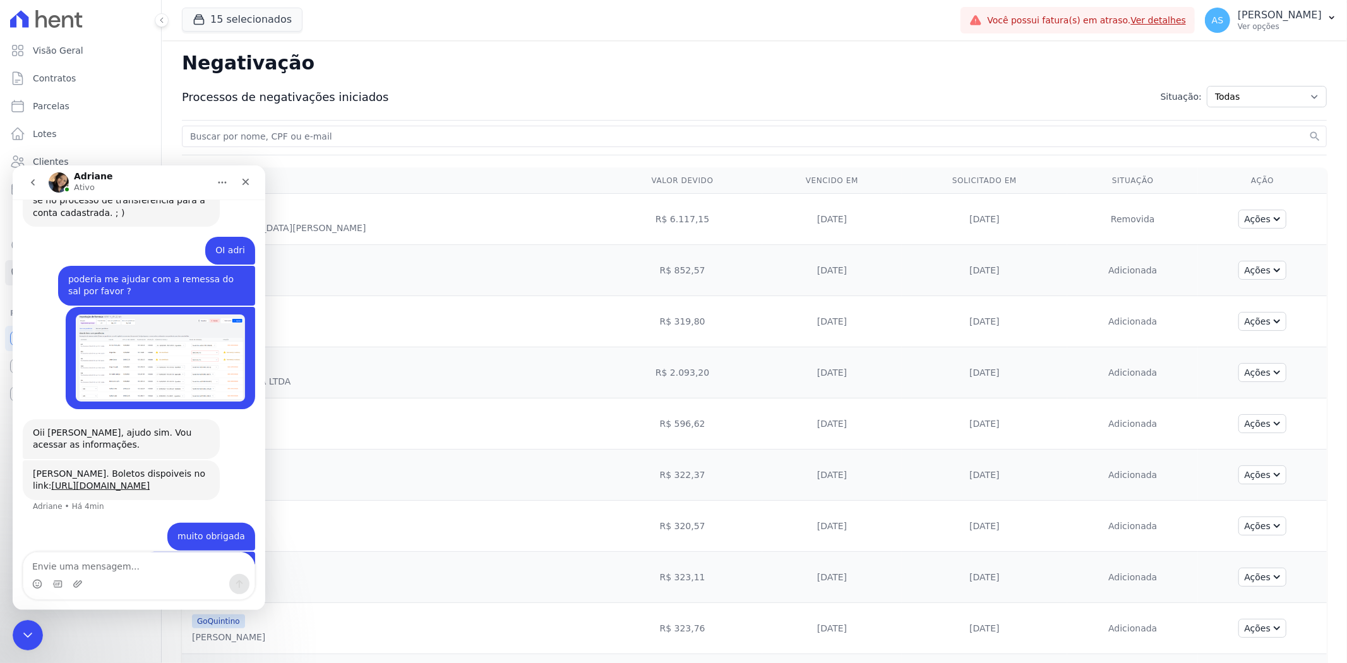
scroll to position [6280, 0]
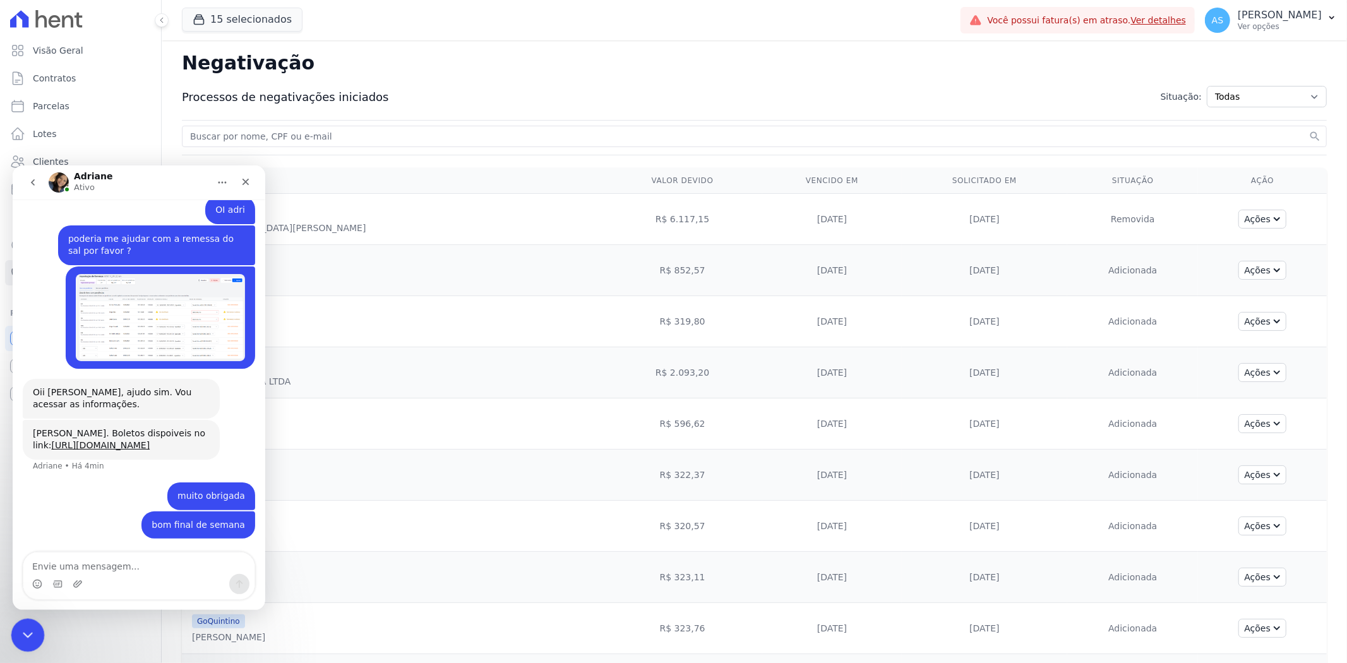
click at [32, 640] on icon "Fechar mensagem da Intercom" at bounding box center [25, 633] width 15 height 15
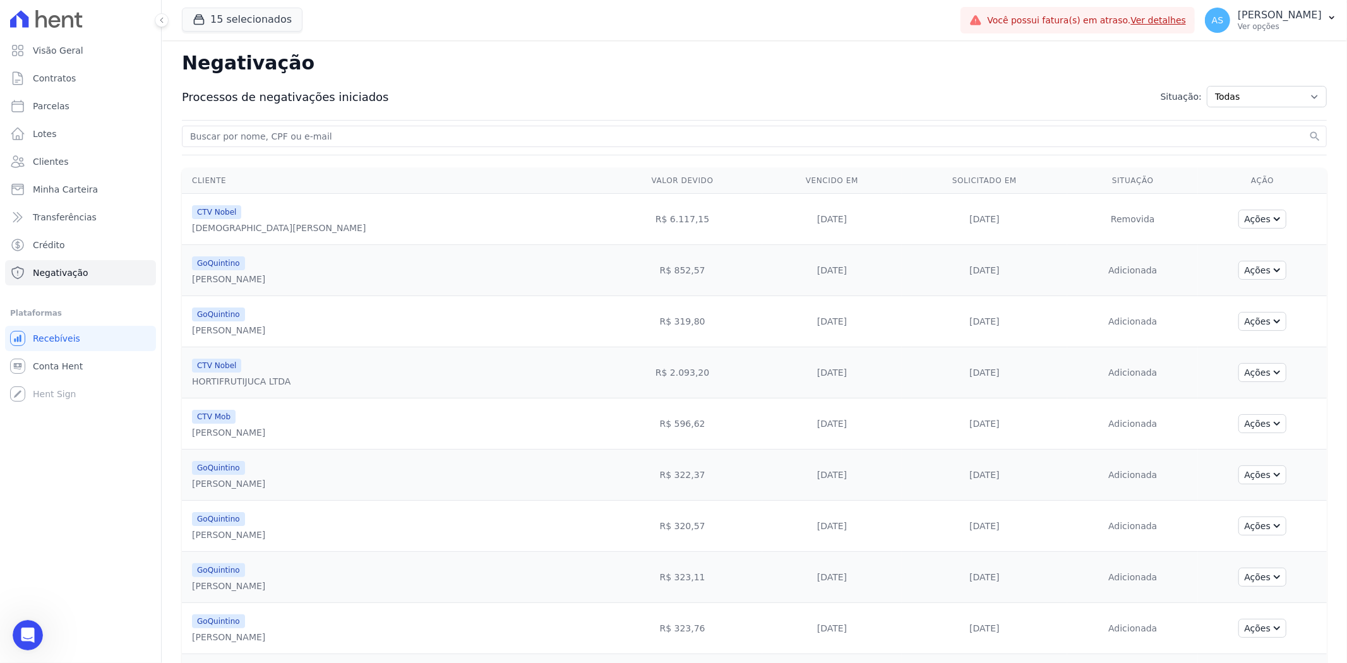
scroll to position [6279, 0]
click at [265, 136] on input "search" at bounding box center [747, 136] width 1118 height 15
type input "[PERSON_NAME]"
click at [1309, 130] on button "search" at bounding box center [1315, 136] width 13 height 13
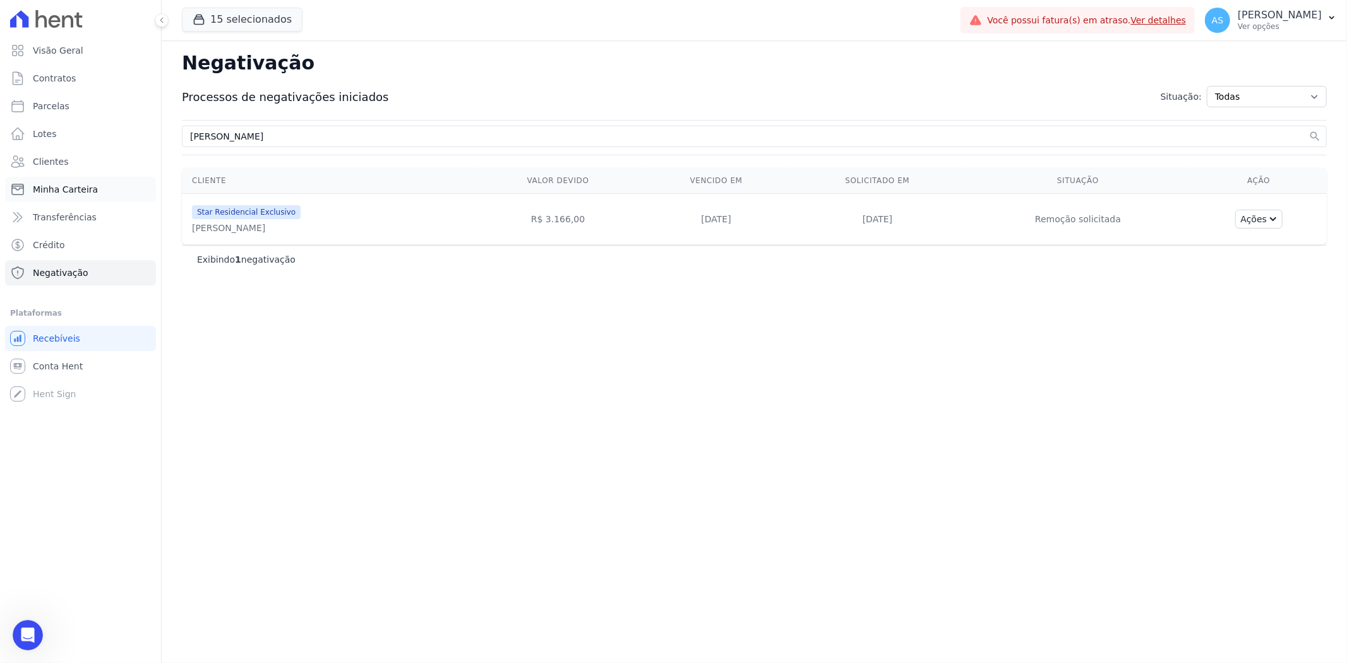
click at [71, 186] on span "Minha Carteira" at bounding box center [65, 189] width 65 height 13
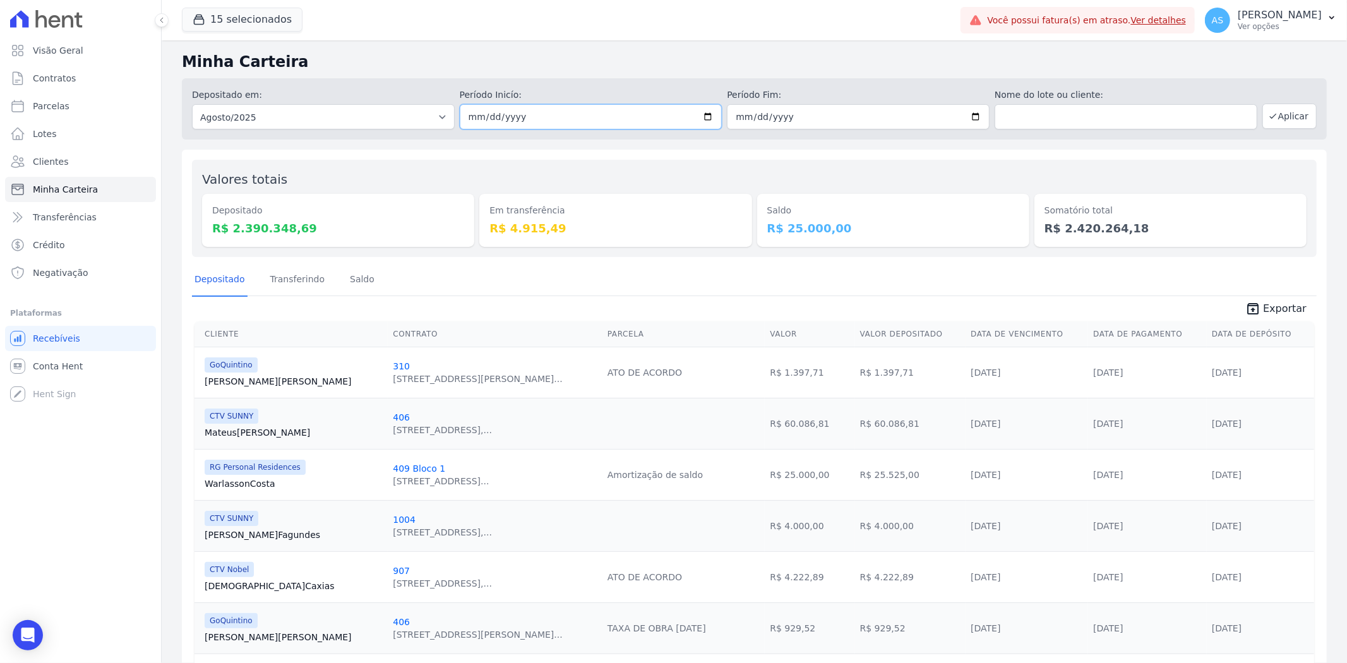
click at [702, 115] on input "[DATE]" at bounding box center [591, 116] width 263 height 25
type input "[DATE]"
click at [968, 116] on input "[DATE]" at bounding box center [858, 116] width 263 height 25
type input "[DATE]"
click at [1268, 120] on icon "button" at bounding box center [1273, 116] width 10 height 10
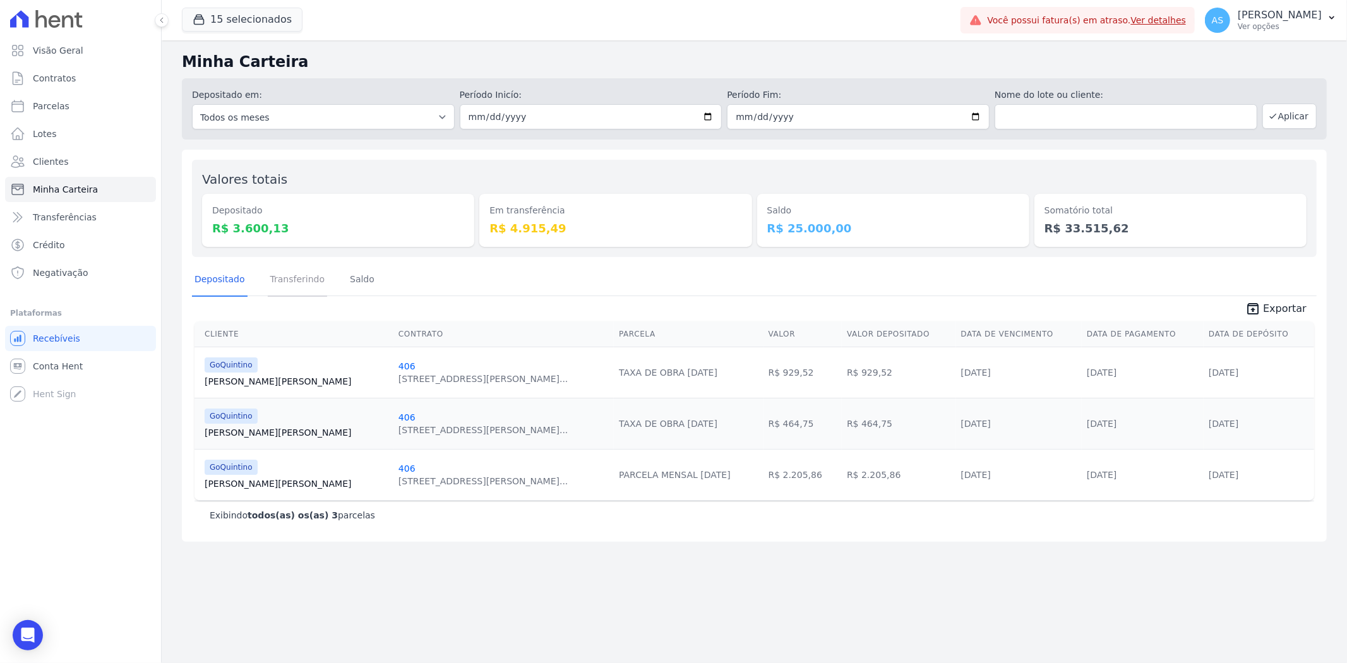
click at [282, 274] on link "Transferindo" at bounding box center [298, 280] width 60 height 33
